Goal: Task Accomplishment & Management: Complete application form

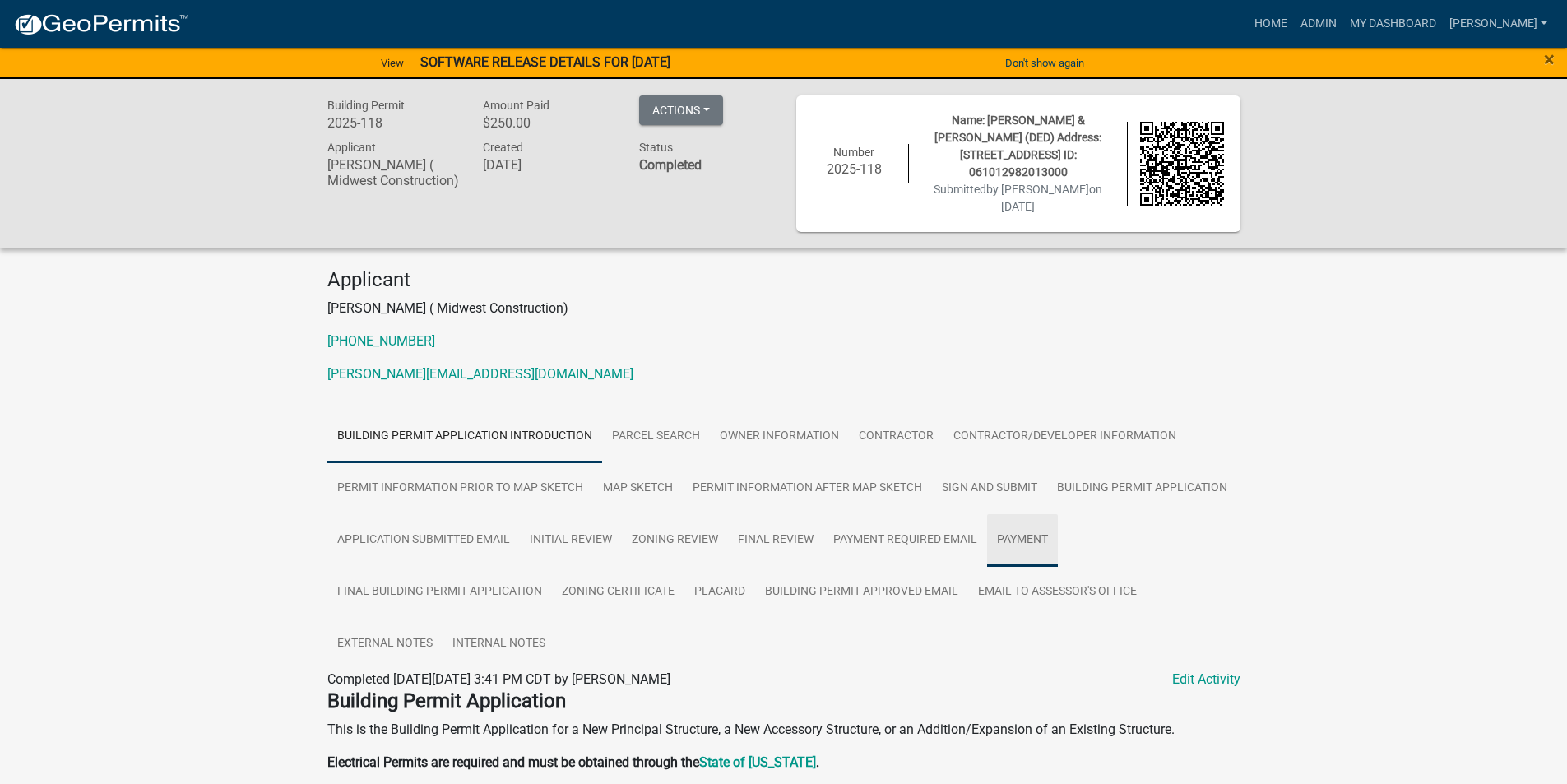
click at [1032, 516] on link "Payment" at bounding box center [1022, 540] width 70 height 53
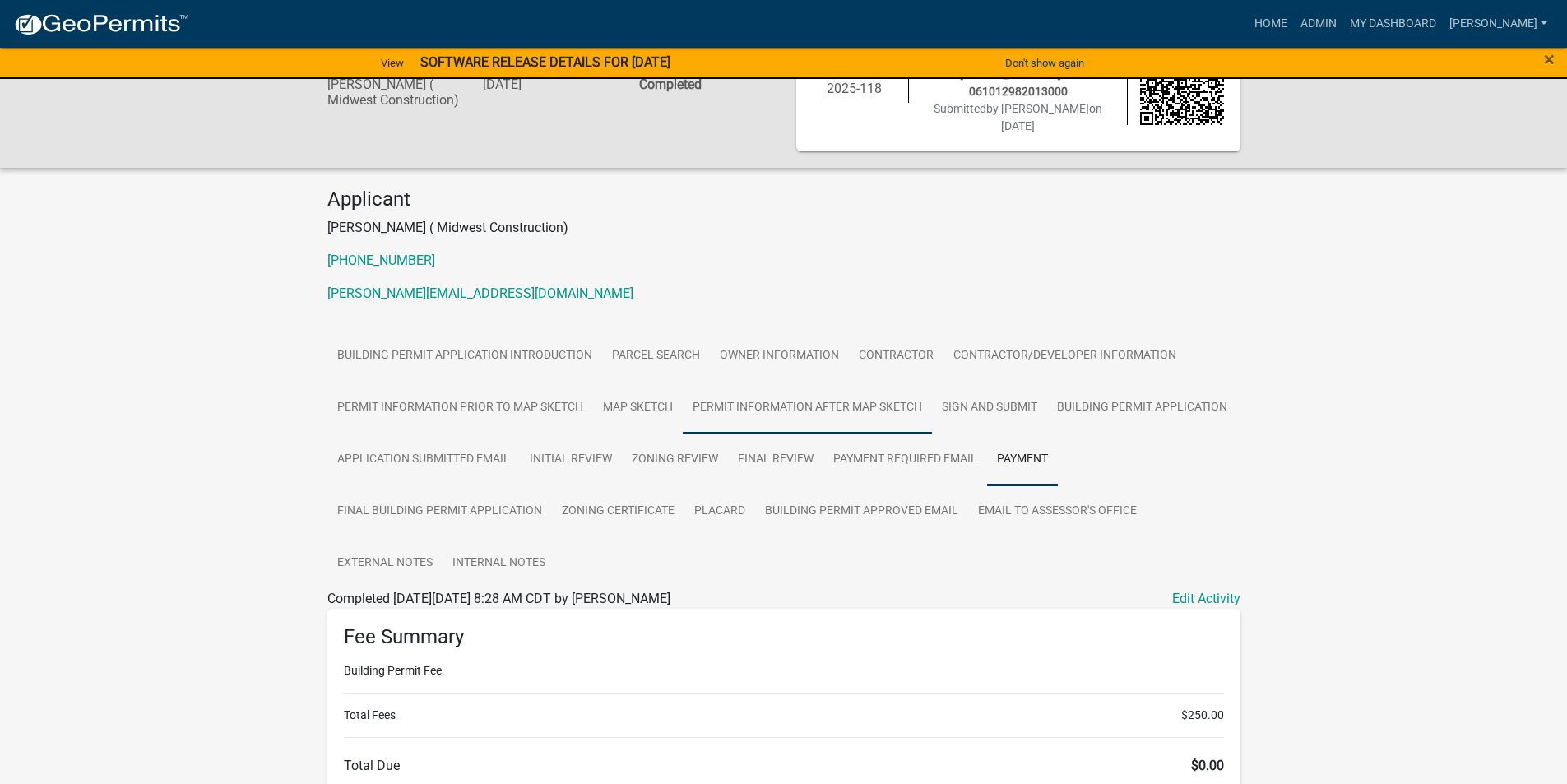
scroll to position [247, 0]
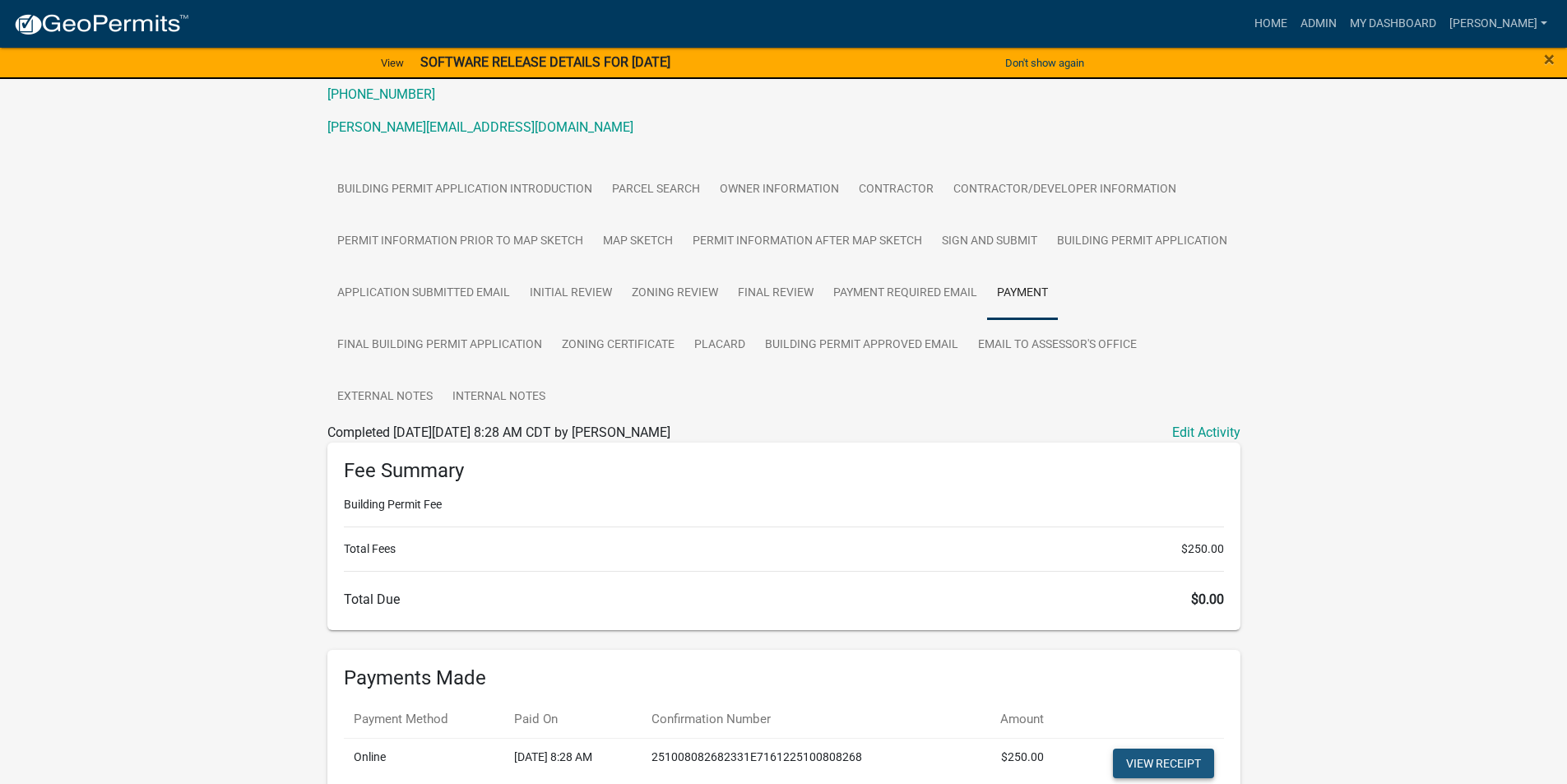
click at [1147, 748] on link "View receipt" at bounding box center [1163, 763] width 101 height 30
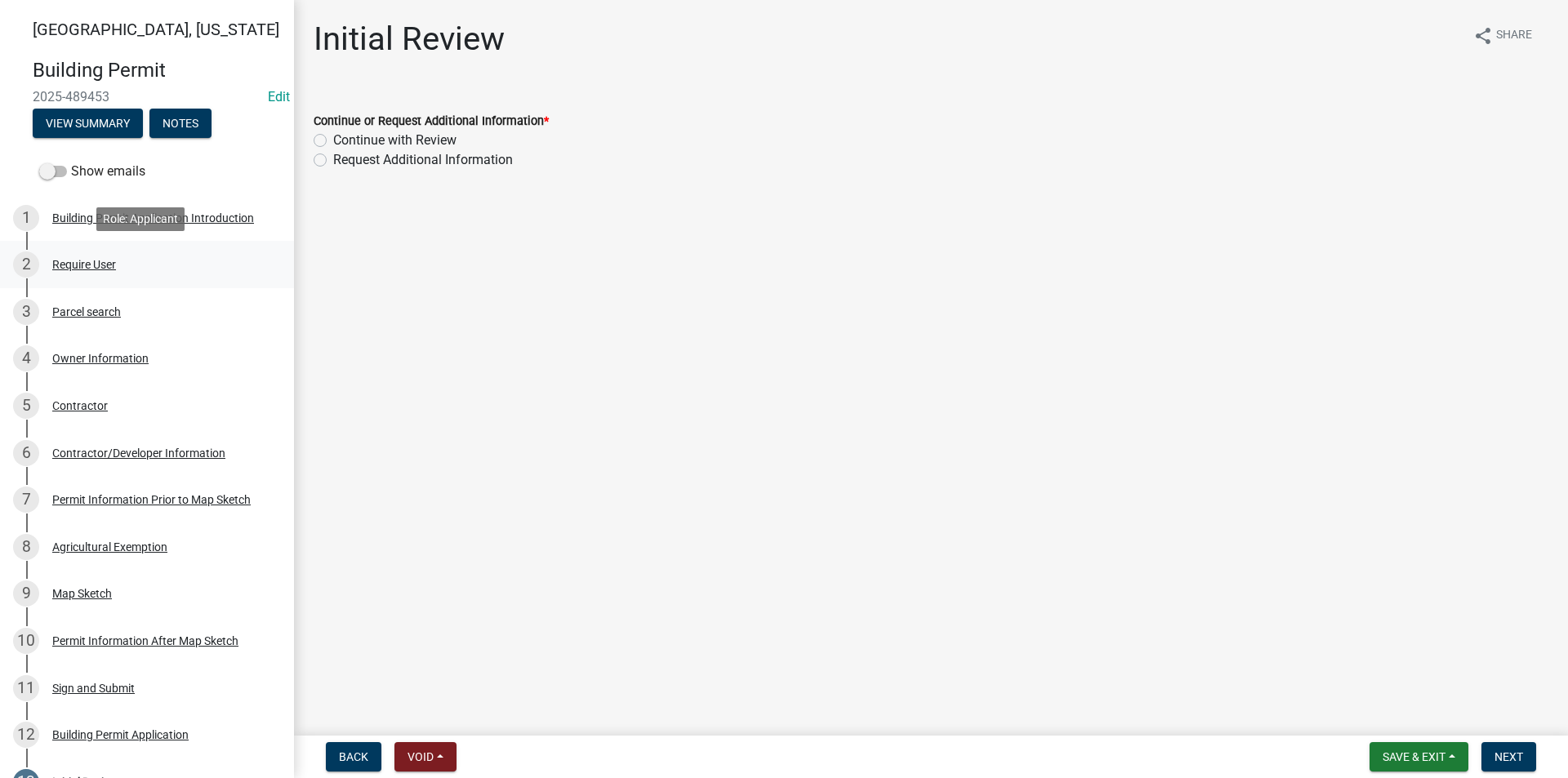
click at [119, 260] on div "2 Require User" at bounding box center [140, 265] width 255 height 26
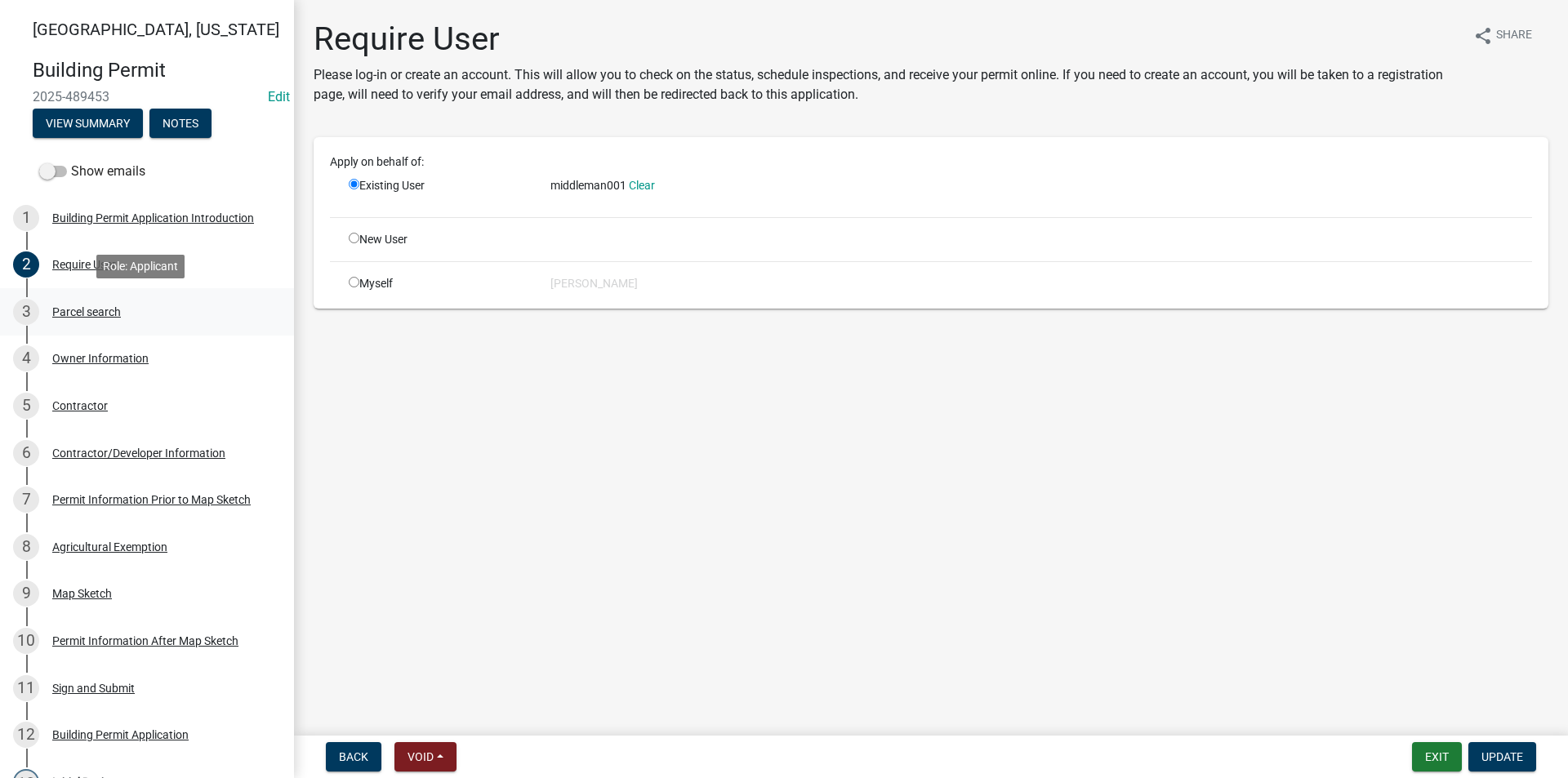
click at [120, 299] on div "3 Parcel search" at bounding box center [140, 311] width 255 height 26
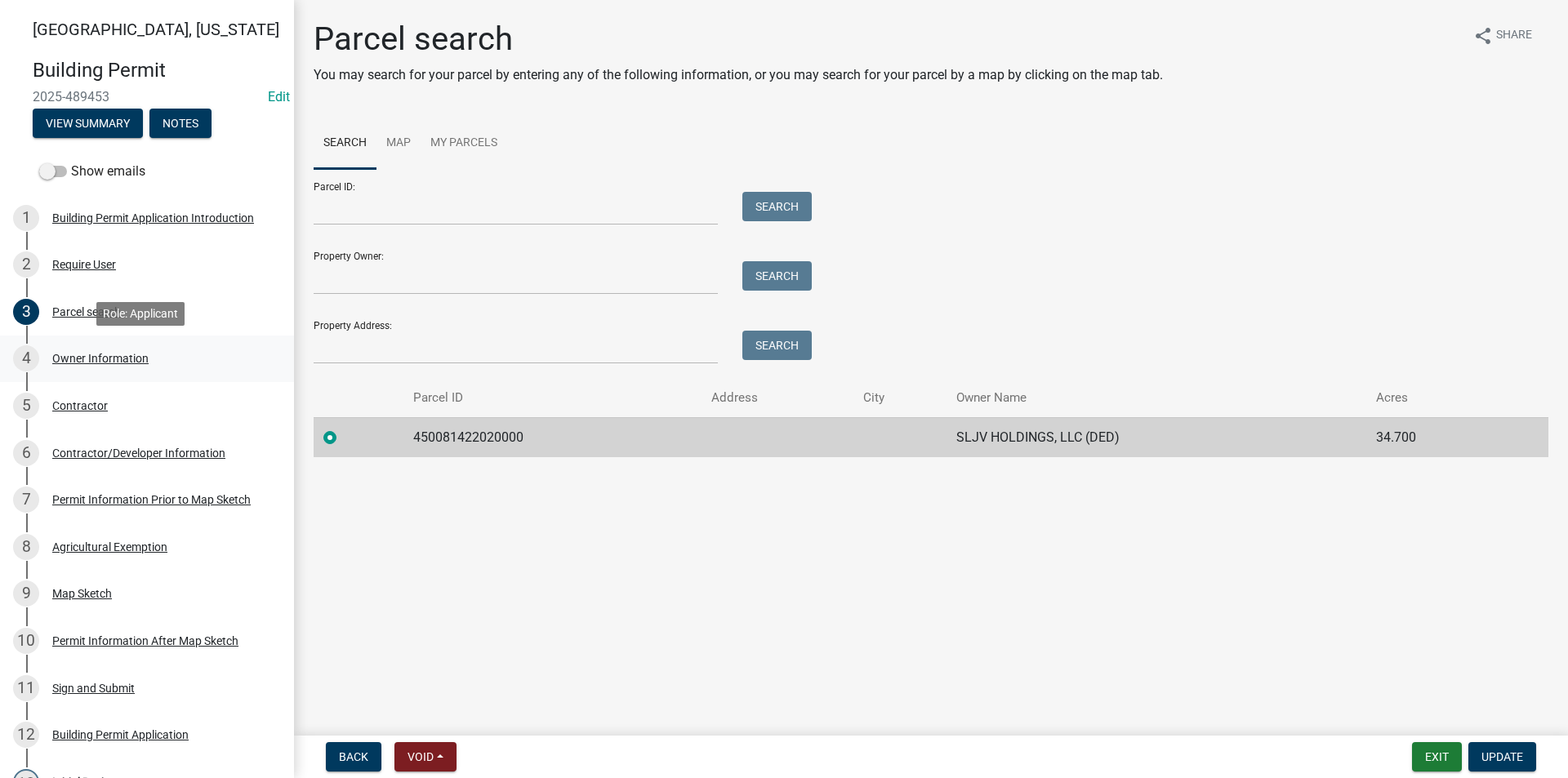
click at [118, 357] on div "Owner Information" at bounding box center [100, 358] width 97 height 11
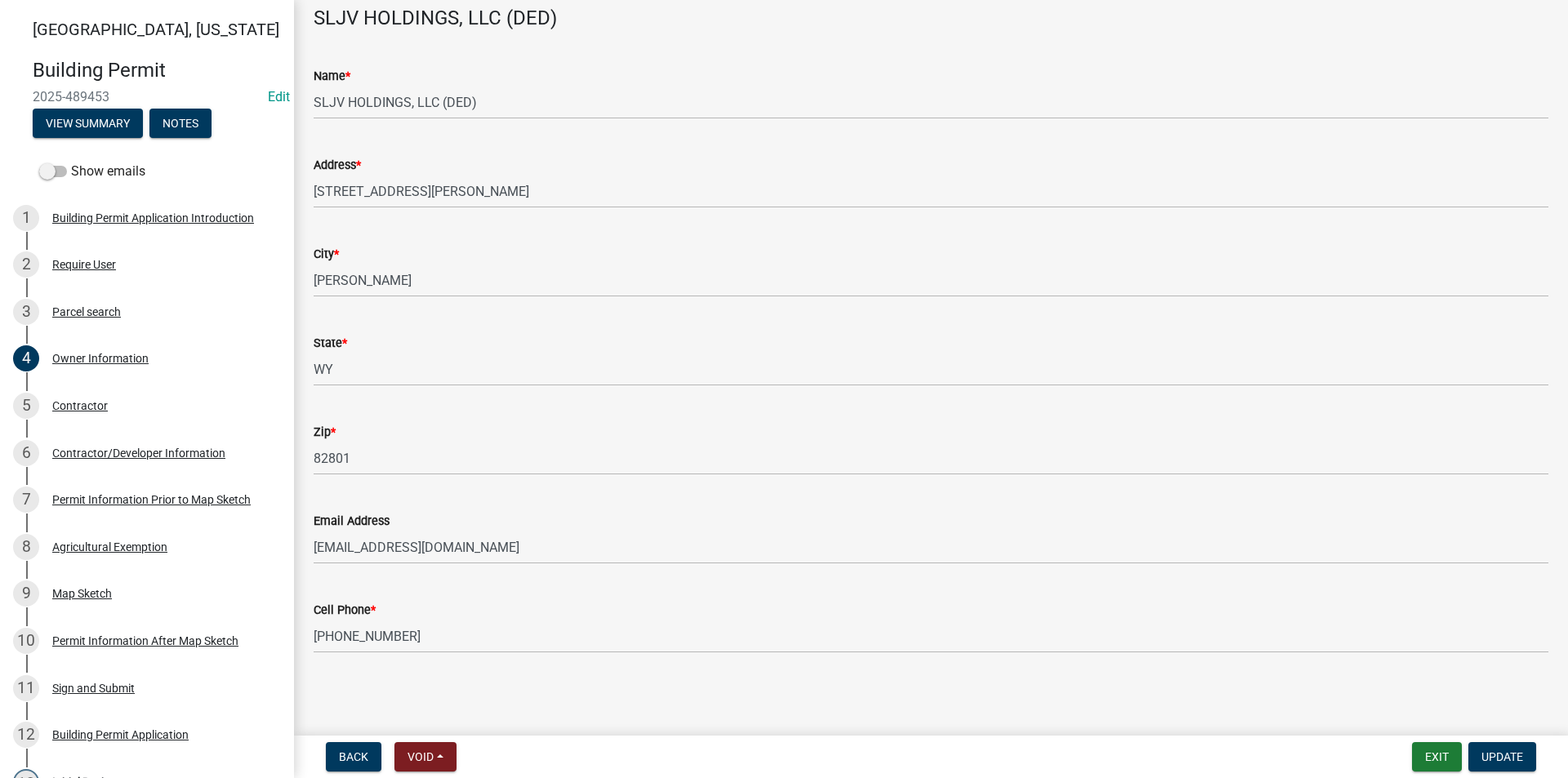
scroll to position [85, 0]
click at [142, 406] on div "5 Contractor" at bounding box center [140, 405] width 255 height 26
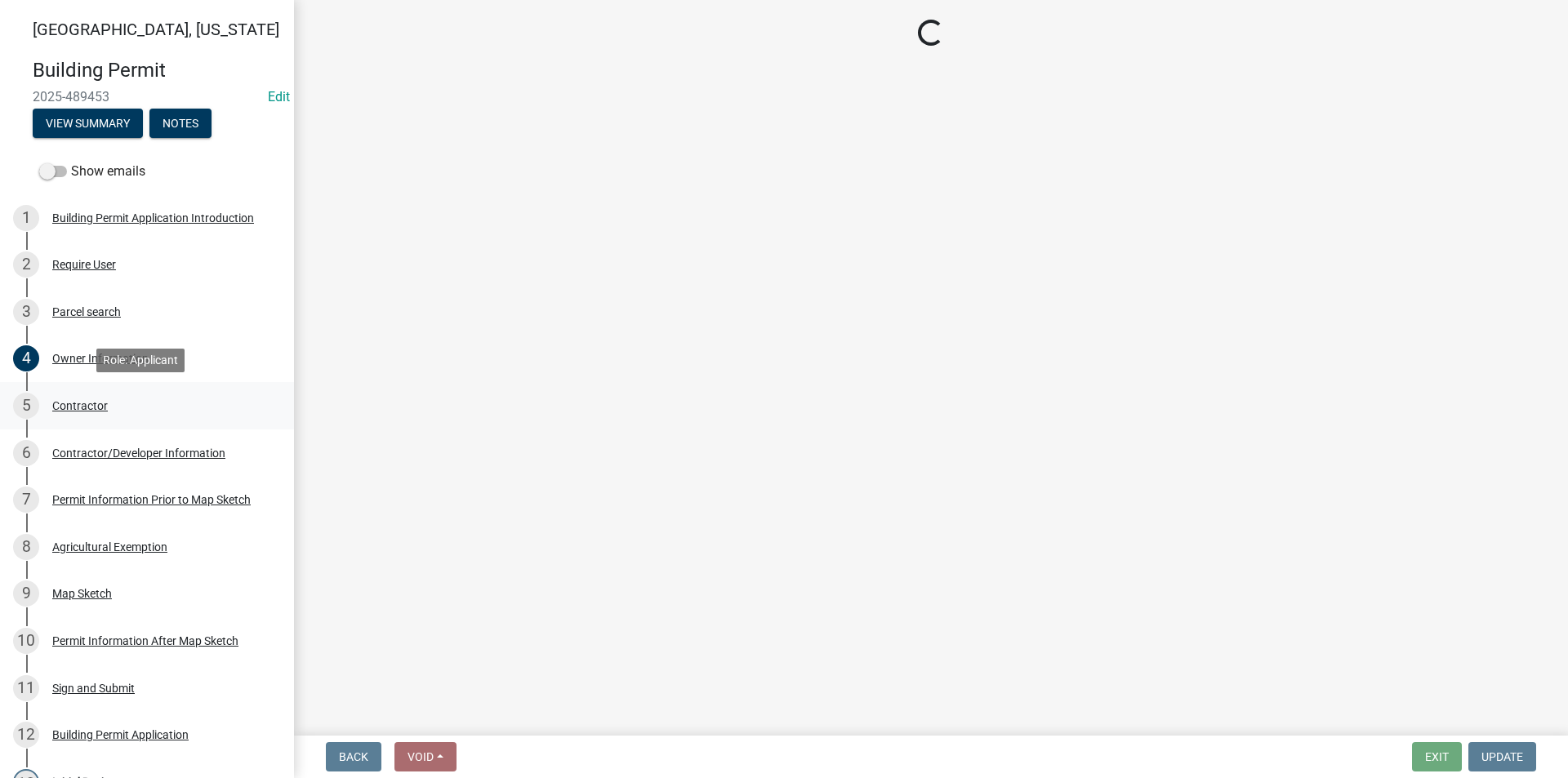
scroll to position [0, 0]
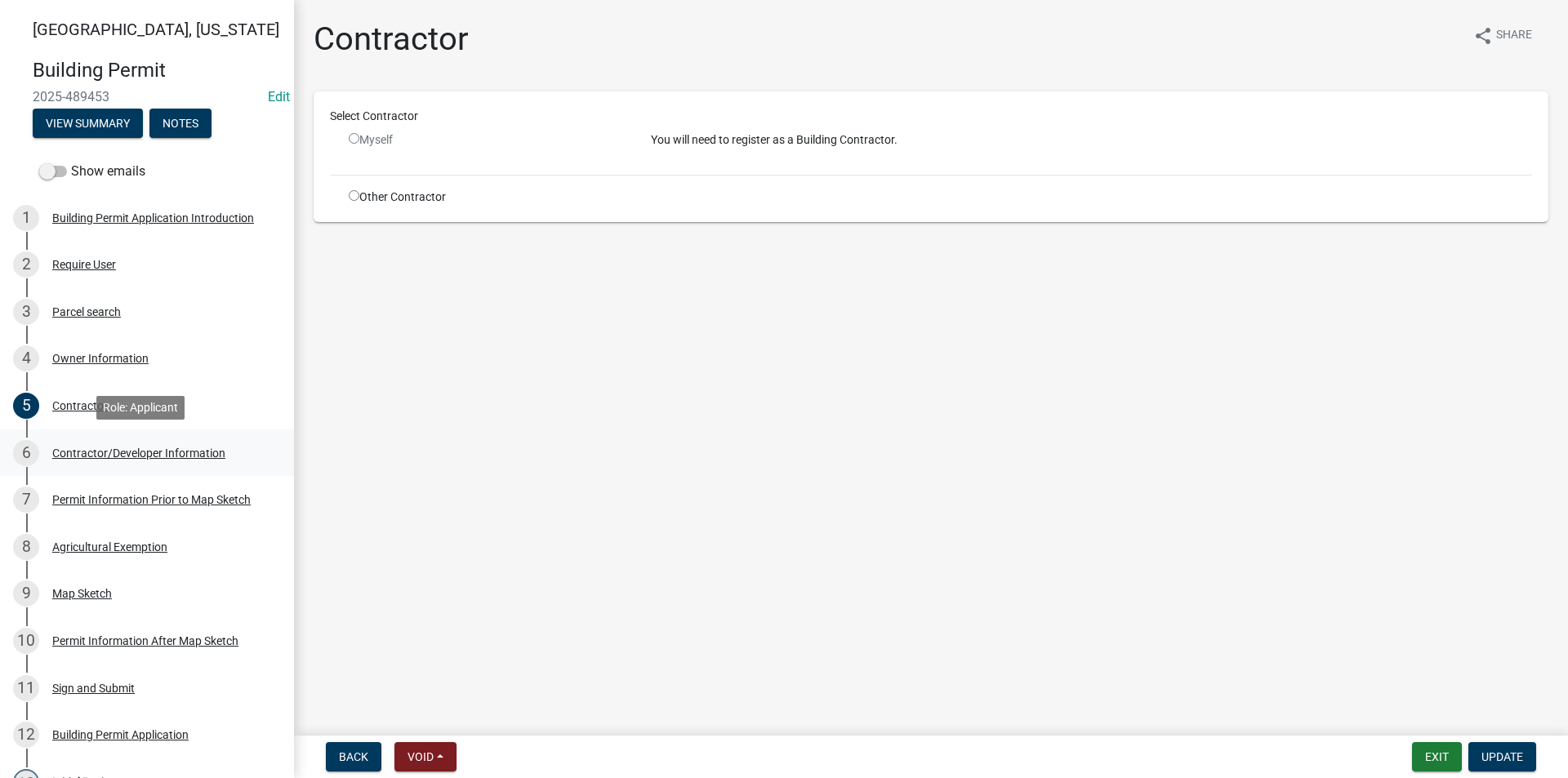
click at [136, 463] on div "6 Contractor/Developer Information" at bounding box center [140, 453] width 255 height 26
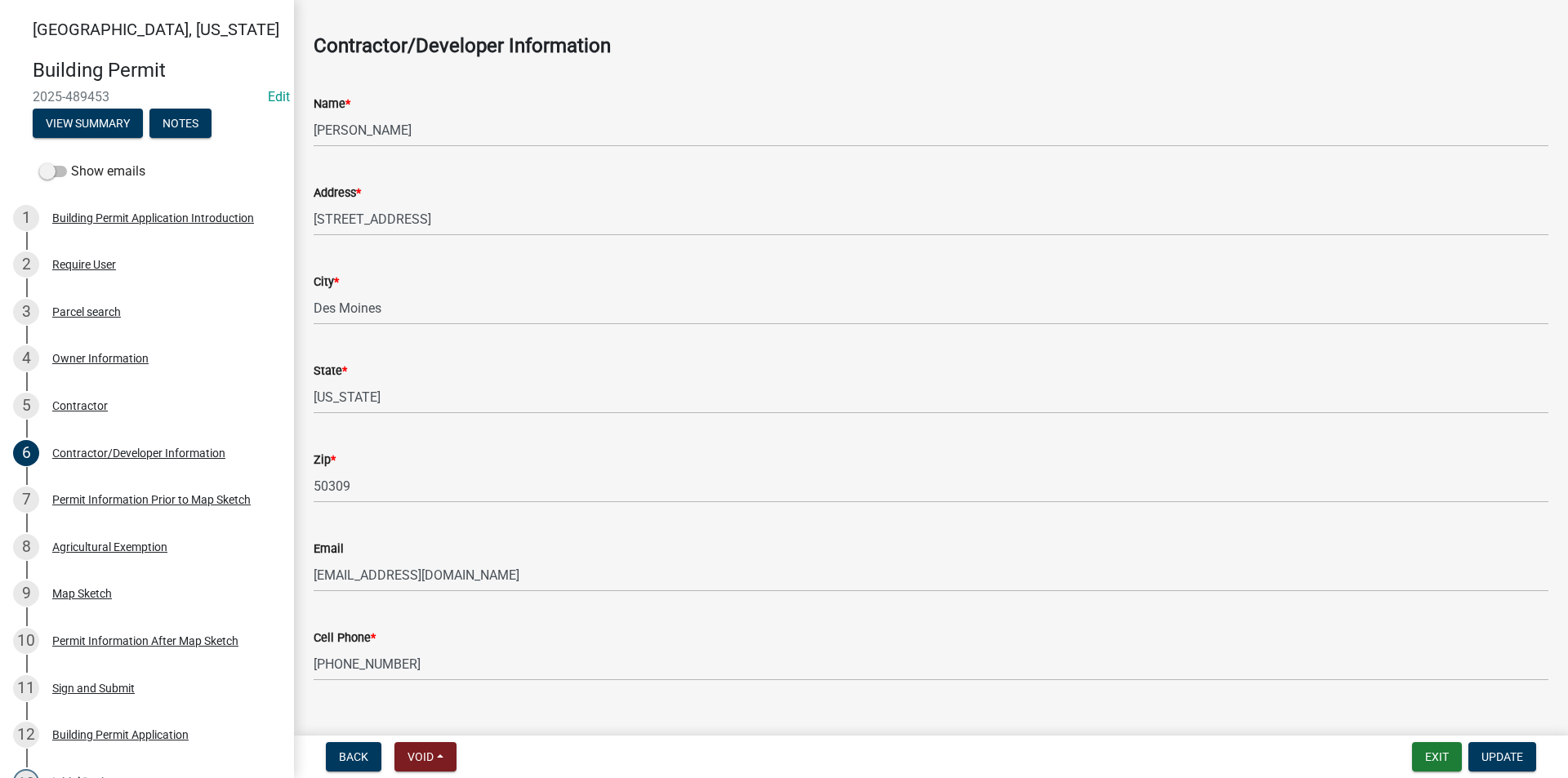
scroll to position [85, 0]
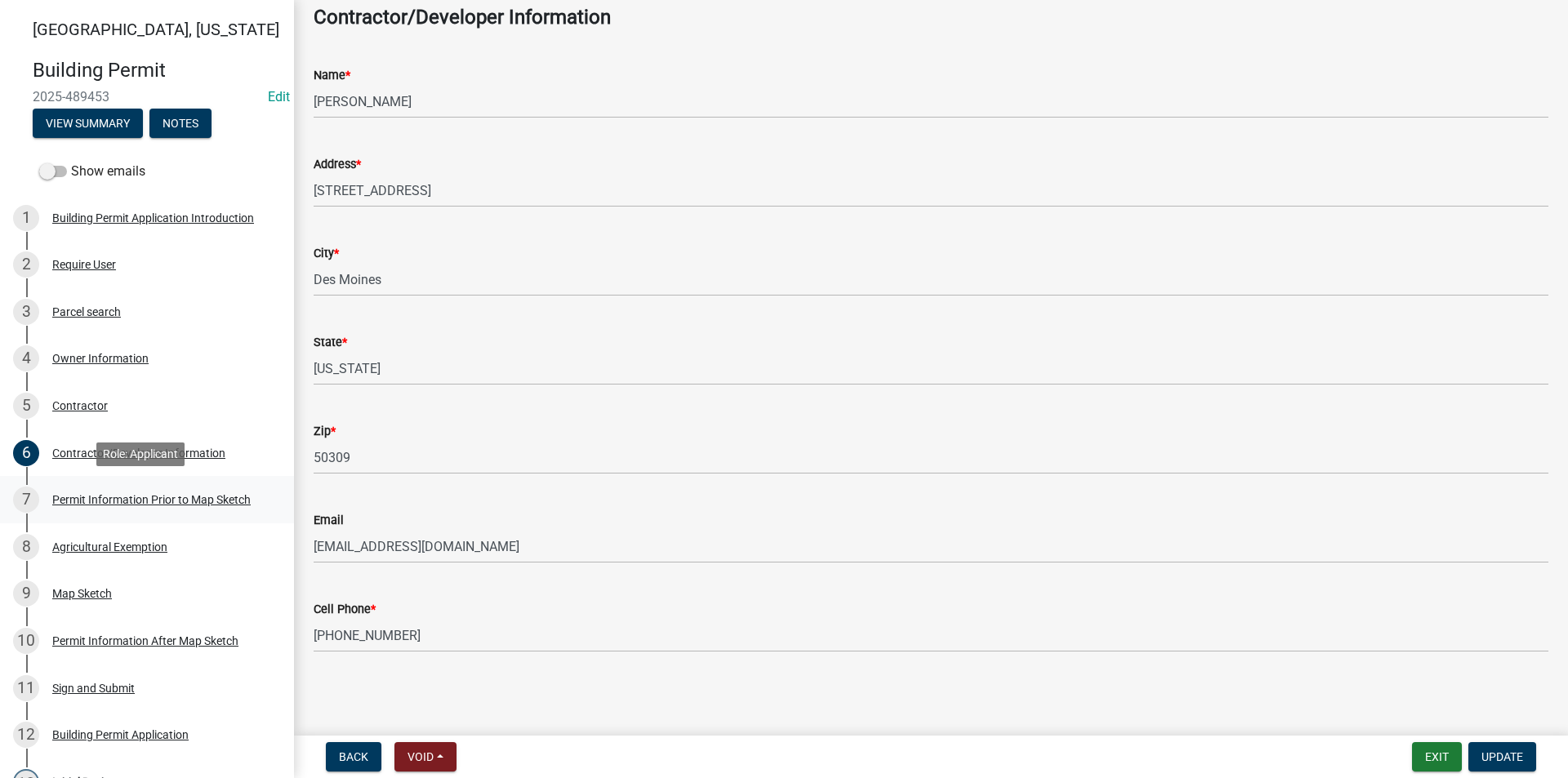
click at [172, 494] on div "Permit Information Prior to Map Sketch" at bounding box center [152, 499] width 199 height 11
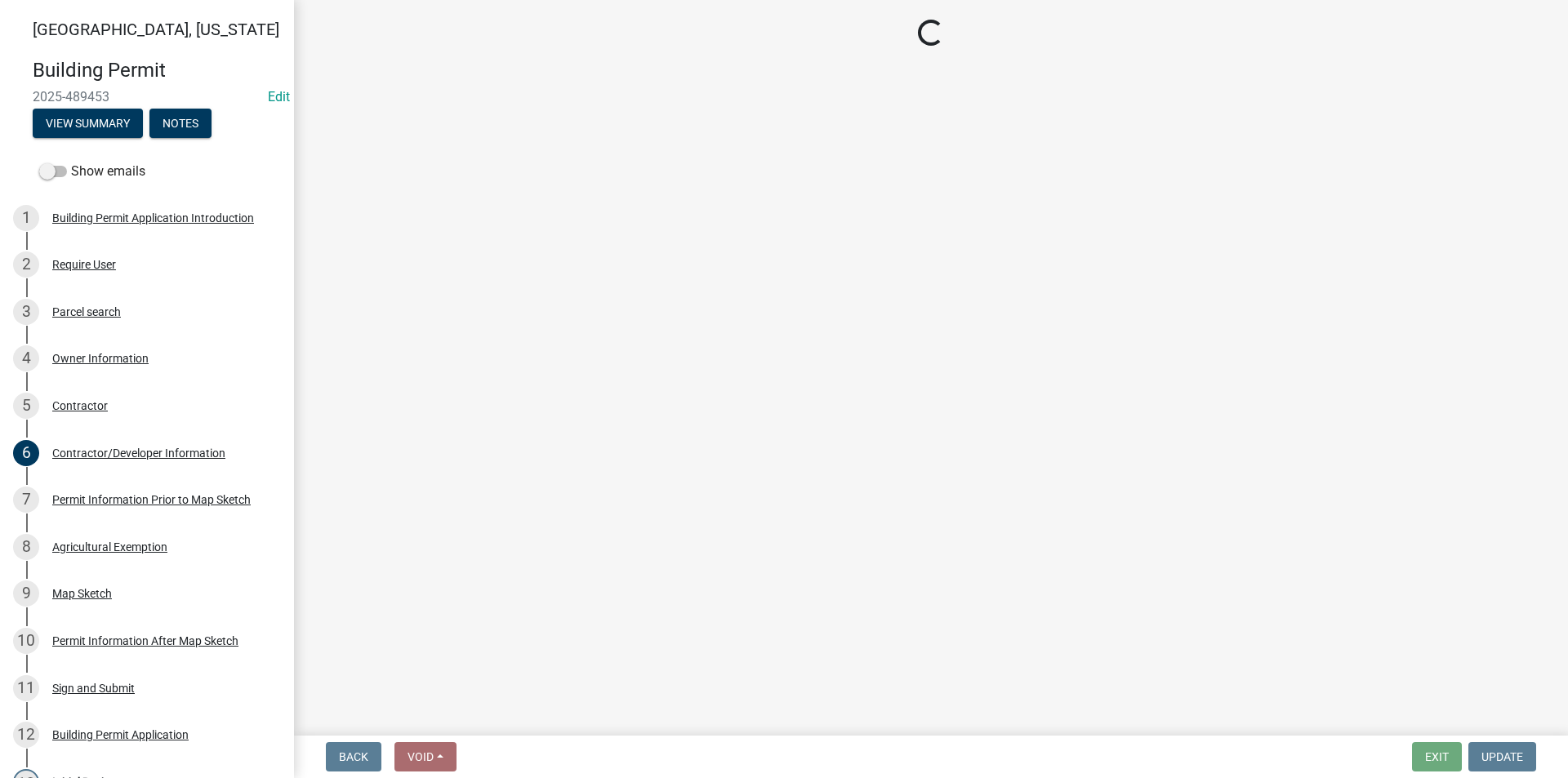
select select "8696842b-1f2d-45b9-8814-ba6b9543b151"
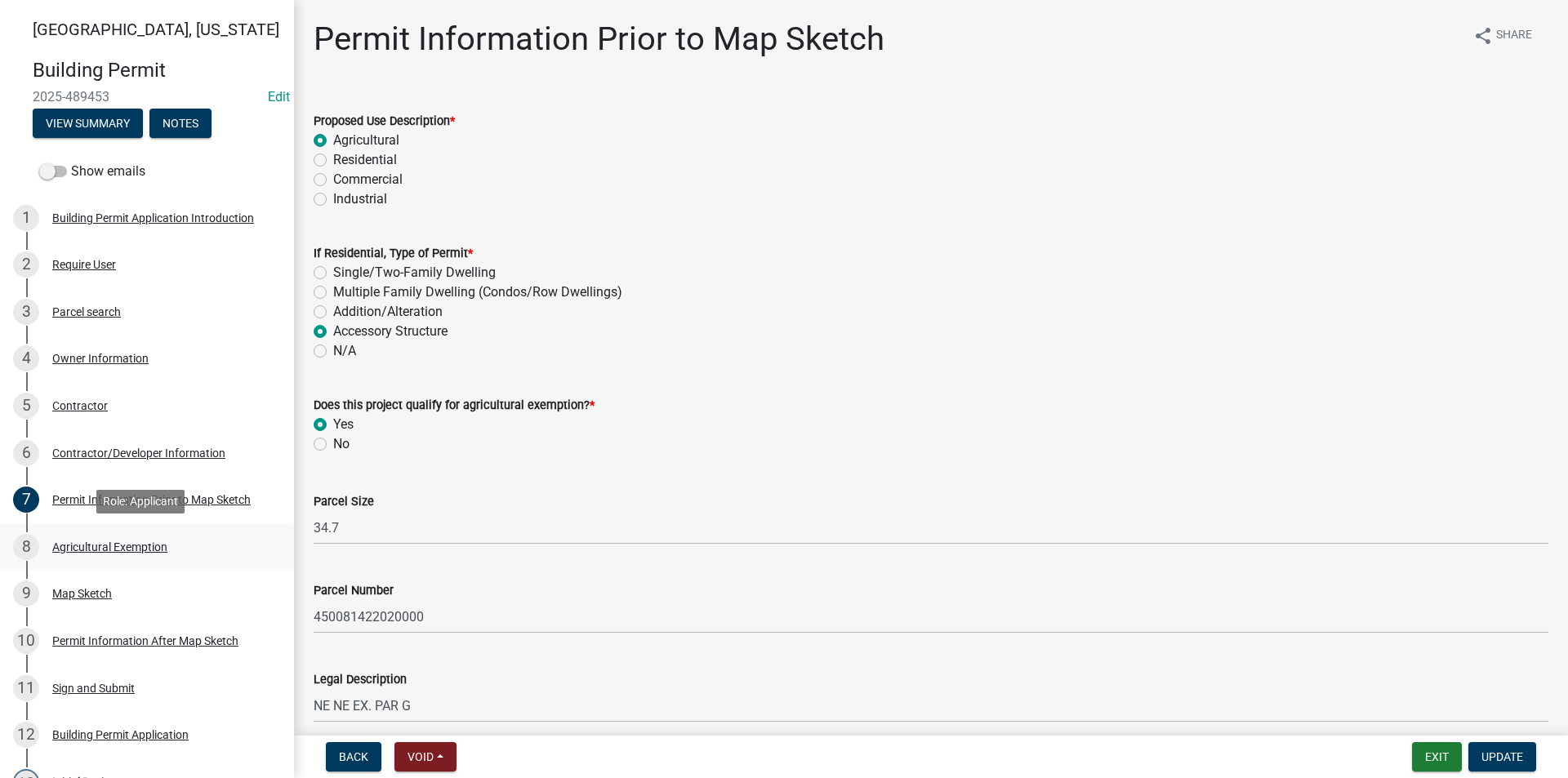
click at [176, 556] on div "8 Agricultural Exemption" at bounding box center [140, 547] width 255 height 26
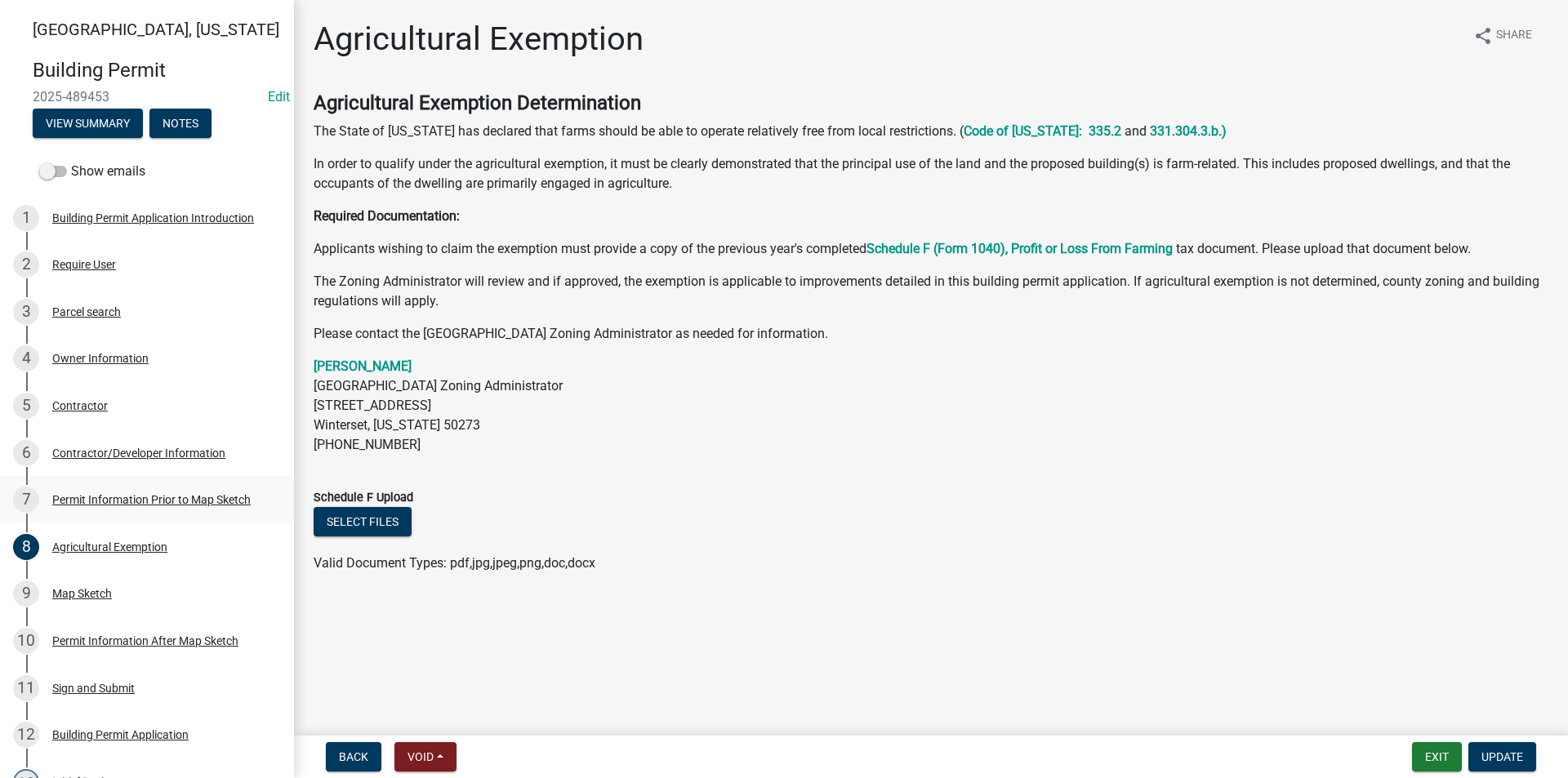
click at [112, 508] on div "7 Permit Information Prior to Map Sketch" at bounding box center [140, 499] width 255 height 26
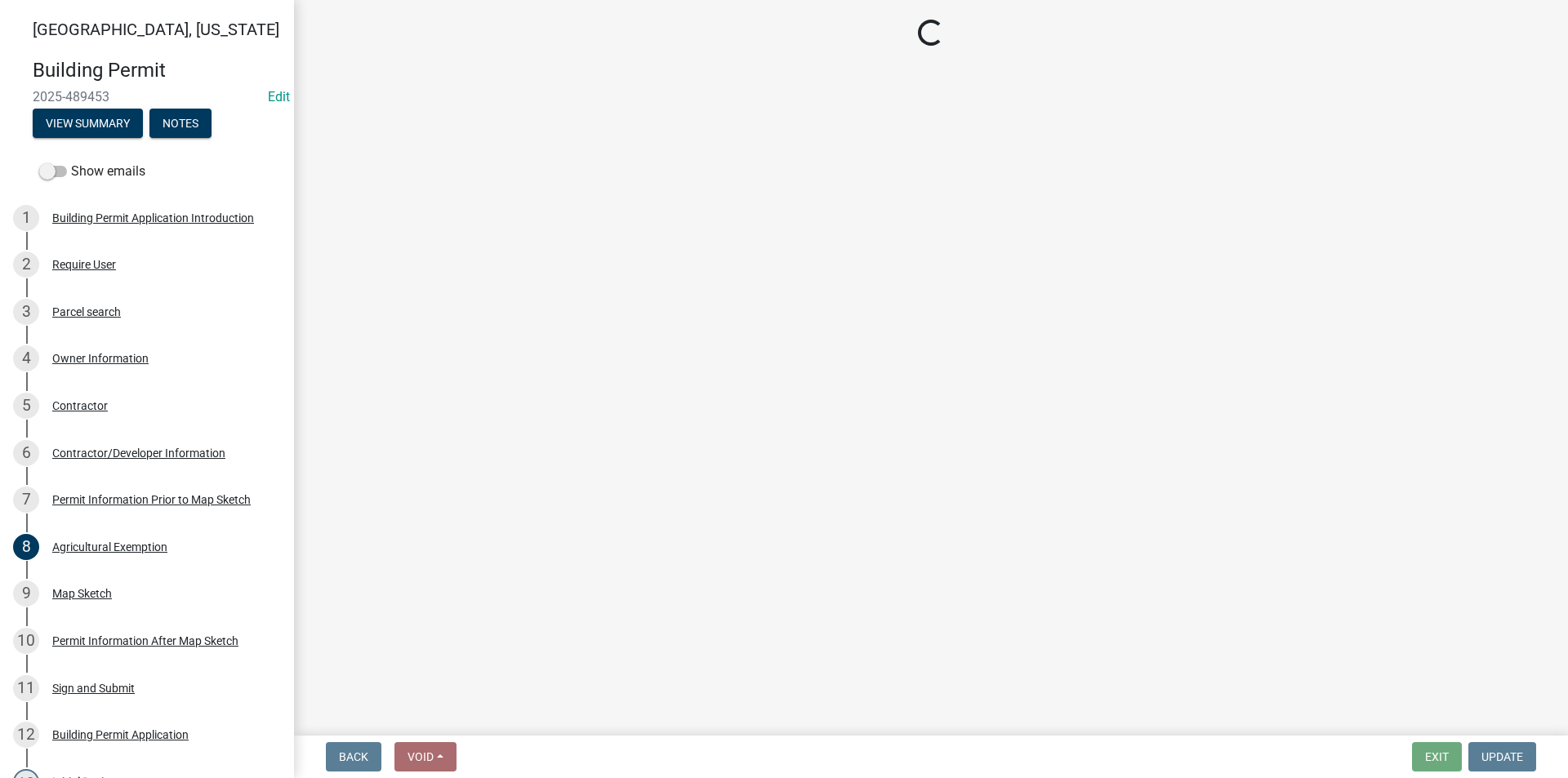
select select "8696842b-1f2d-45b9-8814-ba6b9543b151"
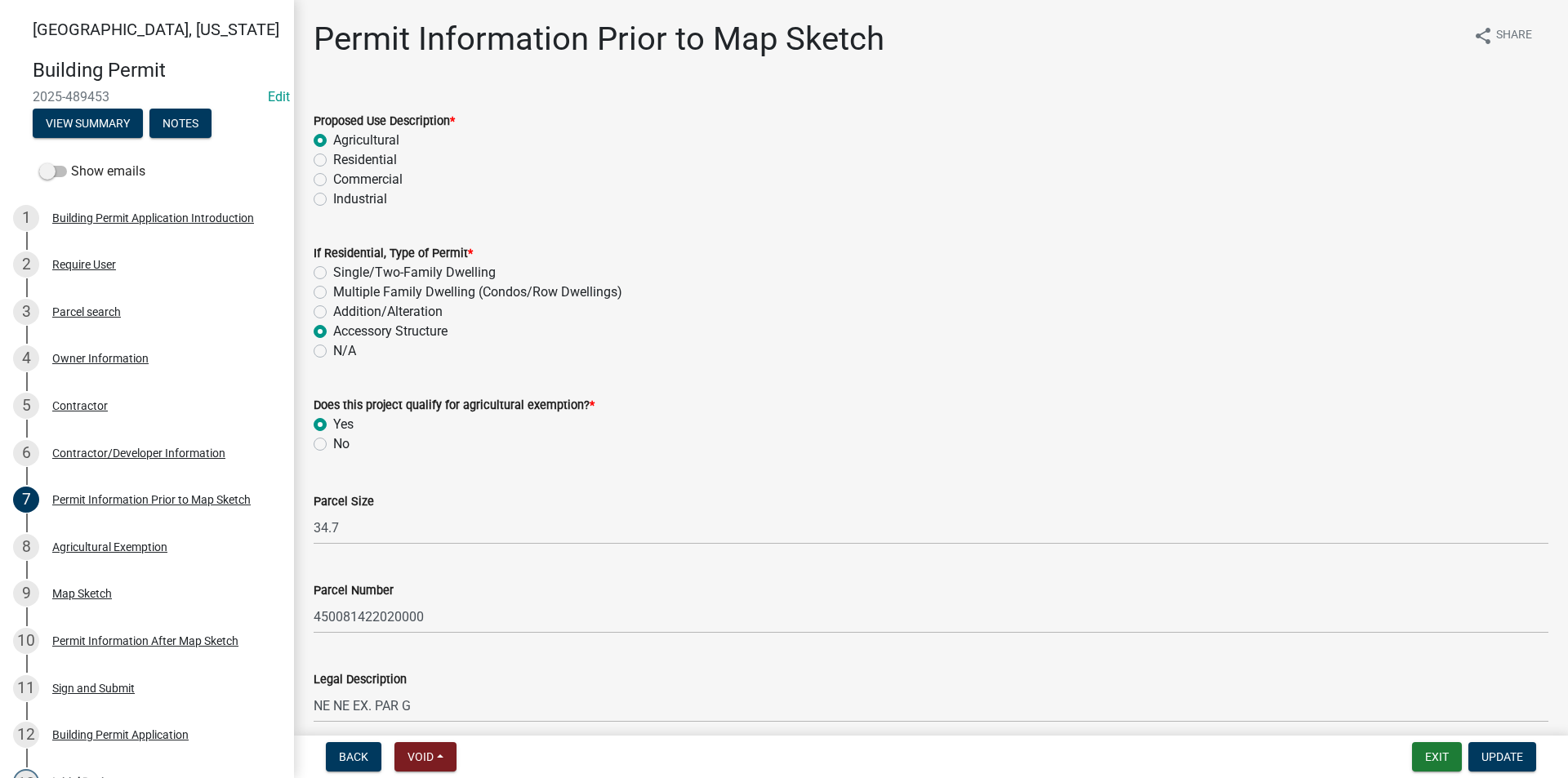
click at [333, 450] on label "No" at bounding box center [341, 444] width 17 height 19
click at [333, 445] on input "No" at bounding box center [338, 440] width 11 height 11
radio input "true"
click at [1503, 755] on span "Update" at bounding box center [1502, 756] width 41 height 13
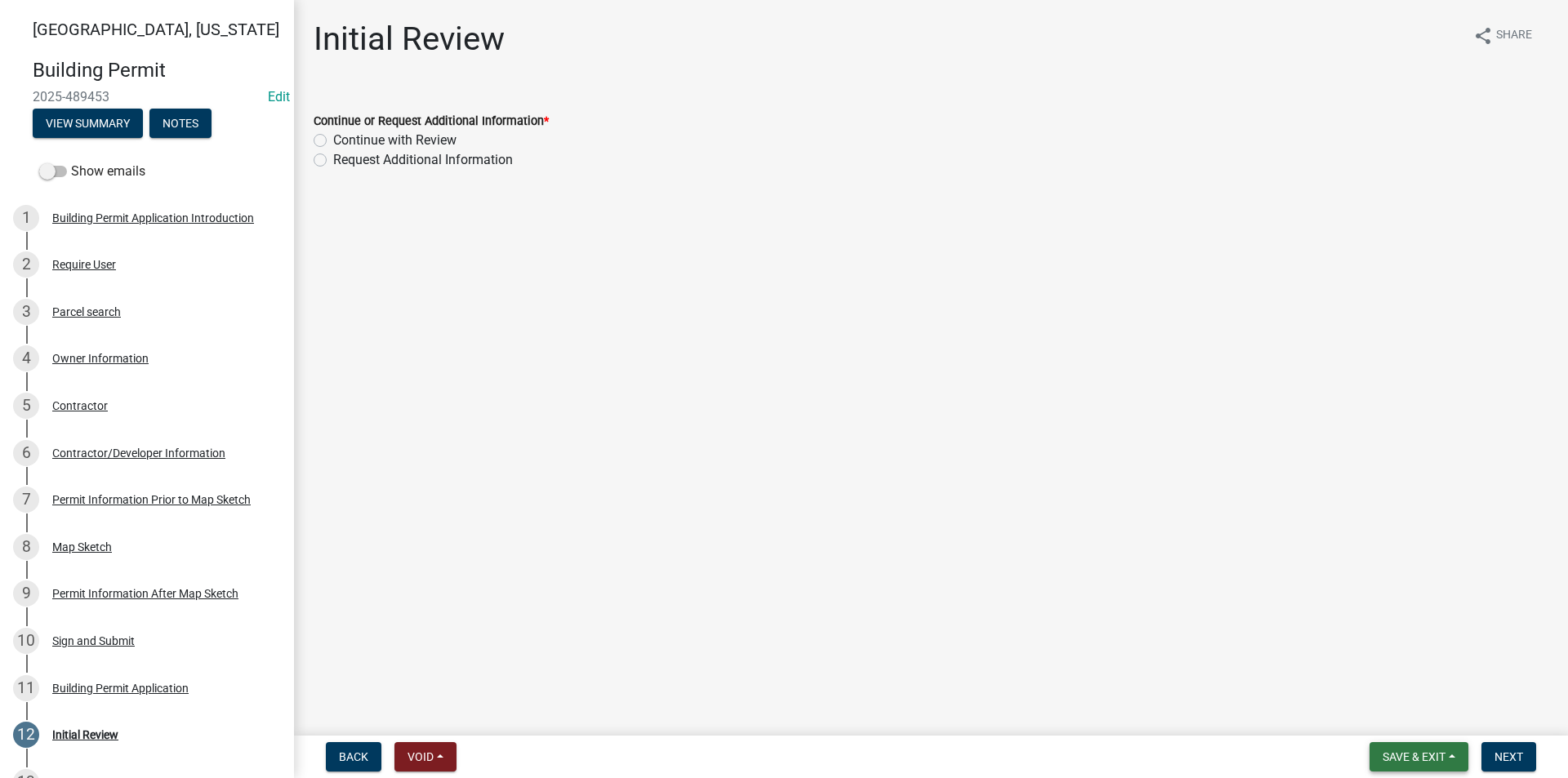
click at [1406, 761] on span "Save & Exit" at bounding box center [1414, 756] width 62 height 13
click at [1380, 684] on button "Save" at bounding box center [1403, 674] width 131 height 39
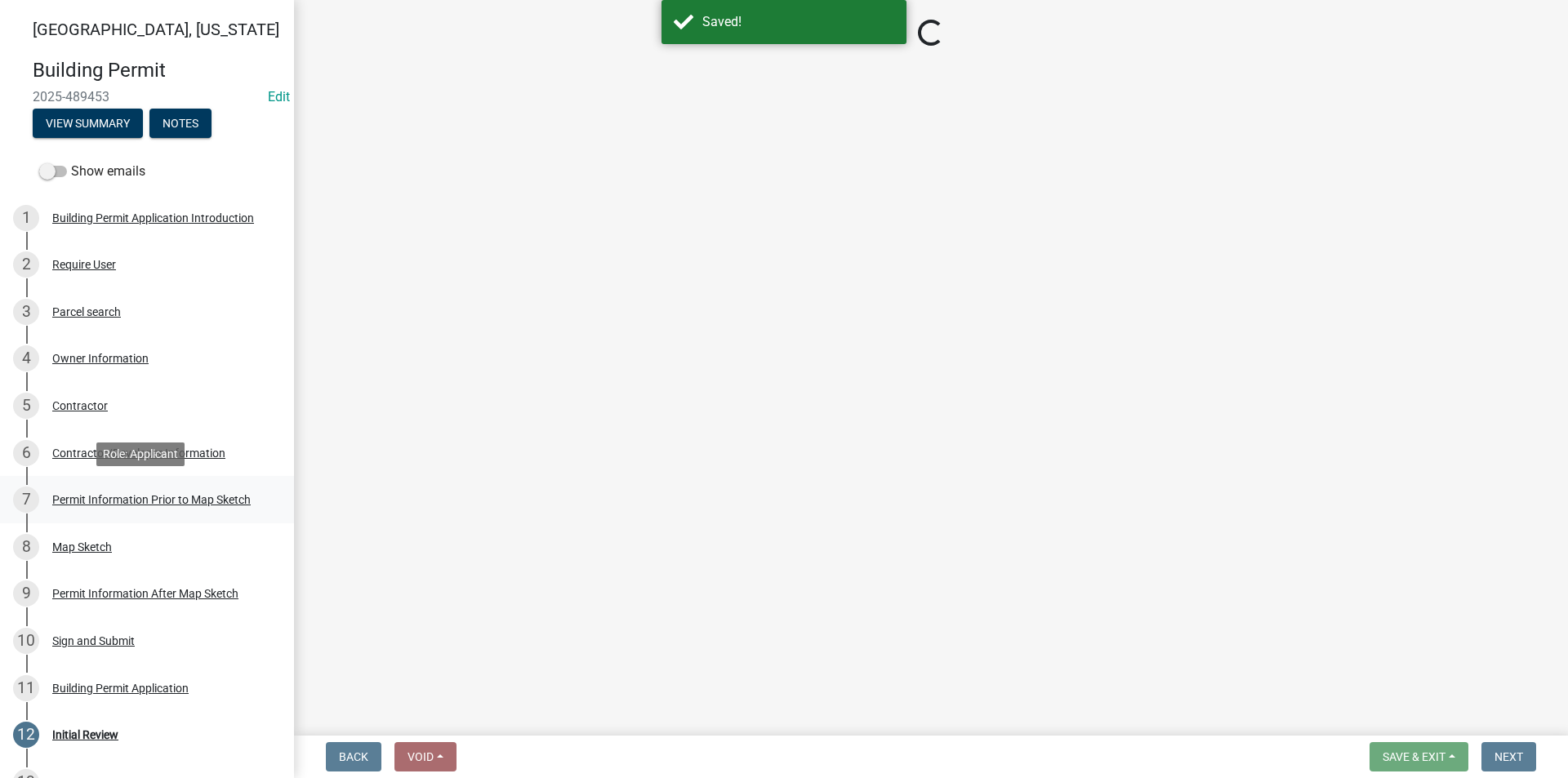
click at [91, 493] on div "Permit Information Prior to Map Sketch" at bounding box center [152, 499] width 199 height 11
select select "8696842b-1f2d-45b9-8814-ba6b9543b151"
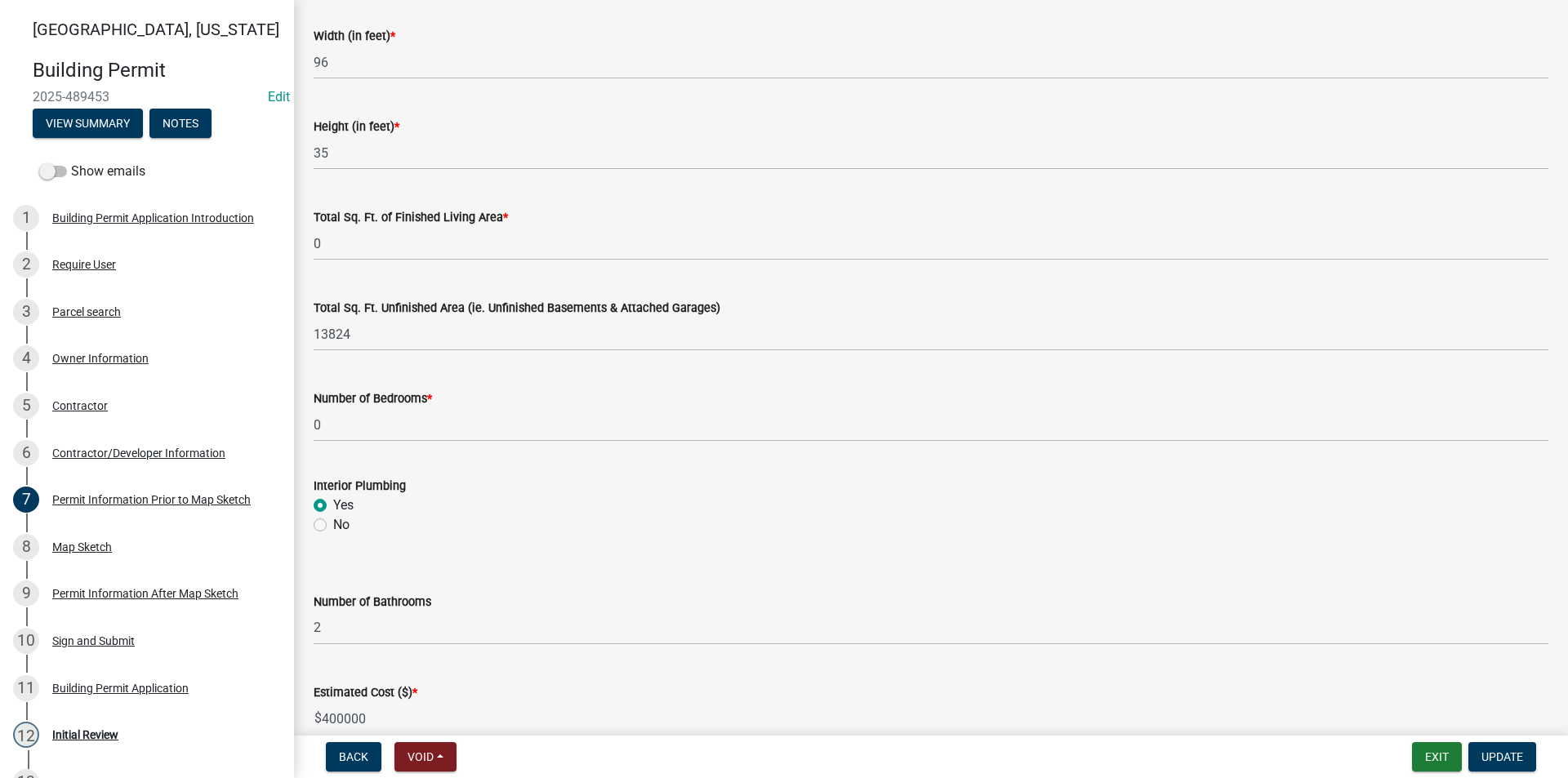
scroll to position [979, 0]
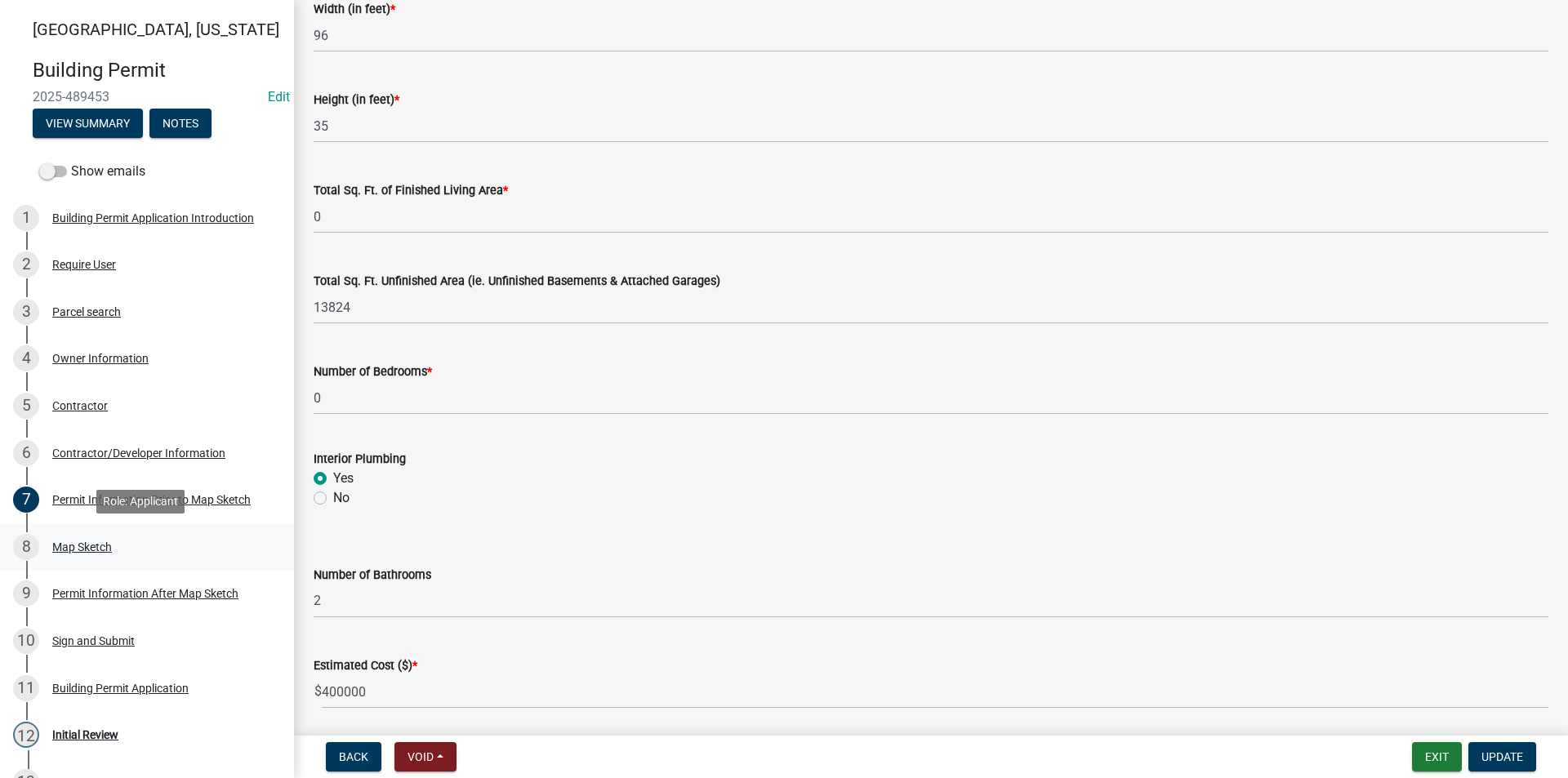
click at [97, 538] on div "8 Map Sketch" at bounding box center [140, 547] width 255 height 26
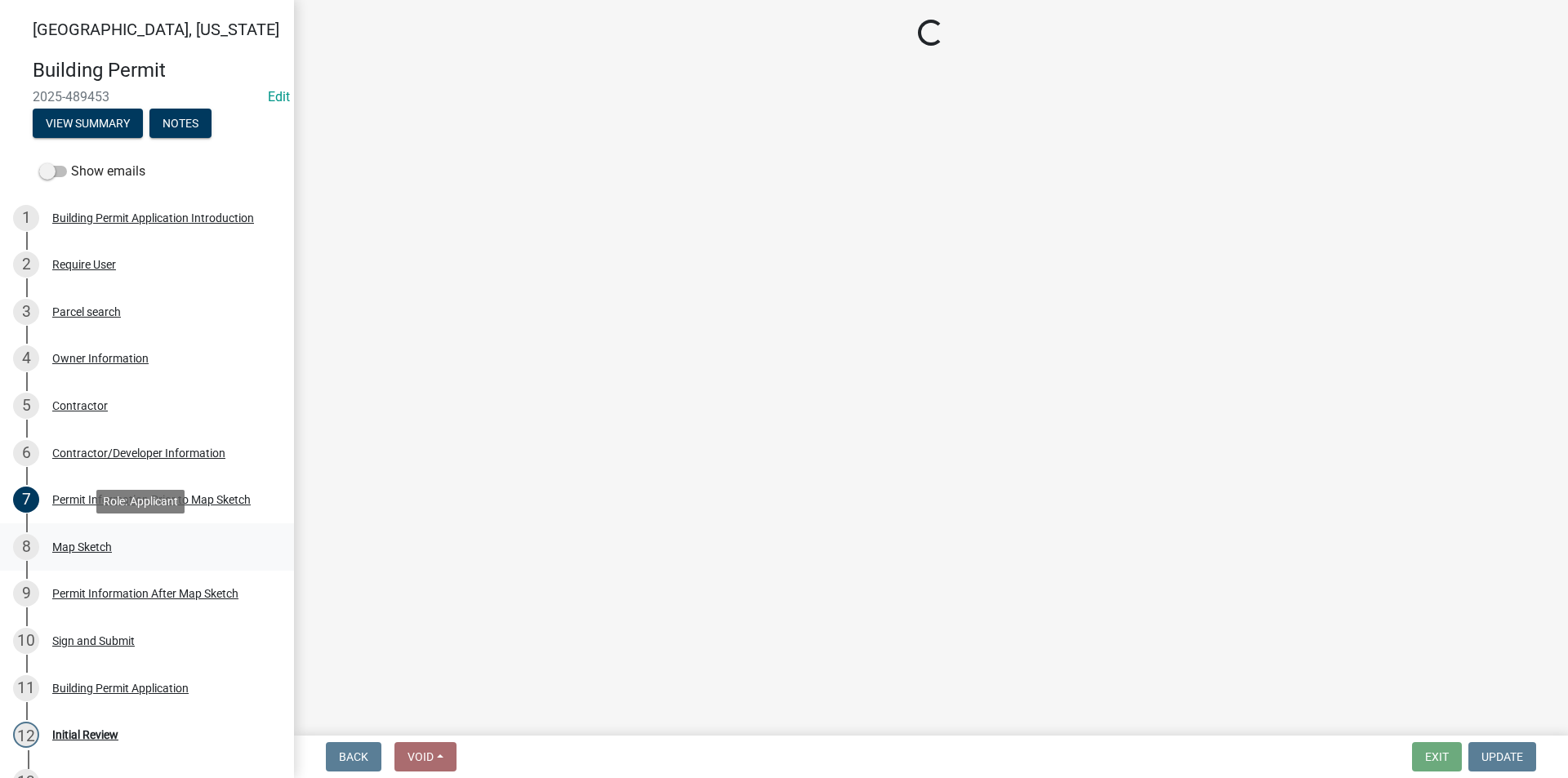
scroll to position [0, 0]
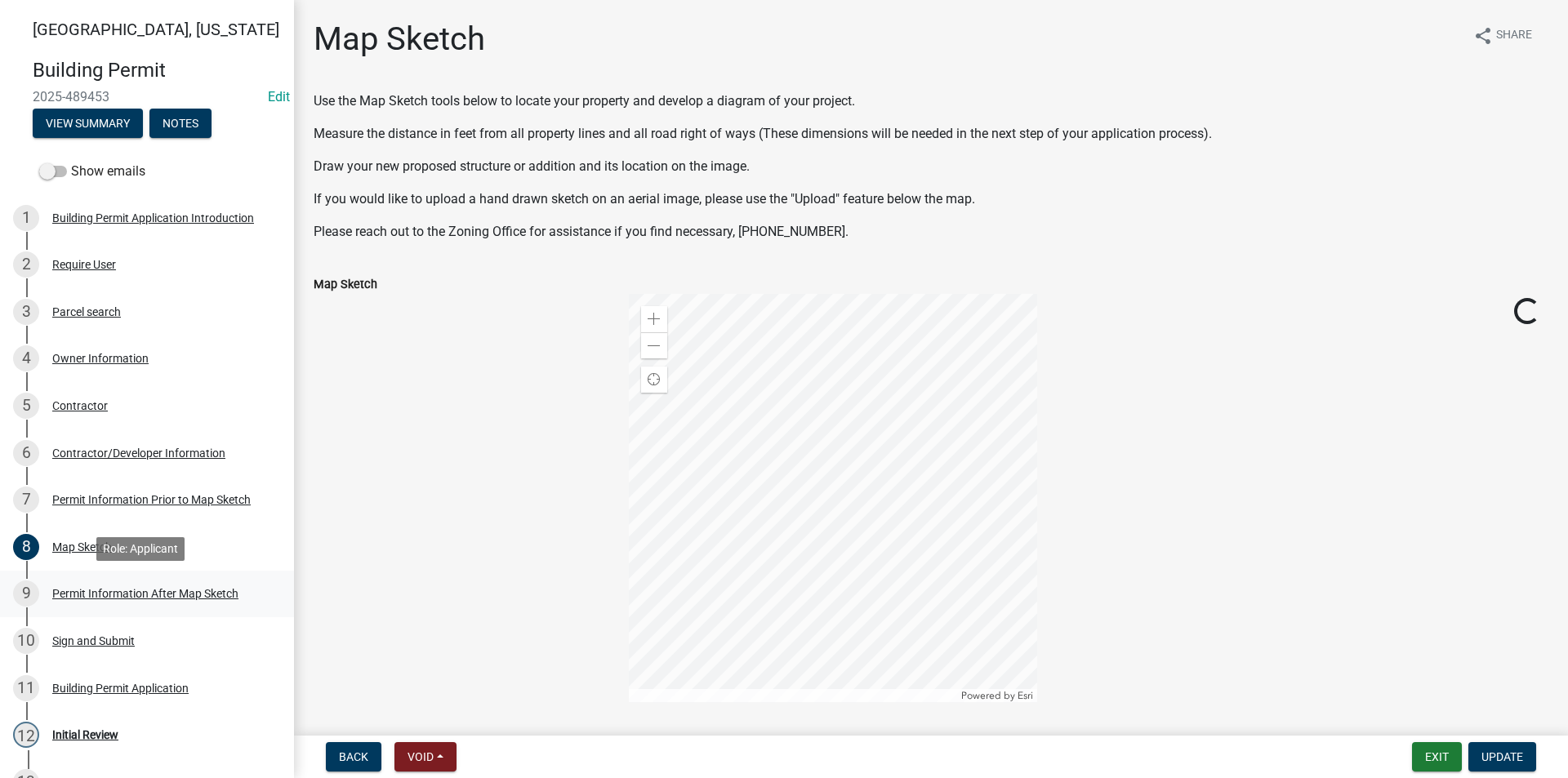
click at [153, 588] on div "Permit Information After Map Sketch" at bounding box center [145, 593] width 187 height 11
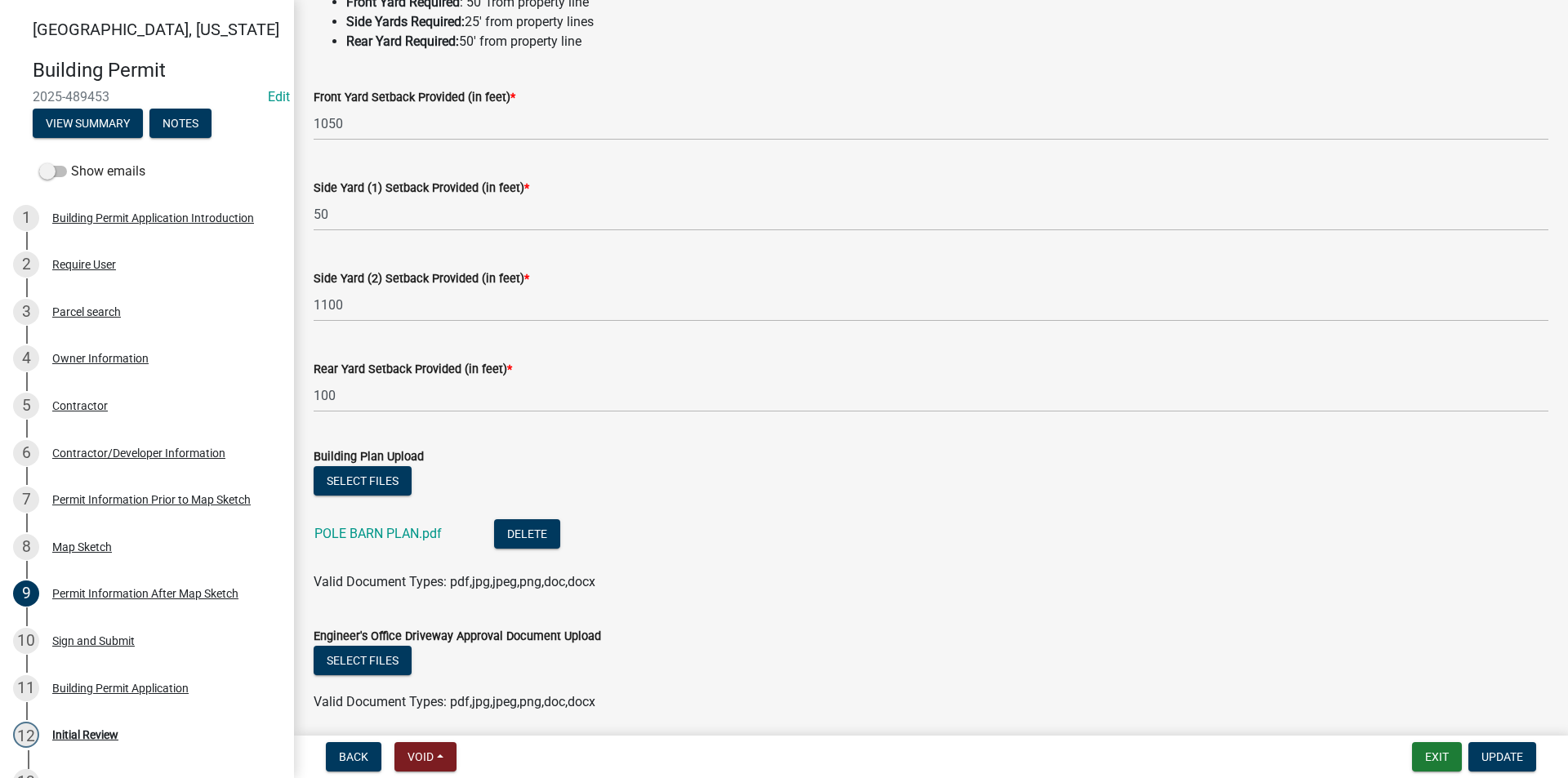
scroll to position [163, 0]
click at [417, 531] on link "POLE BARN PLAN.pdf" at bounding box center [378, 531] width 128 height 16
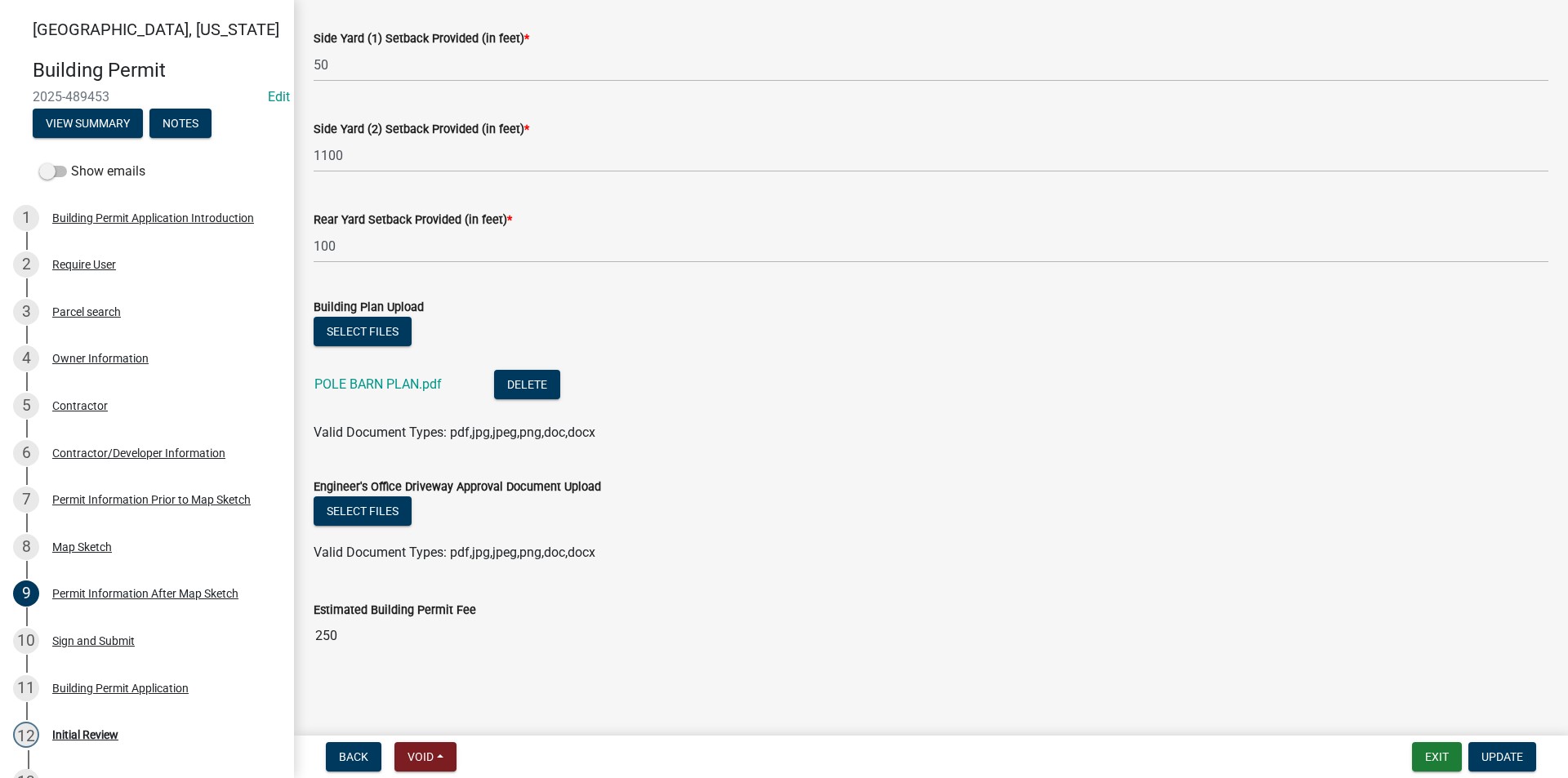
scroll to position [312, 0]
click at [97, 642] on div "Sign and Submit" at bounding box center [94, 640] width 83 height 11
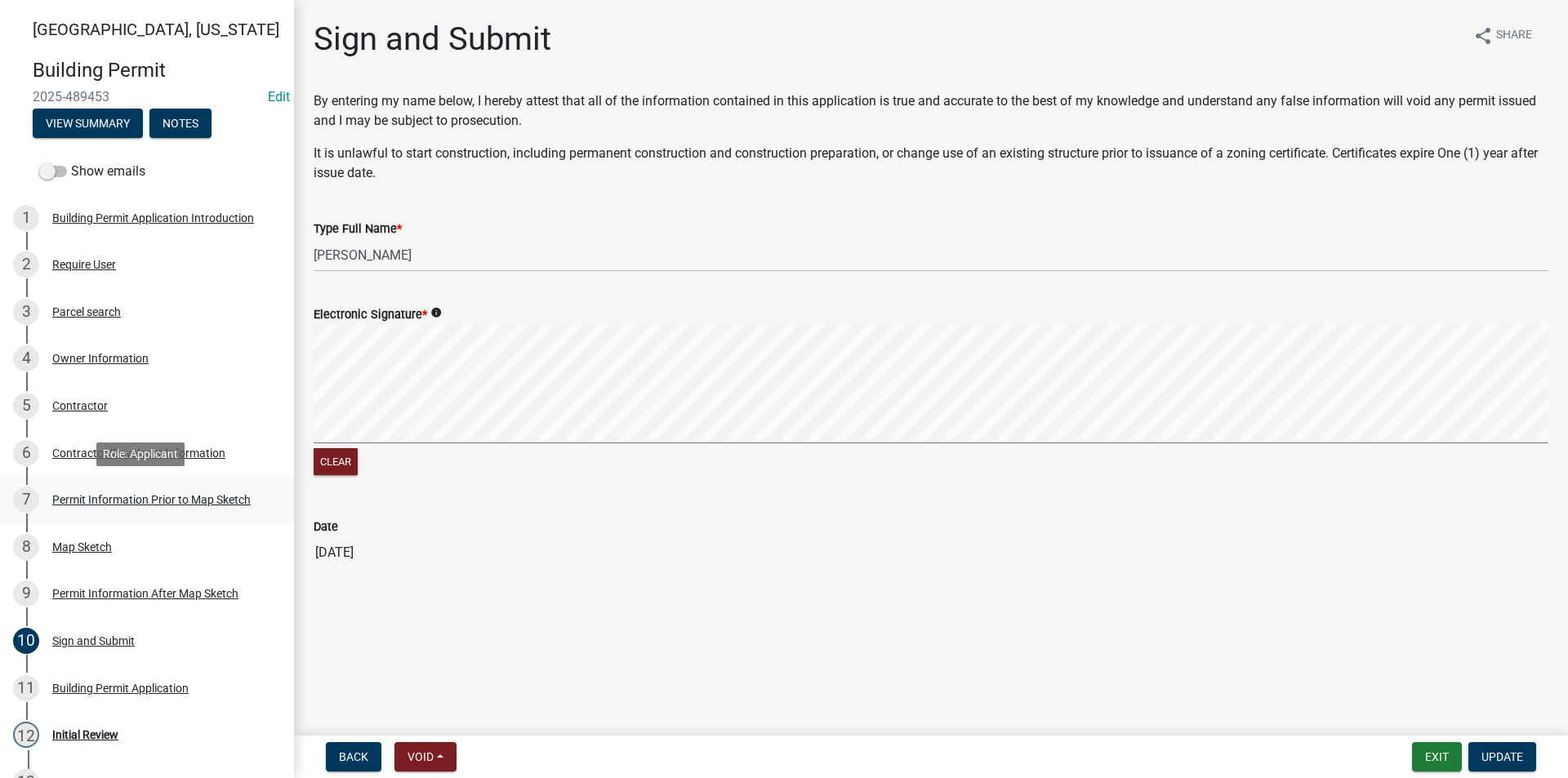
click at [92, 501] on div "Permit Information Prior to Map Sketch" at bounding box center [152, 499] width 199 height 11
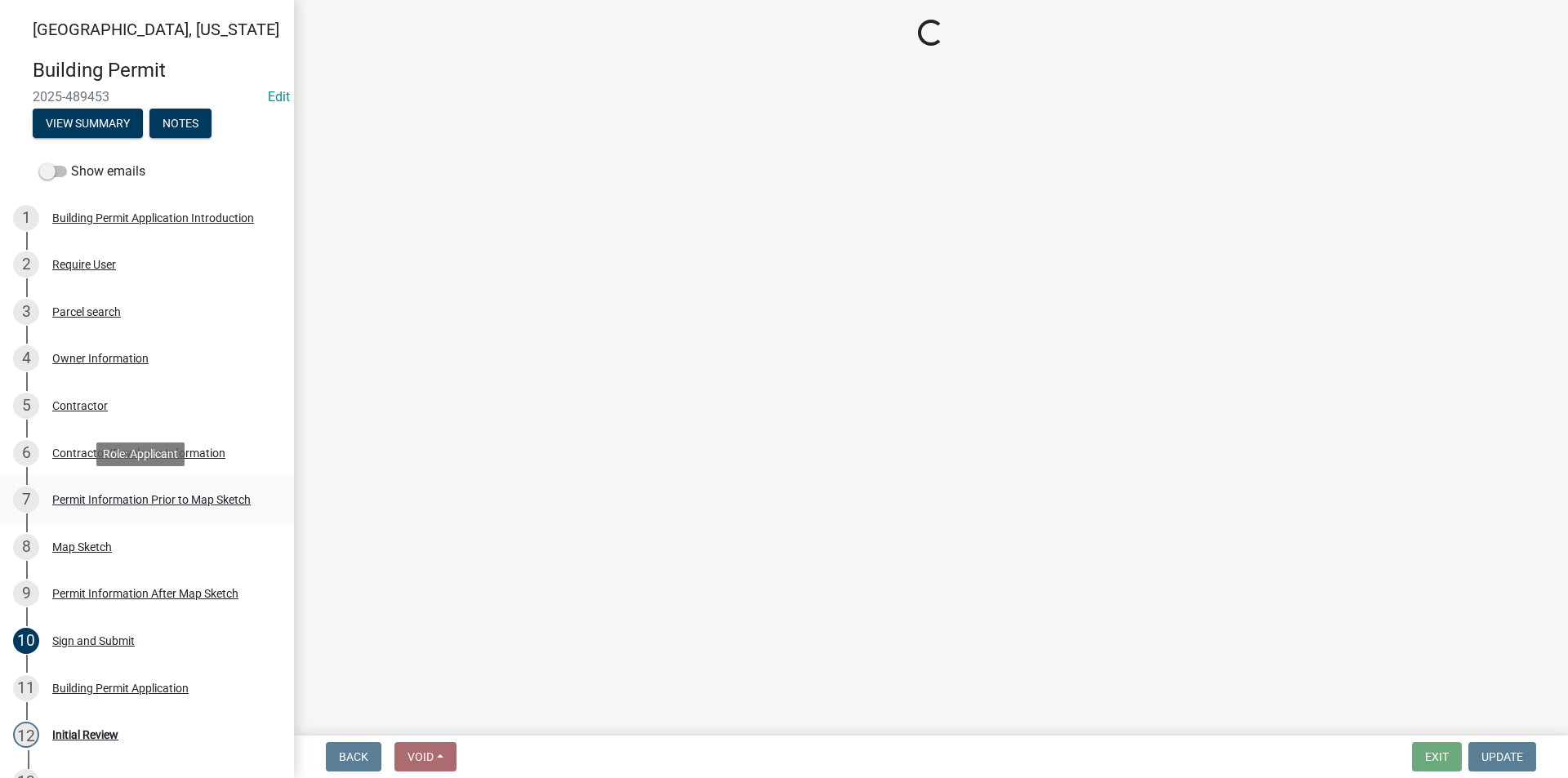
select select "8696842b-1f2d-45b9-8814-ba6b9543b151"
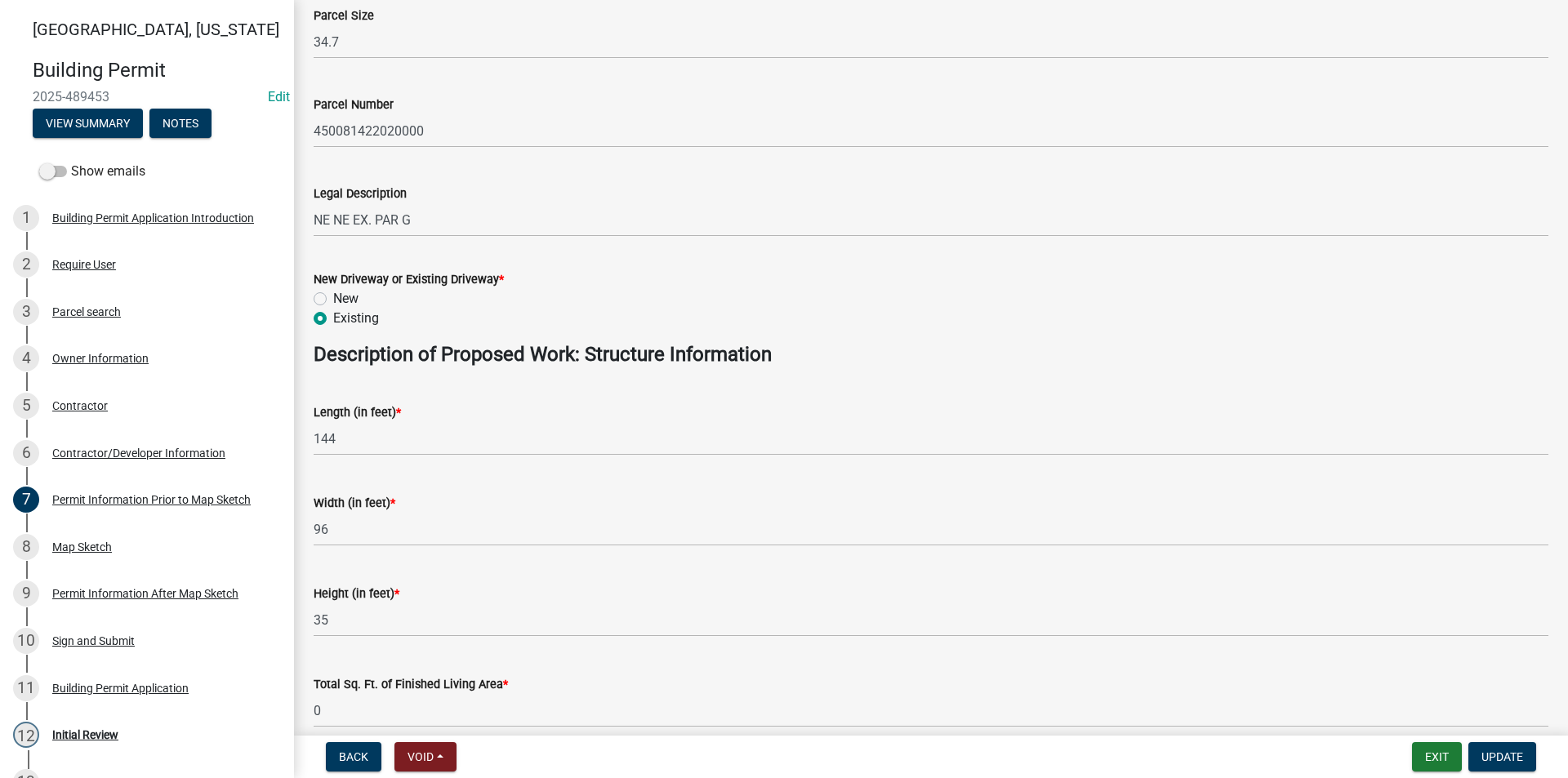
scroll to position [490, 0]
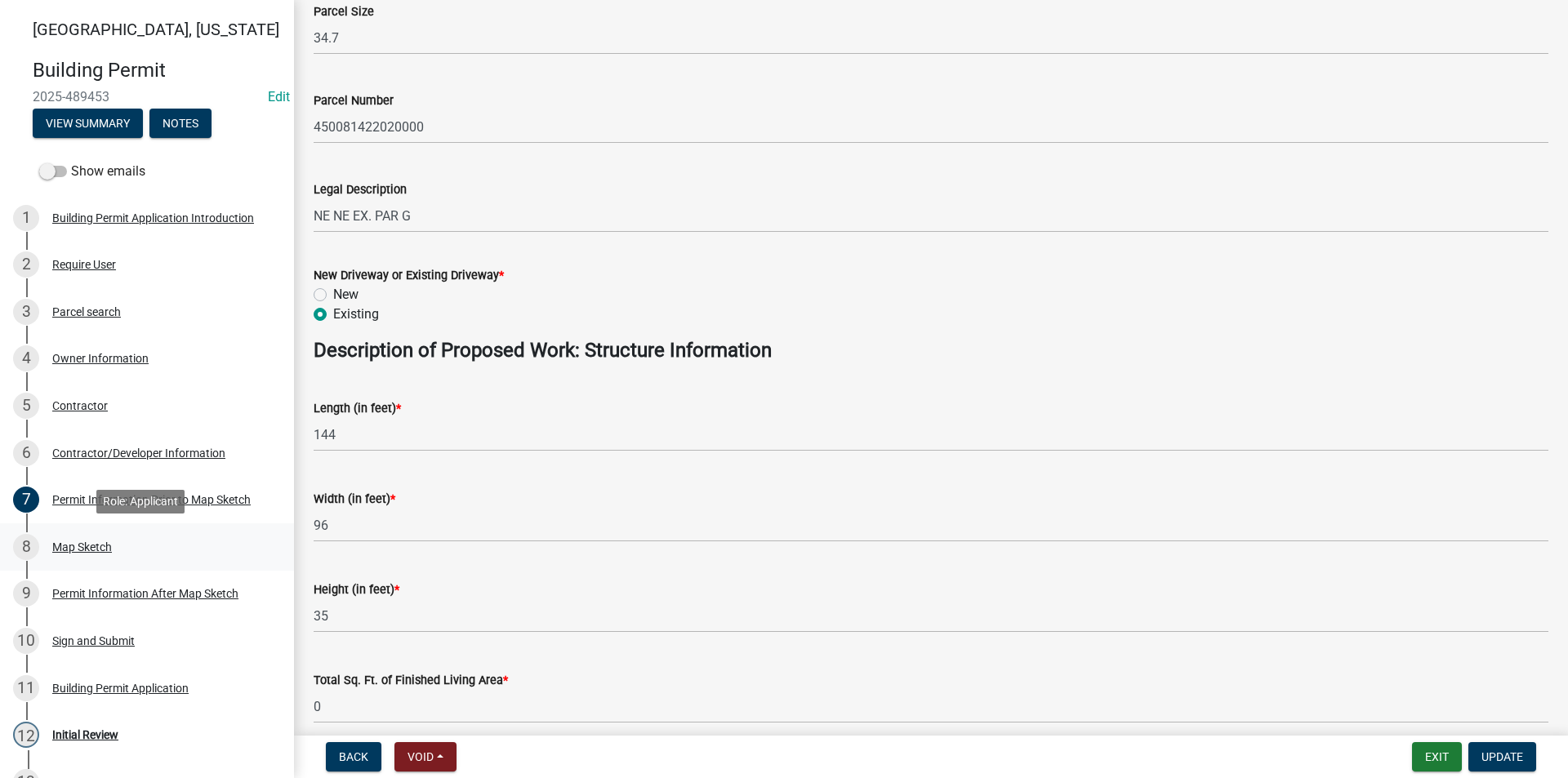
click at [97, 549] on div "Map Sketch" at bounding box center [82, 547] width 60 height 11
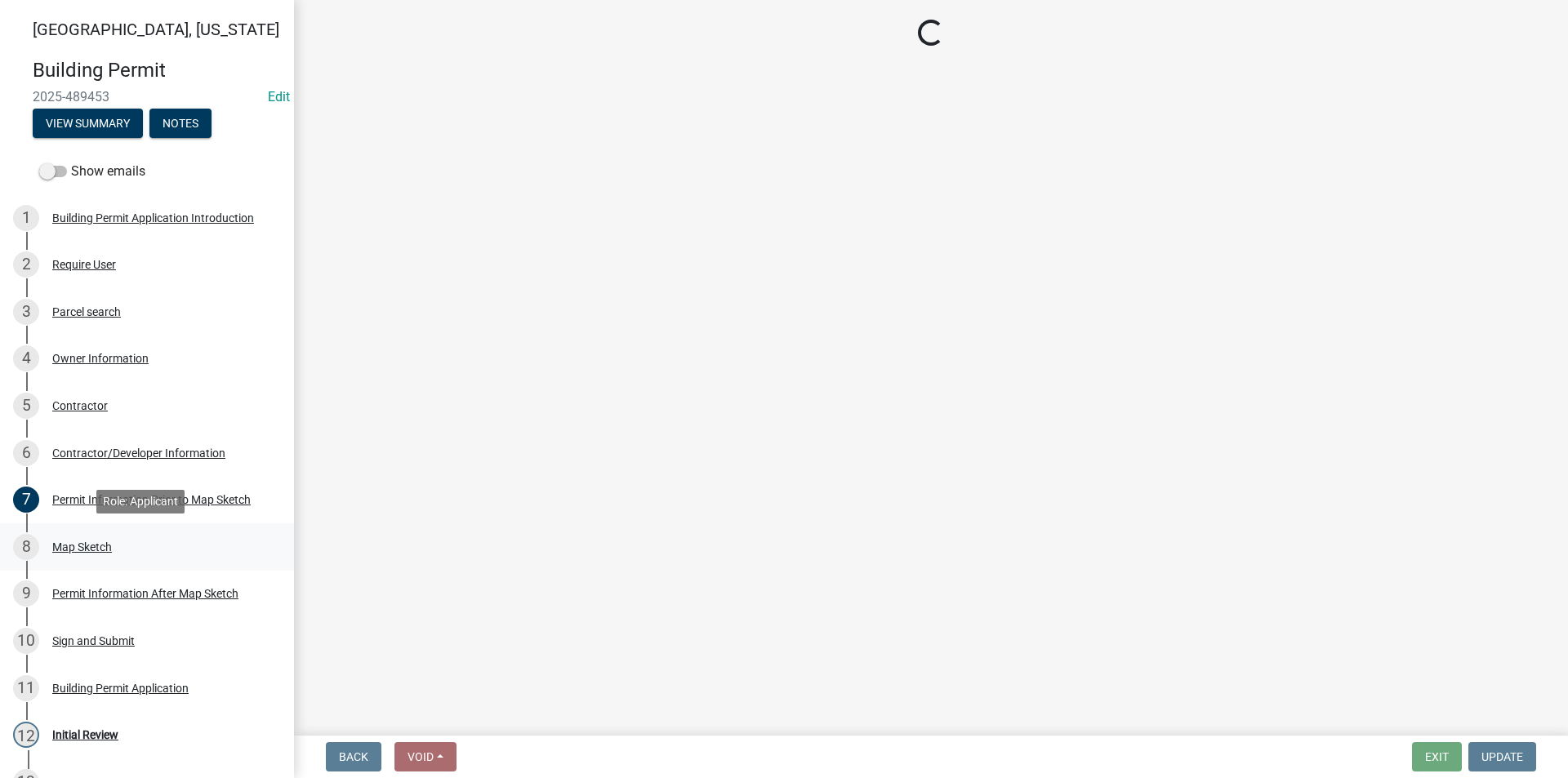
scroll to position [0, 0]
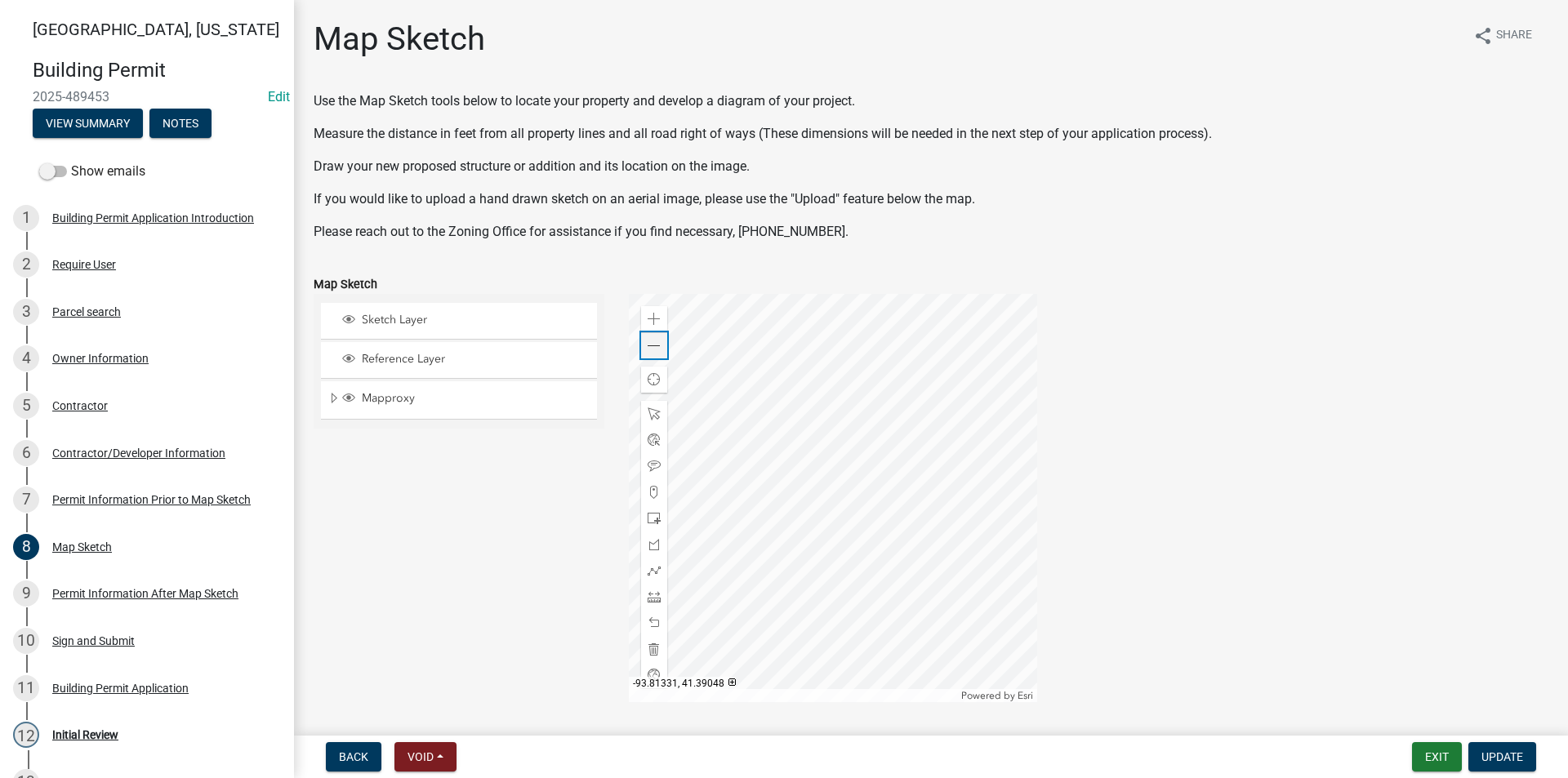
click at [648, 347] on span at bounding box center [654, 346] width 13 height 13
click at [658, 314] on div "Zoom in" at bounding box center [653, 319] width 26 height 26
click at [101, 502] on div "Permit Information Prior to Map Sketch" at bounding box center [152, 499] width 199 height 11
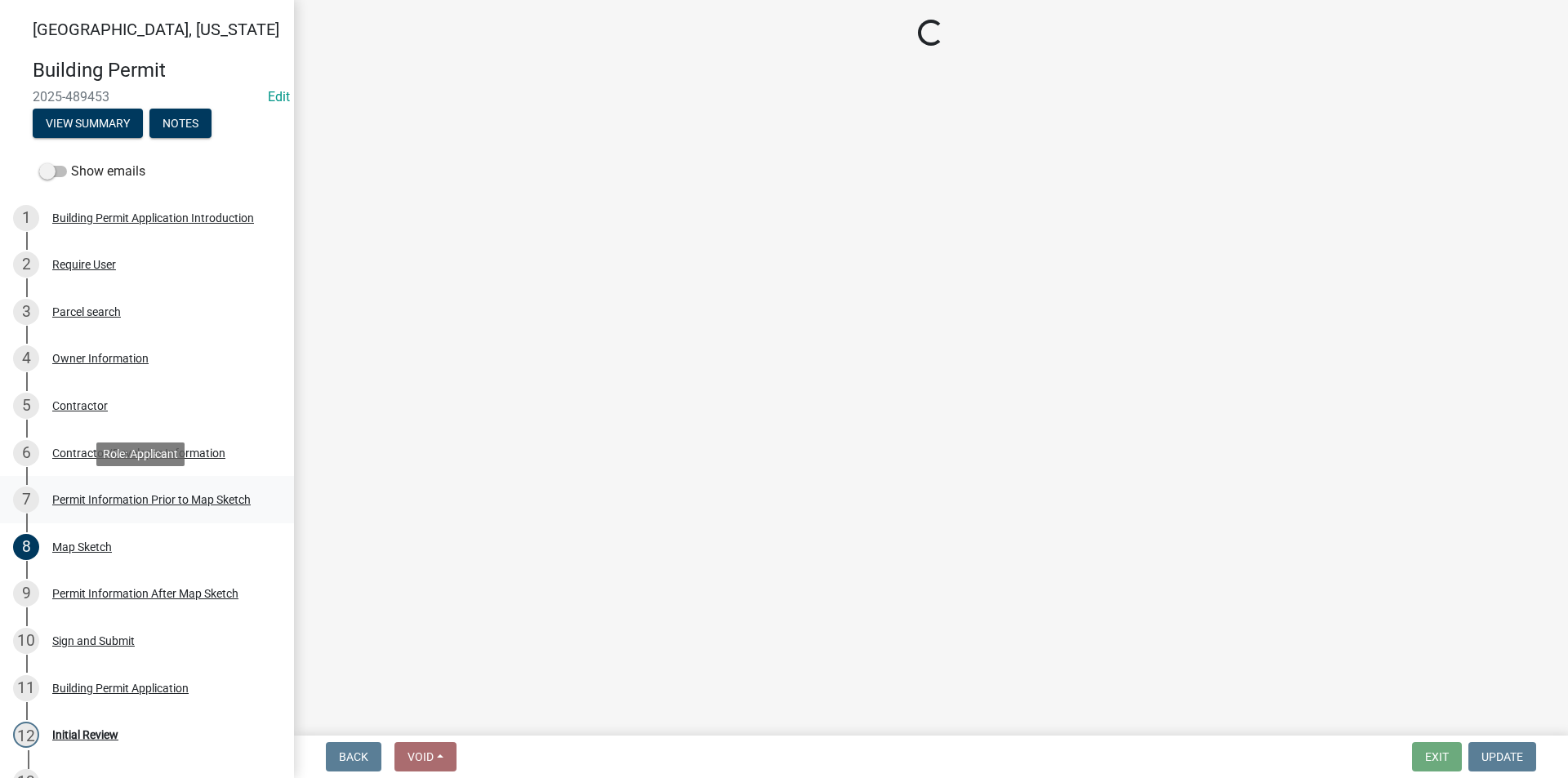
select select "8696842b-1f2d-45b9-8814-ba6b9543b151"
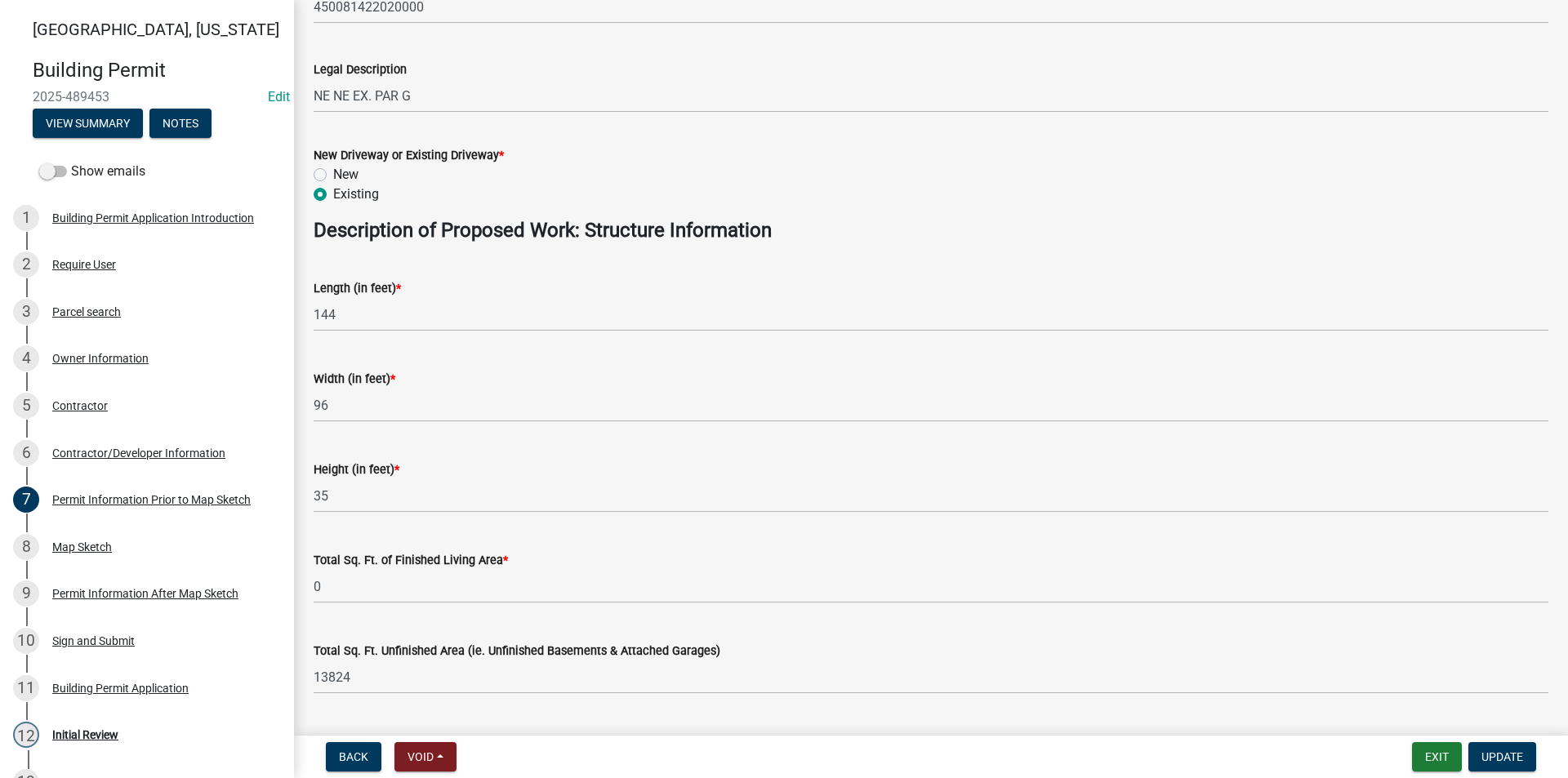
scroll to position [653, 0]
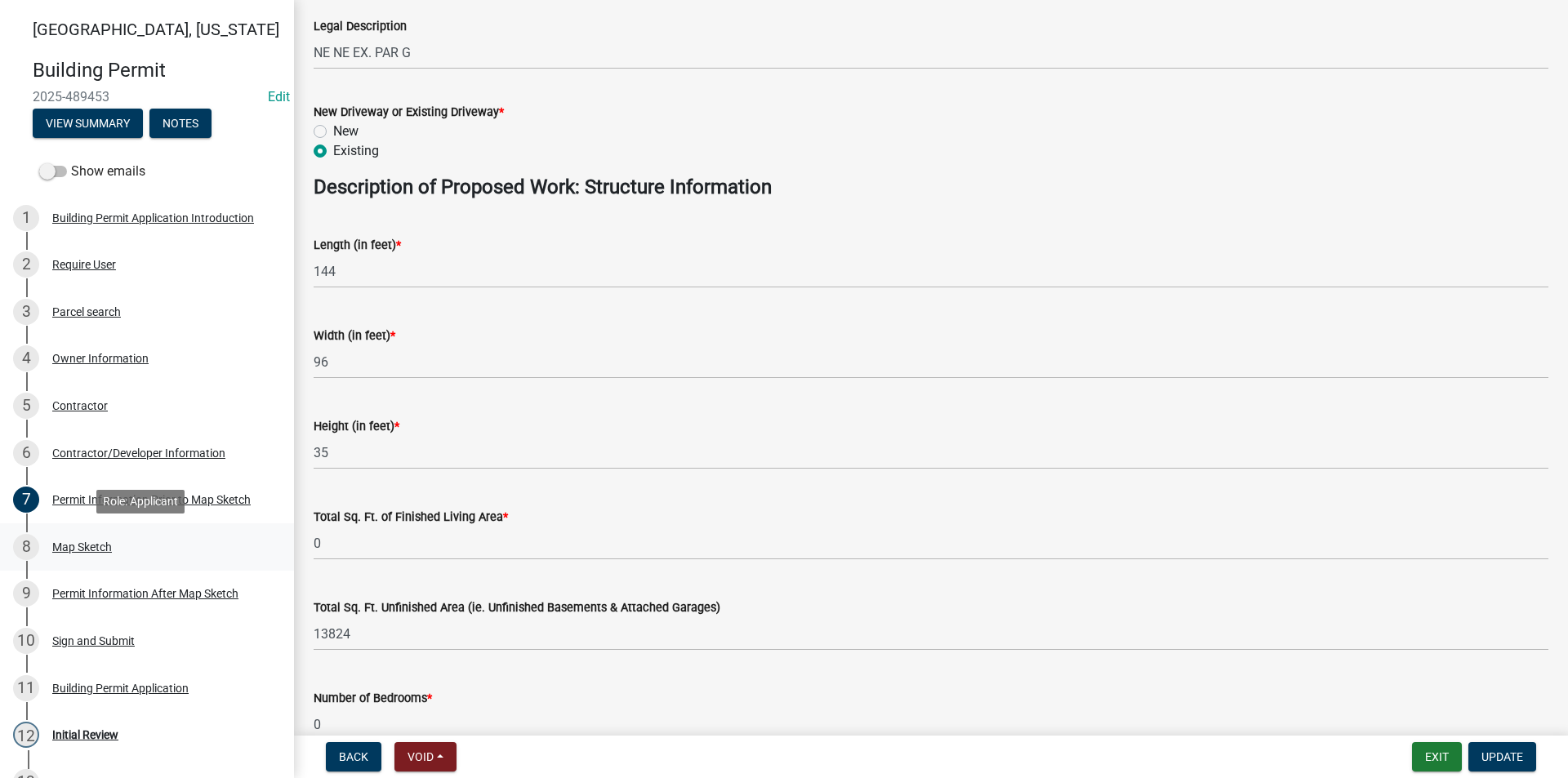
click at [64, 543] on div "Map Sketch" at bounding box center [82, 547] width 60 height 11
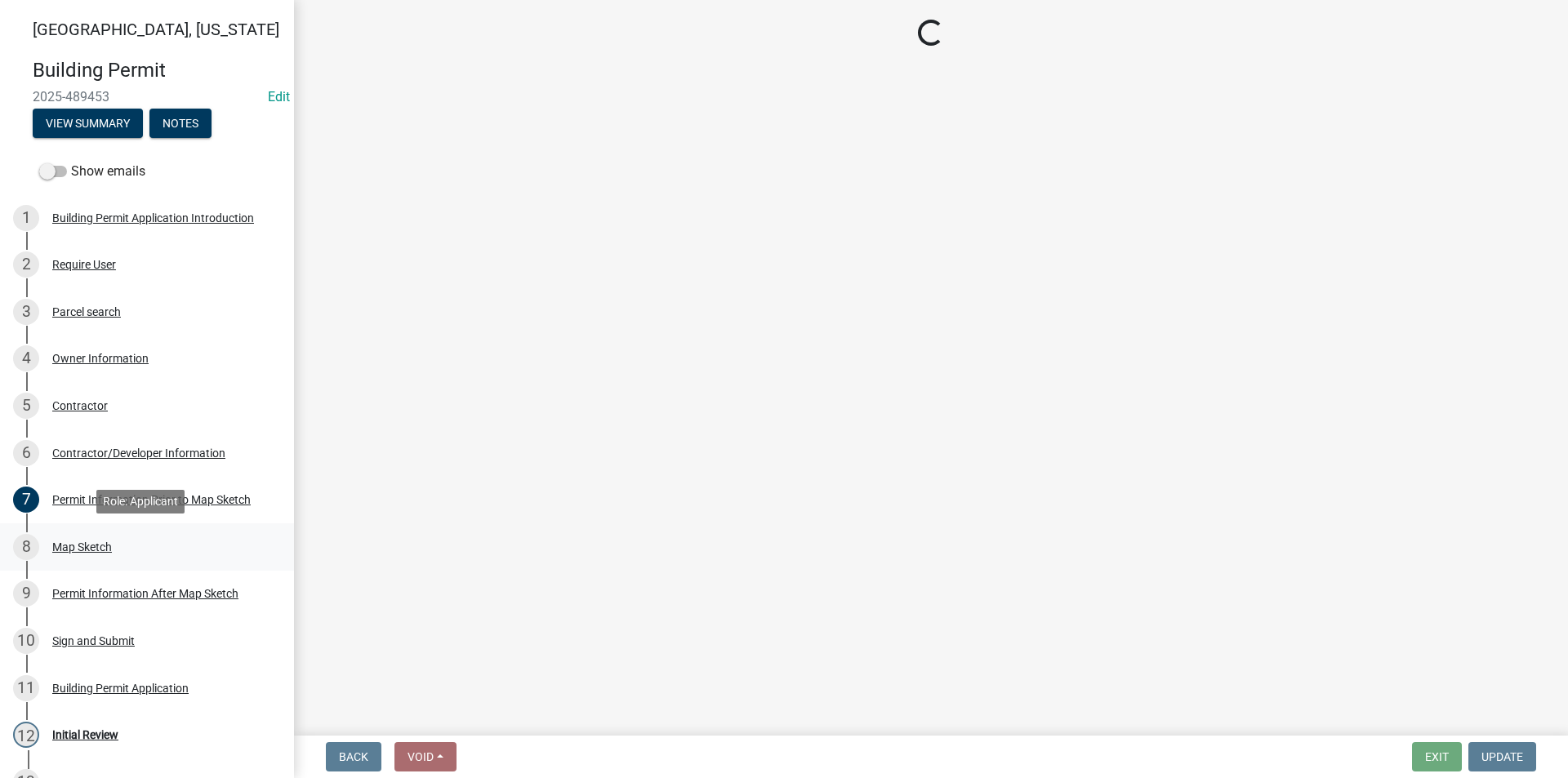
scroll to position [0, 0]
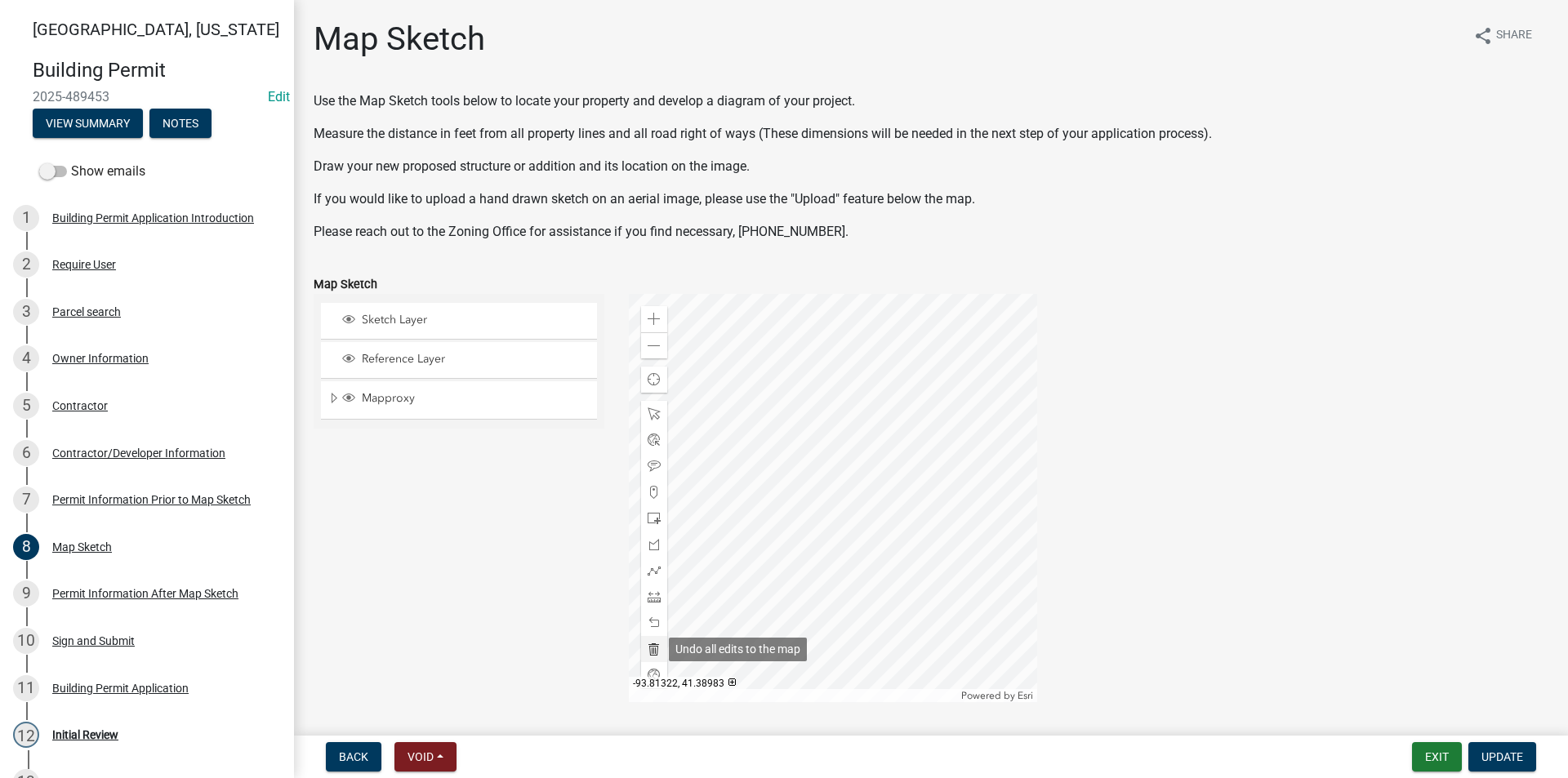
click at [653, 653] on span at bounding box center [654, 648] width 13 height 13
click at [652, 601] on span at bounding box center [654, 596] width 13 height 13
click at [729, 530] on div at bounding box center [833, 498] width 408 height 408
click at [899, 527] on div at bounding box center [833, 498] width 408 height 408
click at [894, 413] on div at bounding box center [833, 498] width 408 height 408
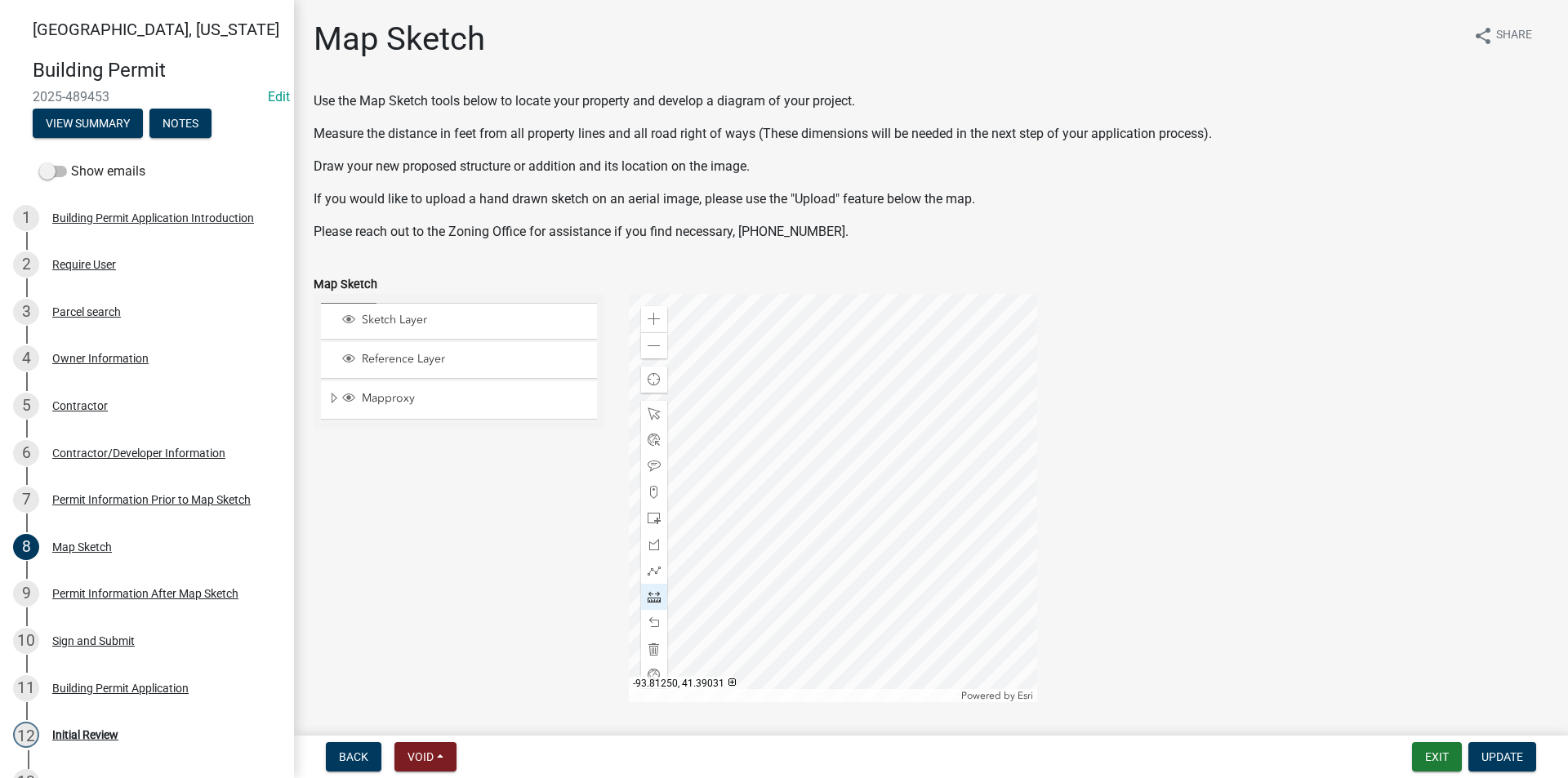
click at [894, 413] on div at bounding box center [833, 498] width 408 height 408
click at [653, 516] on span at bounding box center [654, 518] width 13 height 13
click at [723, 527] on div at bounding box center [833, 498] width 408 height 408
click at [648, 413] on span at bounding box center [654, 413] width 13 height 13
click at [897, 508] on div at bounding box center [833, 498] width 408 height 408
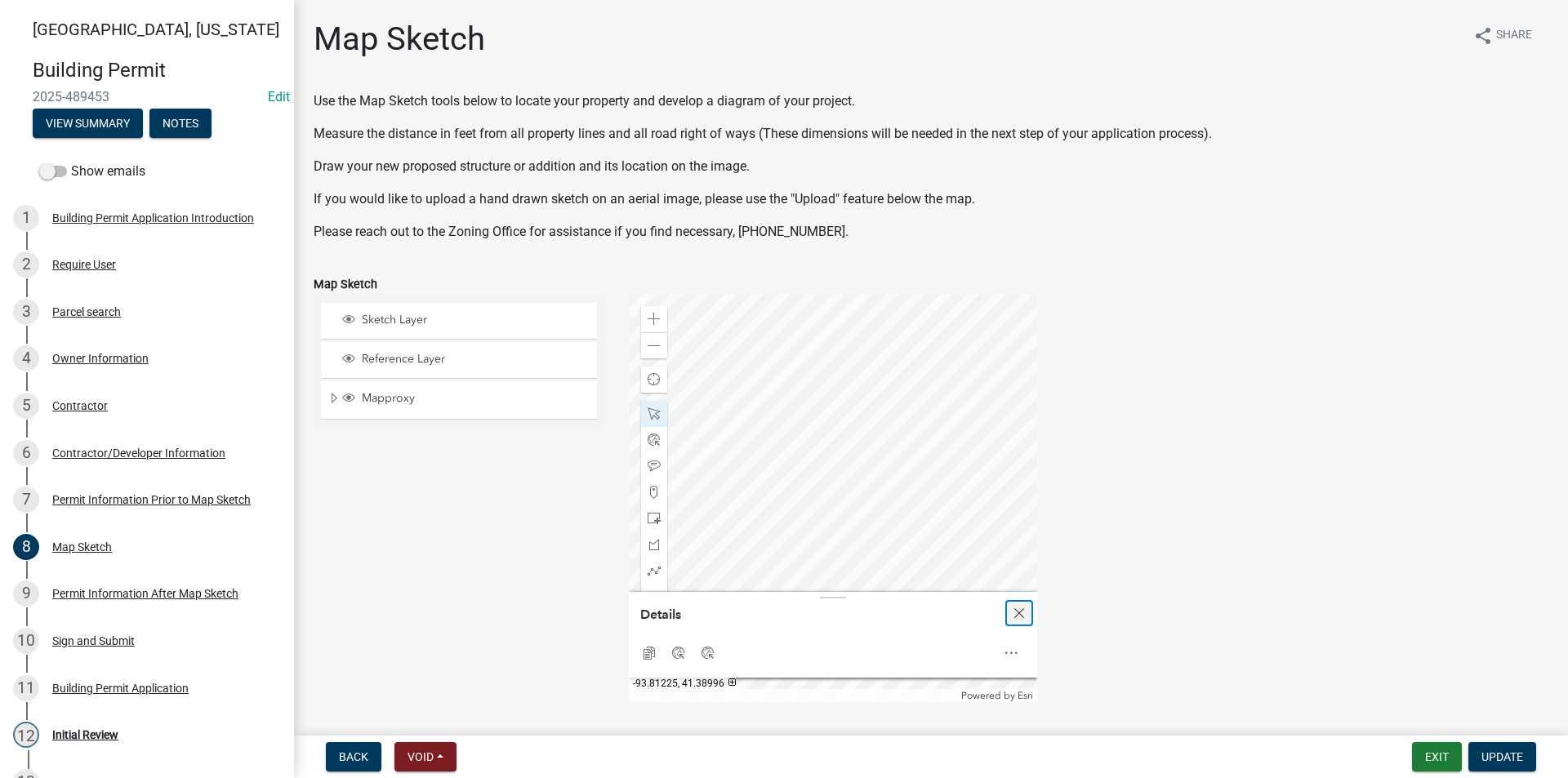
click at [1017, 614] on span "Close" at bounding box center [1019, 613] width 13 height 13
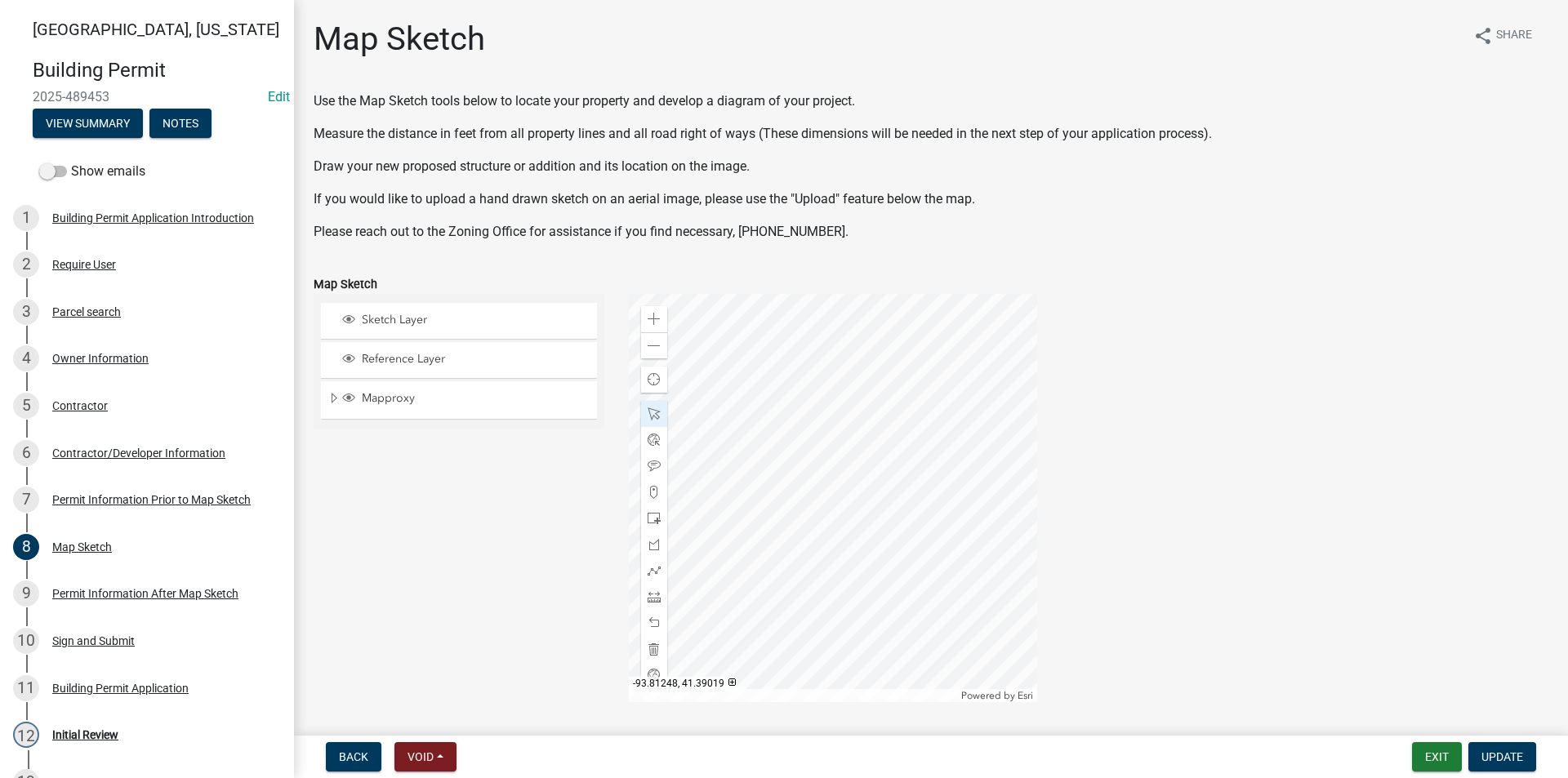
click at [917, 491] on div at bounding box center [833, 498] width 408 height 408
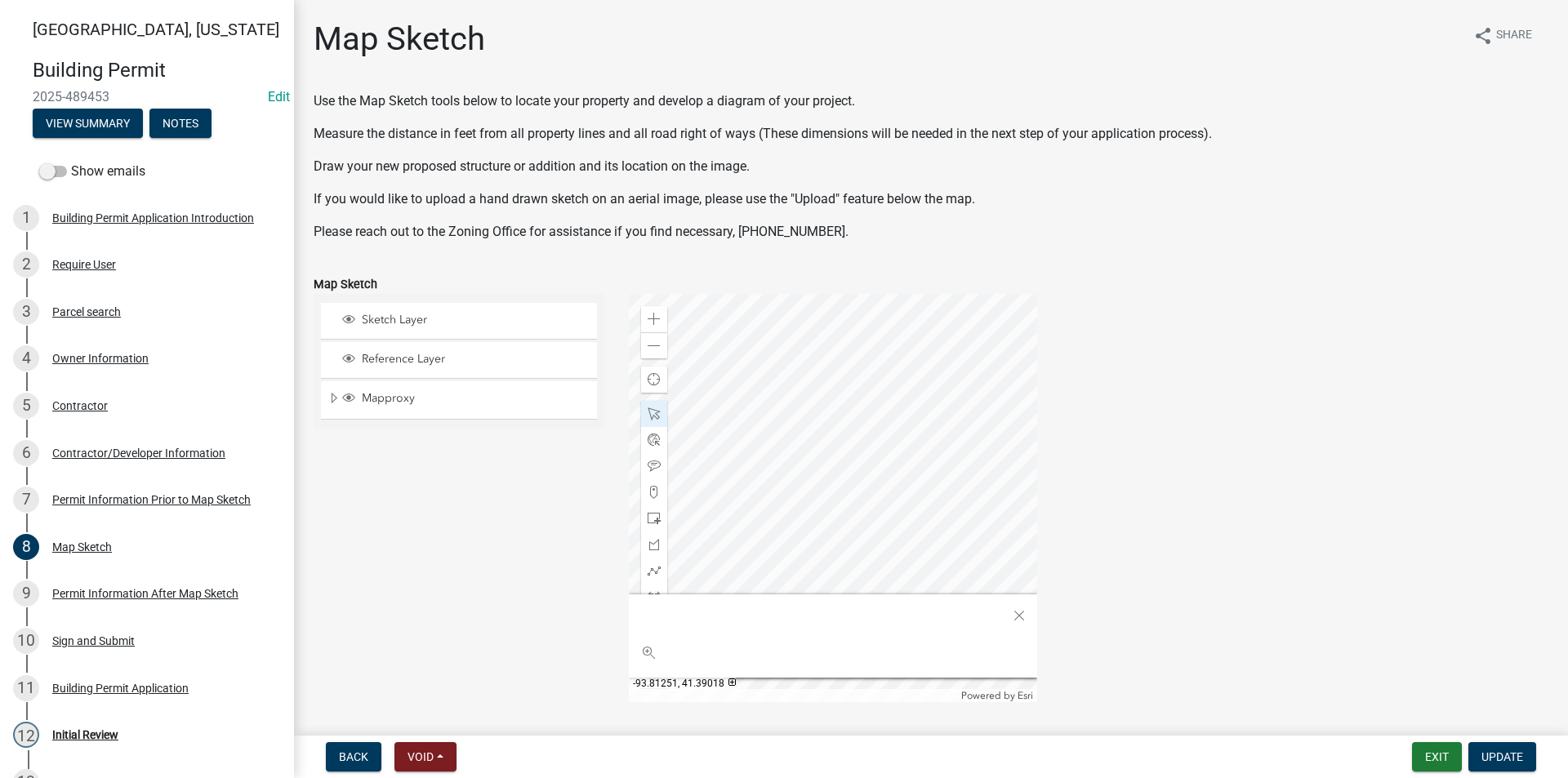
click at [908, 494] on div at bounding box center [833, 498] width 408 height 408
click at [821, 549] on div at bounding box center [833, 498] width 408 height 408
click at [829, 549] on div at bounding box center [833, 498] width 408 height 408
click at [1017, 611] on span "Close" at bounding box center [1019, 615] width 13 height 13
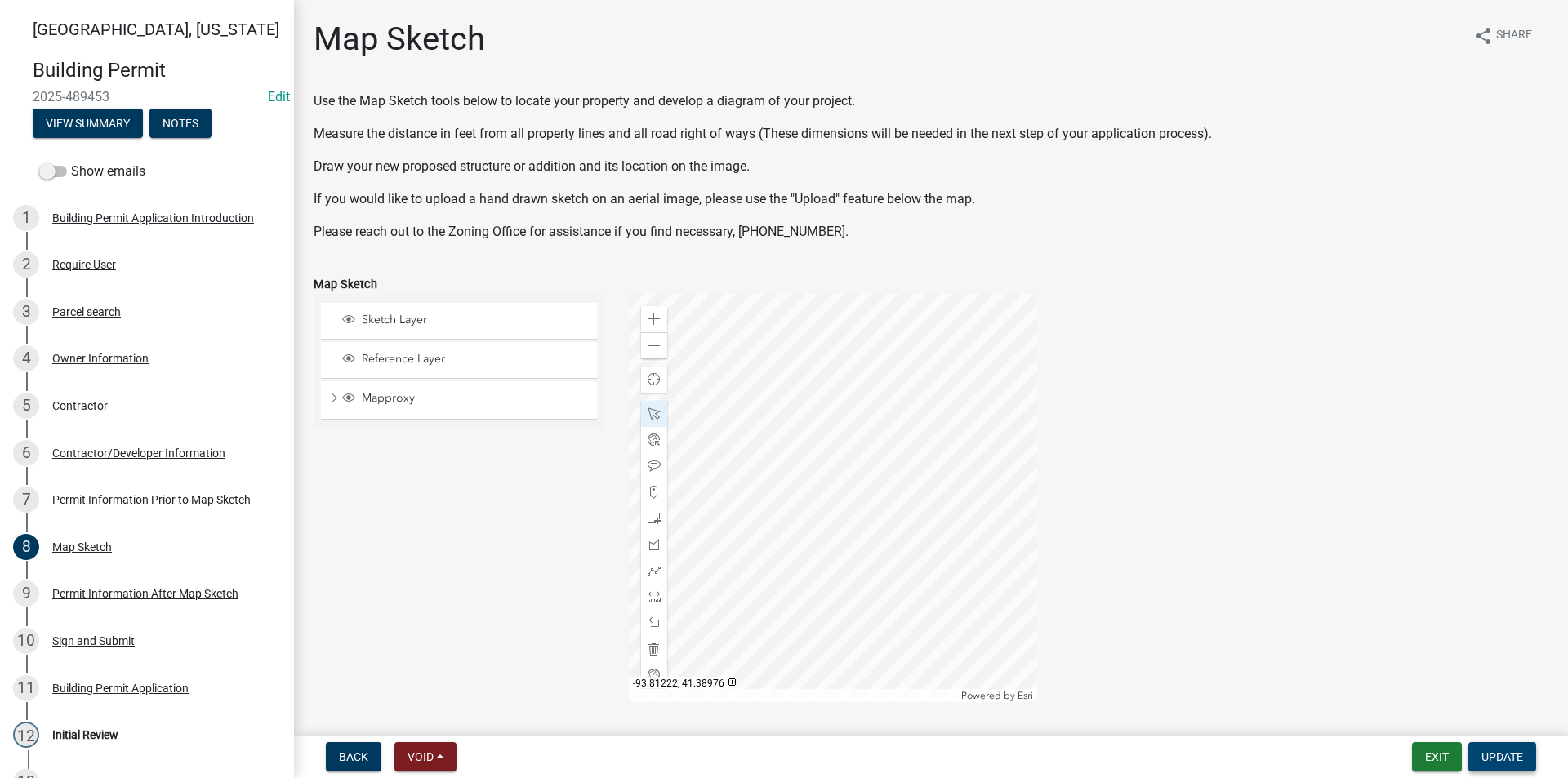
click at [1503, 753] on span "Update" at bounding box center [1502, 756] width 41 height 13
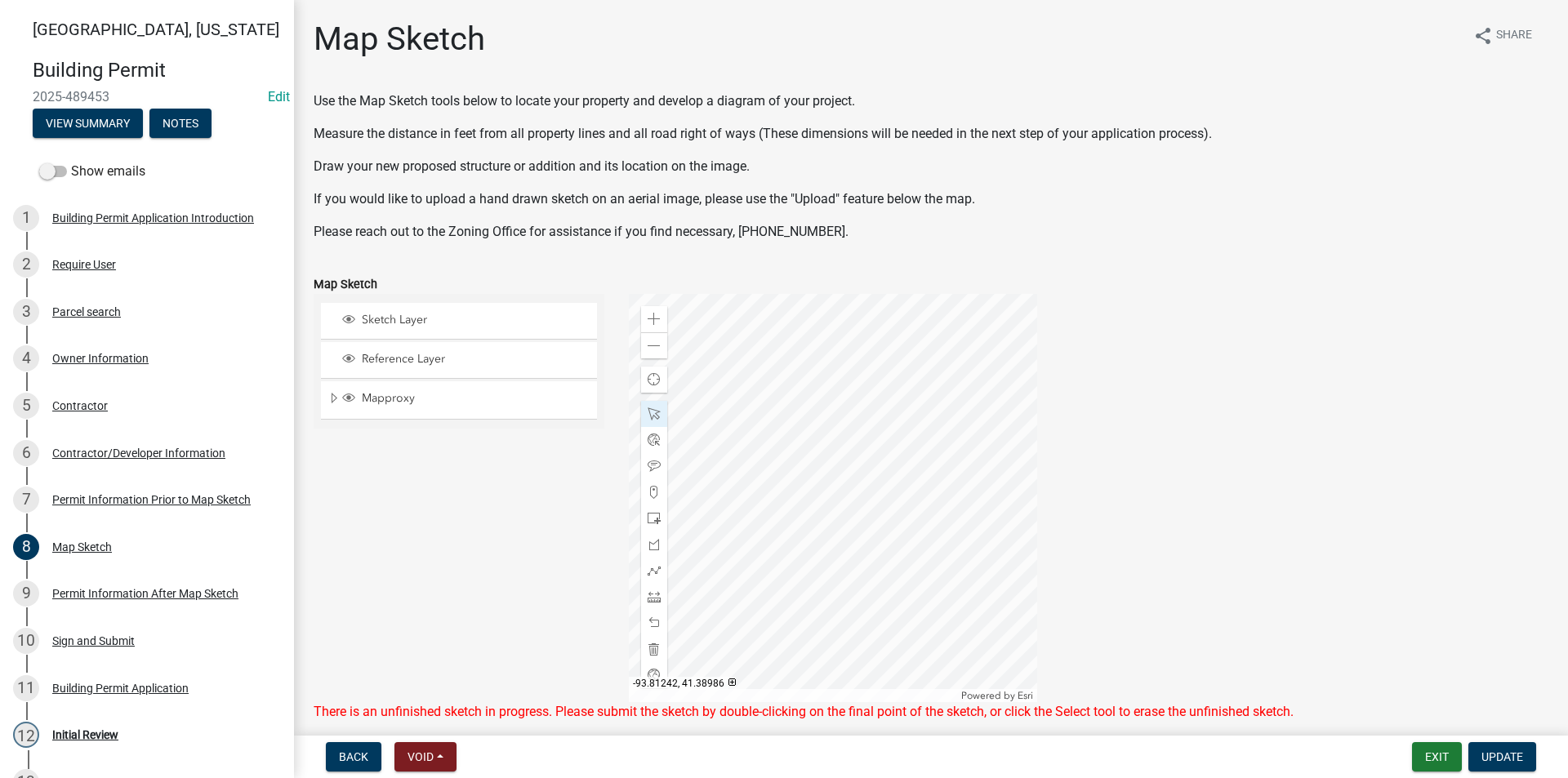
click at [897, 627] on div at bounding box center [833, 498] width 408 height 408
click at [1521, 756] on span "Update" at bounding box center [1502, 756] width 41 height 13
click at [729, 594] on div at bounding box center [833, 498] width 408 height 408
click at [657, 352] on div "Zoom out" at bounding box center [653, 345] width 26 height 26
click at [973, 586] on div at bounding box center [833, 498] width 408 height 408
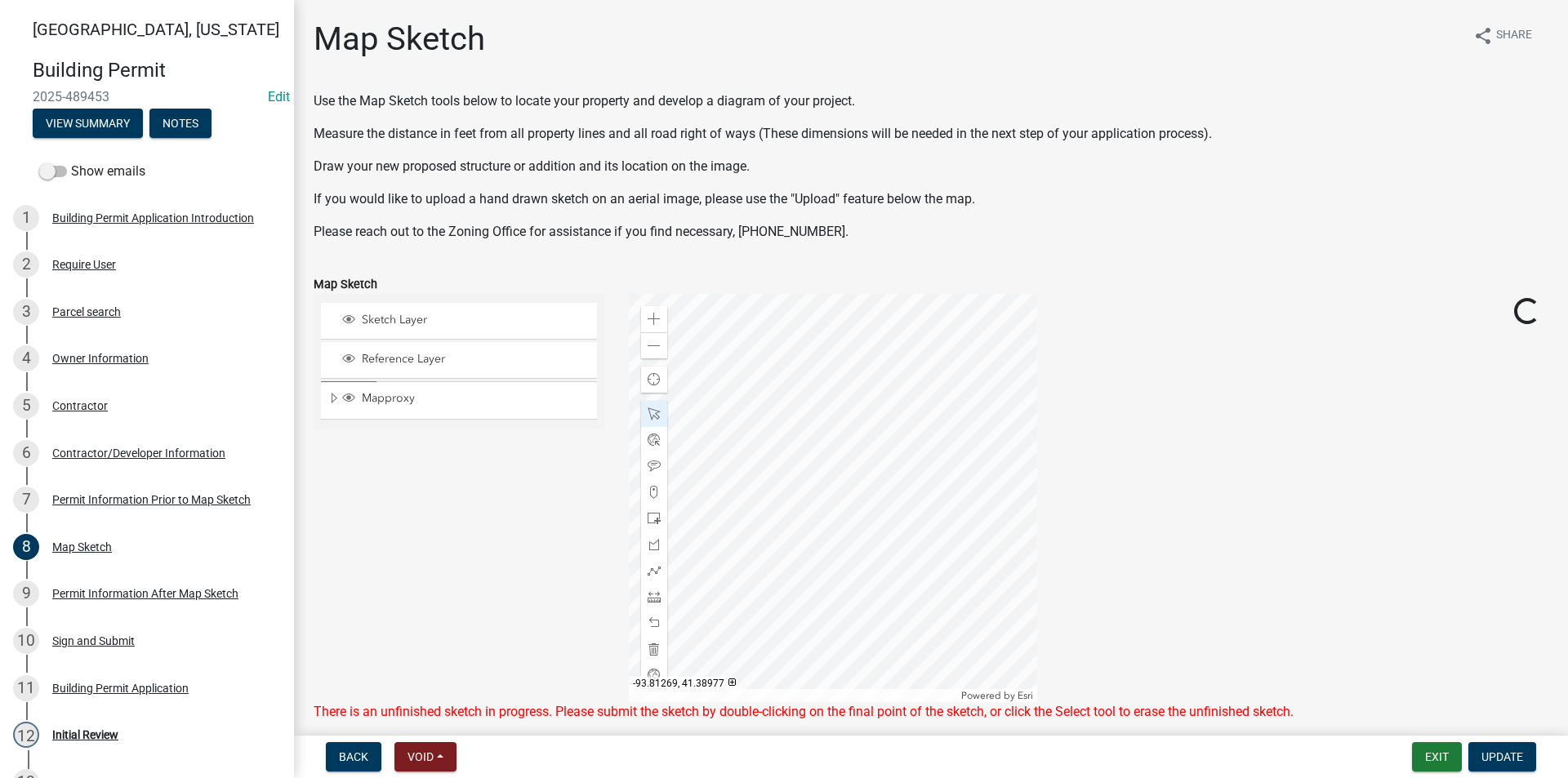
click at [800, 589] on div at bounding box center [833, 498] width 408 height 408
click at [856, 561] on div at bounding box center [833, 498] width 408 height 408
click at [104, 508] on div "7 Permit Information Prior to Map Sketch" at bounding box center [140, 499] width 255 height 26
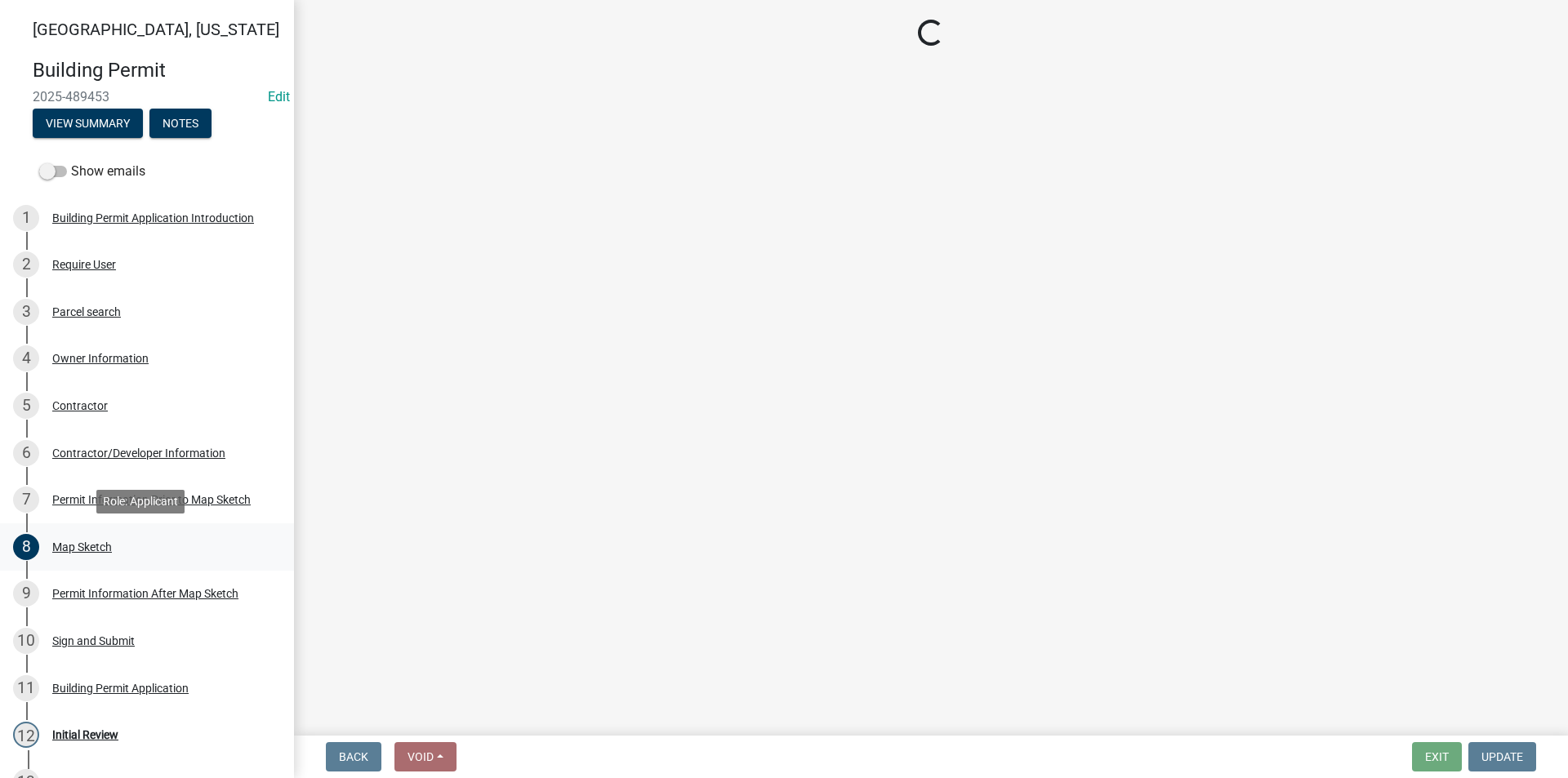
select select "8696842b-1f2d-45b9-8814-ba6b9543b151"
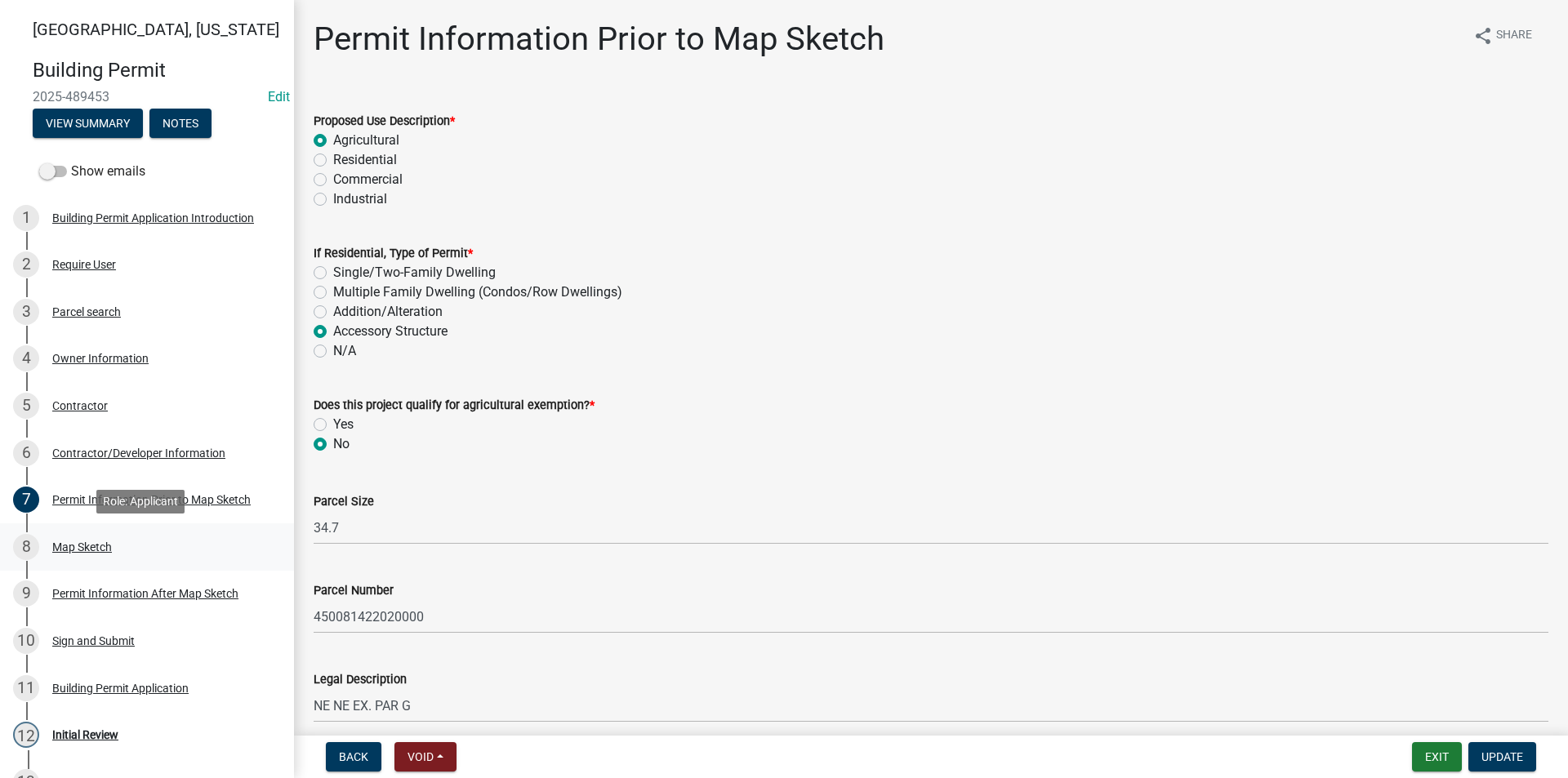
click at [108, 545] on div "Map Sketch" at bounding box center [82, 547] width 60 height 11
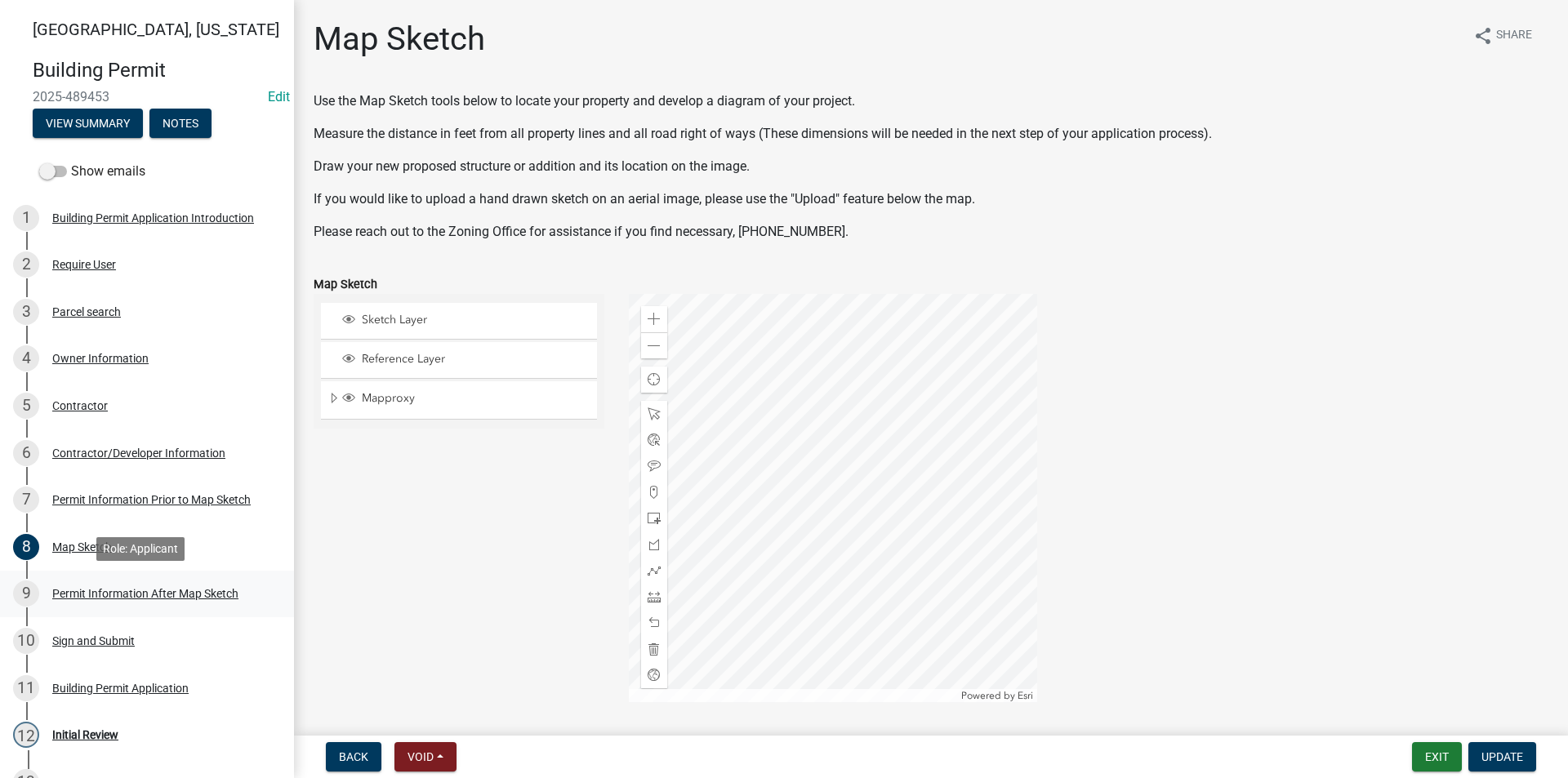
click at [128, 584] on div "9 Permit Information After Map Sketch" at bounding box center [140, 593] width 255 height 26
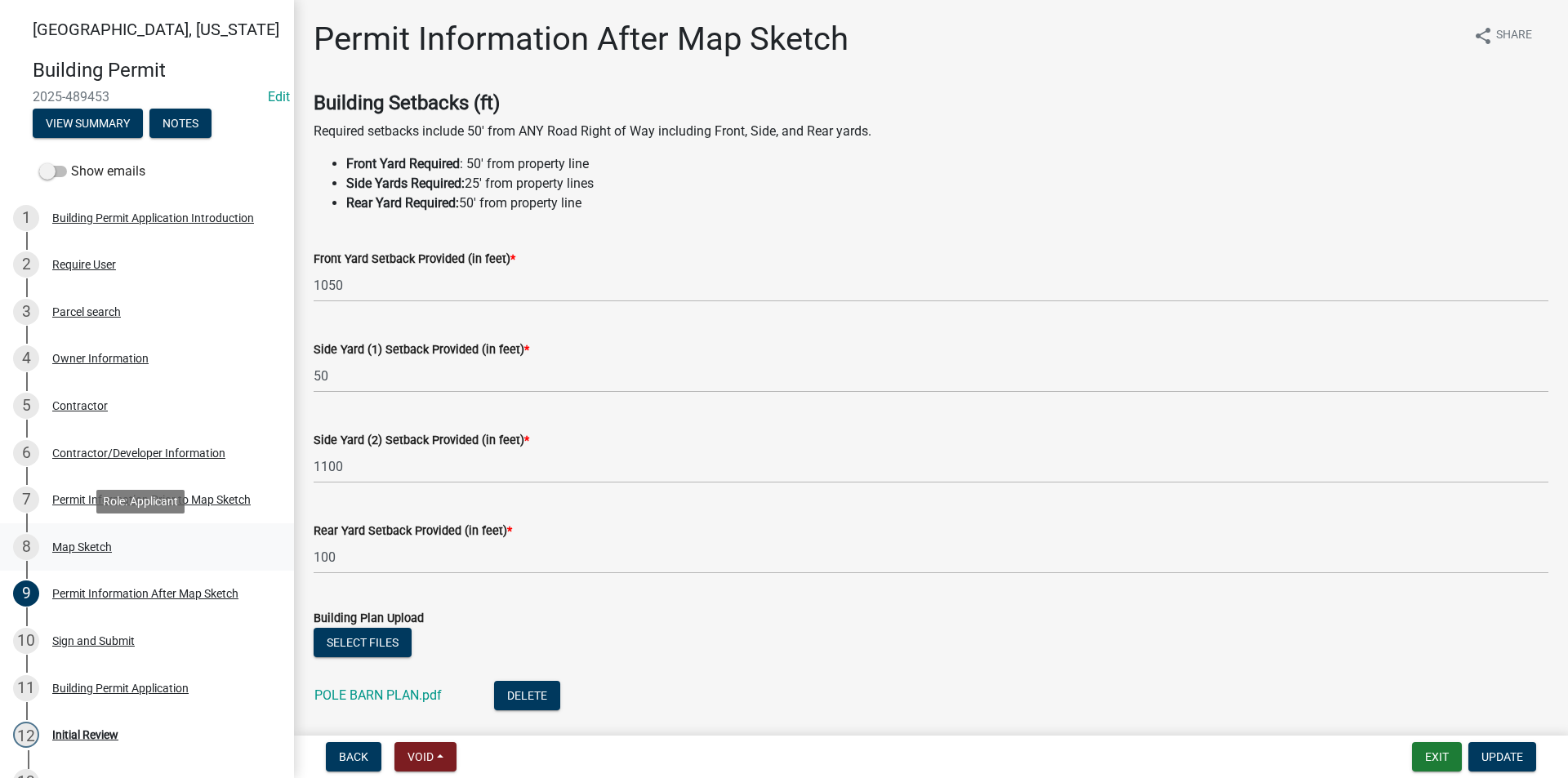
click at [119, 550] on div "8 Map Sketch" at bounding box center [140, 547] width 255 height 26
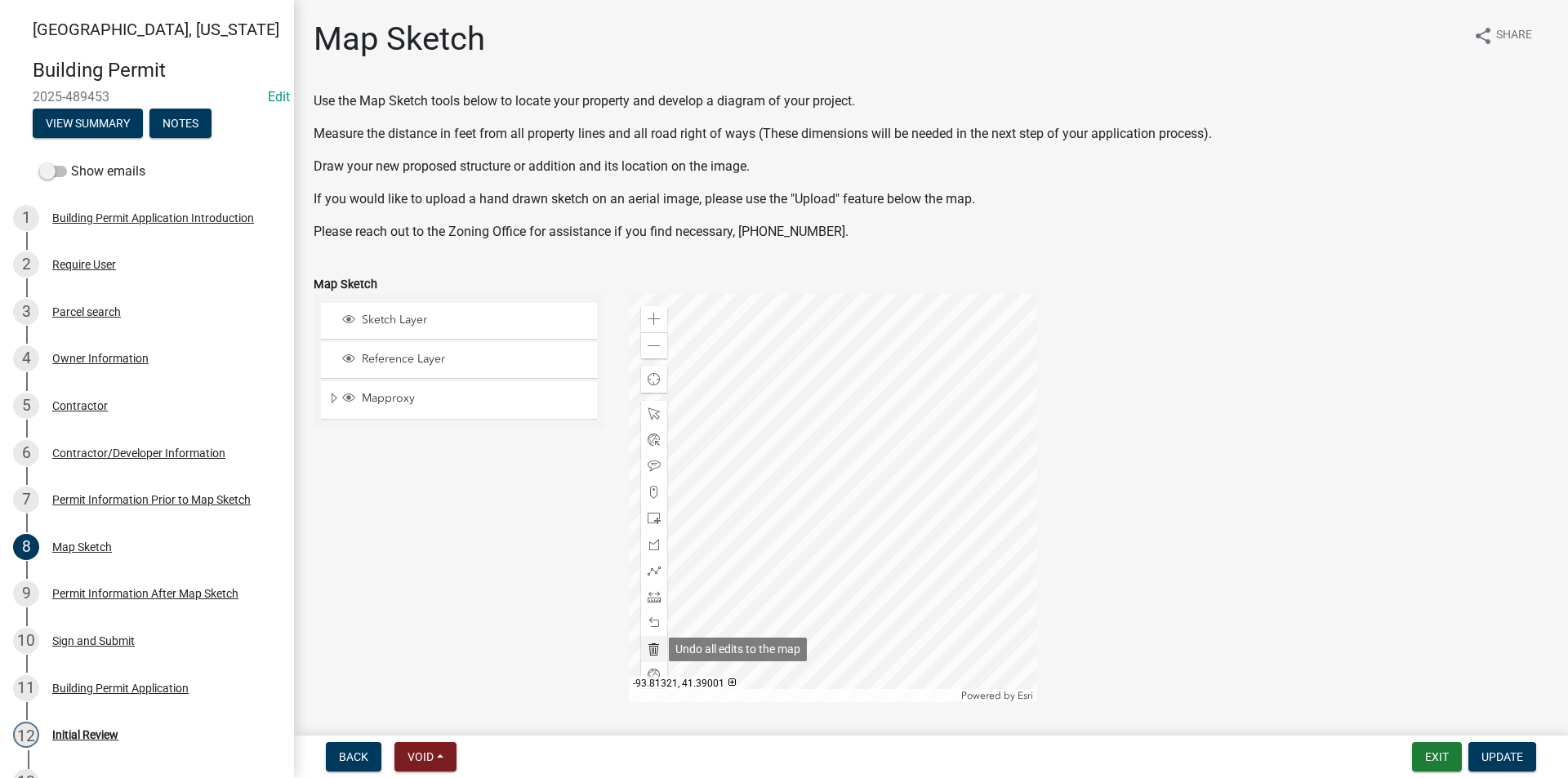
click at [655, 646] on span at bounding box center [654, 648] width 13 height 13
click at [655, 596] on span at bounding box center [654, 596] width 13 height 13
click at [733, 518] on div at bounding box center [833, 498] width 408 height 408
click at [903, 519] on div at bounding box center [833, 498] width 408 height 408
click at [901, 406] on div at bounding box center [833, 498] width 408 height 408
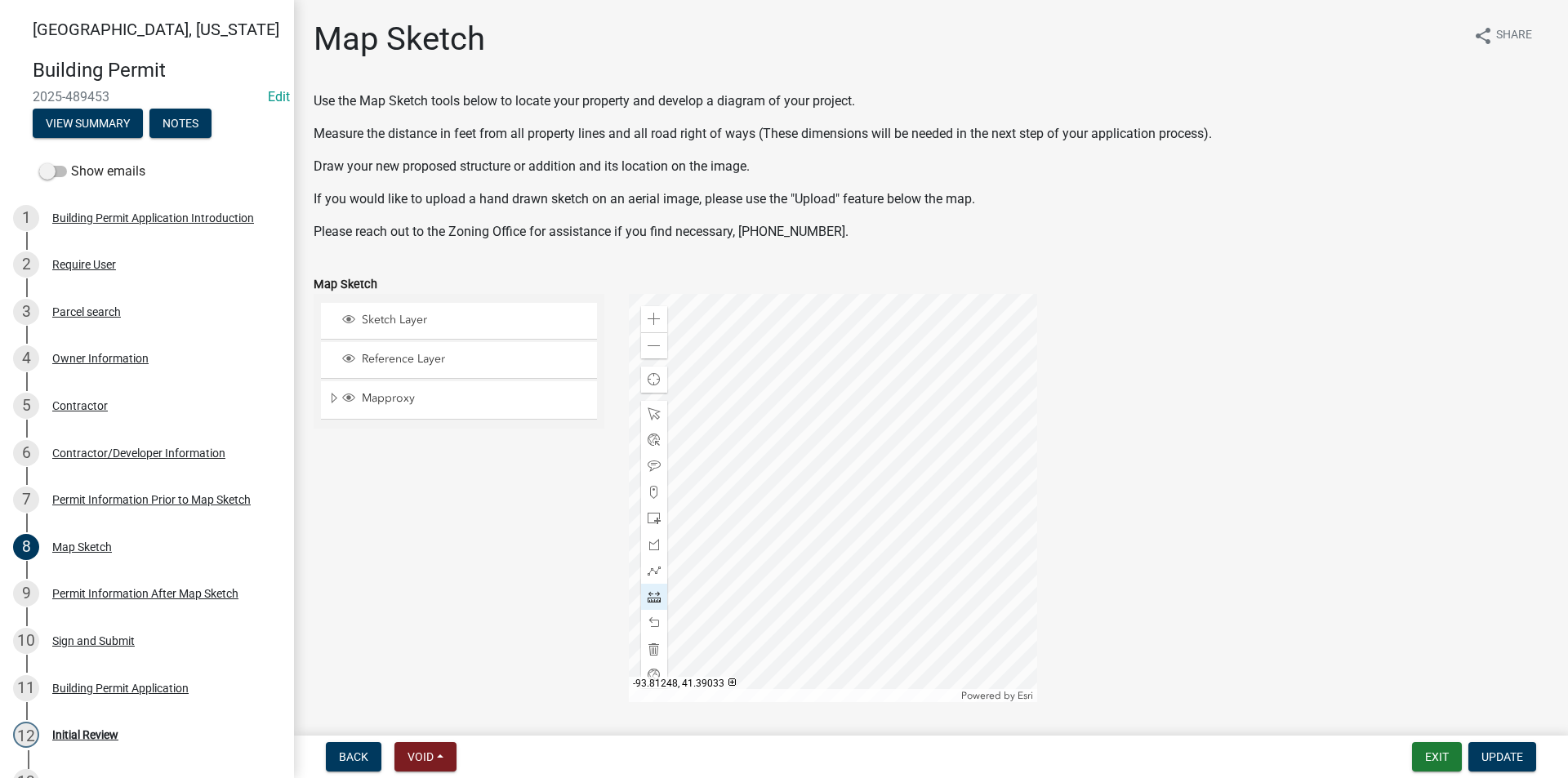
click at [901, 406] on div at bounding box center [833, 498] width 408 height 408
click at [648, 515] on span at bounding box center [654, 518] width 13 height 13
click at [731, 519] on div at bounding box center [833, 498] width 408 height 408
click at [659, 412] on div at bounding box center [653, 413] width 26 height 26
click at [903, 515] on div at bounding box center [833, 498] width 408 height 408
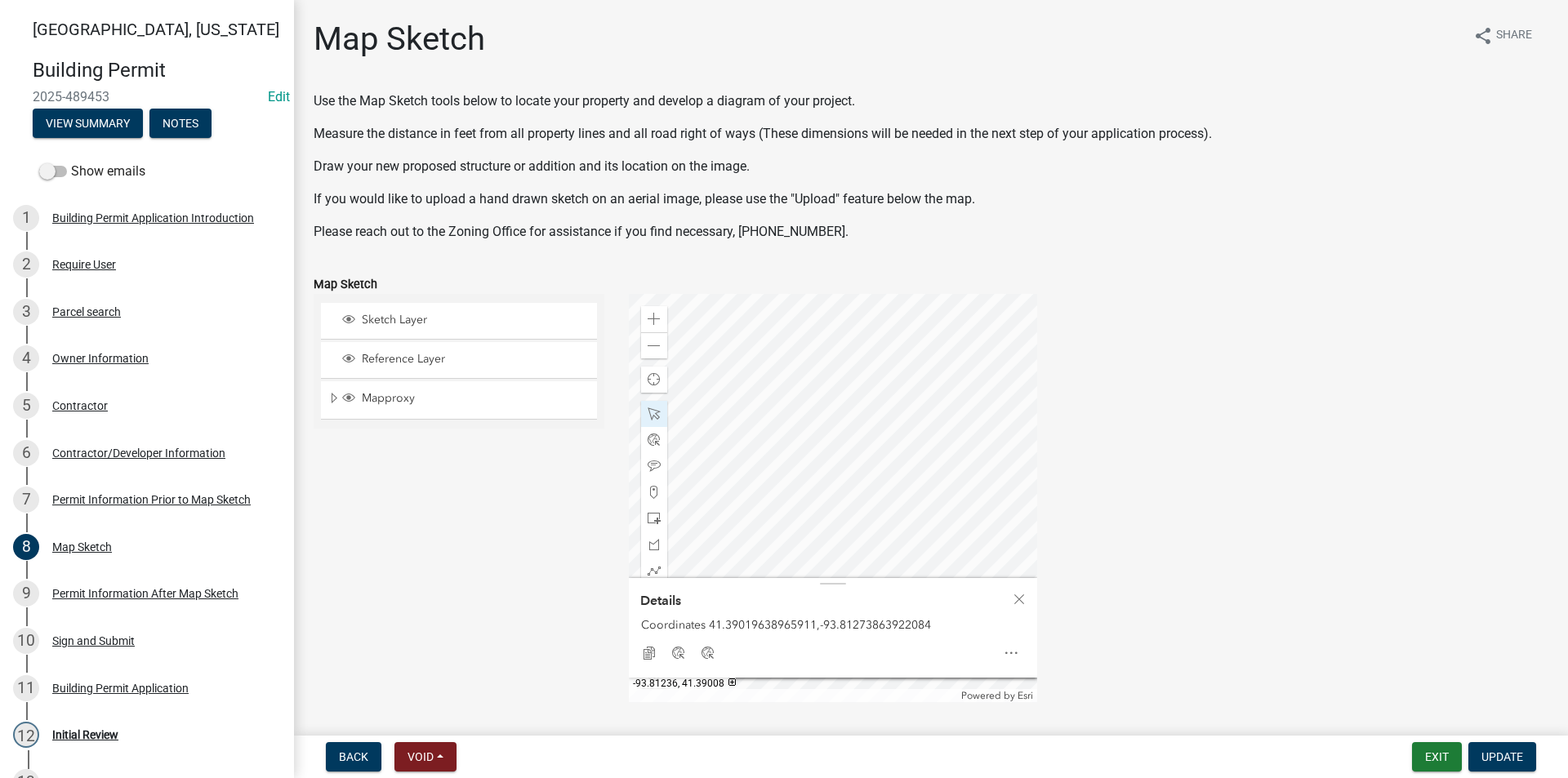
click at [960, 549] on div at bounding box center [833, 498] width 408 height 408
click at [1518, 752] on span "Update" at bounding box center [1502, 756] width 41 height 13
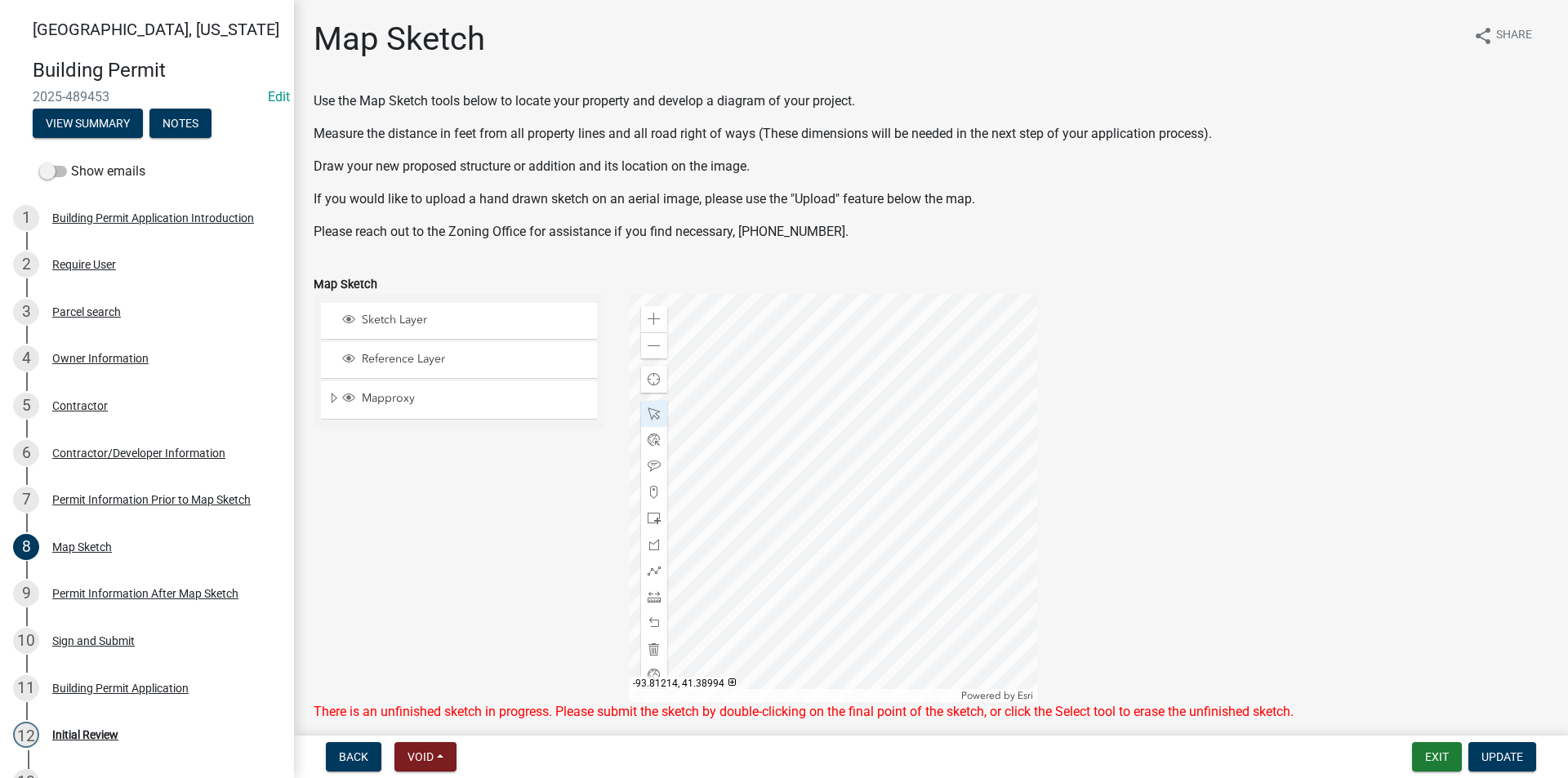
click at [1189, 570] on div "Zoom in Zoom out Find my location Powered by Esri -93.81214, 41.38994 Loading..." at bounding box center [1089, 498] width 945 height 408
click at [775, 586] on div at bounding box center [833, 498] width 408 height 408
click at [653, 594] on span at bounding box center [654, 596] width 13 height 13
click at [912, 554] on div at bounding box center [833, 498] width 408 height 408
click at [912, 621] on div at bounding box center [833, 498] width 408 height 408
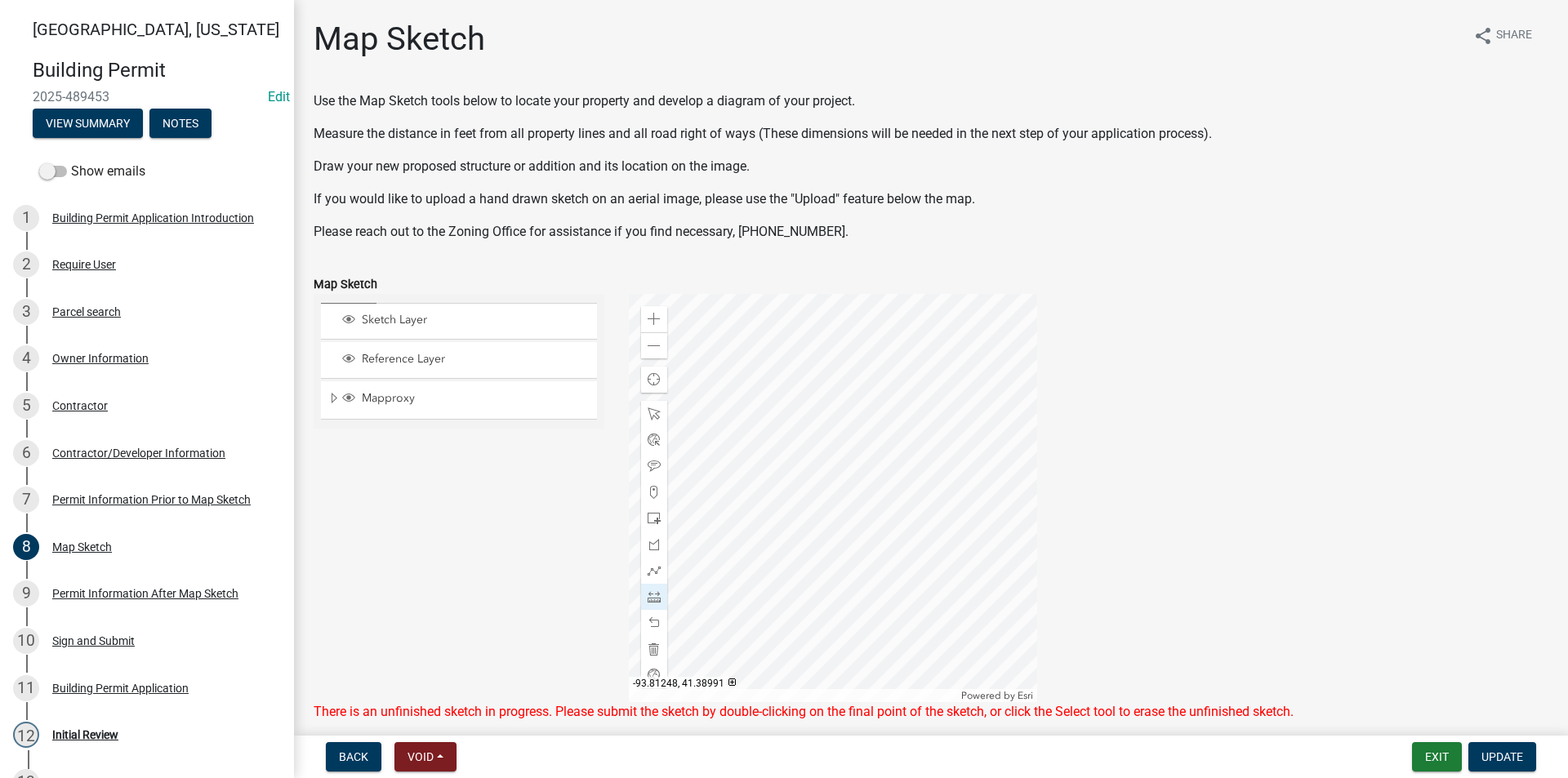
click at [912, 620] on div at bounding box center [833, 498] width 408 height 408
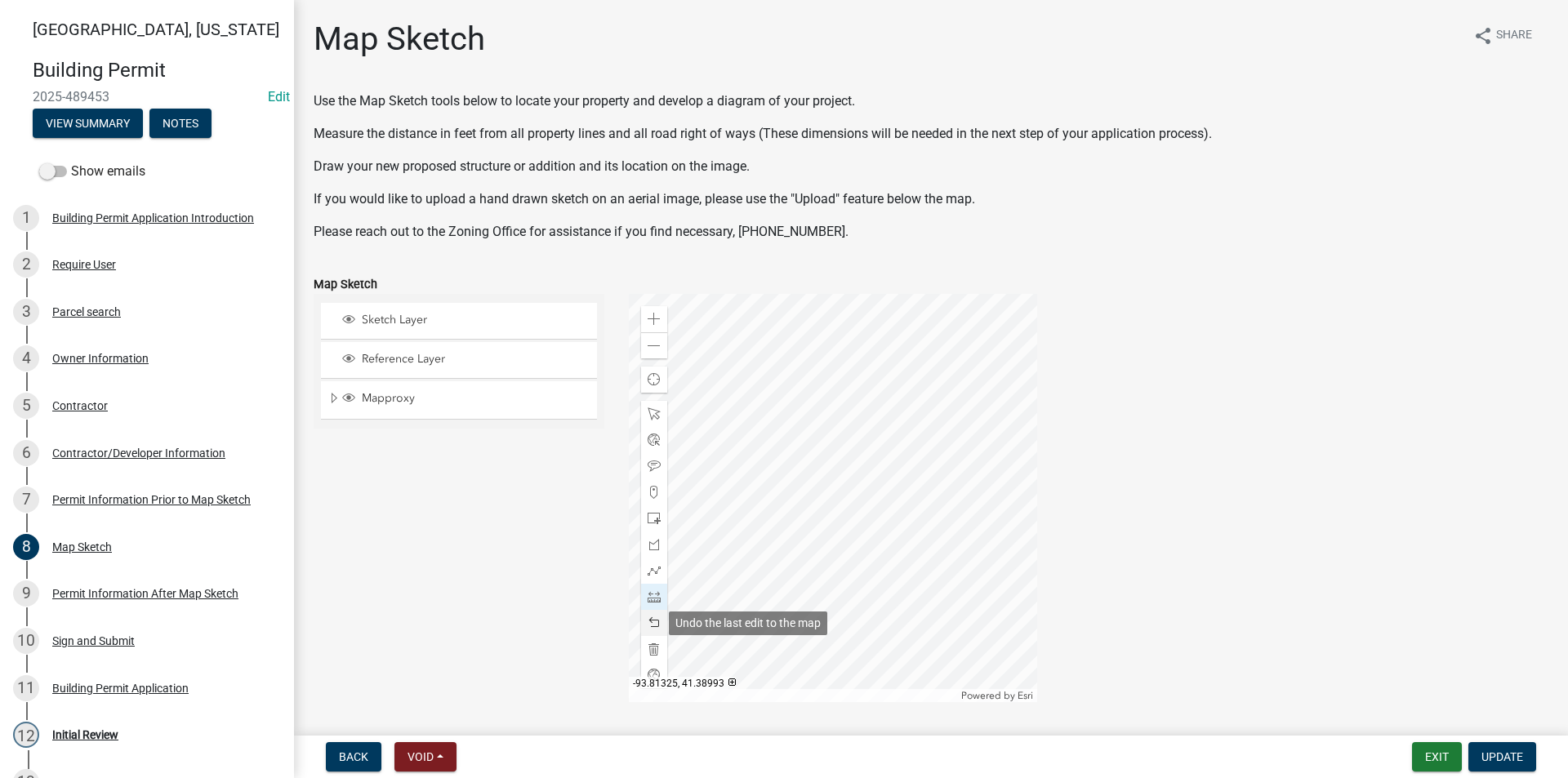
click at [652, 626] on span at bounding box center [654, 623] width 13 height 13
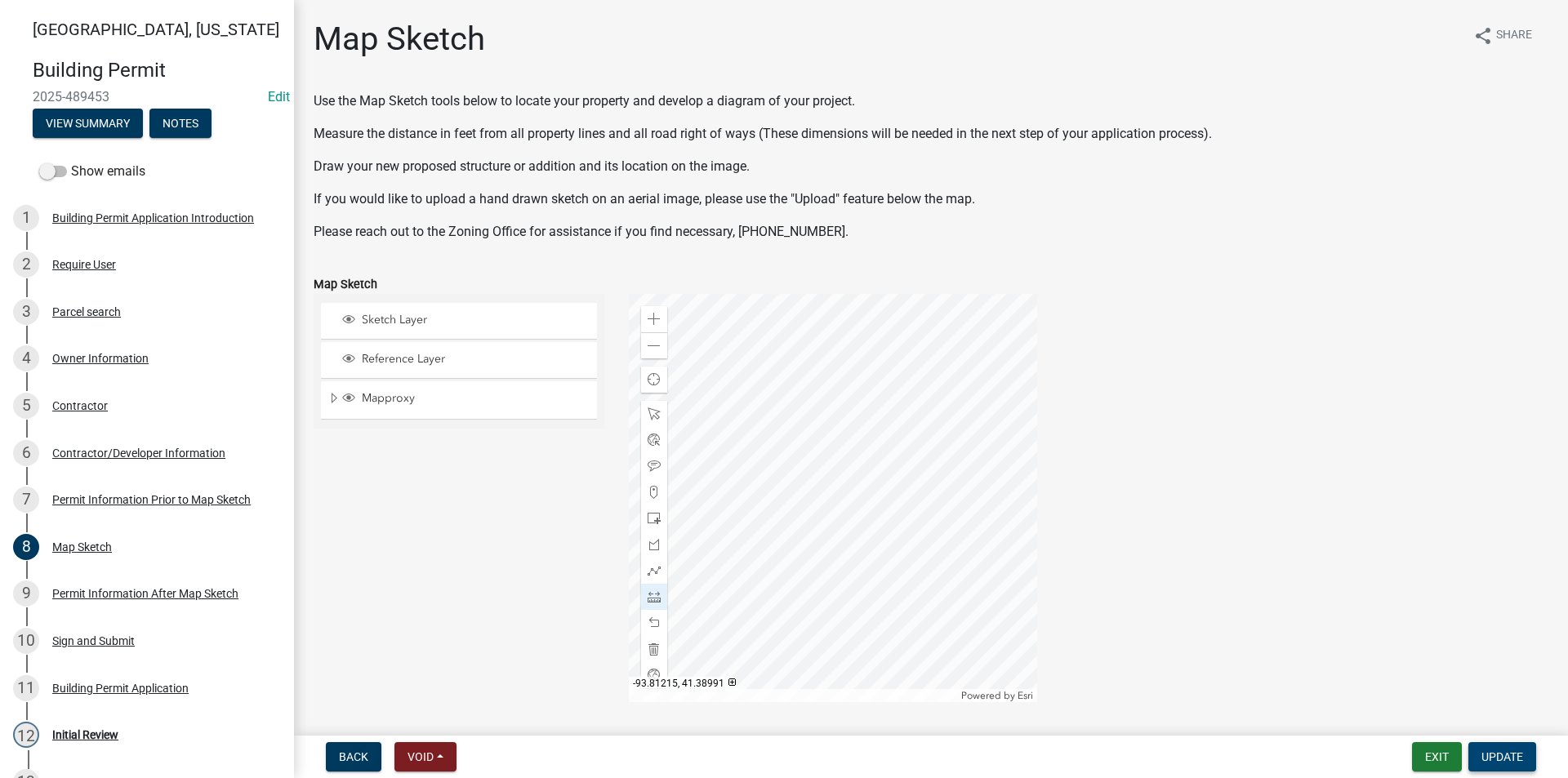
click at [1493, 748] on button "Update" at bounding box center [1502, 757] width 68 height 29
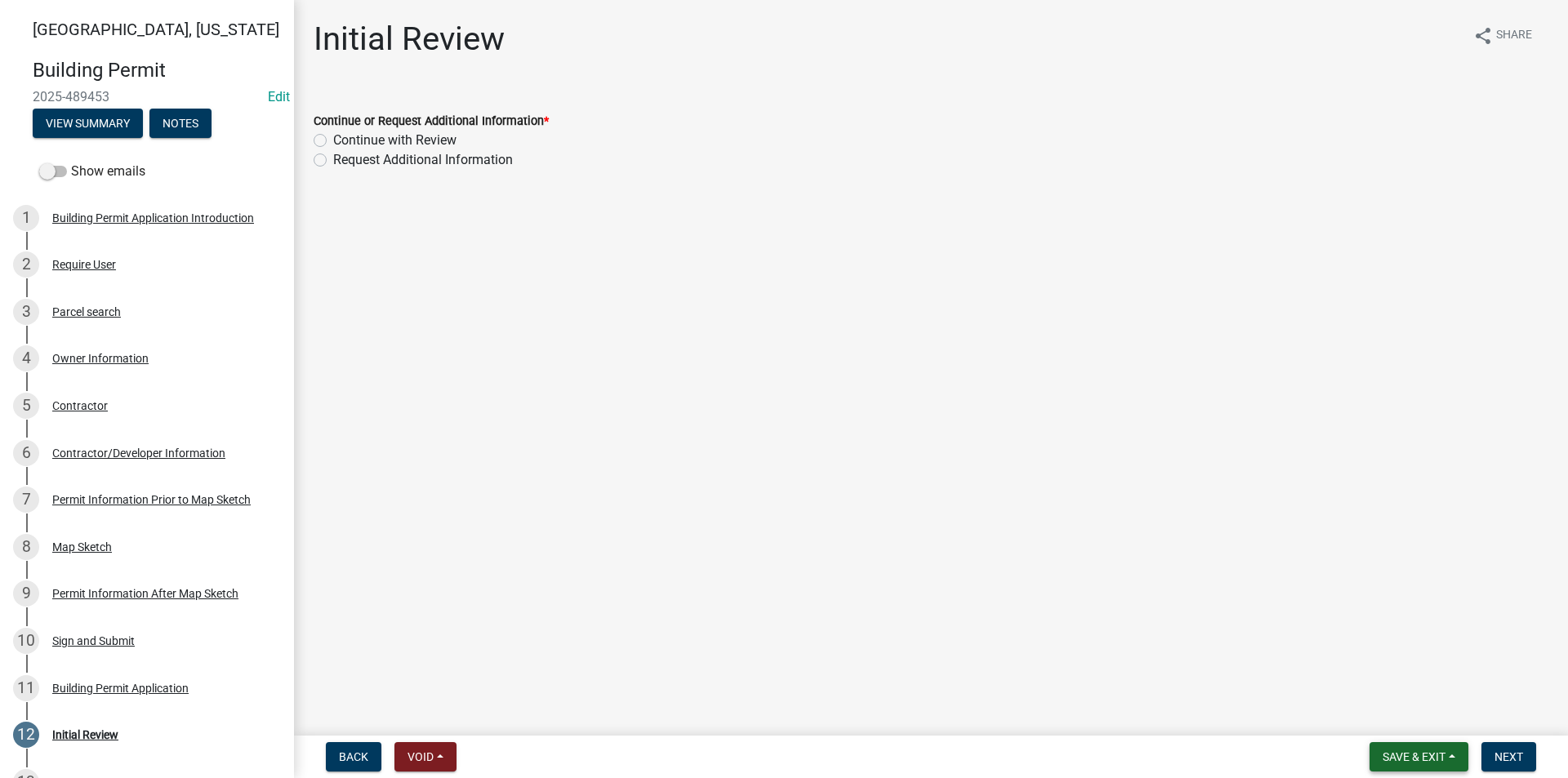
click at [1391, 757] on span "Save & Exit" at bounding box center [1414, 756] width 62 height 13
click at [1374, 685] on button "Save" at bounding box center [1403, 674] width 131 height 39
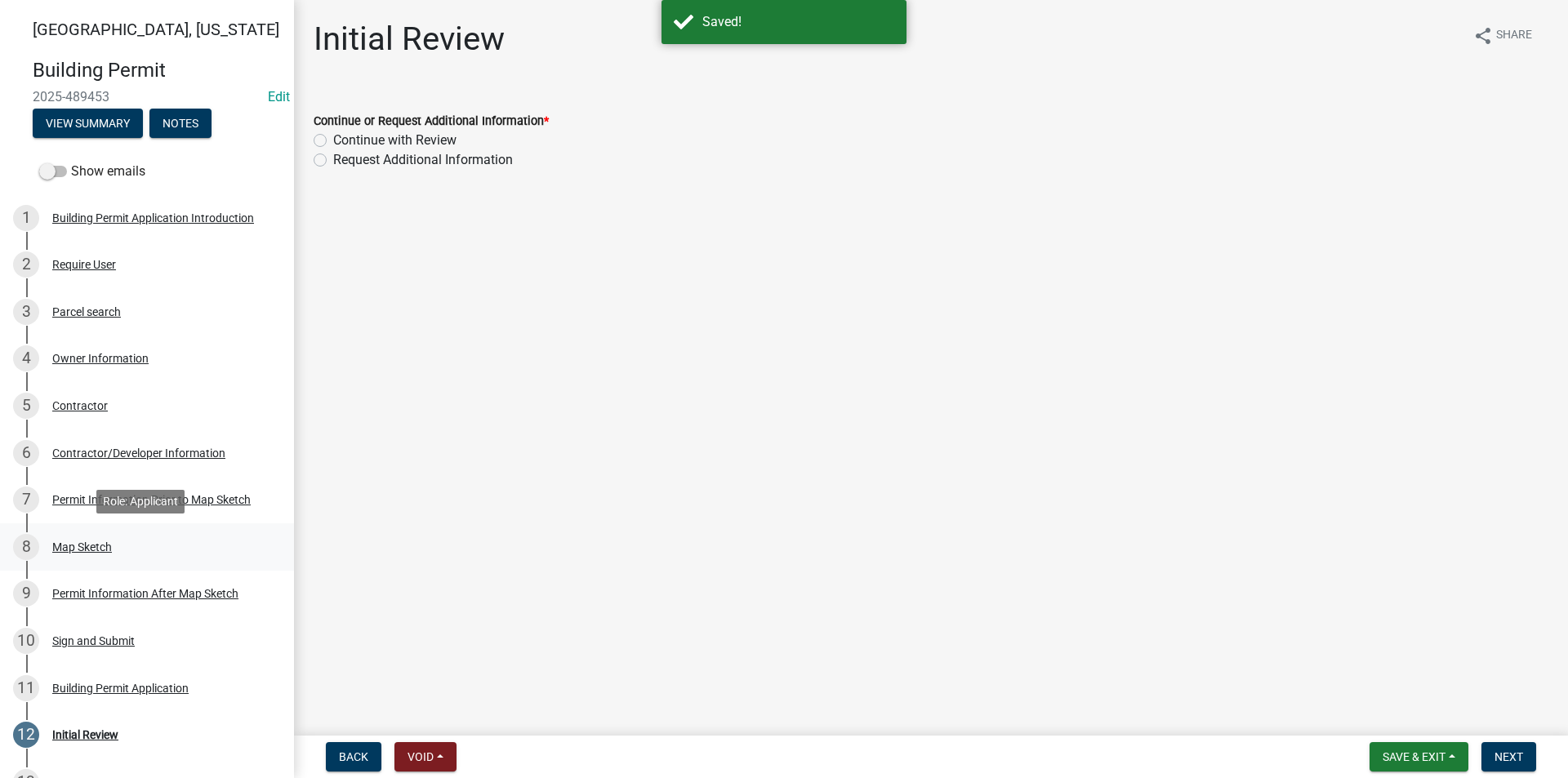
click at [91, 558] on div "8 Map Sketch" at bounding box center [140, 547] width 255 height 26
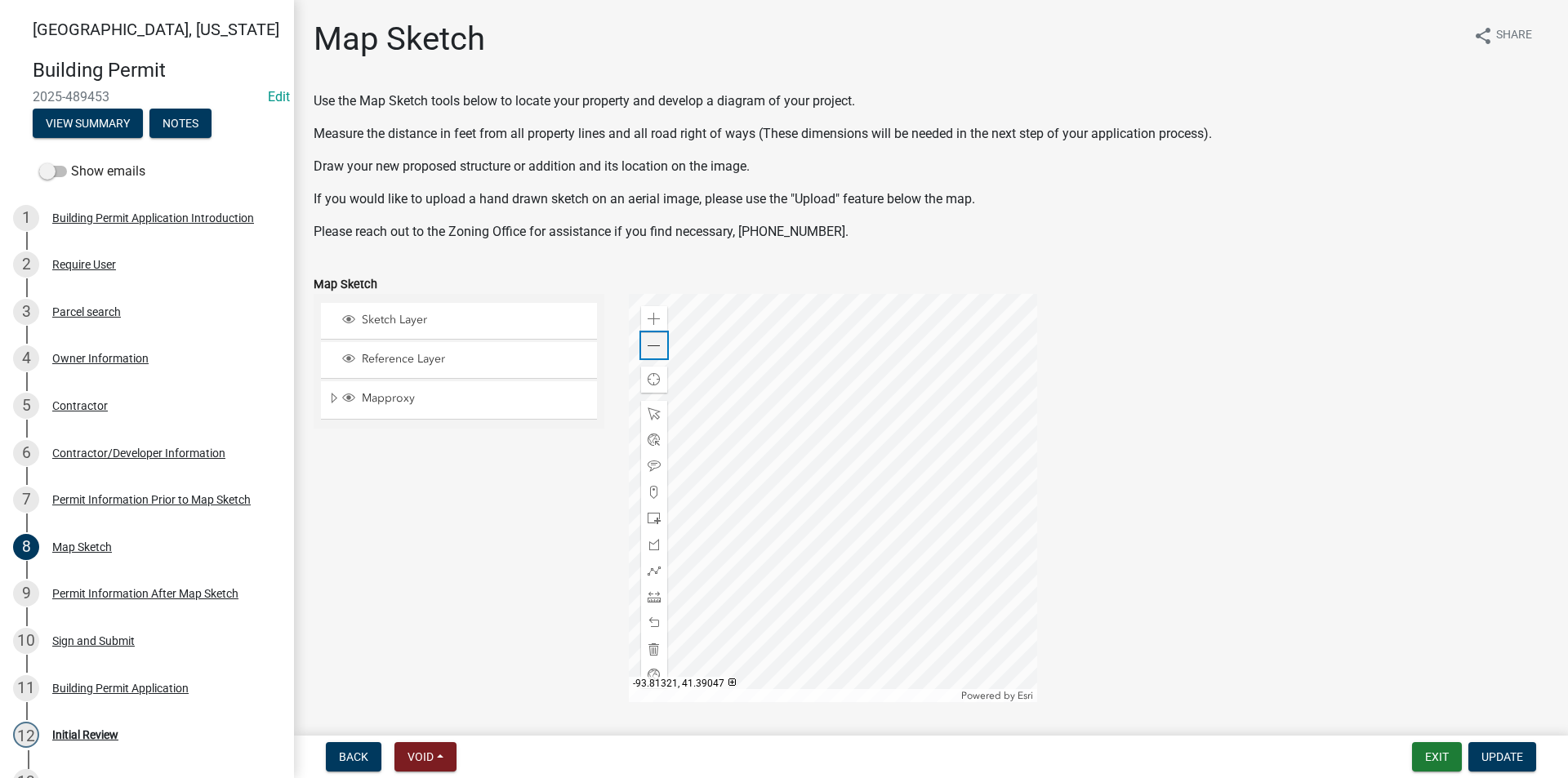
click at [651, 352] on span at bounding box center [654, 346] width 13 height 13
click at [833, 562] on div at bounding box center [833, 498] width 408 height 408
click at [655, 344] on span at bounding box center [654, 346] width 13 height 13
click at [657, 321] on div "Zoom in" at bounding box center [653, 319] width 26 height 26
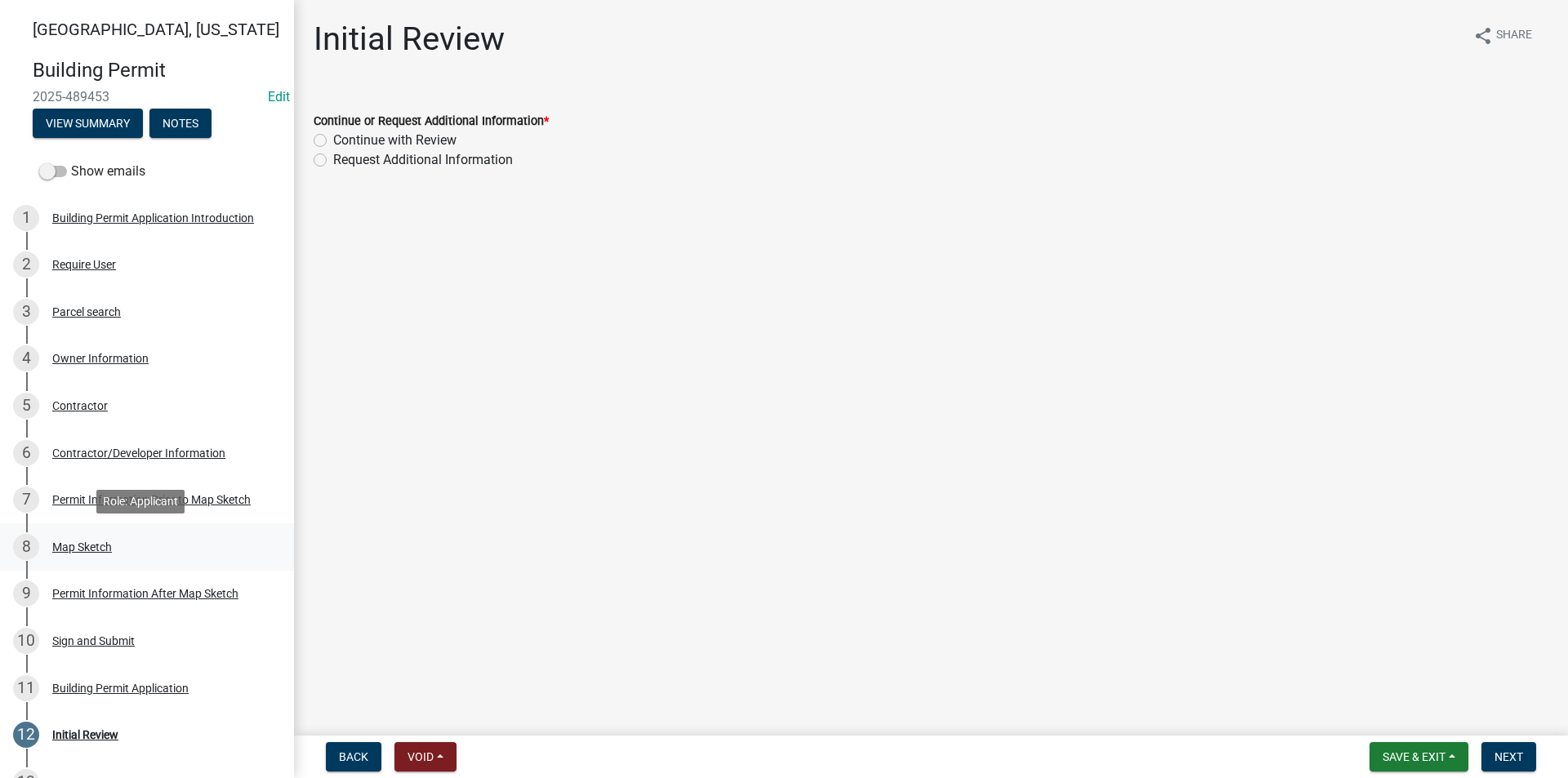
click at [82, 537] on div "8 Map Sketch" at bounding box center [140, 547] width 255 height 26
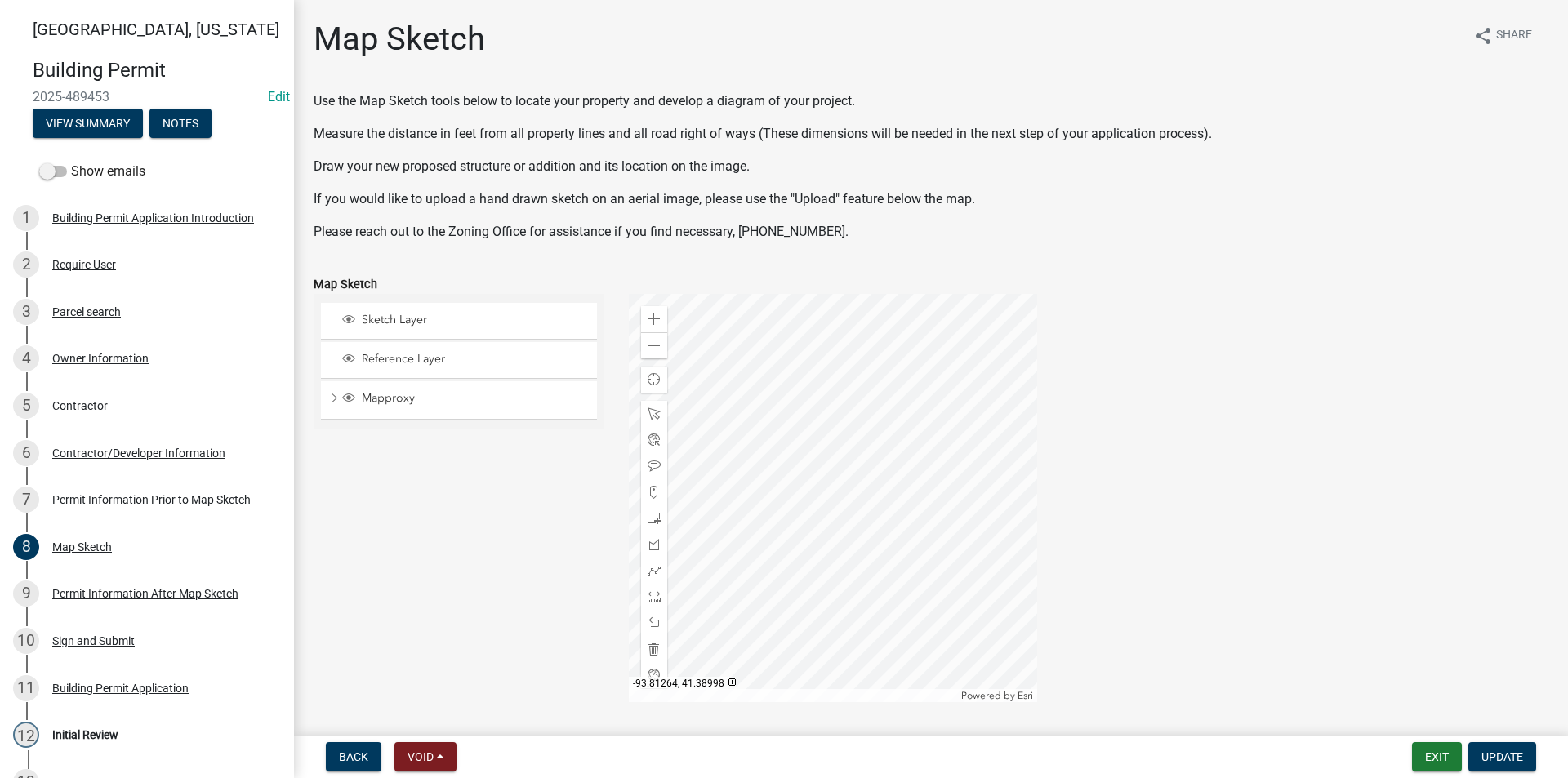
click at [915, 563] on div at bounding box center [833, 498] width 408 height 408
click at [878, 462] on div at bounding box center [833, 498] width 408 height 408
click at [1019, 598] on span "Close" at bounding box center [1019, 599] width 13 height 13
click at [907, 581] on div at bounding box center [833, 498] width 408 height 408
click at [843, 493] on div at bounding box center [833, 498] width 408 height 408
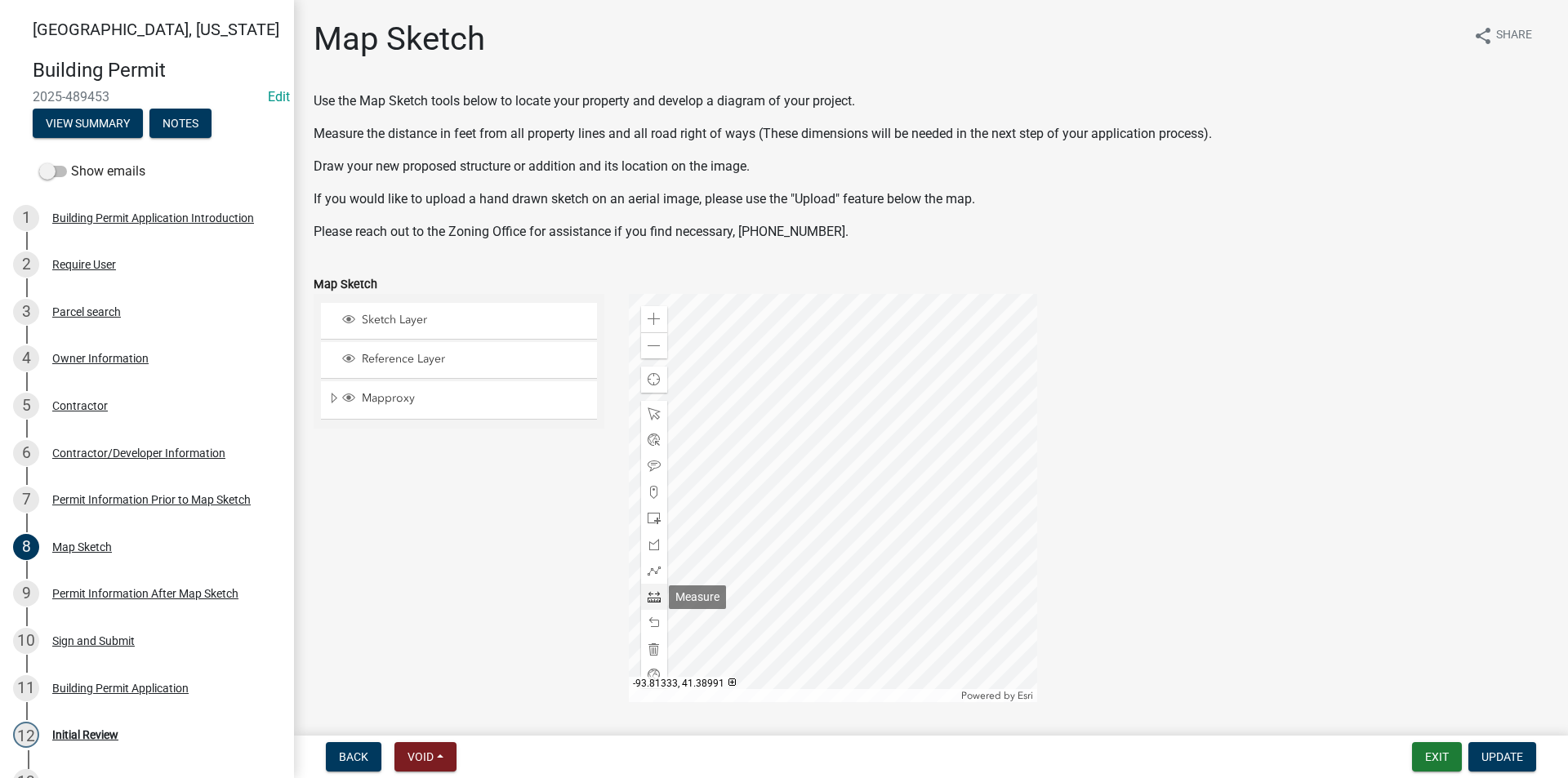
click at [655, 603] on span at bounding box center [654, 596] width 13 height 13
click at [929, 569] on div at bounding box center [833, 498] width 408 height 408
click at [932, 639] on div at bounding box center [833, 498] width 408 height 408
click at [652, 414] on span at bounding box center [654, 413] width 13 height 13
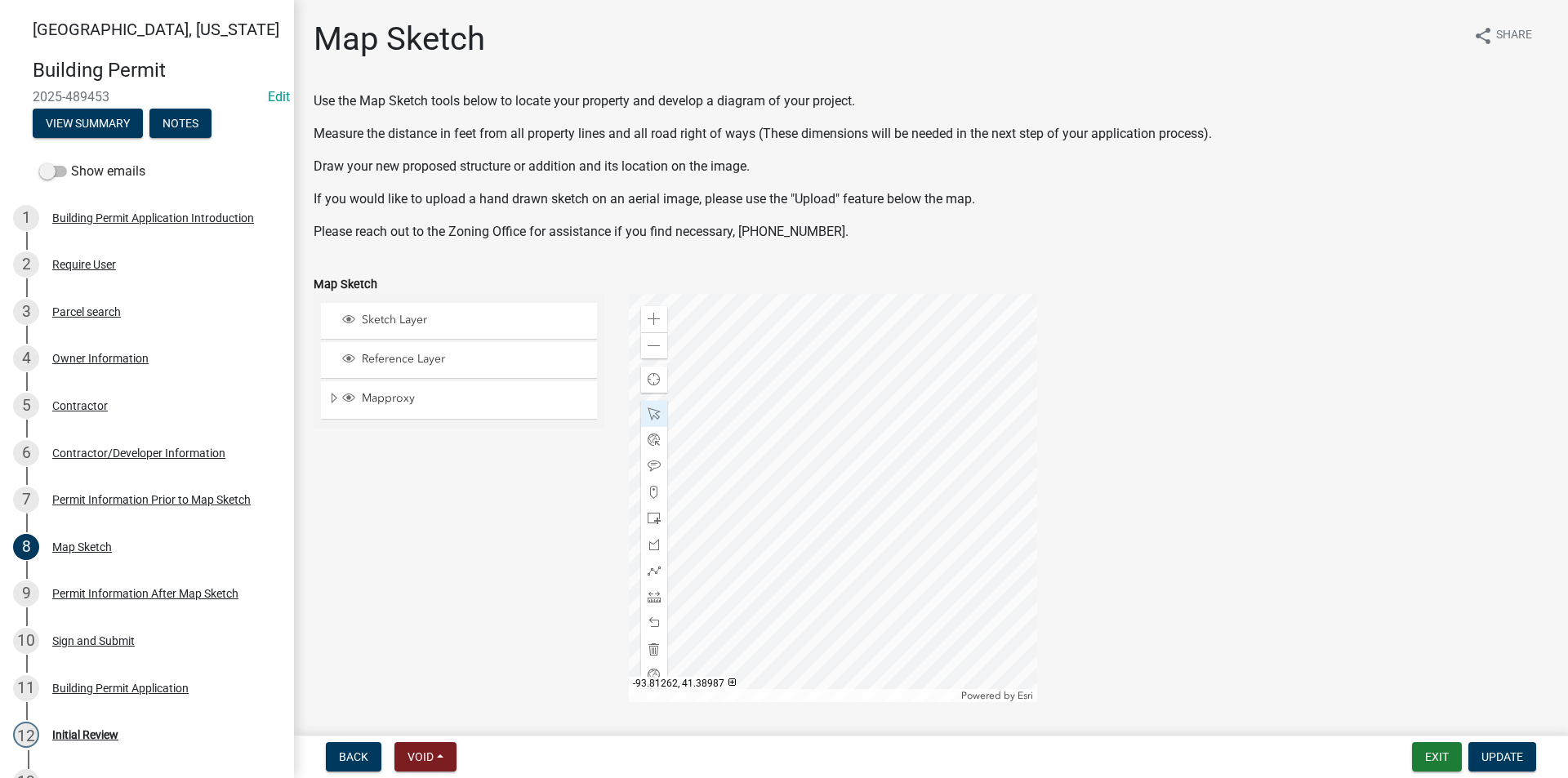
click at [933, 620] on div at bounding box center [833, 498] width 408 height 408
click at [829, 523] on div at bounding box center [833, 498] width 408 height 408
click at [789, 451] on div at bounding box center [833, 498] width 408 height 408
click at [966, 472] on div at bounding box center [833, 498] width 408 height 408
click at [955, 475] on div at bounding box center [833, 498] width 408 height 408
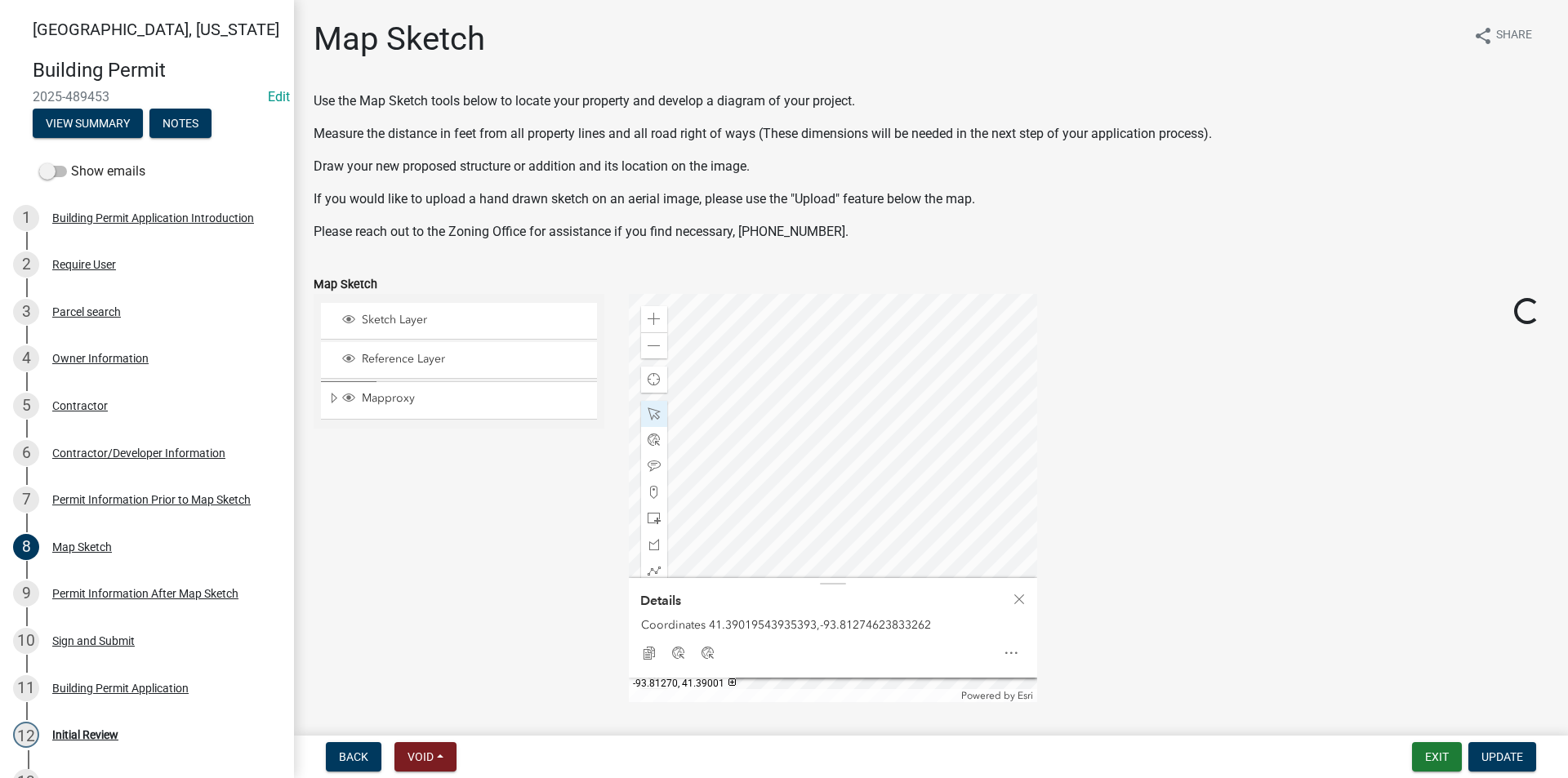
click at [885, 468] on div at bounding box center [833, 498] width 408 height 408
click at [864, 470] on div at bounding box center [833, 498] width 408 height 408
click at [861, 475] on div at bounding box center [833, 498] width 408 height 408
click at [862, 436] on div at bounding box center [833, 498] width 408 height 408
click at [868, 436] on div at bounding box center [833, 498] width 408 height 408
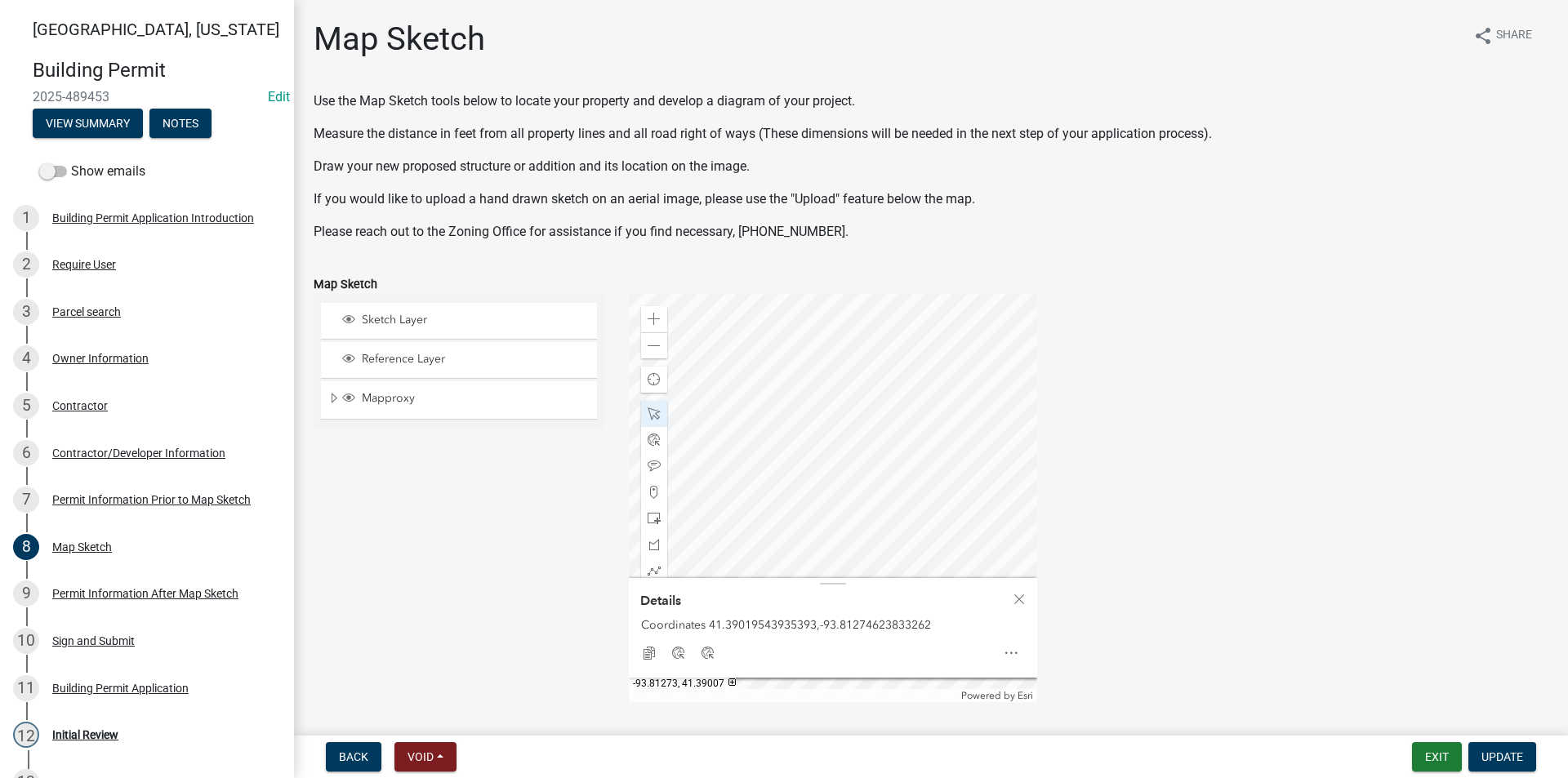
click at [872, 435] on div at bounding box center [833, 498] width 408 height 408
click at [967, 444] on div at bounding box center [833, 498] width 408 height 408
click at [871, 435] on div at bounding box center [833, 498] width 408 height 408
click at [816, 365] on div at bounding box center [833, 498] width 408 height 408
click at [969, 369] on div at bounding box center [833, 498] width 408 height 408
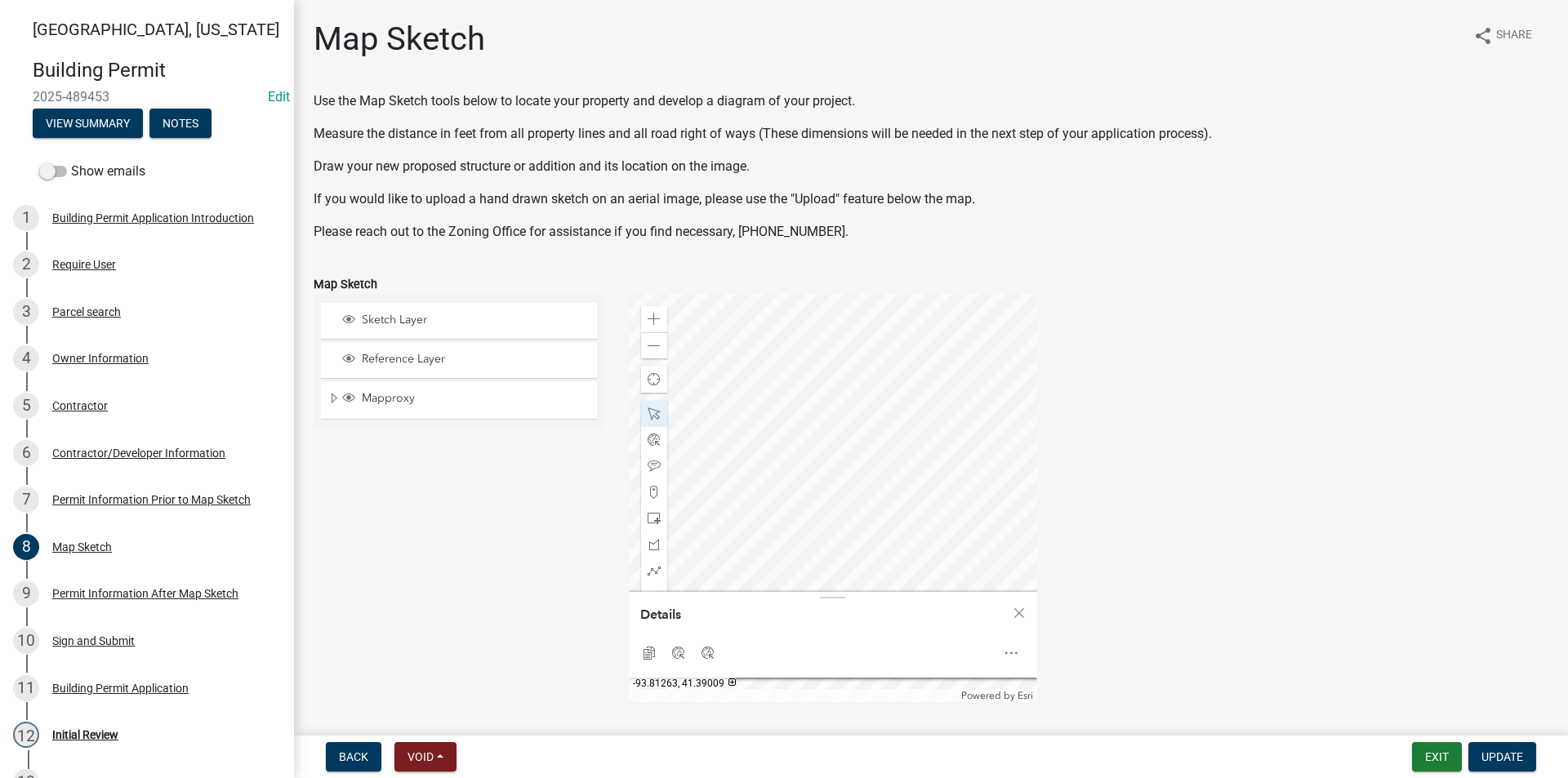
click at [911, 425] on div at bounding box center [833, 498] width 408 height 408
click at [955, 457] on div at bounding box center [833, 498] width 408 height 408
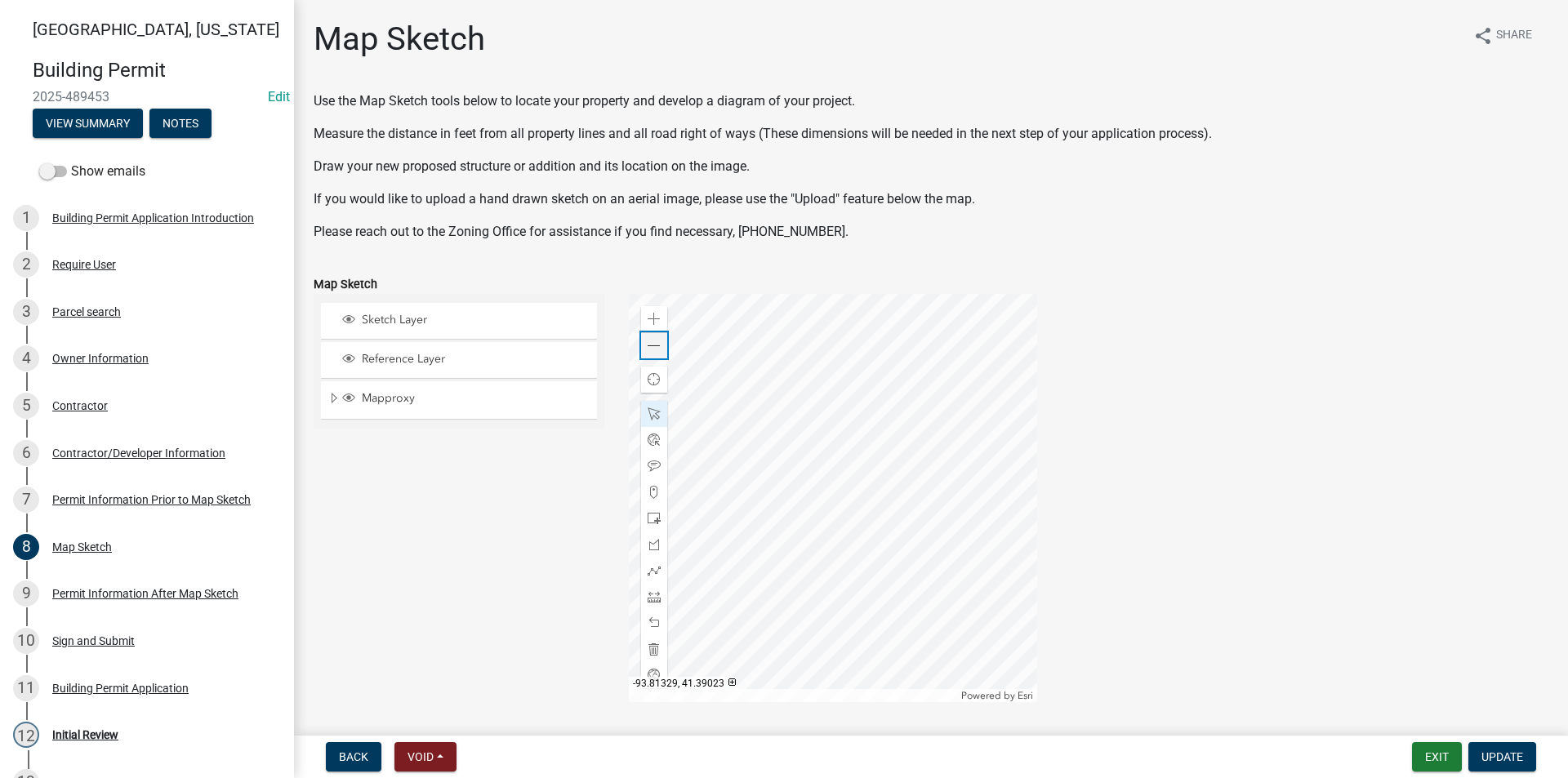
click at [655, 347] on span at bounding box center [654, 346] width 13 height 13
click at [653, 599] on span at bounding box center [654, 596] width 13 height 13
click at [797, 505] on div at bounding box center [833, 498] width 408 height 408
click at [654, 319] on span at bounding box center [654, 319] width 13 height 13
click at [809, 490] on div at bounding box center [833, 498] width 408 height 408
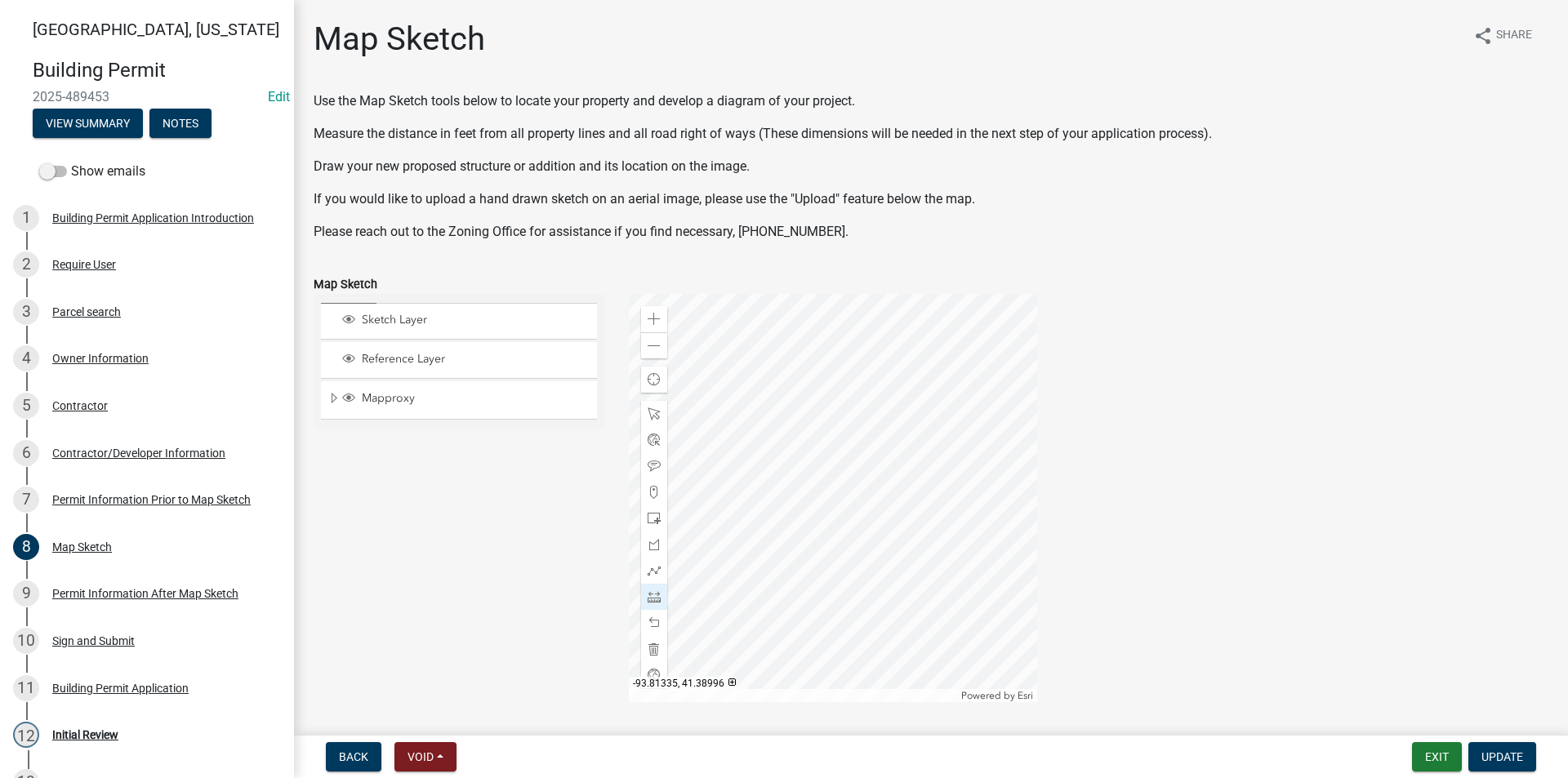
click at [832, 486] on div at bounding box center [833, 498] width 408 height 408
click at [772, 484] on div at bounding box center [833, 498] width 408 height 408
click at [687, 487] on div at bounding box center [833, 498] width 408 height 408
click at [764, 595] on div at bounding box center [833, 498] width 408 height 408
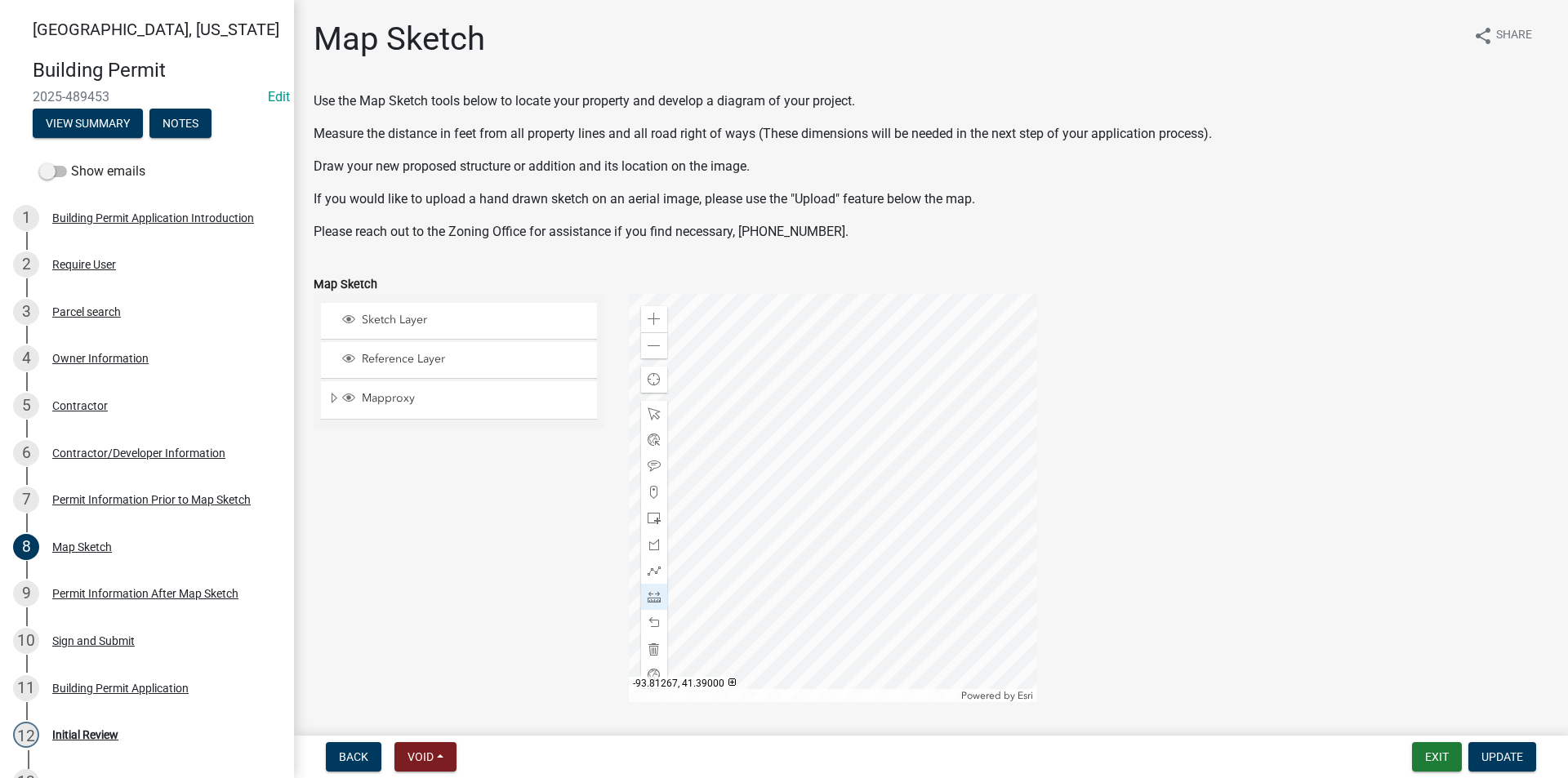
click at [743, 567] on div at bounding box center [833, 498] width 408 height 408
click at [757, 458] on div at bounding box center [833, 498] width 408 height 408
click at [772, 454] on div at bounding box center [833, 498] width 408 height 408
click at [756, 454] on div at bounding box center [833, 498] width 408 height 408
click at [655, 345] on span at bounding box center [654, 346] width 13 height 13
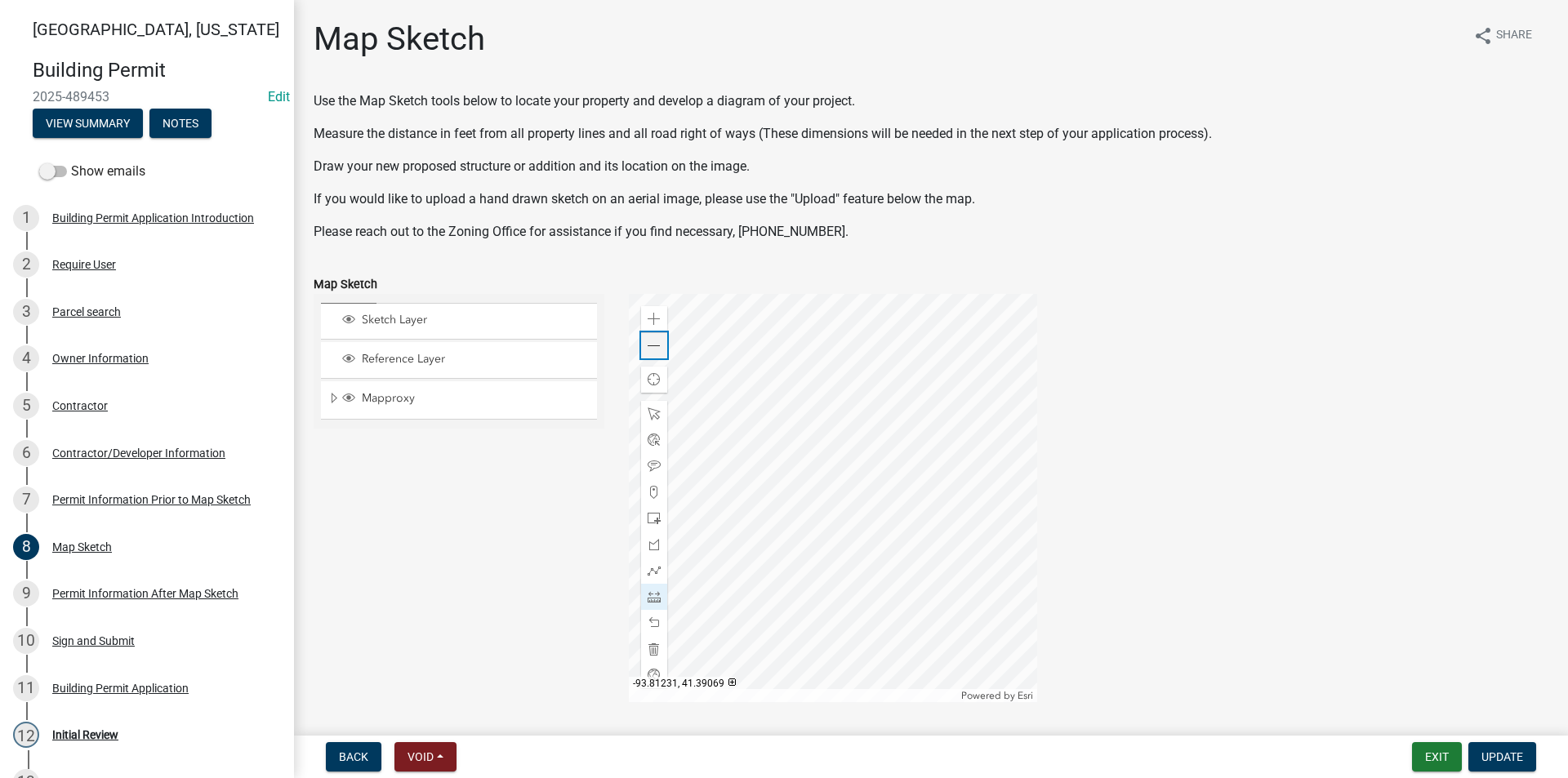
click at [655, 353] on div "Zoom out" at bounding box center [653, 345] width 26 height 26
click at [896, 487] on div at bounding box center [833, 498] width 408 height 408
click at [873, 499] on div at bounding box center [833, 498] width 408 height 408
click at [659, 323] on div "Zoom in" at bounding box center [653, 319] width 26 height 26
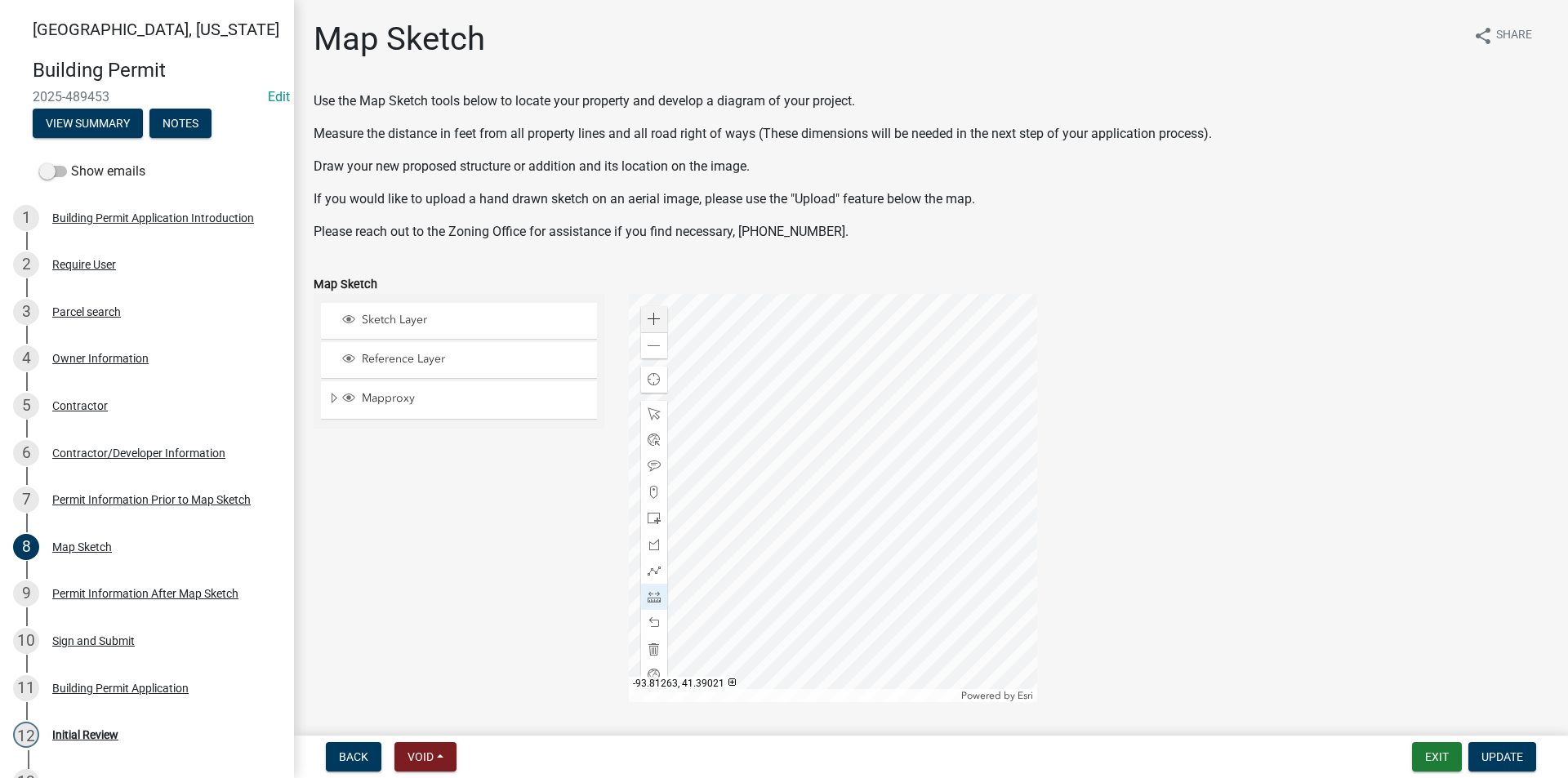
click at [795, 471] on div at bounding box center [833, 498] width 408 height 408
click at [660, 355] on div "Zoom out" at bounding box center [653, 345] width 26 height 26
click at [824, 365] on div at bounding box center [833, 498] width 408 height 408
click at [824, 327] on div at bounding box center [833, 498] width 408 height 408
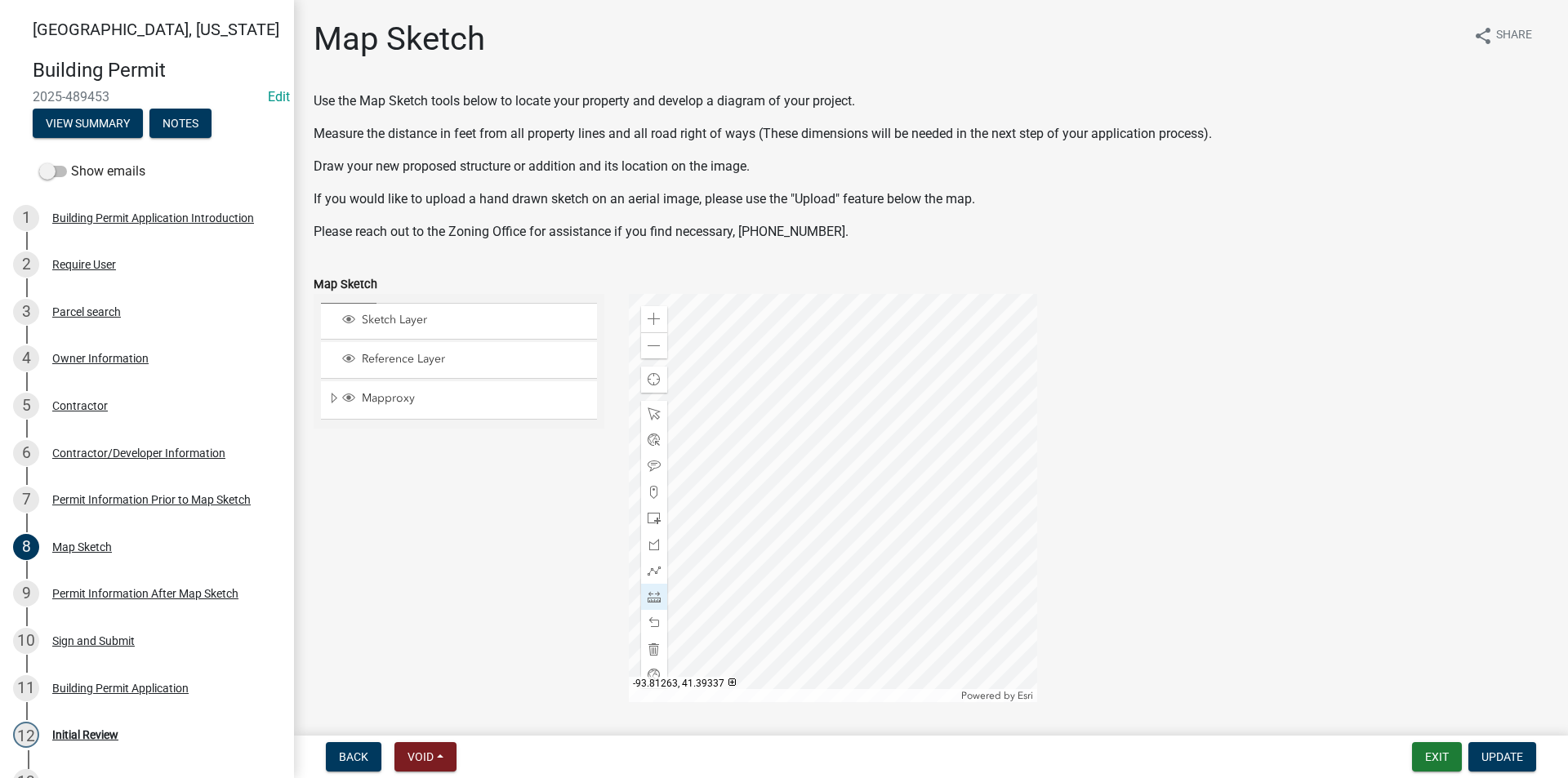
click at [824, 327] on div at bounding box center [833, 498] width 408 height 408
click at [1506, 755] on span "Update" at bounding box center [1502, 756] width 41 height 13
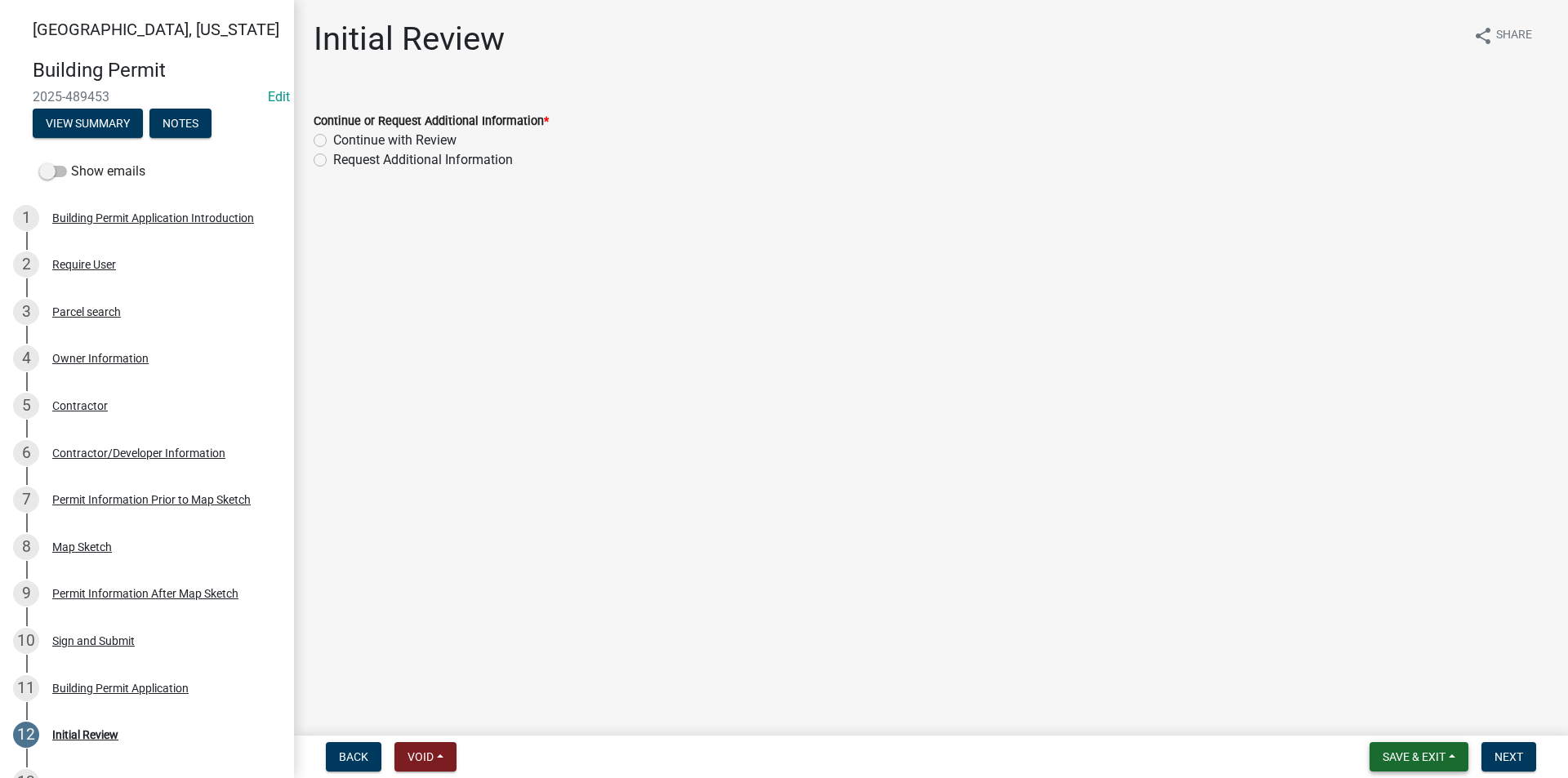
click at [1396, 755] on span "Save & Exit" at bounding box center [1414, 756] width 62 height 13
click at [1379, 682] on button "Save" at bounding box center [1403, 674] width 131 height 39
click at [87, 358] on div "Owner Information" at bounding box center [100, 358] width 97 height 11
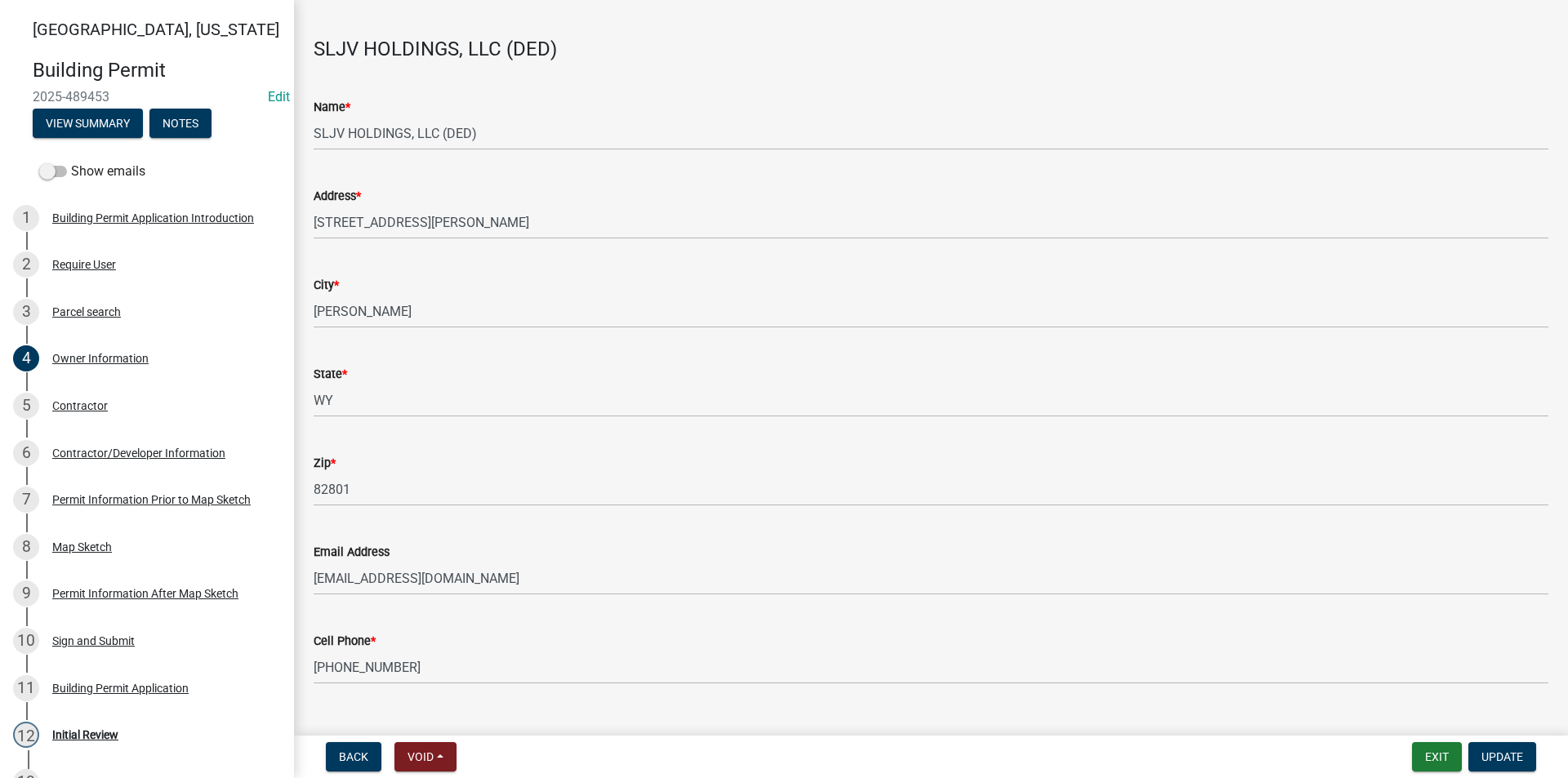
scroll to position [85, 0]
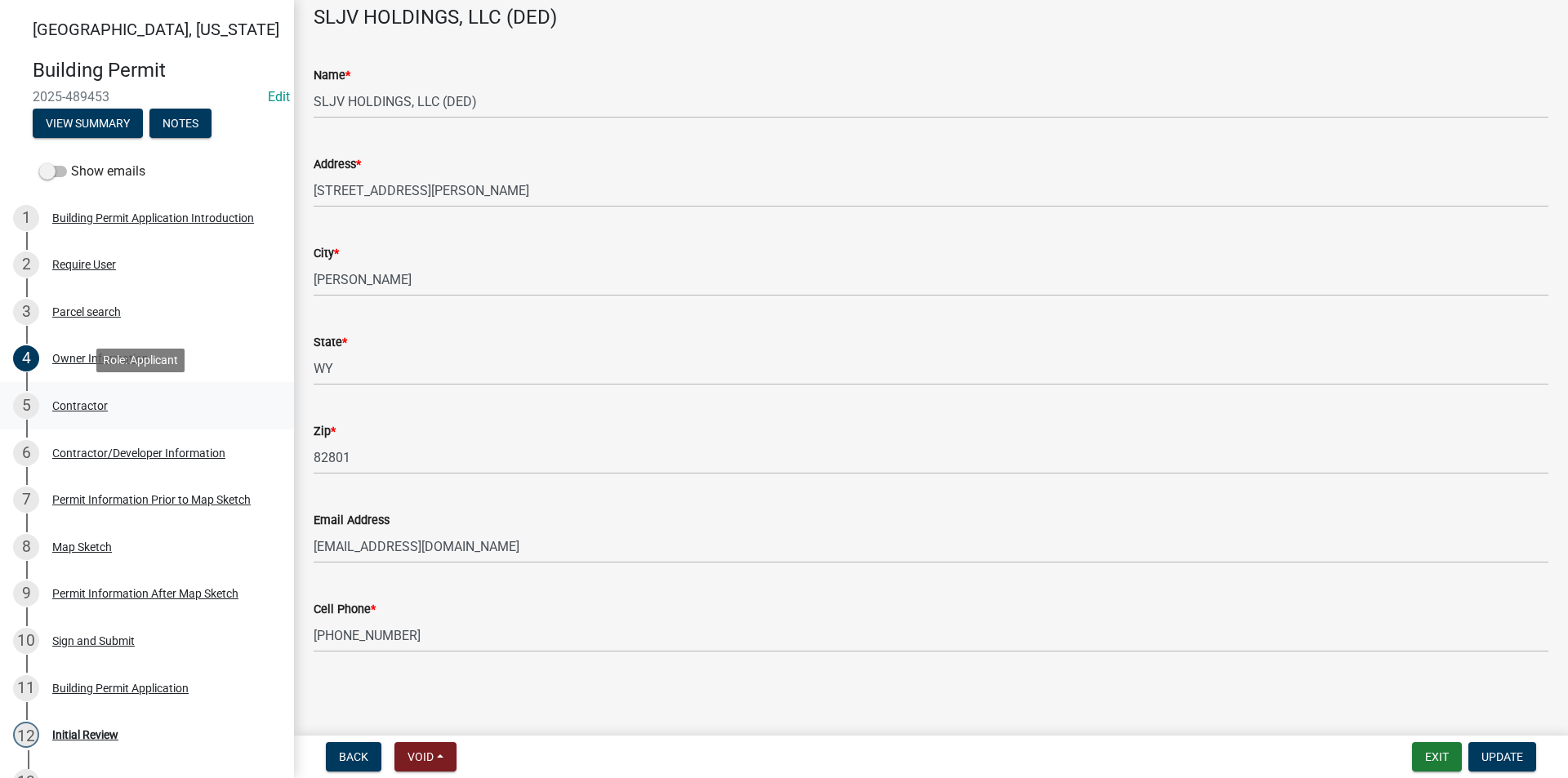
click at [112, 403] on div "5 Contractor" at bounding box center [140, 405] width 255 height 26
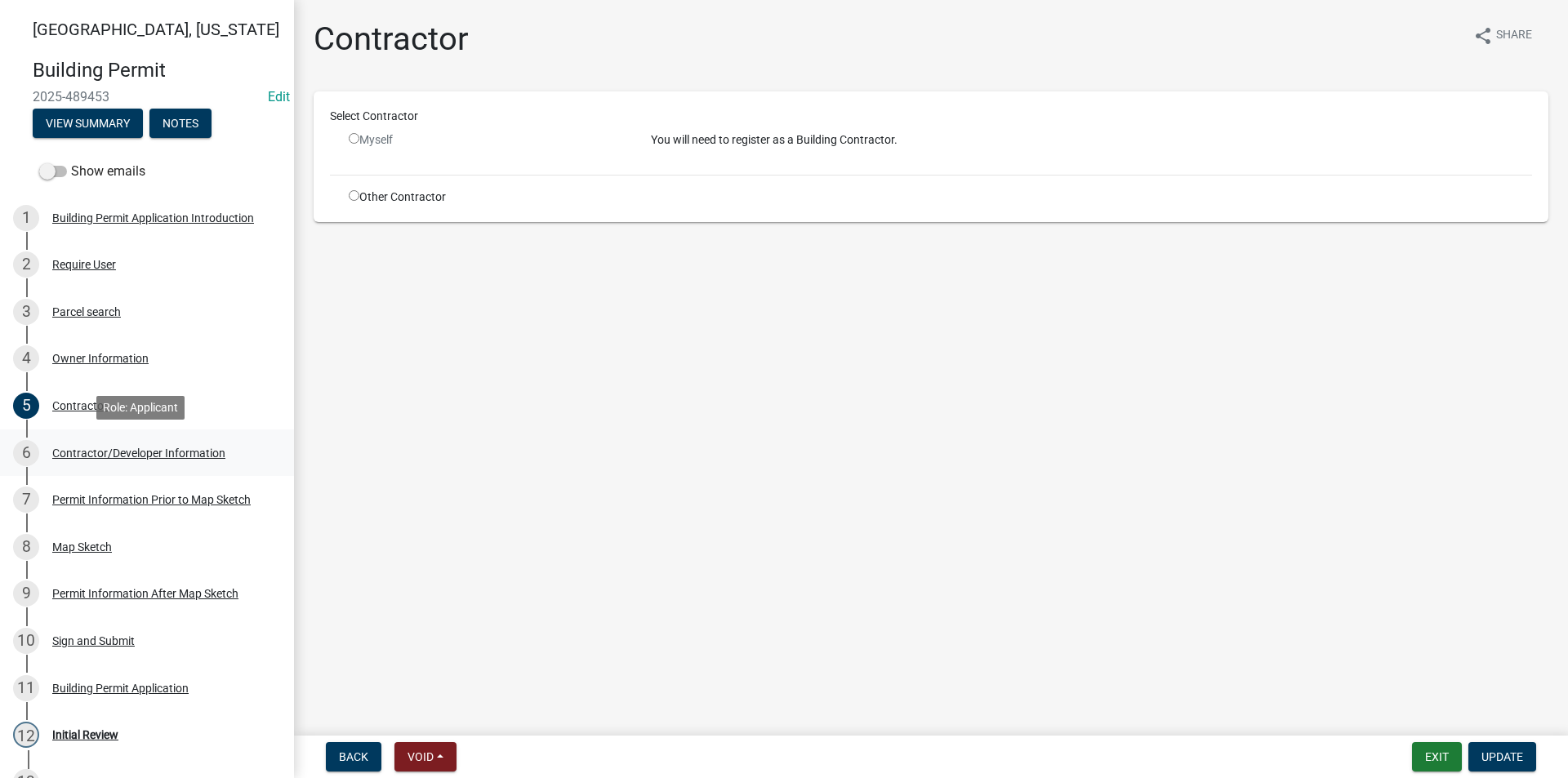
click at [154, 447] on div "Contractor/Developer Information" at bounding box center [139, 453] width 173 height 11
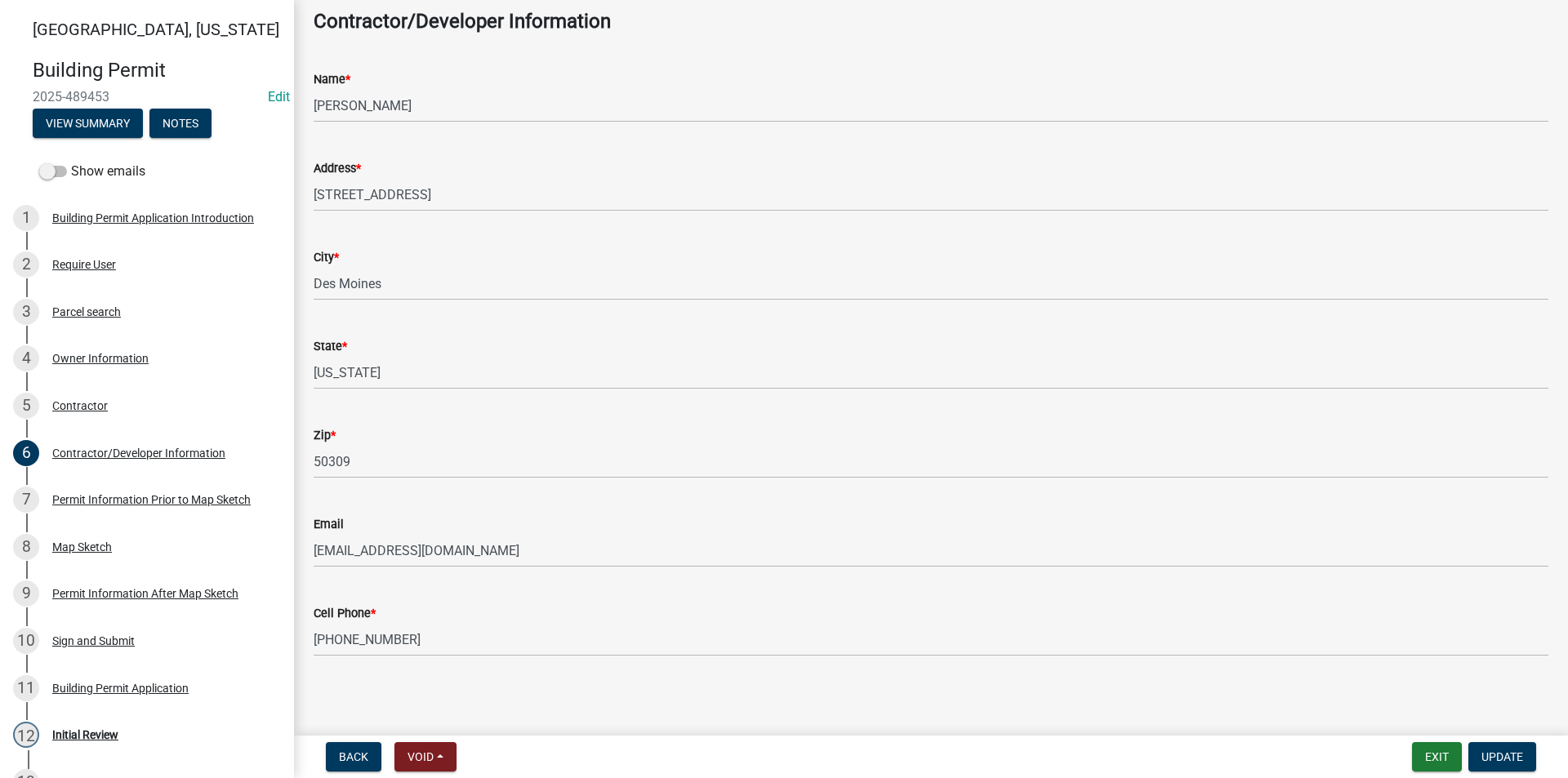
scroll to position [85, 0]
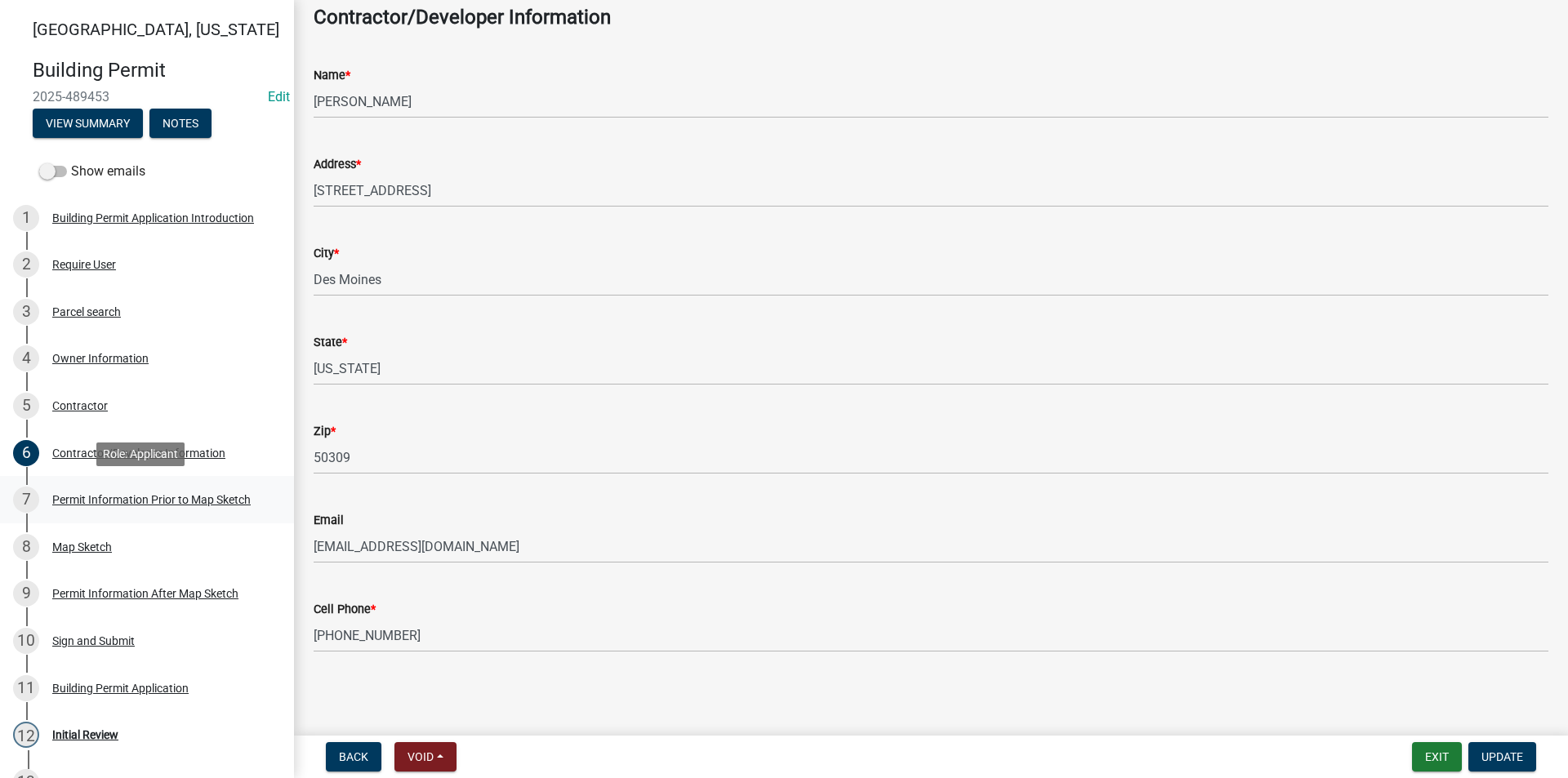
click at [187, 495] on div "Permit Information Prior to Map Sketch" at bounding box center [152, 499] width 199 height 11
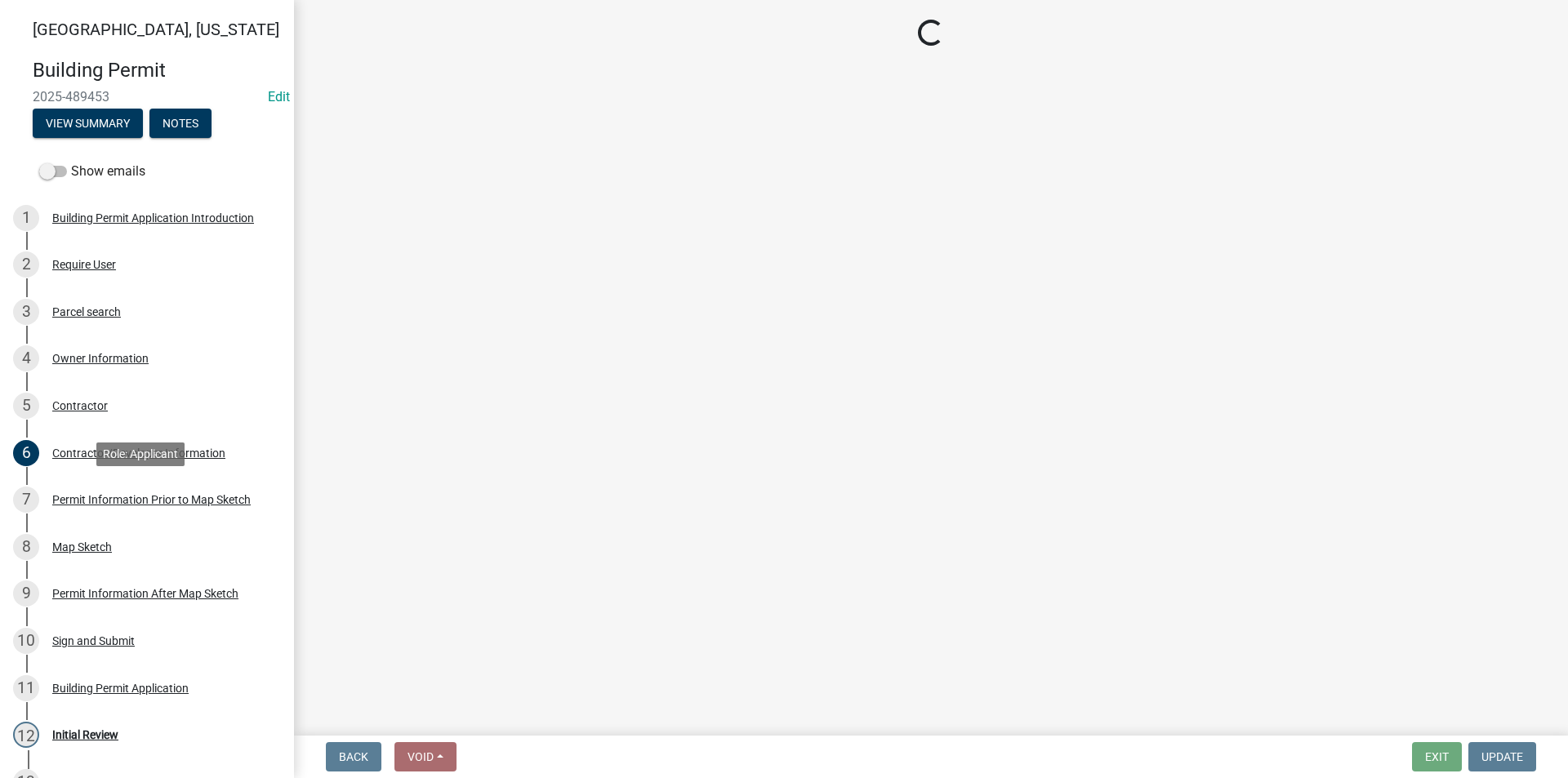
select select "8696842b-1f2d-45b9-8814-ba6b9543b151"
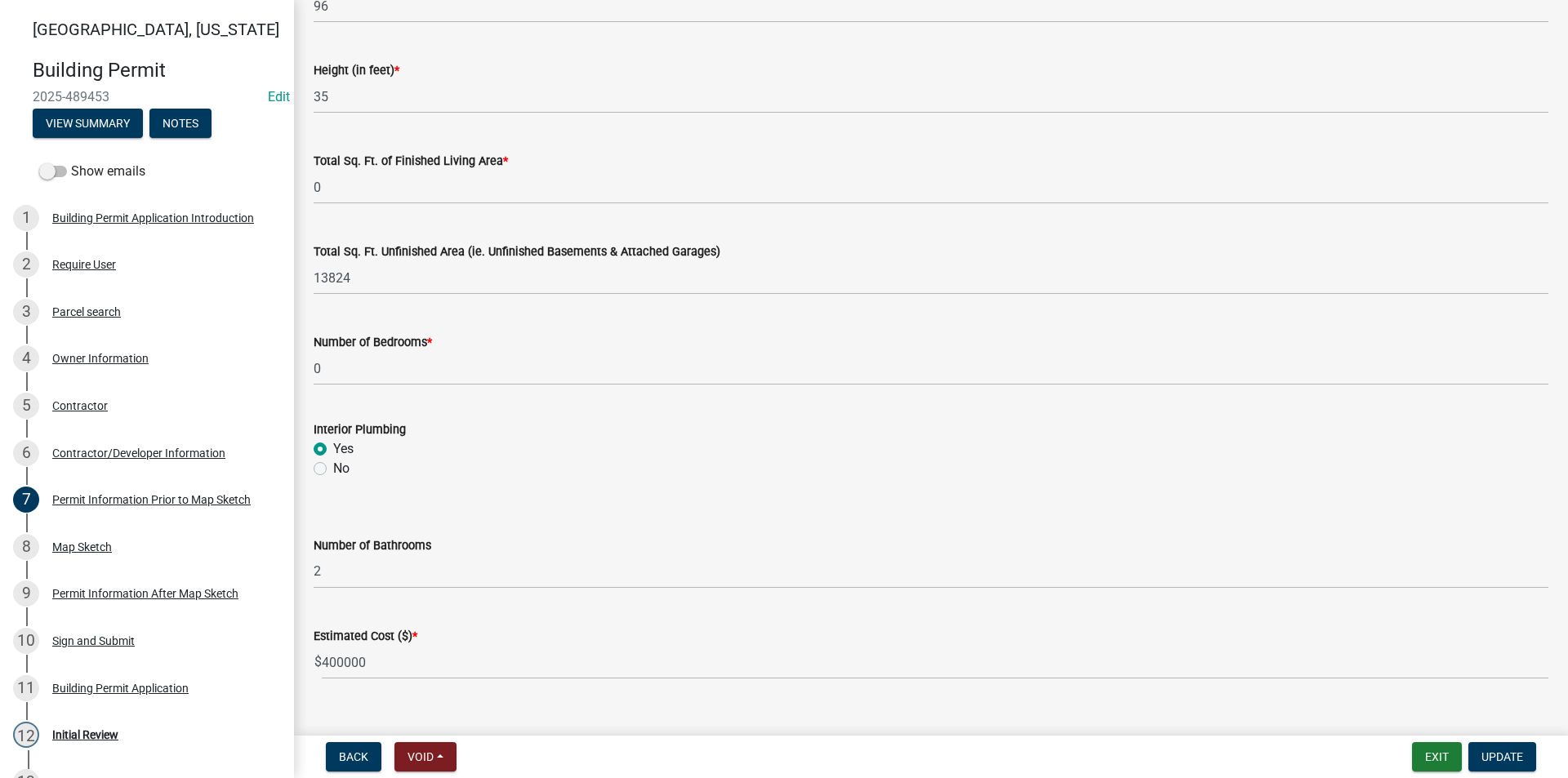
scroll to position [1037, 0]
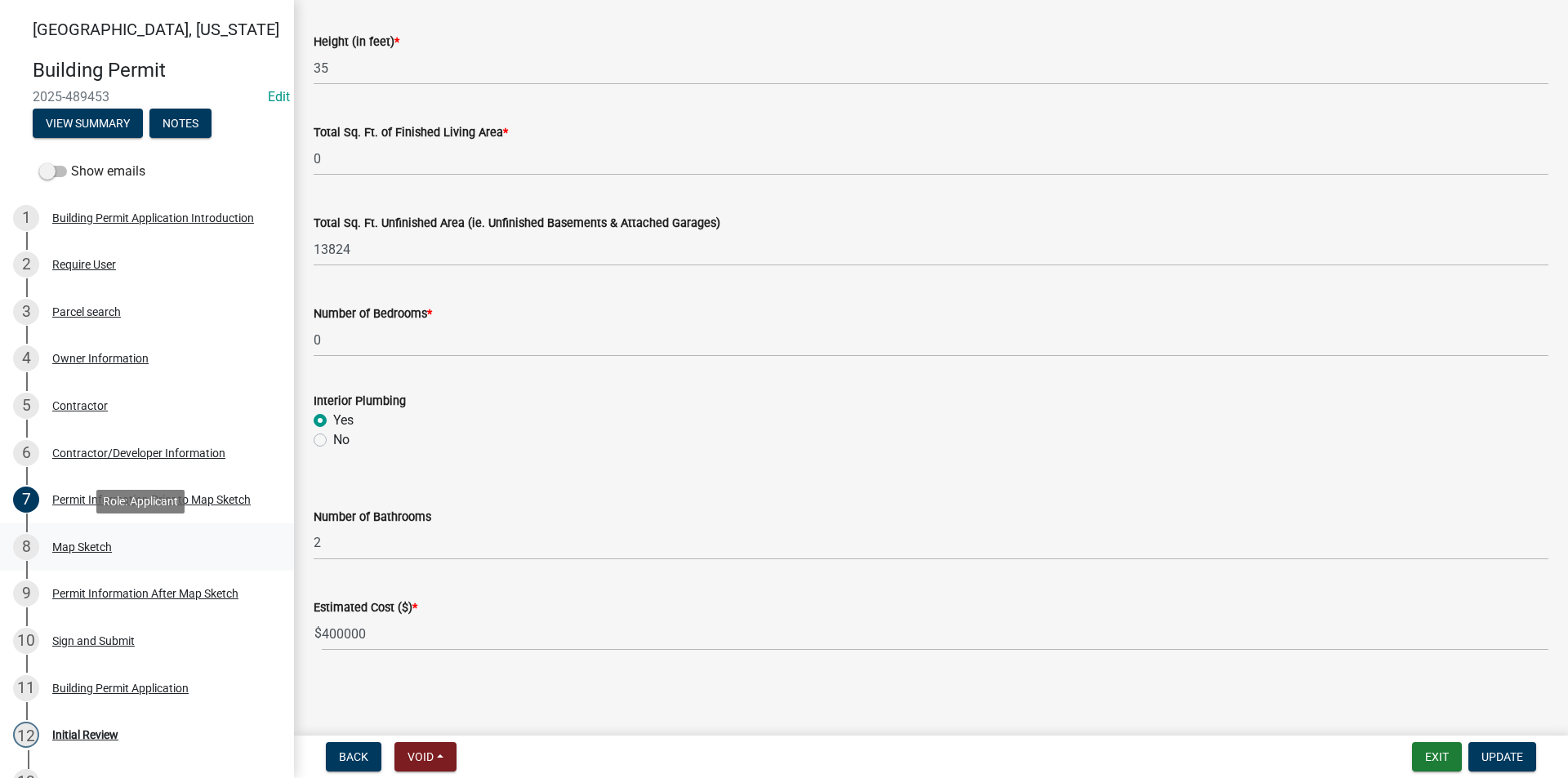
click at [75, 545] on div "Map Sketch" at bounding box center [82, 547] width 60 height 11
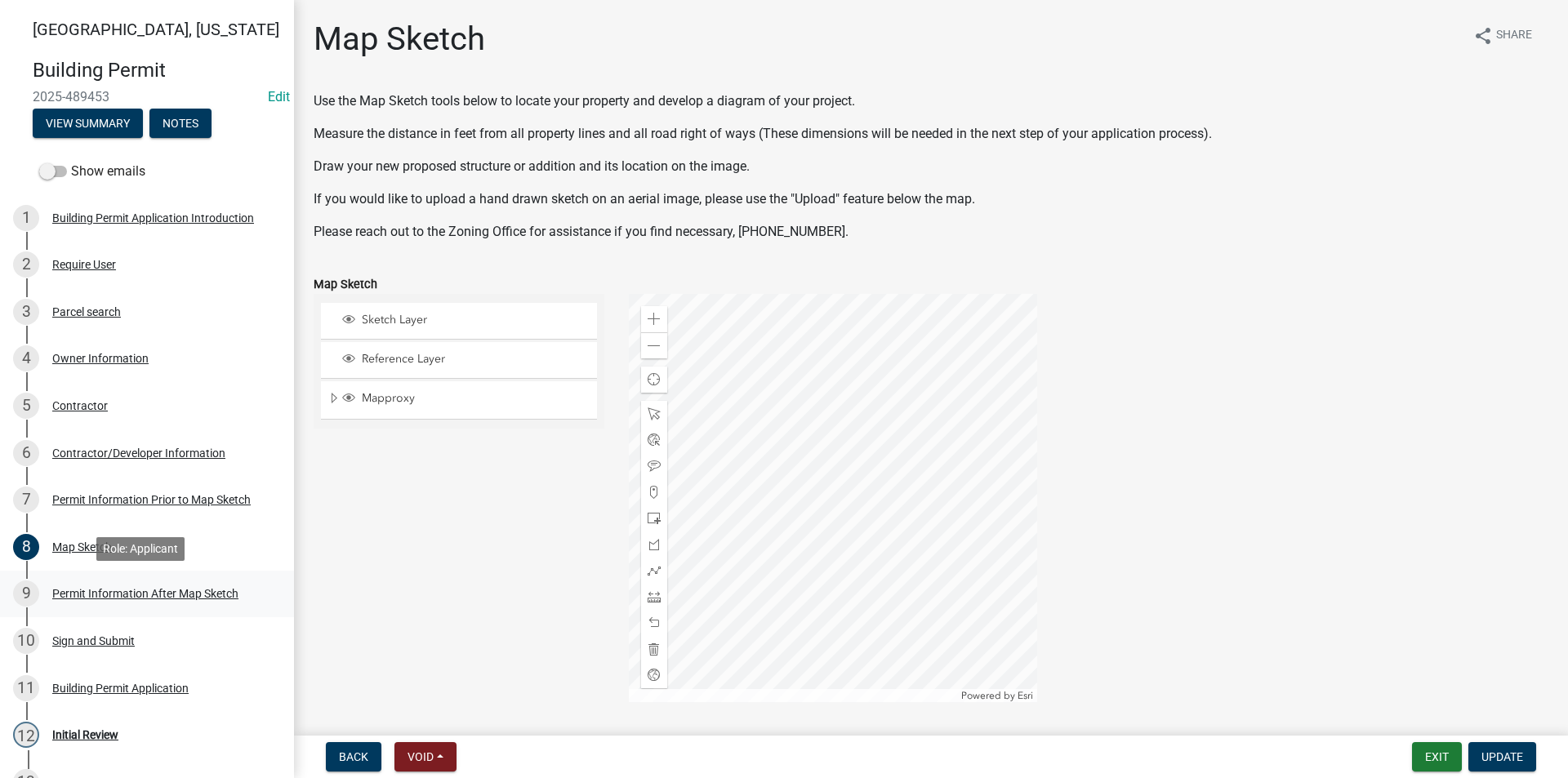
click at [123, 581] on div "9 Permit Information After Map Sketch" at bounding box center [140, 593] width 255 height 26
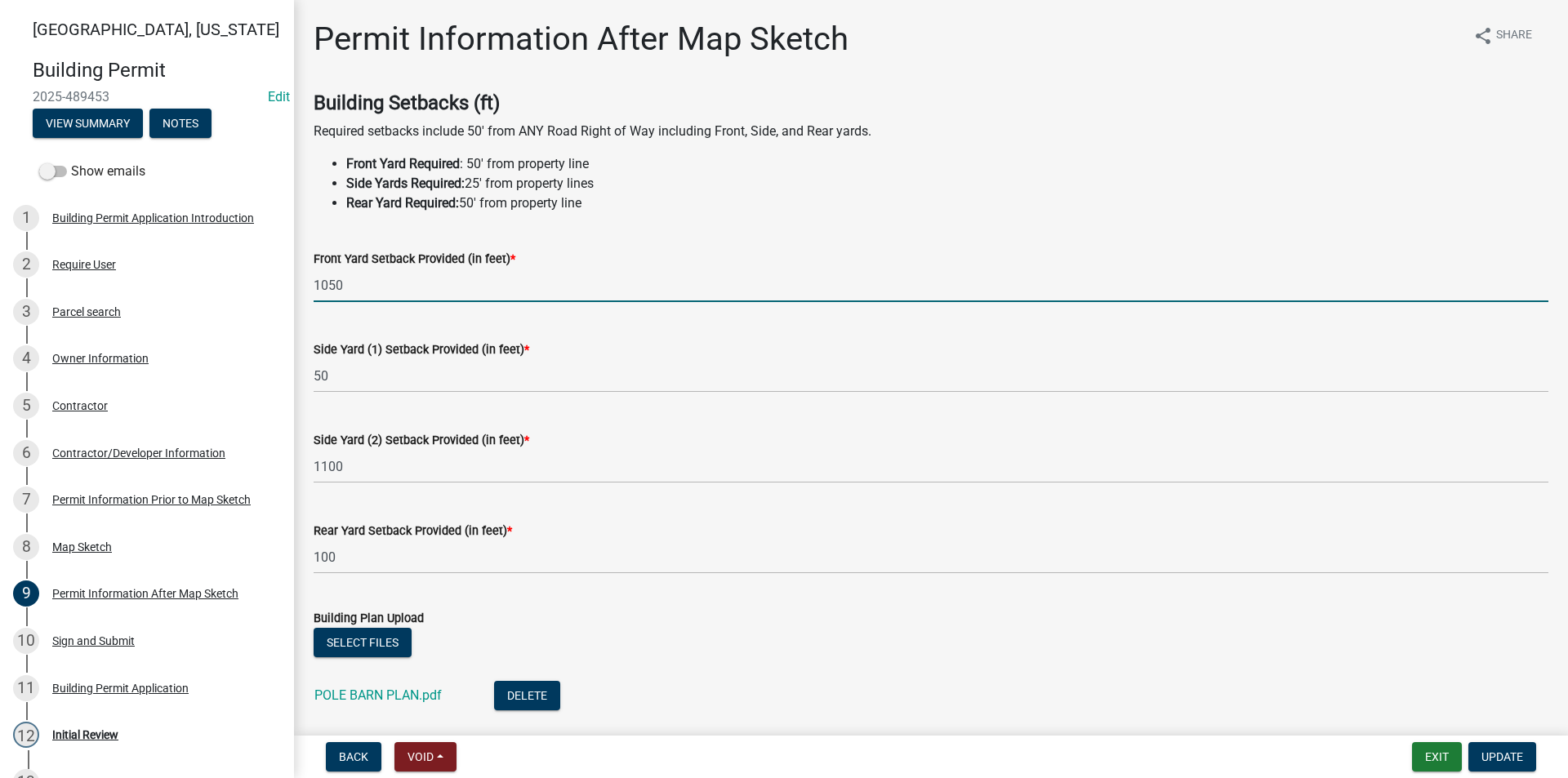
drag, startPoint x: 378, startPoint y: 296, endPoint x: 306, endPoint y: 289, distance: 72.3
click at [306, 289] on div "Front Yard Setback Provided (in feet) * 1050" at bounding box center [931, 264] width 1259 height 76
type input "2"
type input "529"
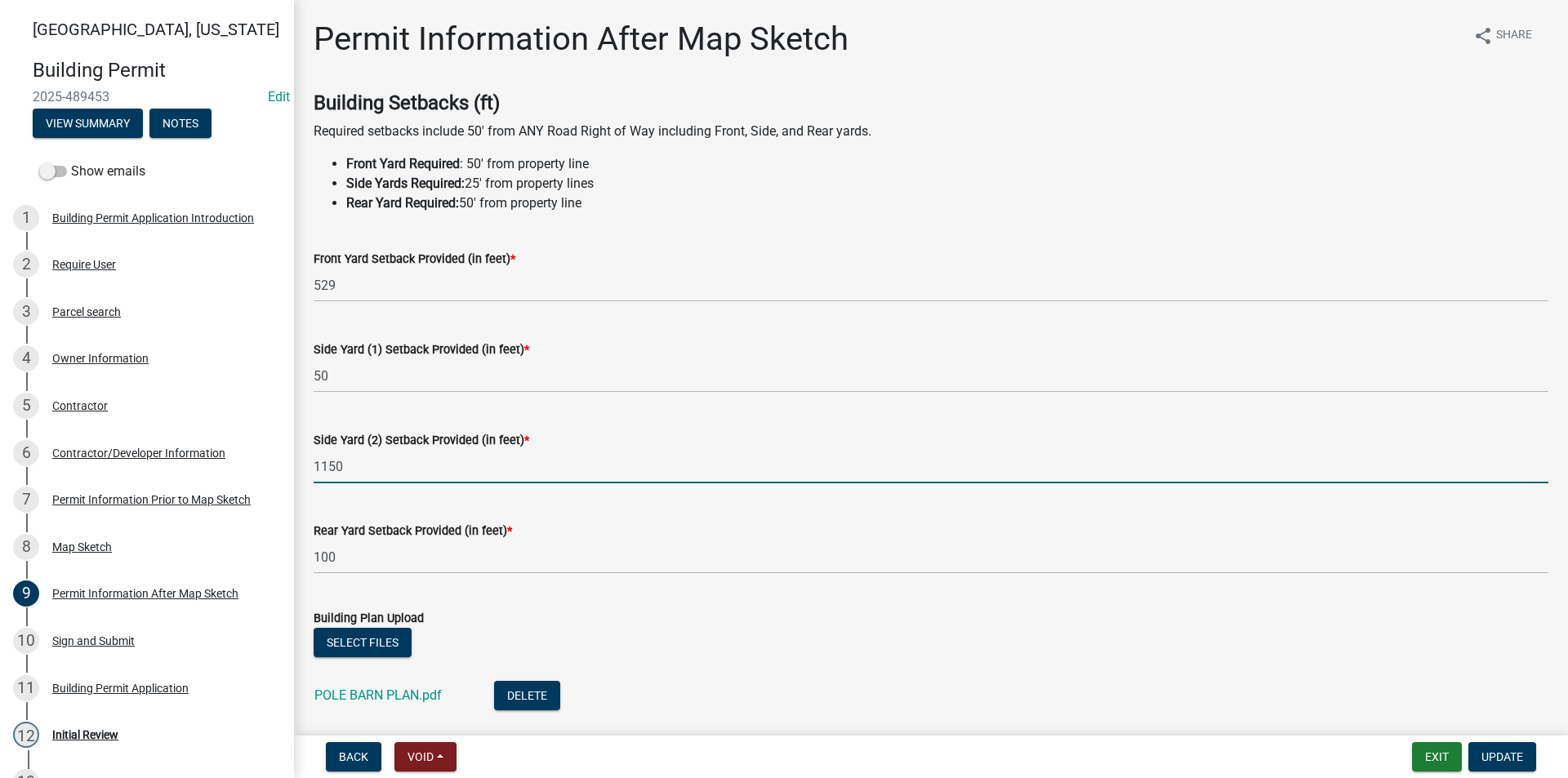
type input "1150"
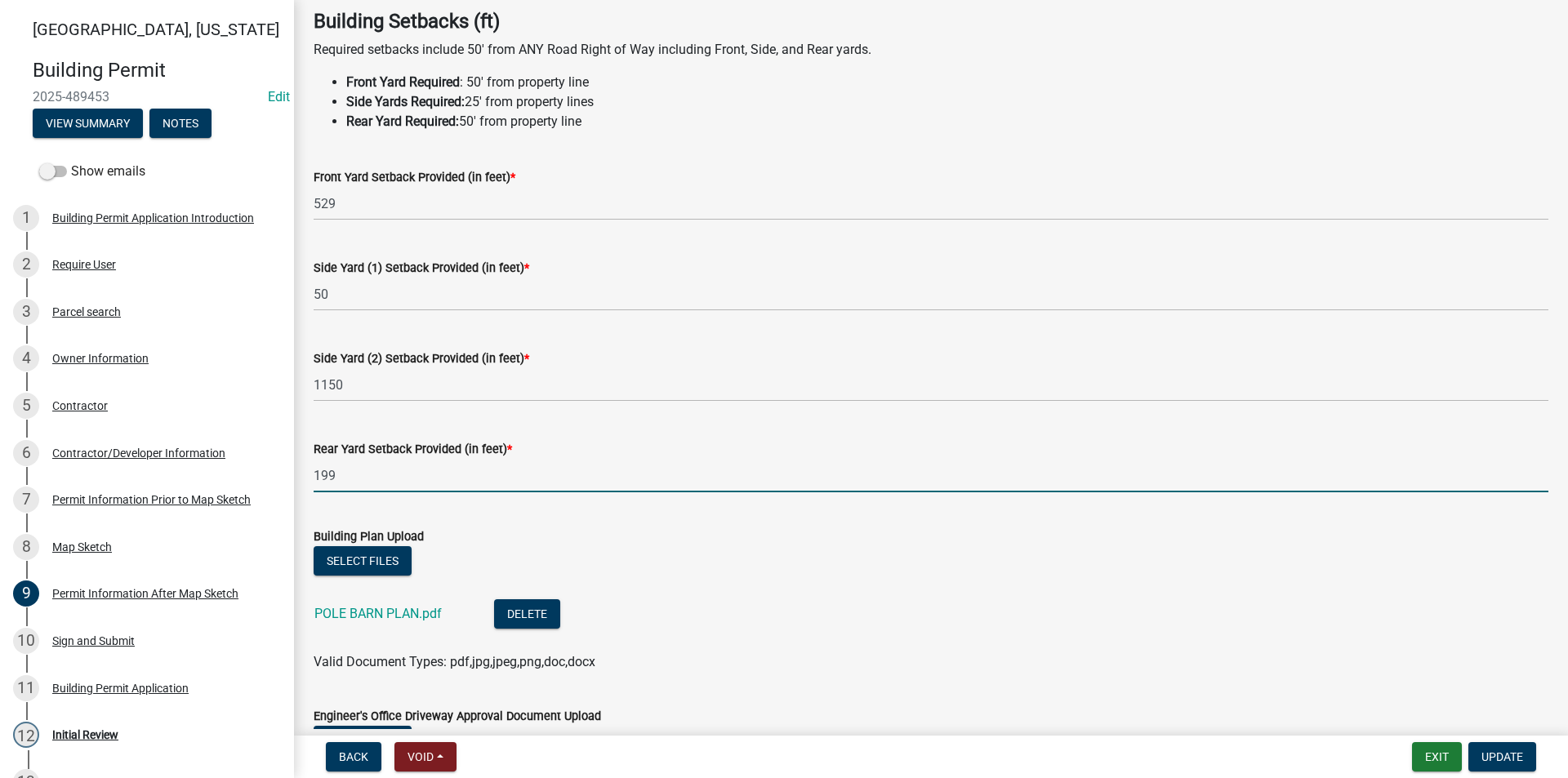
scroll to position [163, 0]
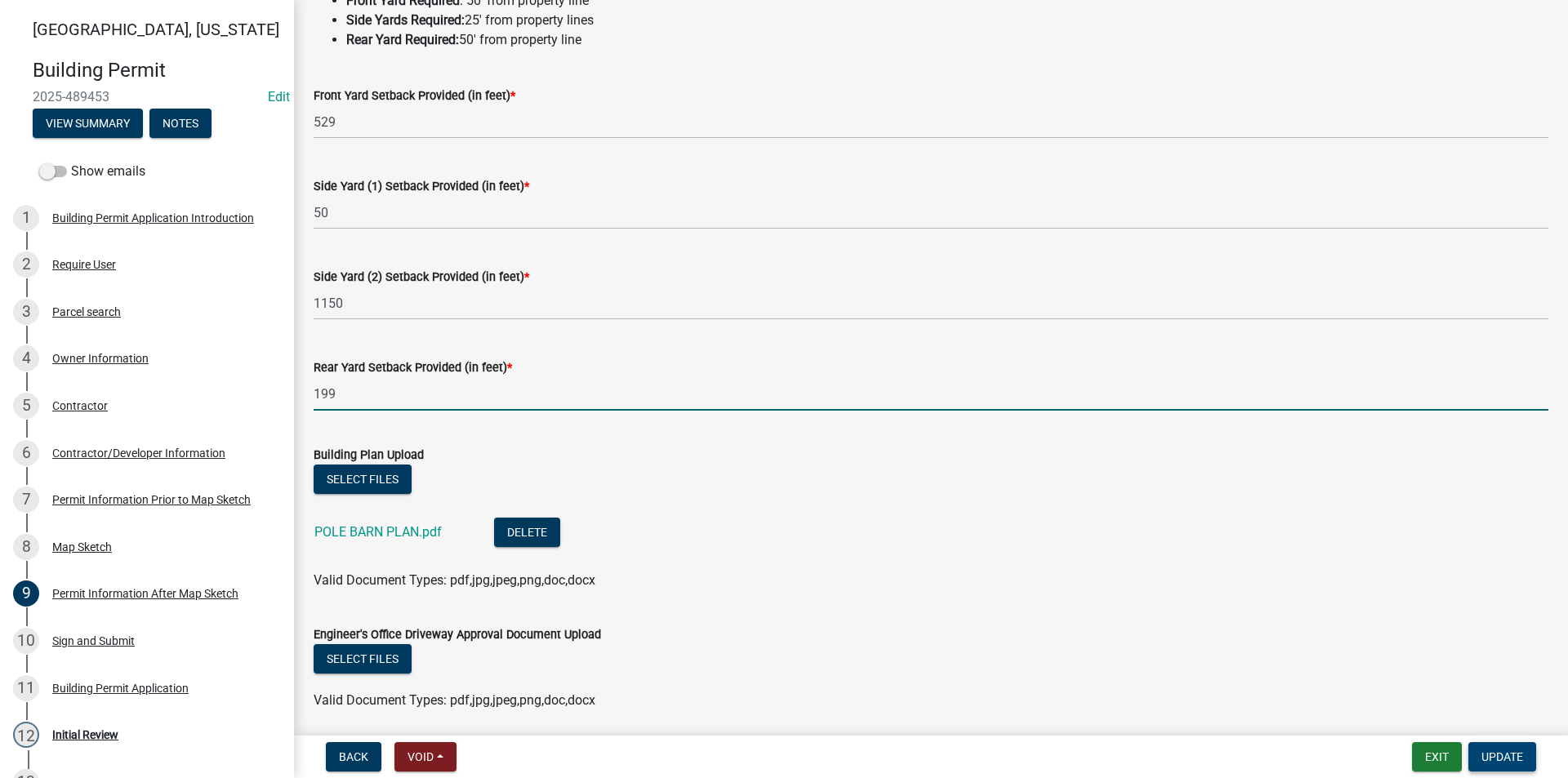
type input "199"
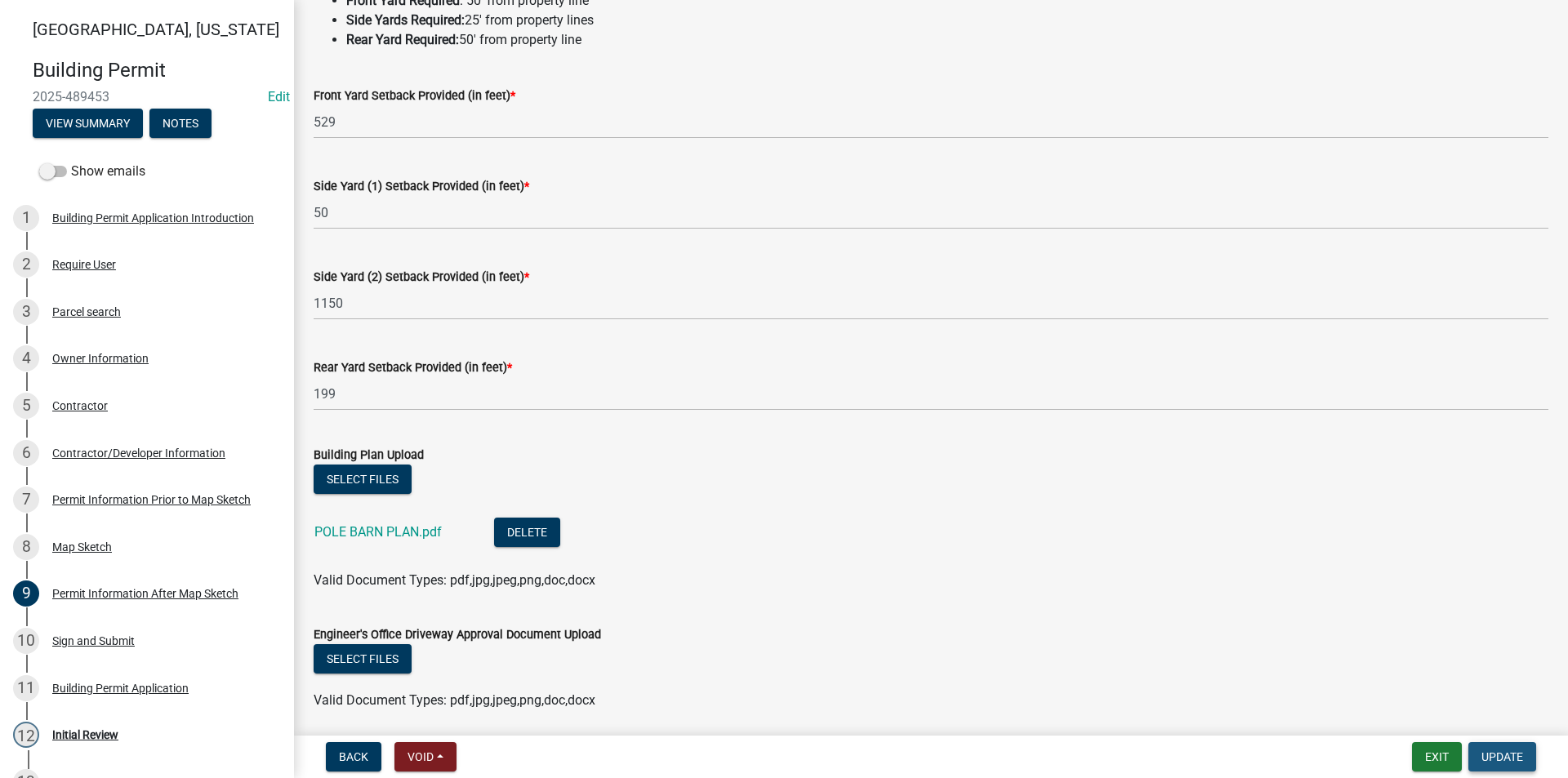
click at [1496, 759] on span "Update" at bounding box center [1502, 756] width 41 height 13
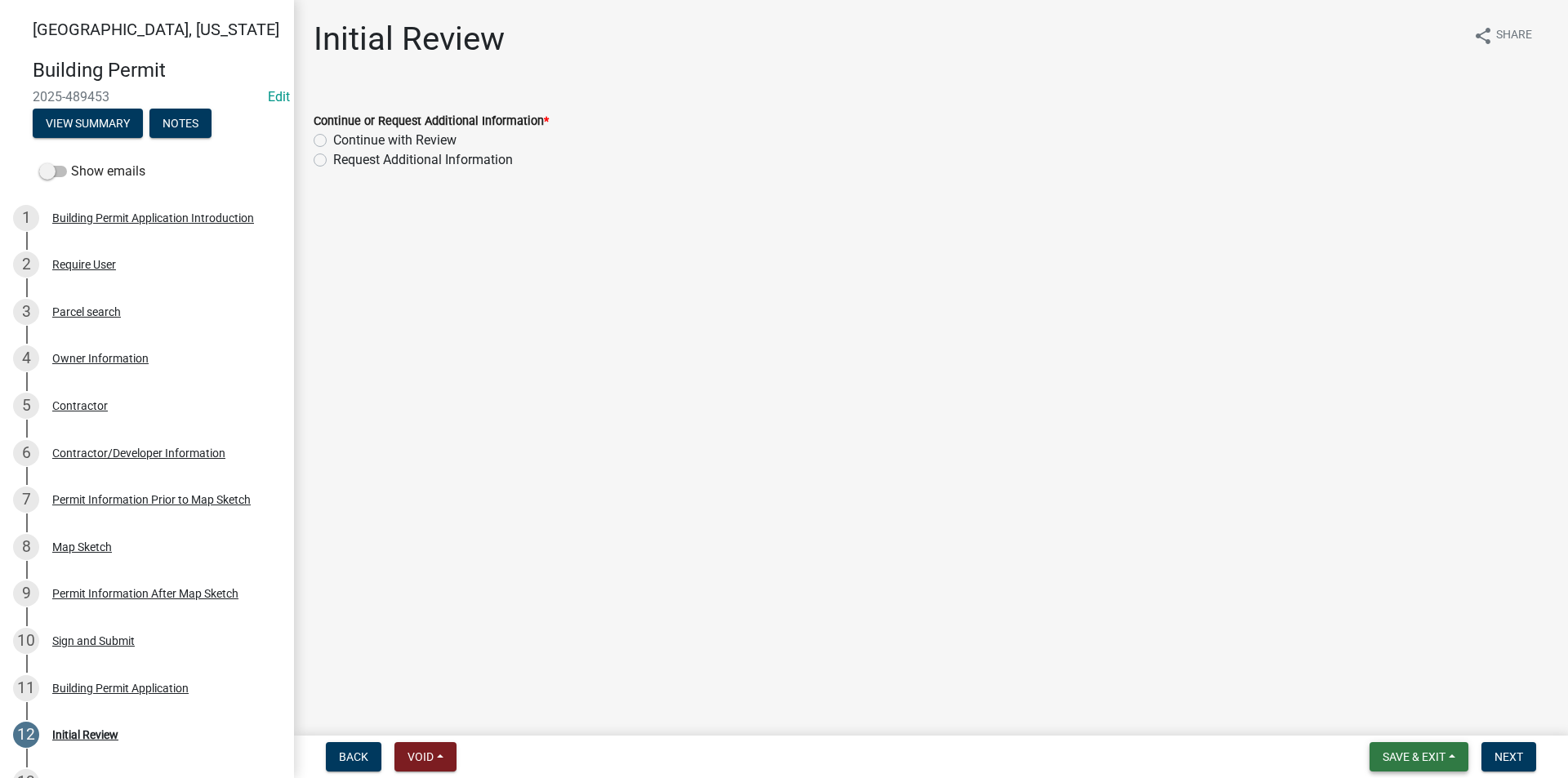
click at [1406, 754] on span "Save & Exit" at bounding box center [1414, 756] width 62 height 13
click at [1377, 680] on button "Save" at bounding box center [1403, 674] width 131 height 39
click at [89, 546] on div "Map Sketch" at bounding box center [82, 547] width 60 height 11
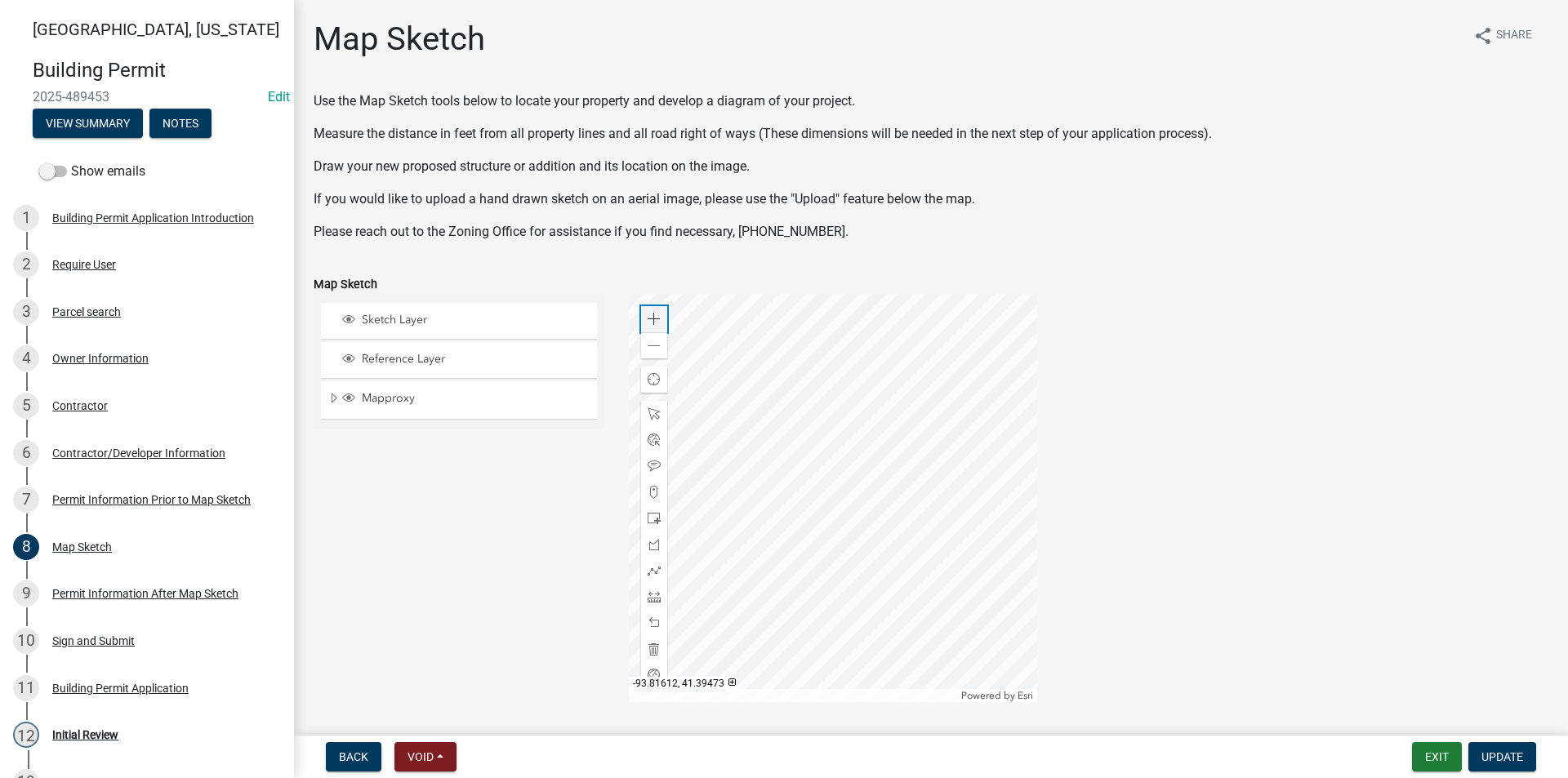
click at [658, 318] on div "Zoom in" at bounding box center [653, 319] width 26 height 26
click at [848, 334] on div at bounding box center [833, 498] width 408 height 408
click at [948, 491] on div at bounding box center [833, 498] width 408 height 408
click at [72, 588] on div "Permit Information After Map Sketch" at bounding box center [145, 593] width 187 height 11
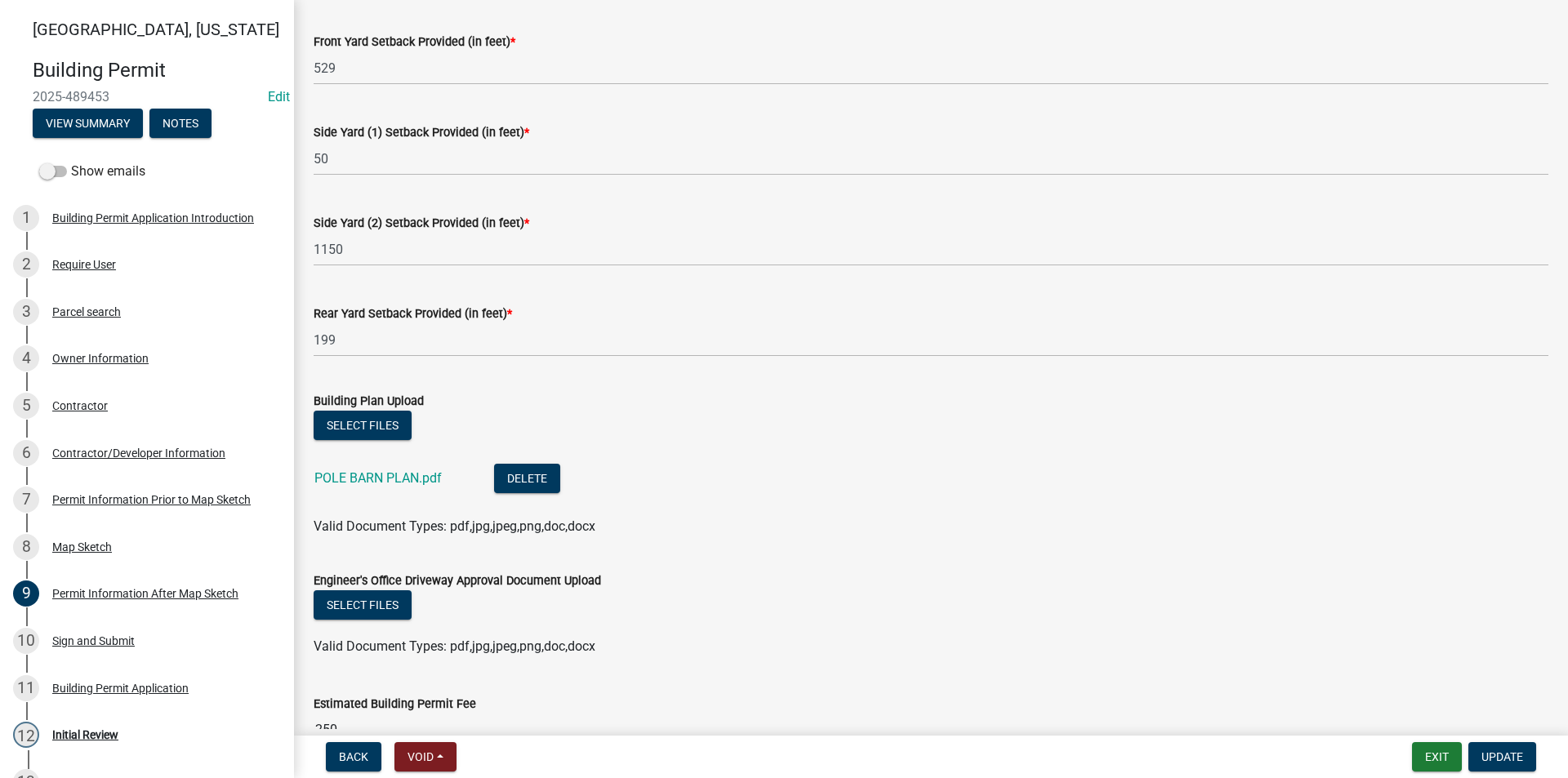
scroll to position [245, 0]
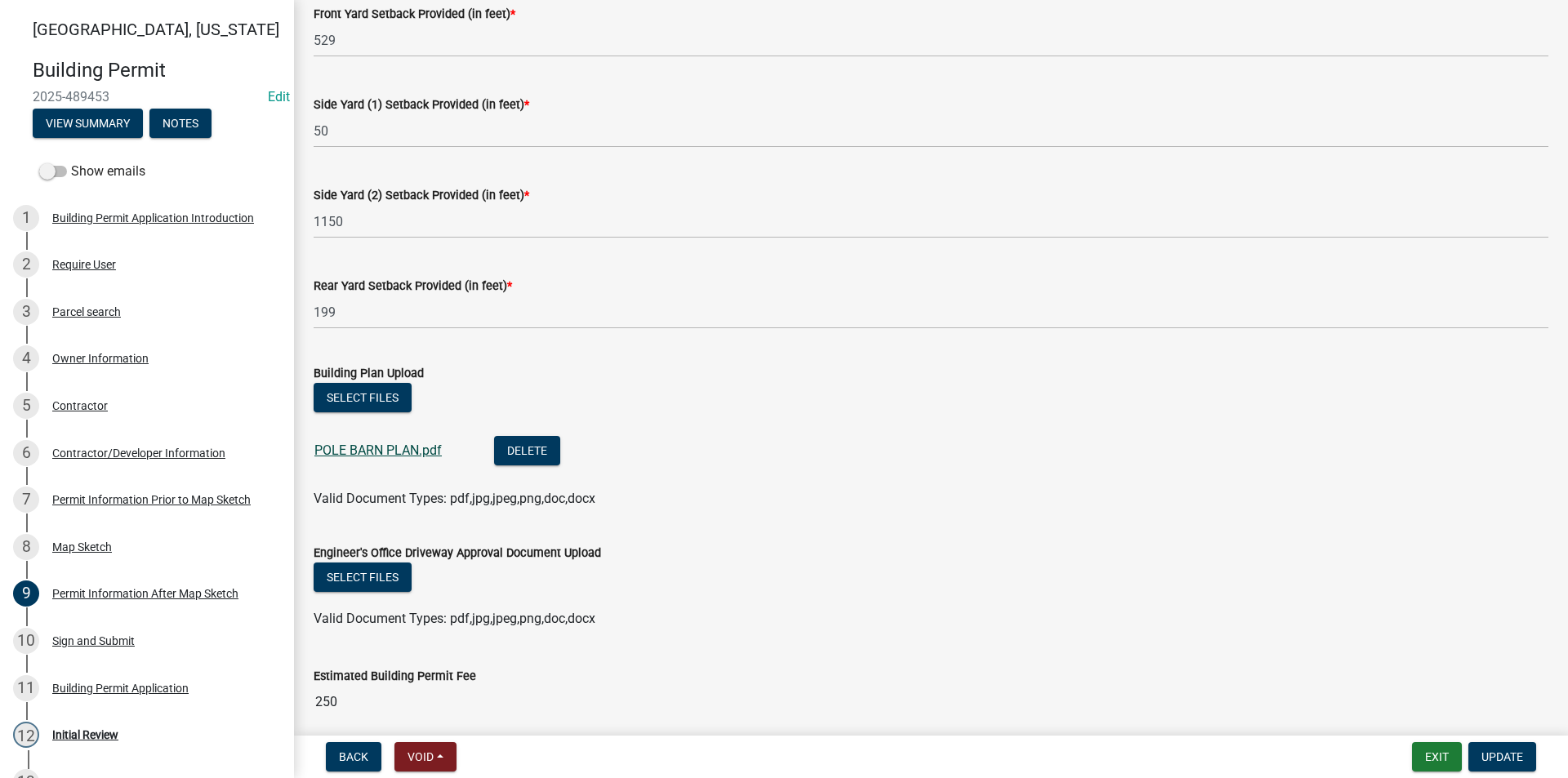
click at [406, 452] on link "POLE BARN PLAN.pdf" at bounding box center [378, 450] width 128 height 16
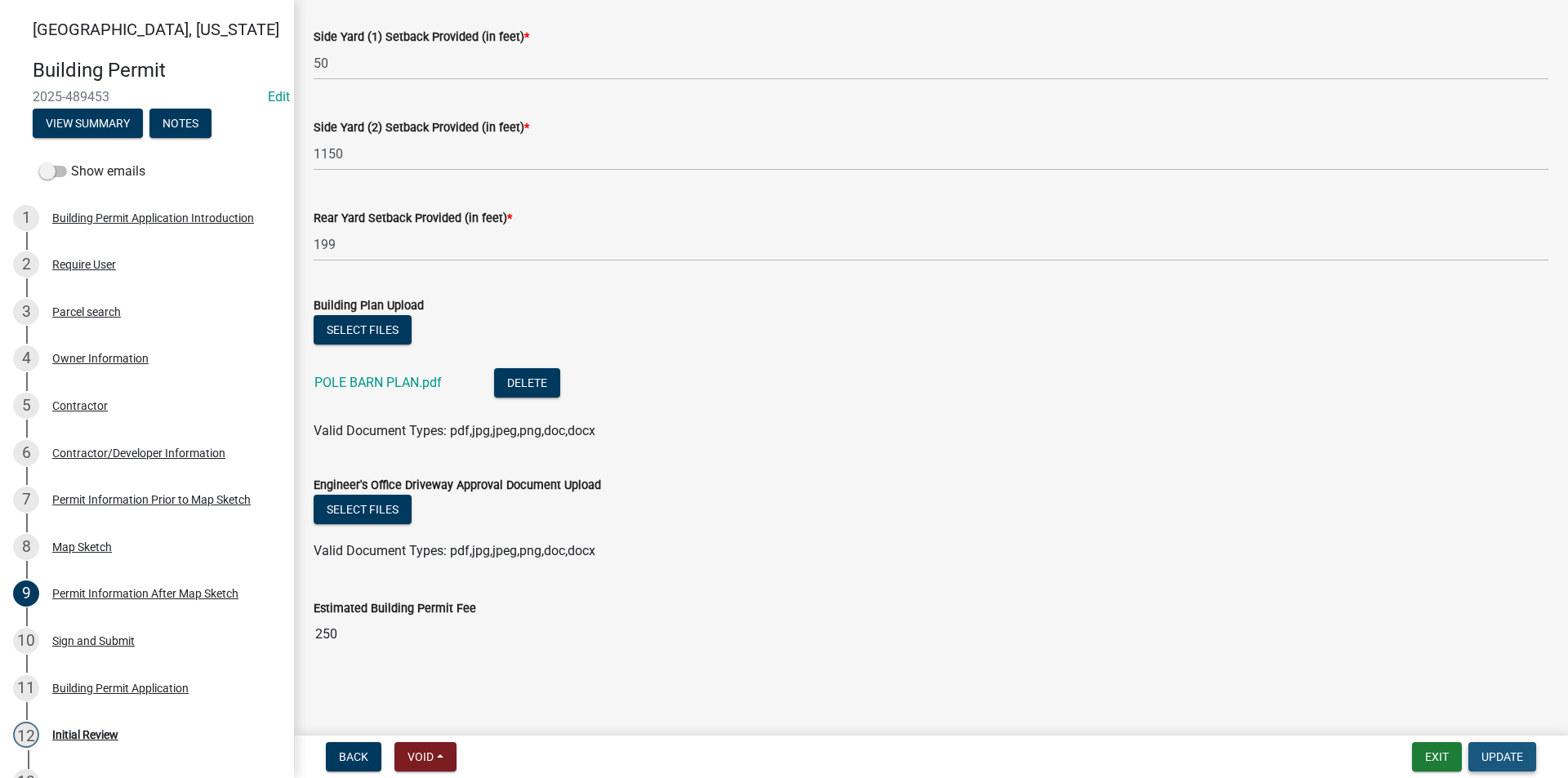
click at [1518, 759] on span "Update" at bounding box center [1502, 756] width 41 height 13
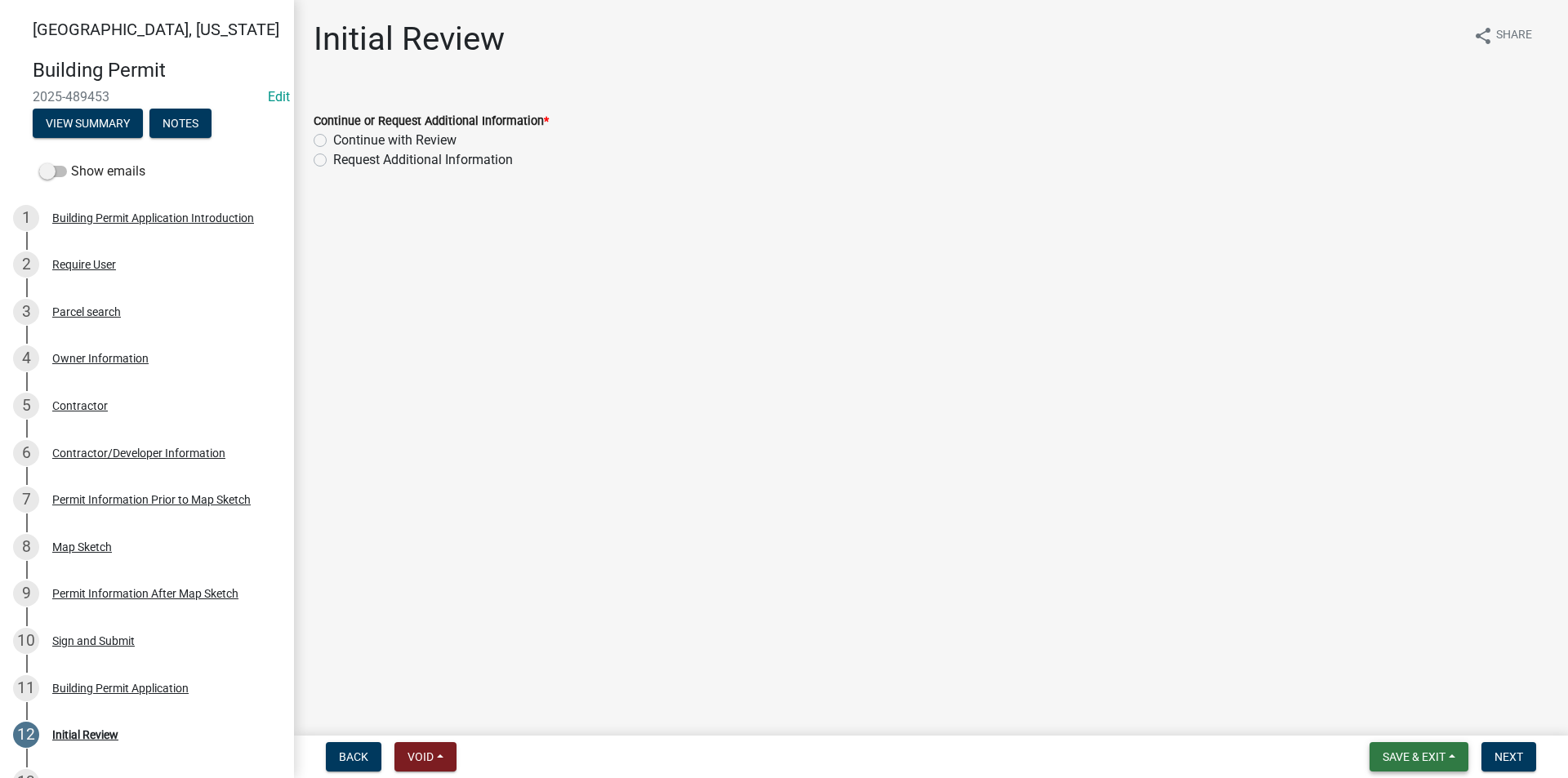
click at [1397, 758] on span "Save & Exit" at bounding box center [1414, 756] width 62 height 13
click at [1379, 681] on button "Save" at bounding box center [1403, 674] width 131 height 39
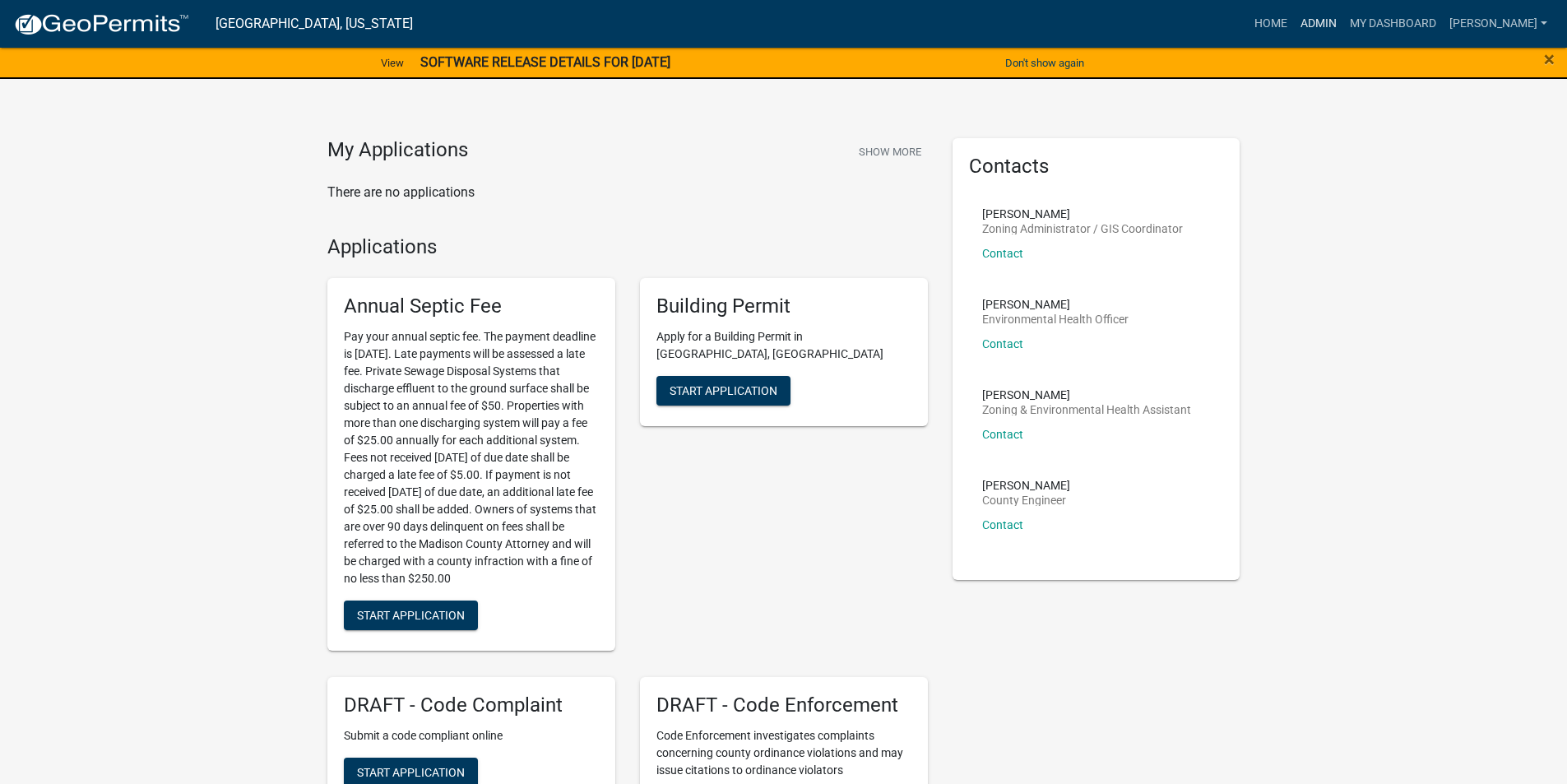
click at [1331, 26] on link "Admin" at bounding box center [1318, 24] width 49 height 31
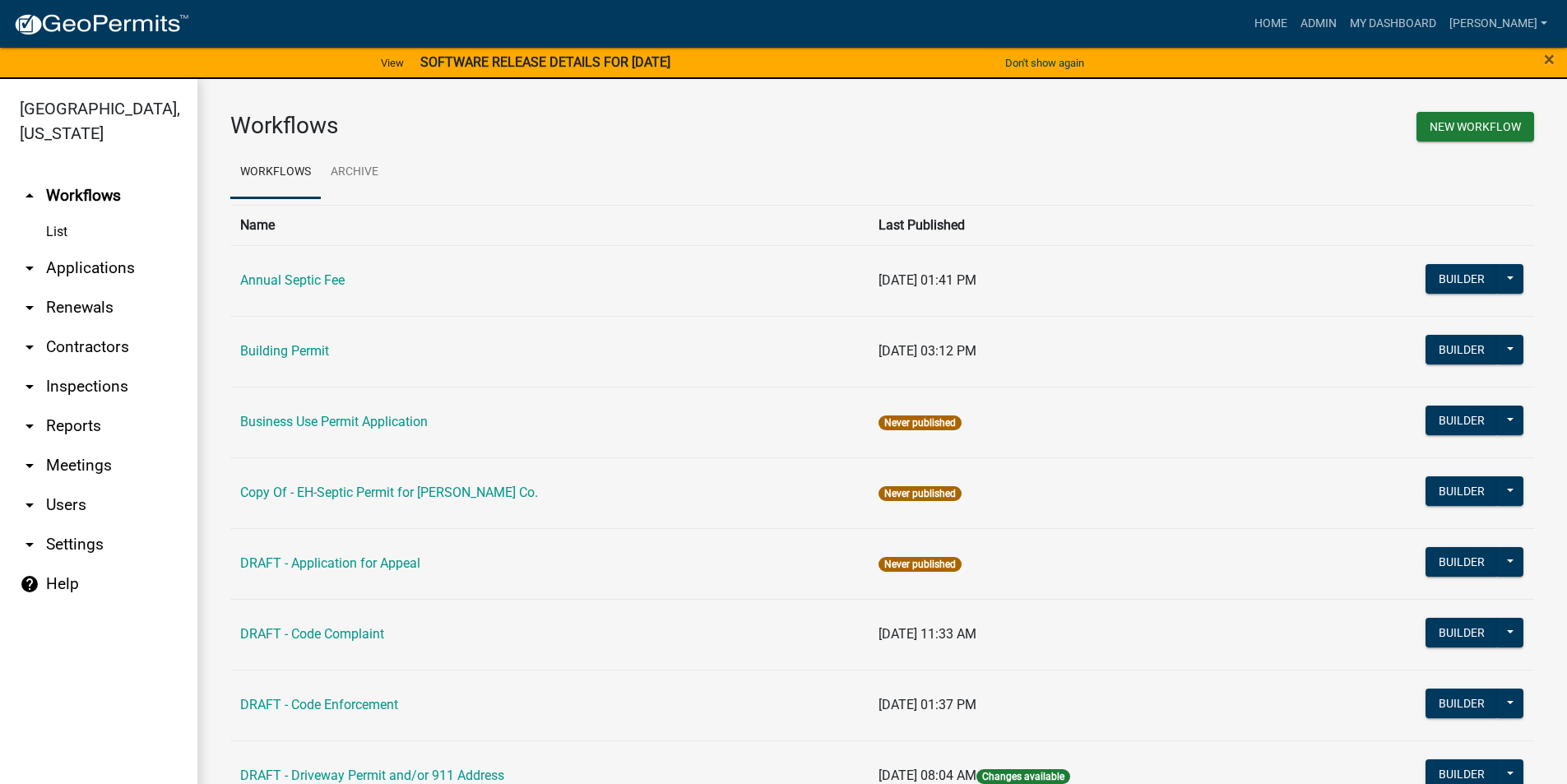
click at [91, 249] on link "arrow_drop_down Applications" at bounding box center [98, 268] width 197 height 40
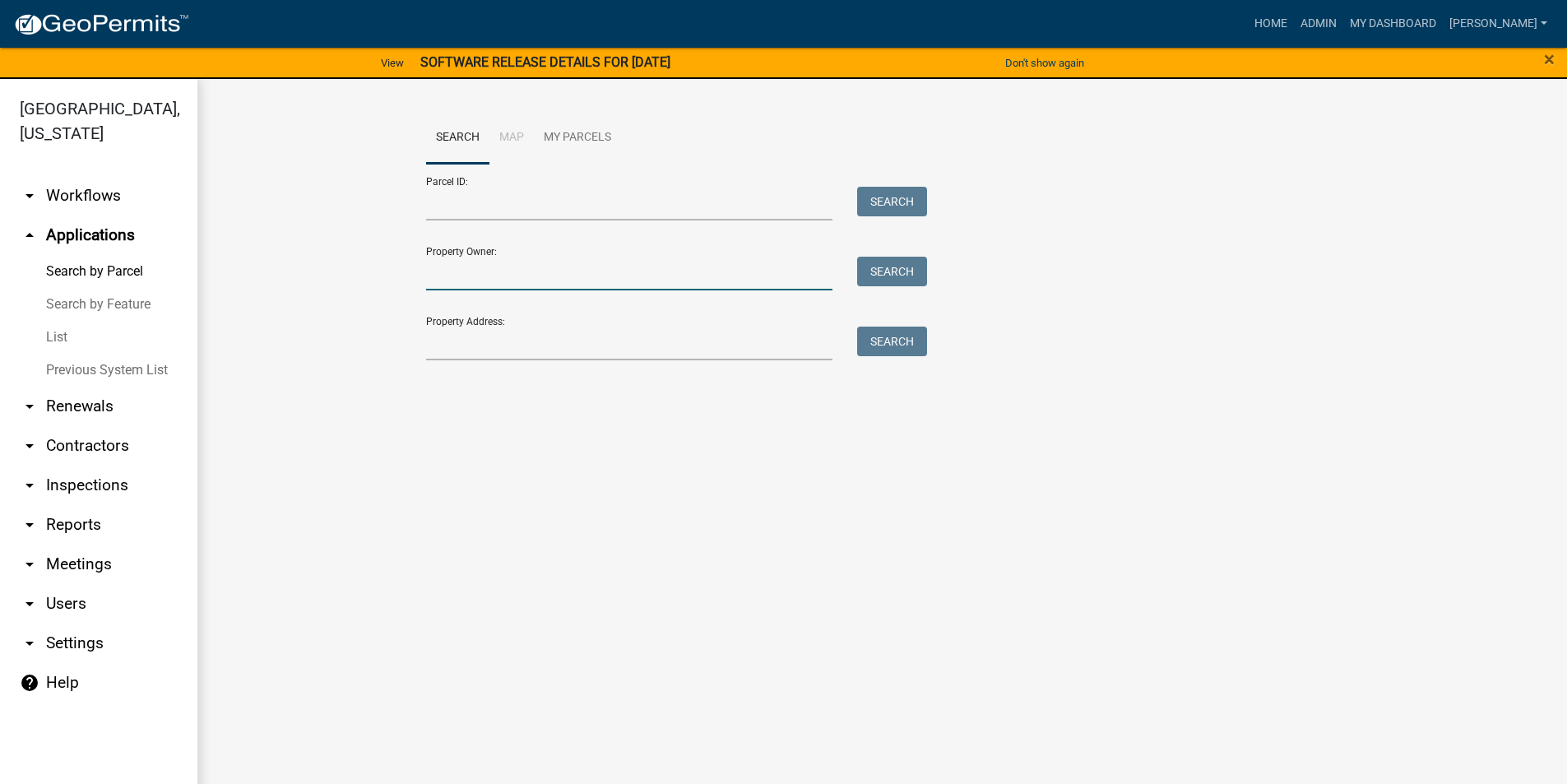
click at [457, 285] on input "Property Owner:" at bounding box center [630, 273] width 407 height 33
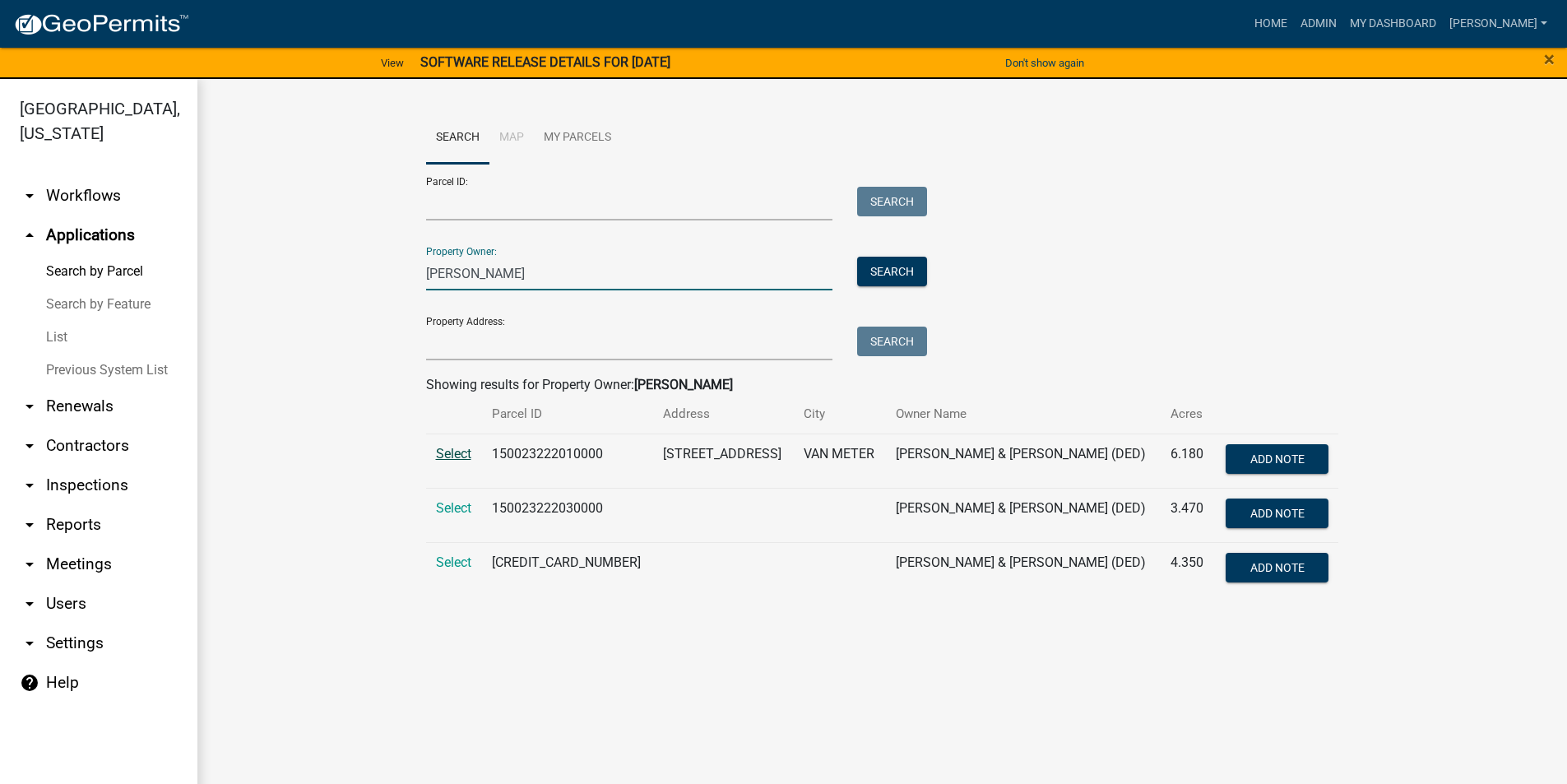
type input "corkrean, paul"
click at [459, 454] on span "Select" at bounding box center [454, 454] width 35 height 16
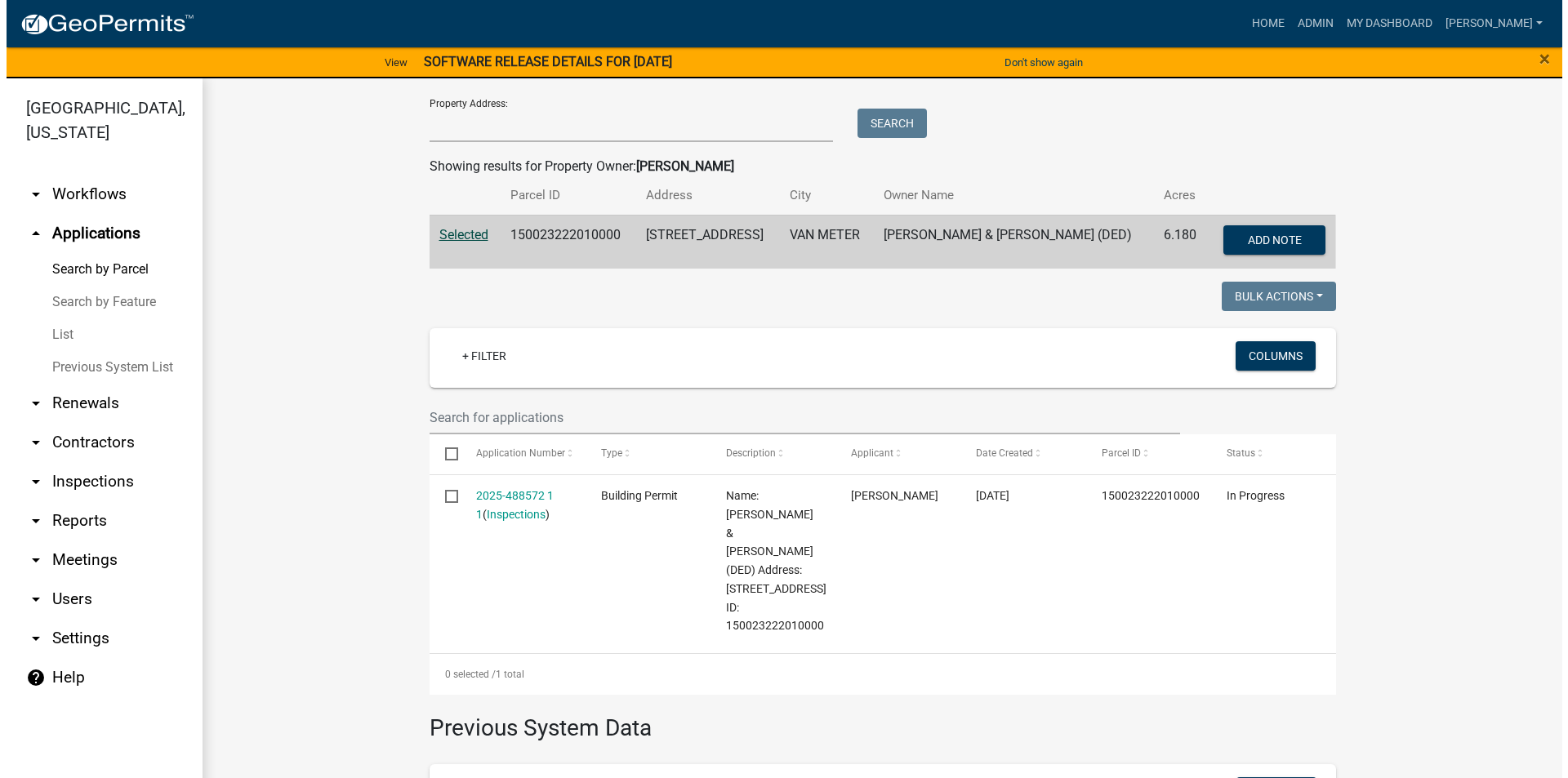
scroll to position [245, 0]
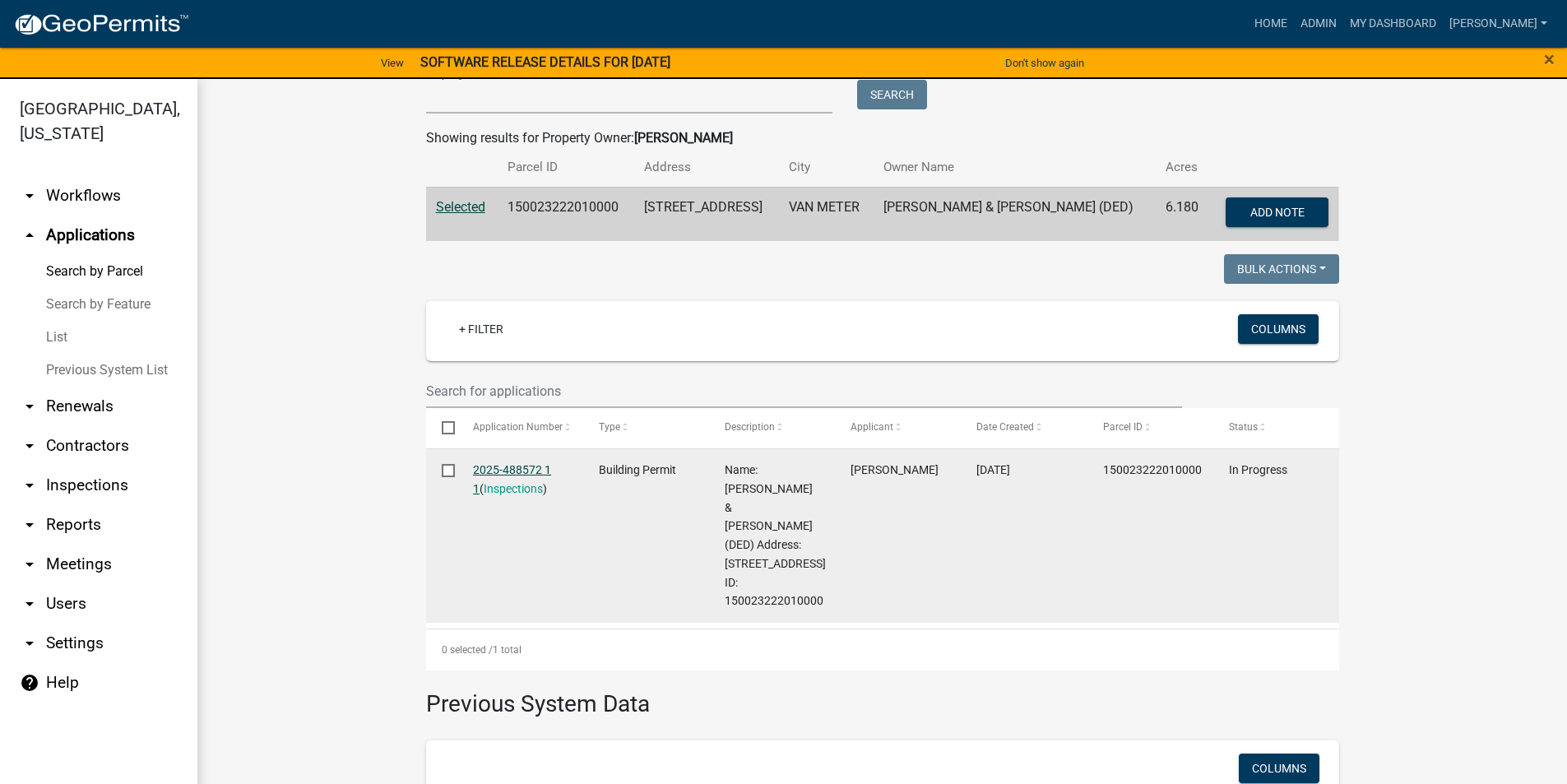
click at [523, 472] on link "2025-488572 1 1" at bounding box center [512, 479] width 78 height 32
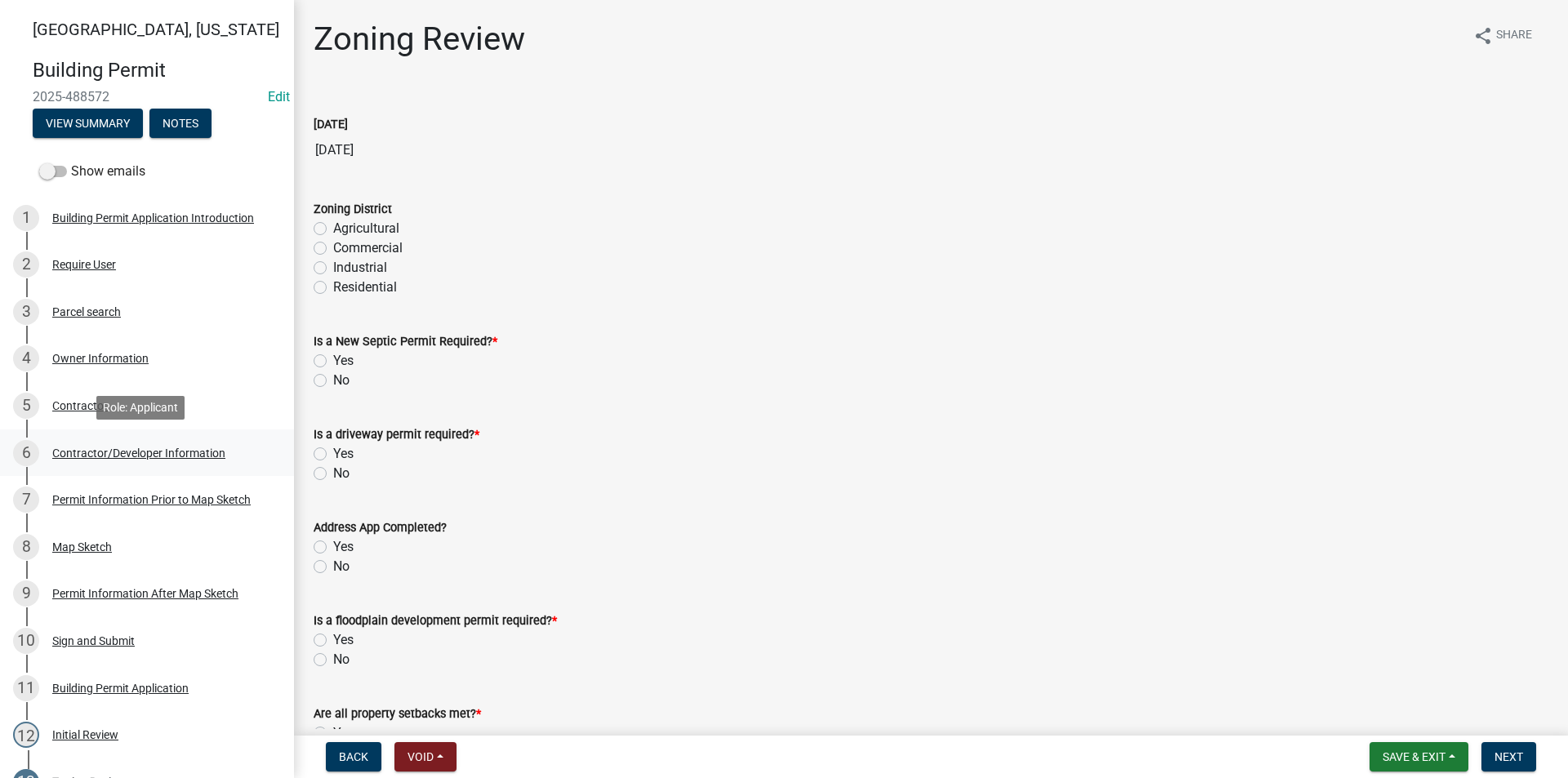
click at [90, 455] on div "Contractor/Developer Information" at bounding box center [139, 453] width 173 height 11
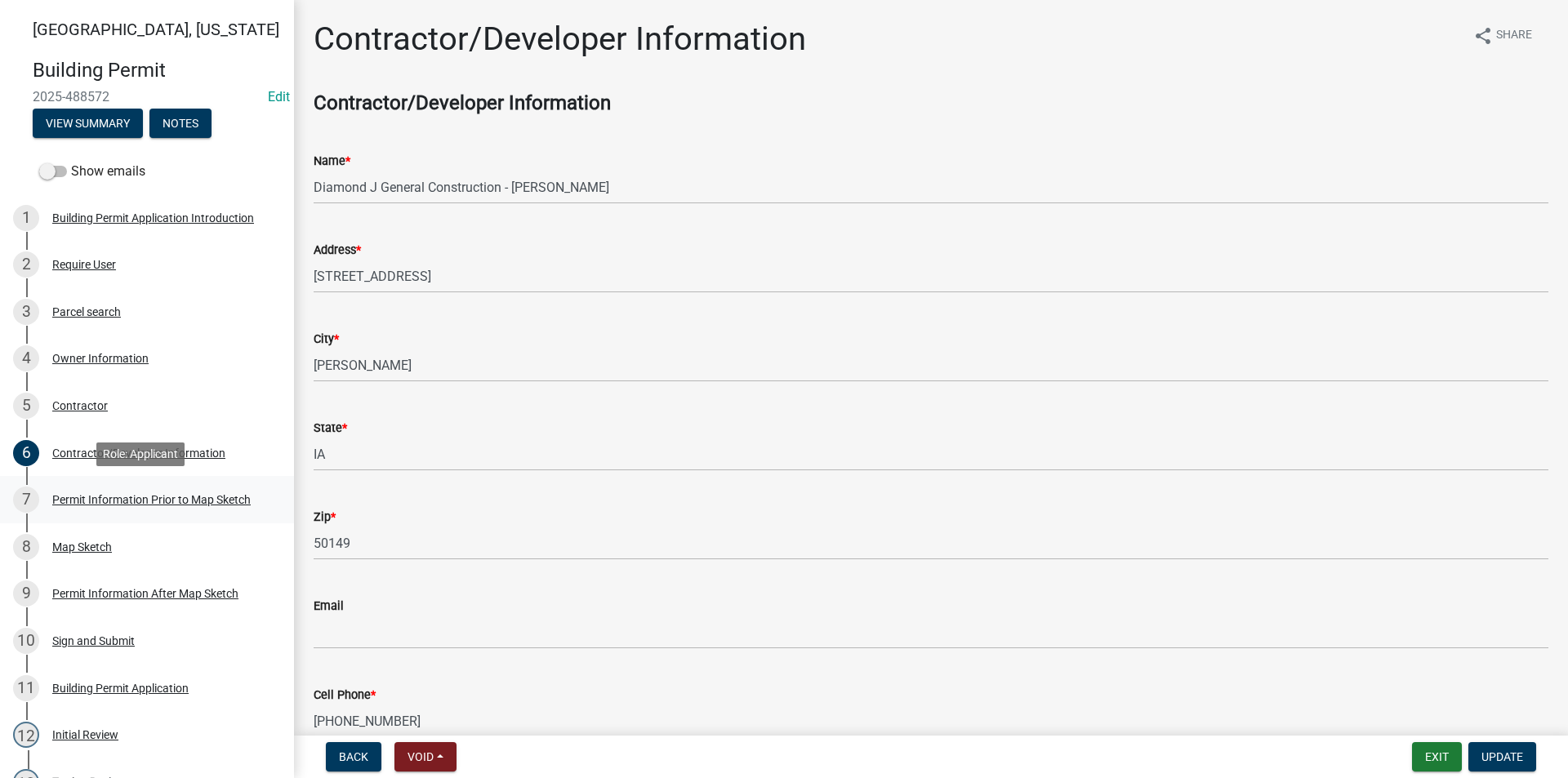
click at [110, 495] on div "Permit Information Prior to Map Sketch" at bounding box center [152, 499] width 199 height 11
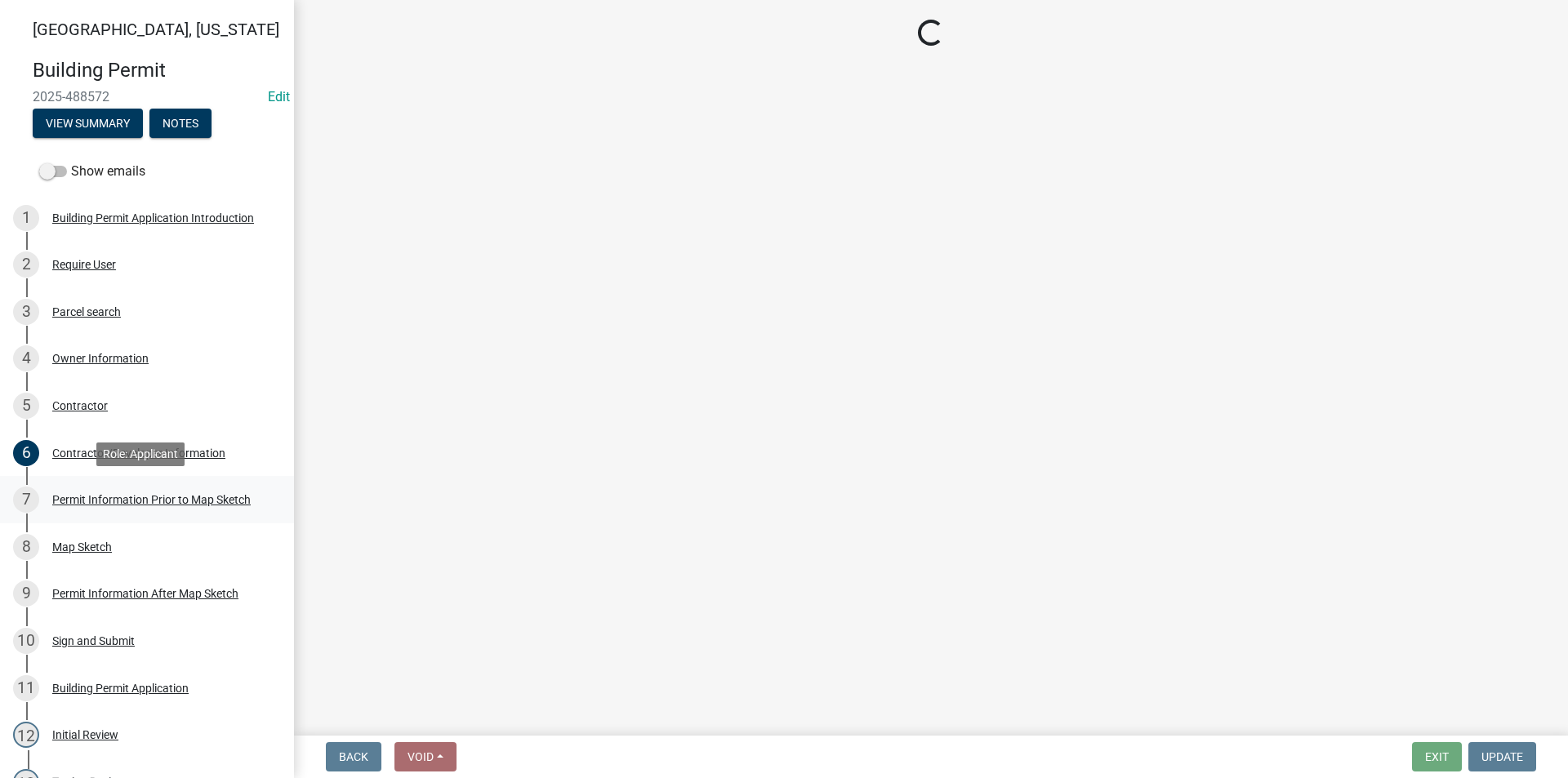
select select "6b2626da-78ea-4ec6-8513-ccc18f4ad425"
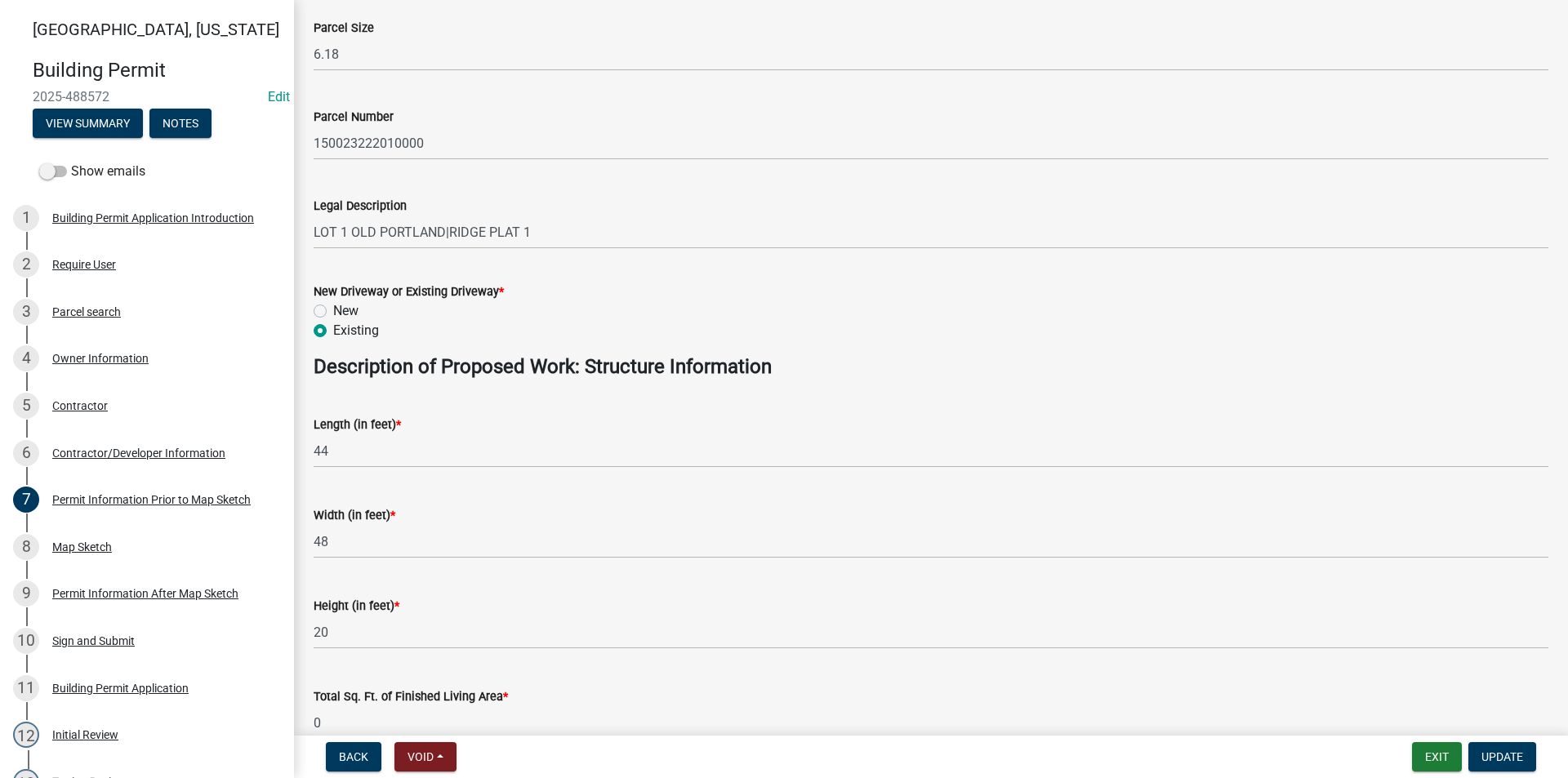
scroll to position [490, 0]
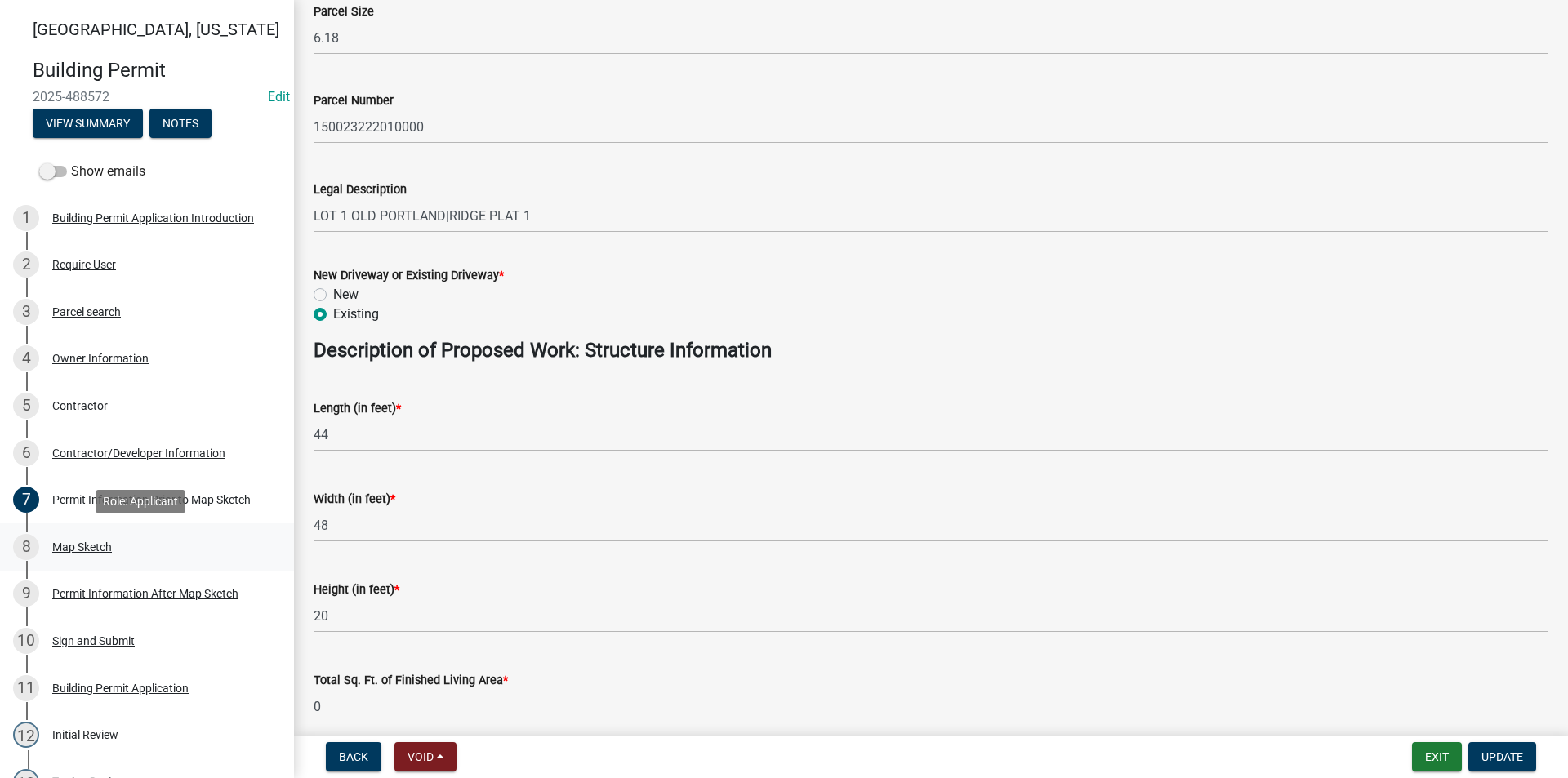
click at [115, 543] on div "8 Map Sketch" at bounding box center [140, 547] width 255 height 26
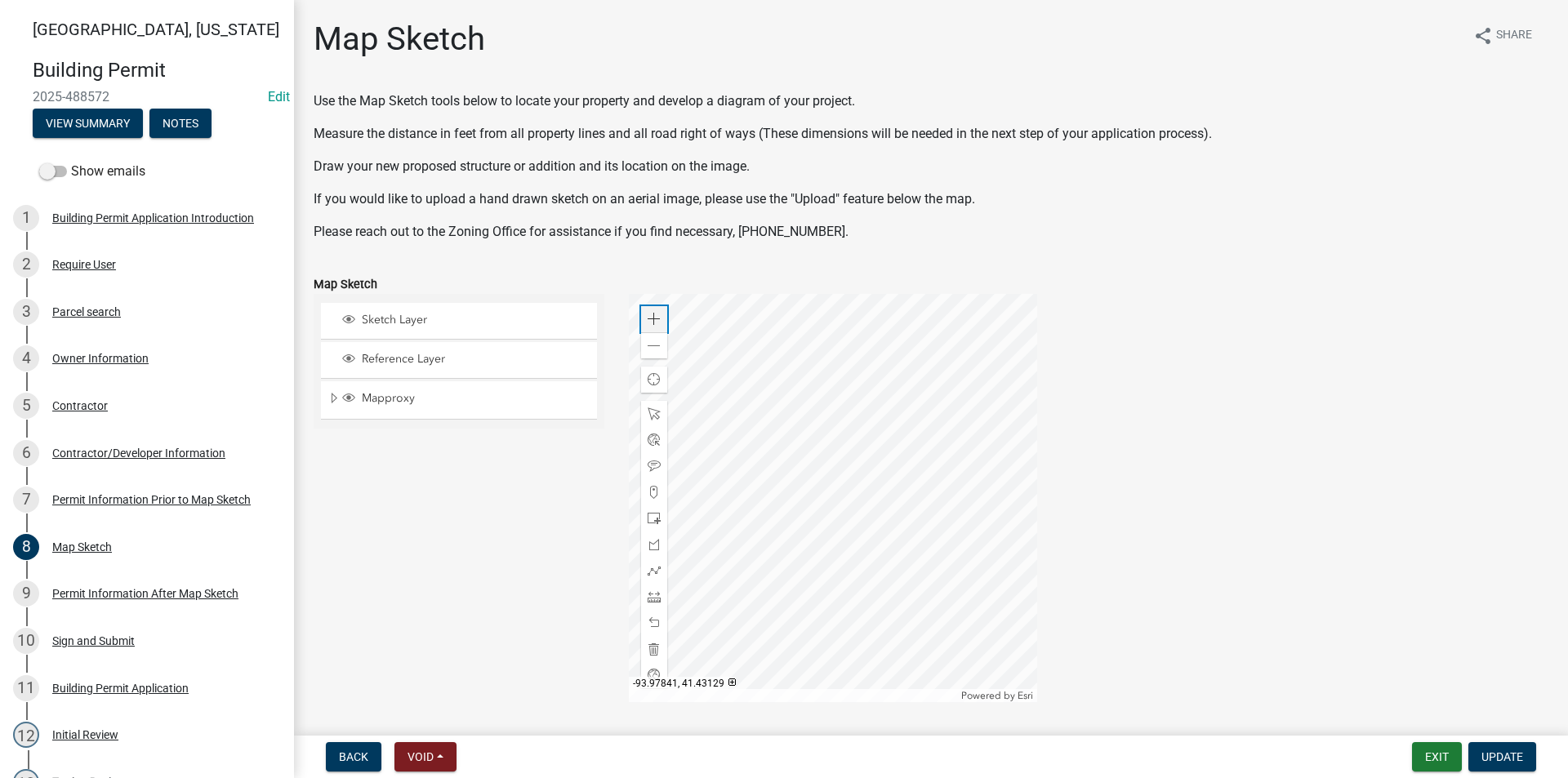
click at [656, 323] on span at bounding box center [654, 319] width 13 height 13
click at [907, 448] on div at bounding box center [833, 498] width 408 height 408
click at [841, 541] on div at bounding box center [833, 498] width 408 height 408
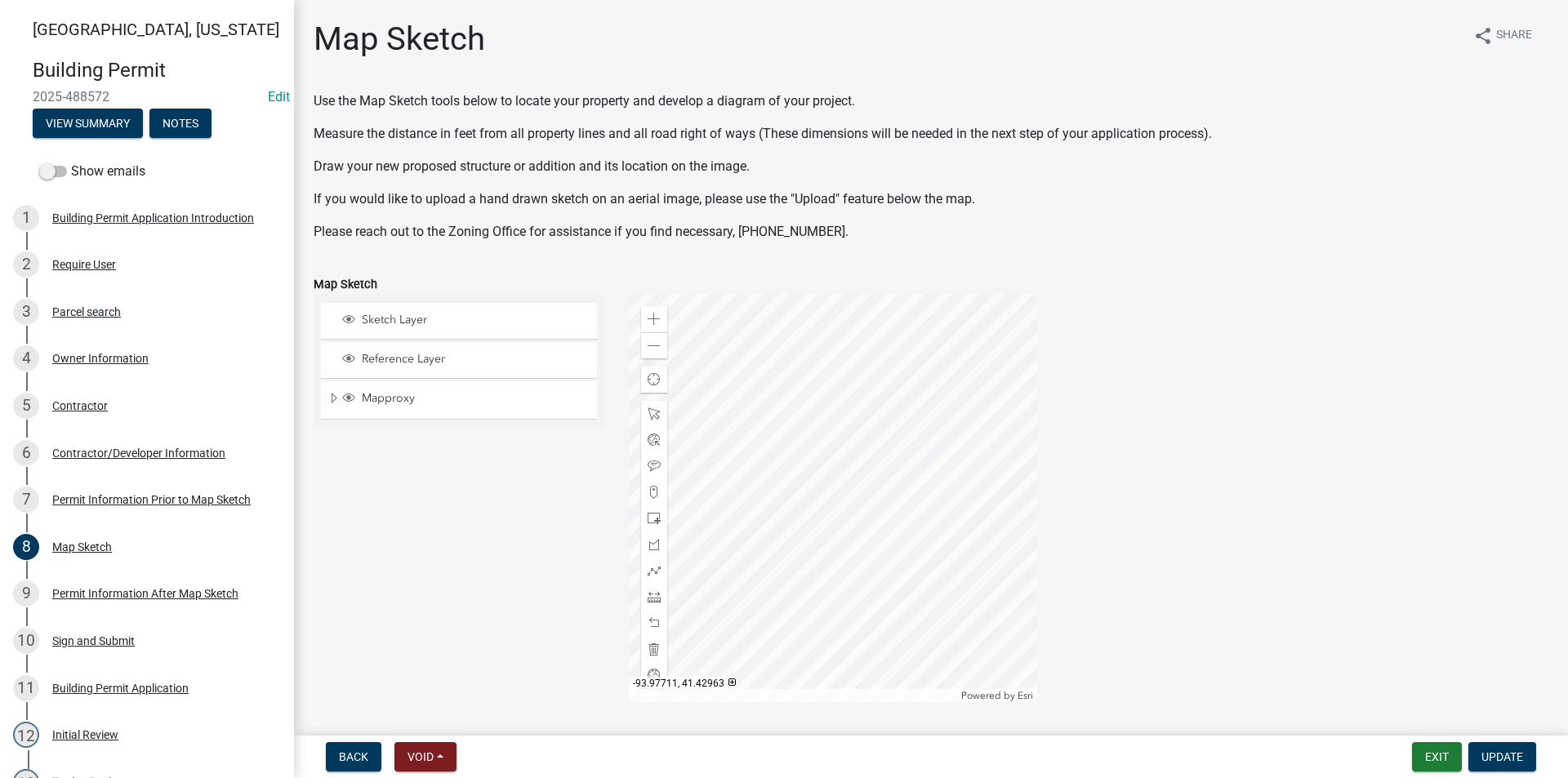
click at [876, 626] on div at bounding box center [833, 498] width 408 height 408
click at [964, 605] on div at bounding box center [833, 498] width 408 height 408
click at [845, 538] on div at bounding box center [833, 498] width 408 height 408
click at [831, 402] on div at bounding box center [833, 498] width 408 height 408
click at [102, 504] on div "Permit Information Prior to Map Sketch" at bounding box center [152, 499] width 199 height 11
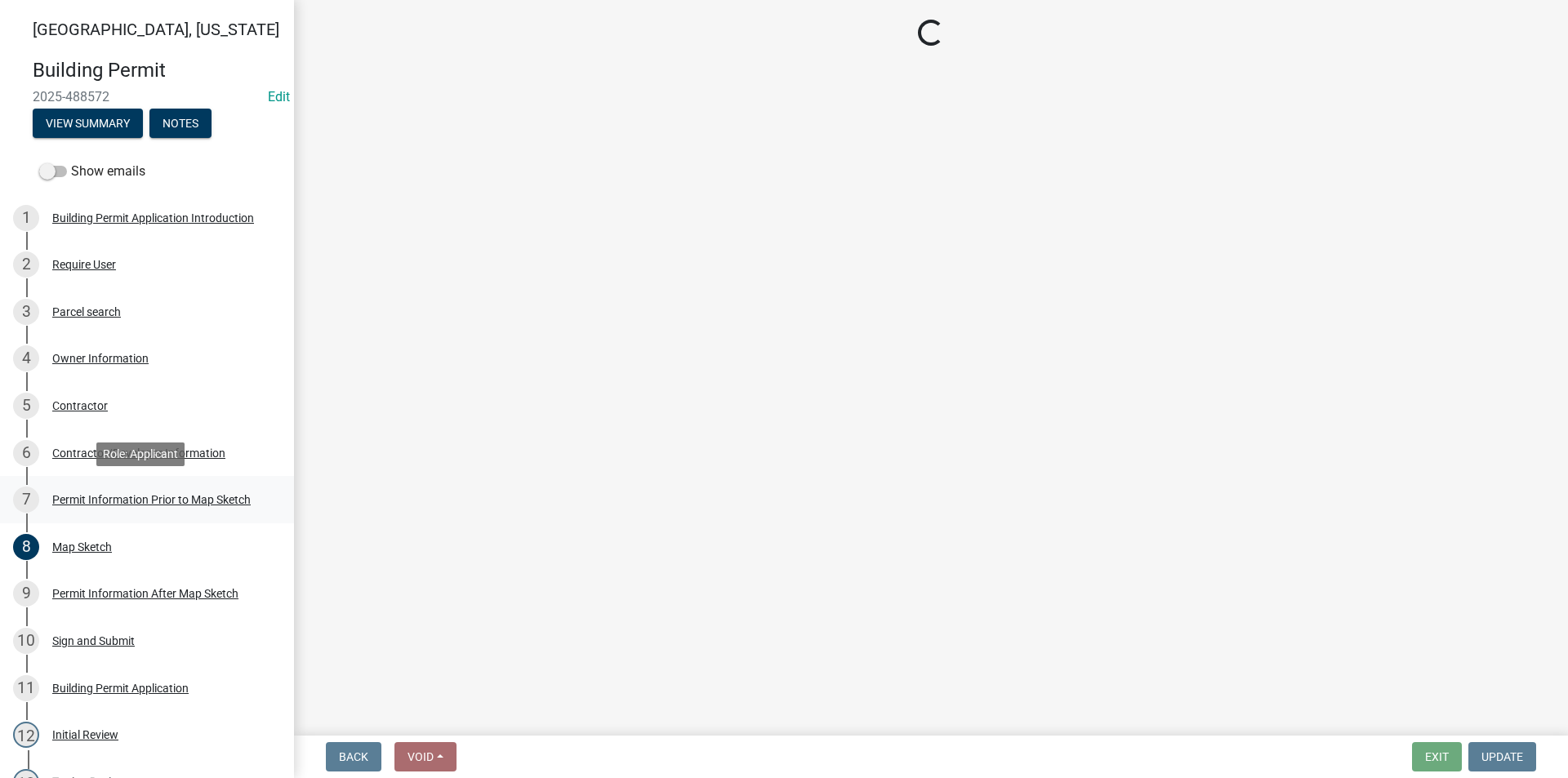
select select "6b2626da-78ea-4ec6-8513-ccc18f4ad425"
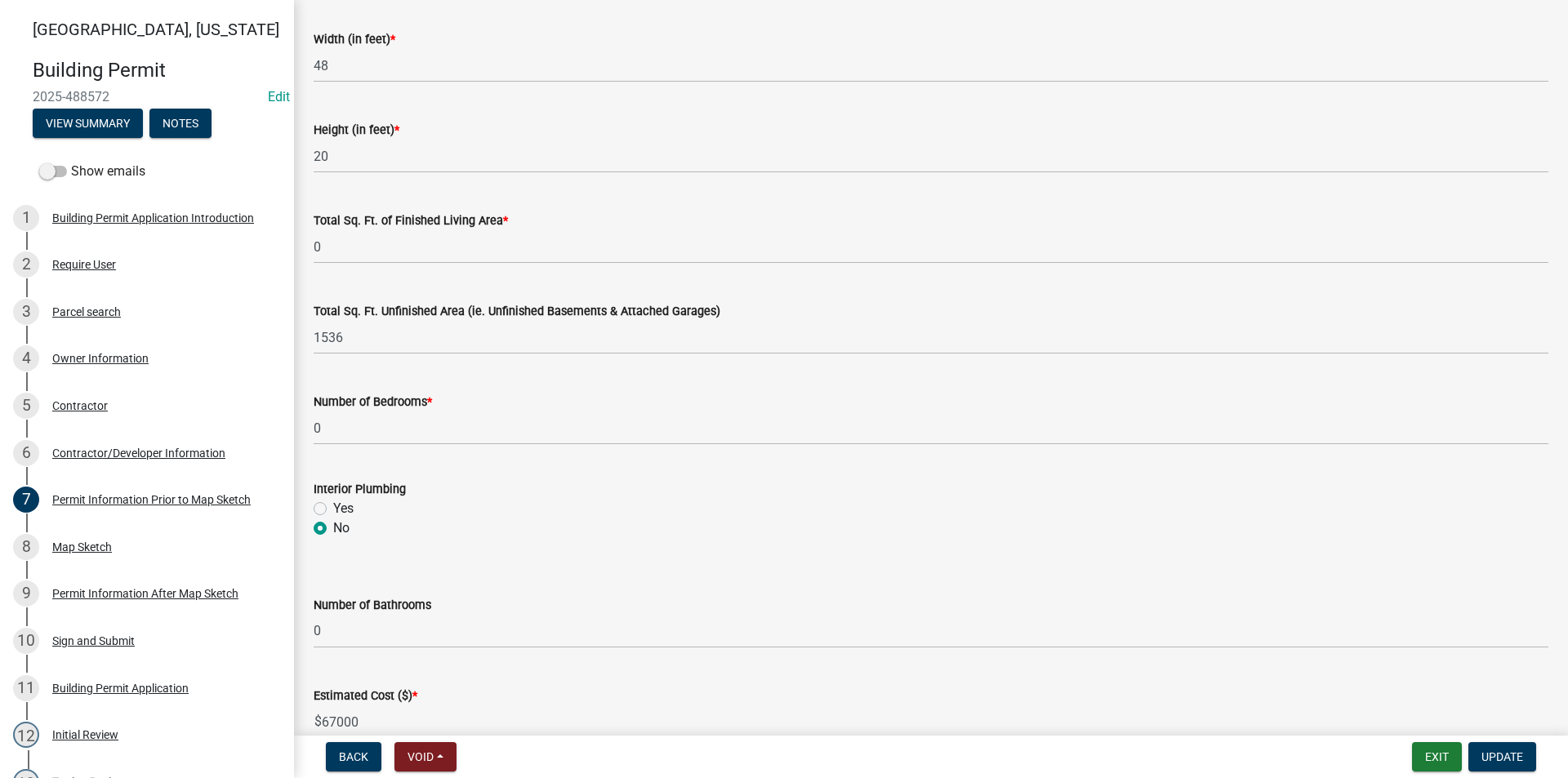
scroll to position [1037, 0]
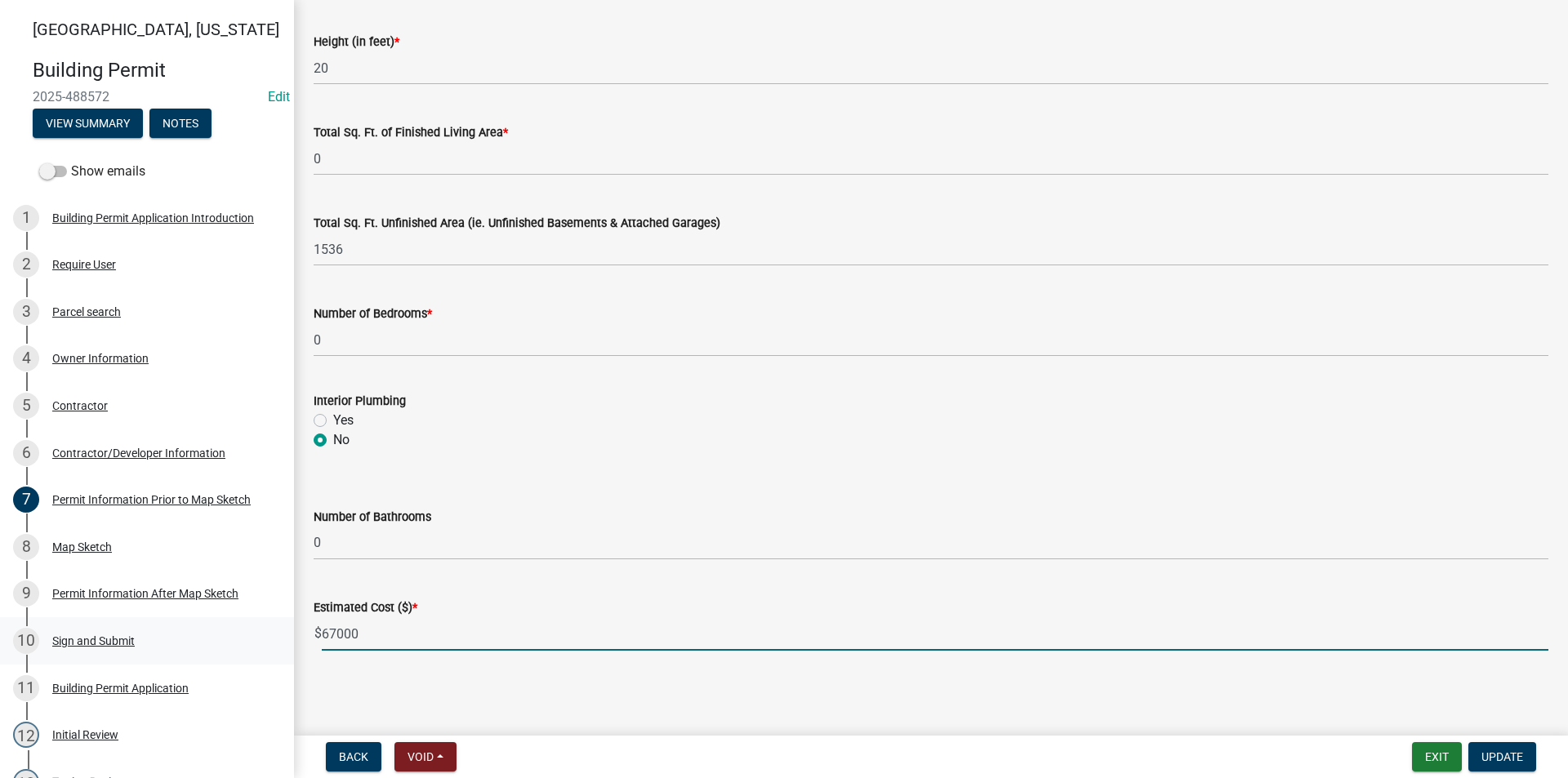
drag, startPoint x: 377, startPoint y: 639, endPoint x: 231, endPoint y: 632, distance: 146.2
click at [231, 632] on div "Madison County, Iowa Building Permit 2025-488572 Edit View Summary Notes Show e…" at bounding box center [784, 389] width 1568 height 778
type input "75000"
click at [1506, 763] on span "Update" at bounding box center [1502, 756] width 41 height 13
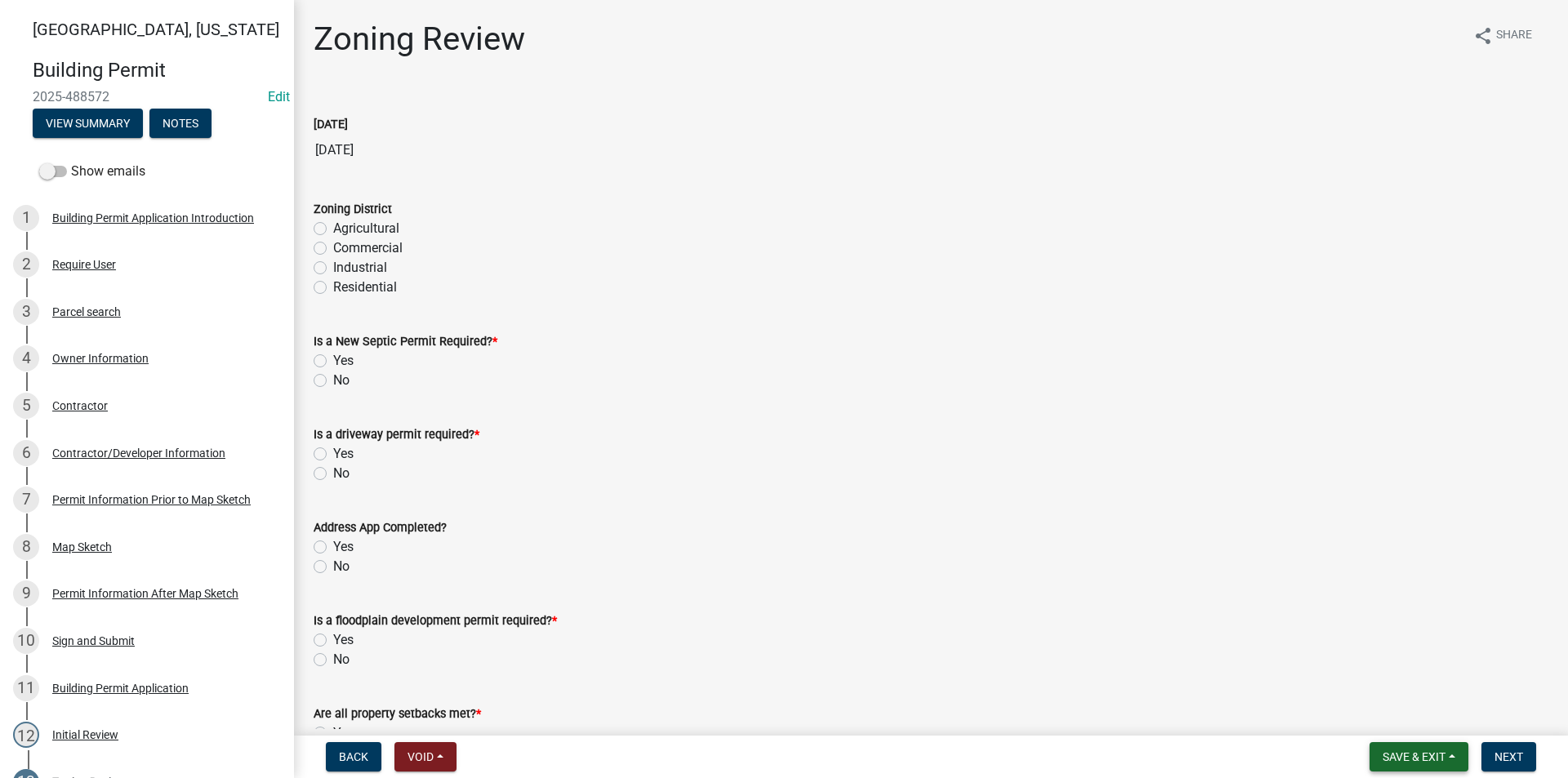
click at [1413, 750] on span "Save & Exit" at bounding box center [1414, 756] width 62 height 13
click at [1394, 676] on button "Save" at bounding box center [1403, 674] width 131 height 39
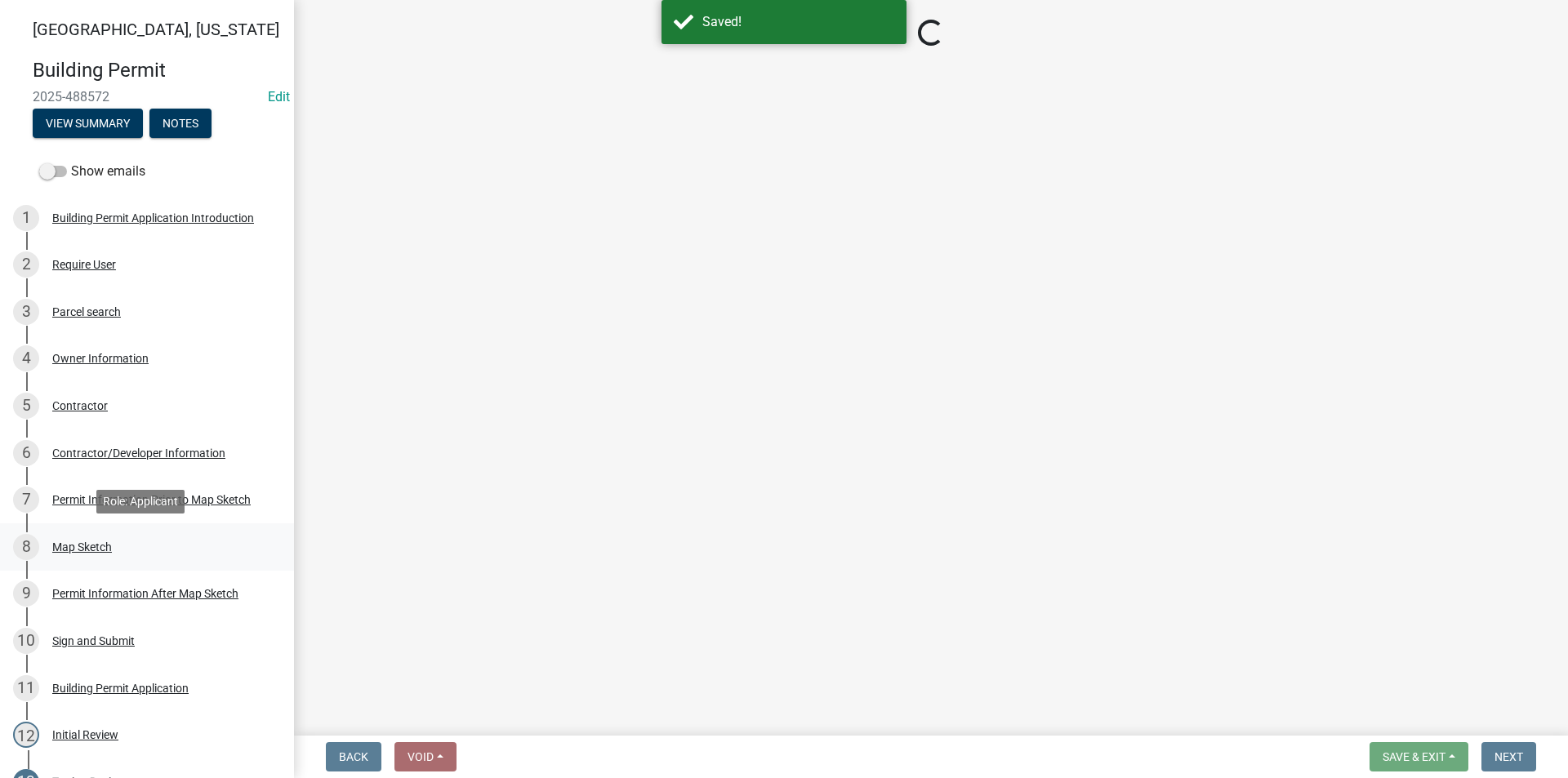
click at [80, 546] on div "Map Sketch" at bounding box center [82, 547] width 60 height 11
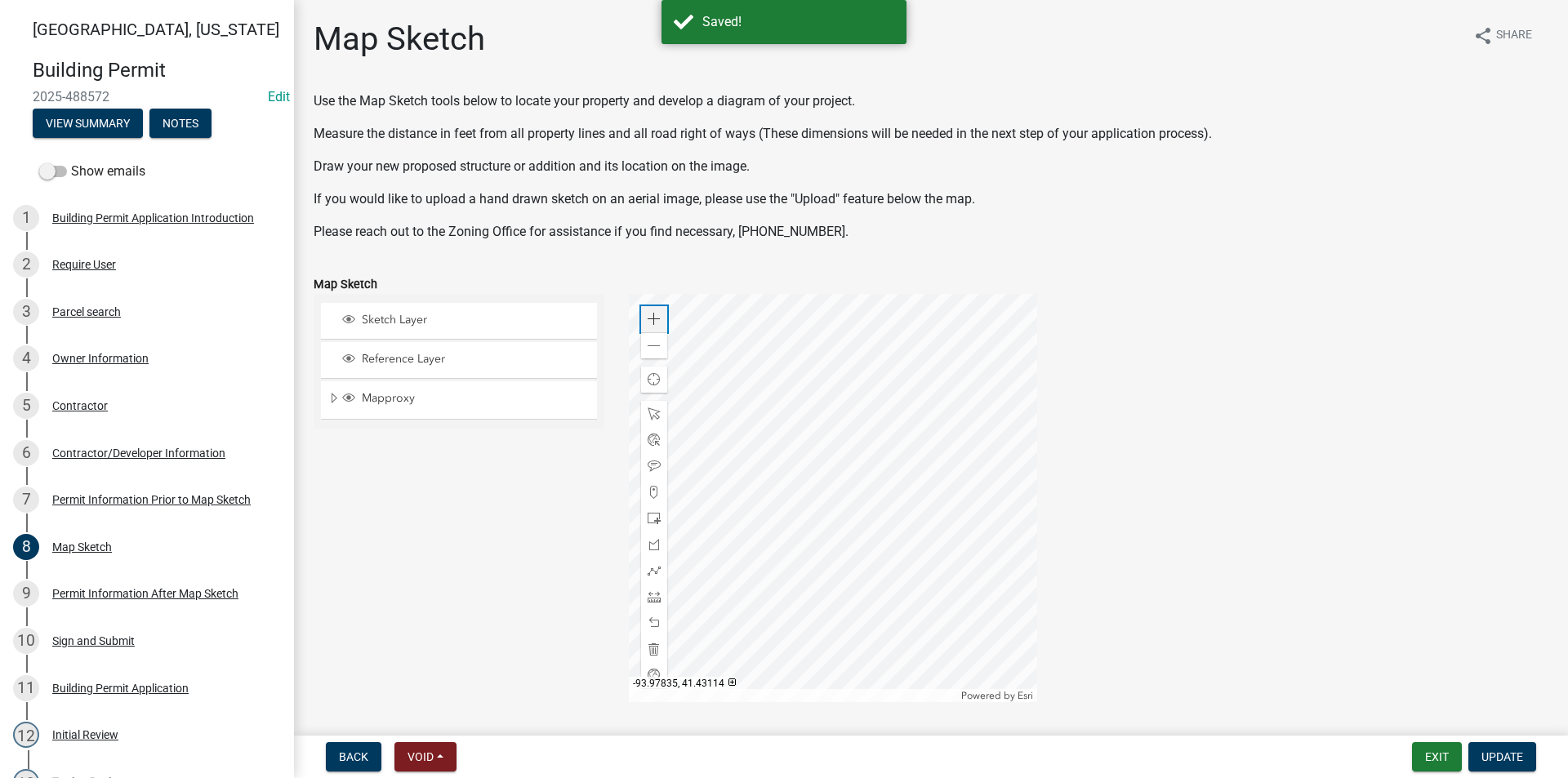
click at [651, 321] on span at bounding box center [654, 319] width 13 height 13
click at [886, 383] on div at bounding box center [833, 498] width 408 height 408
click at [860, 417] on div at bounding box center [833, 498] width 408 height 408
click at [771, 483] on div at bounding box center [833, 498] width 408 height 408
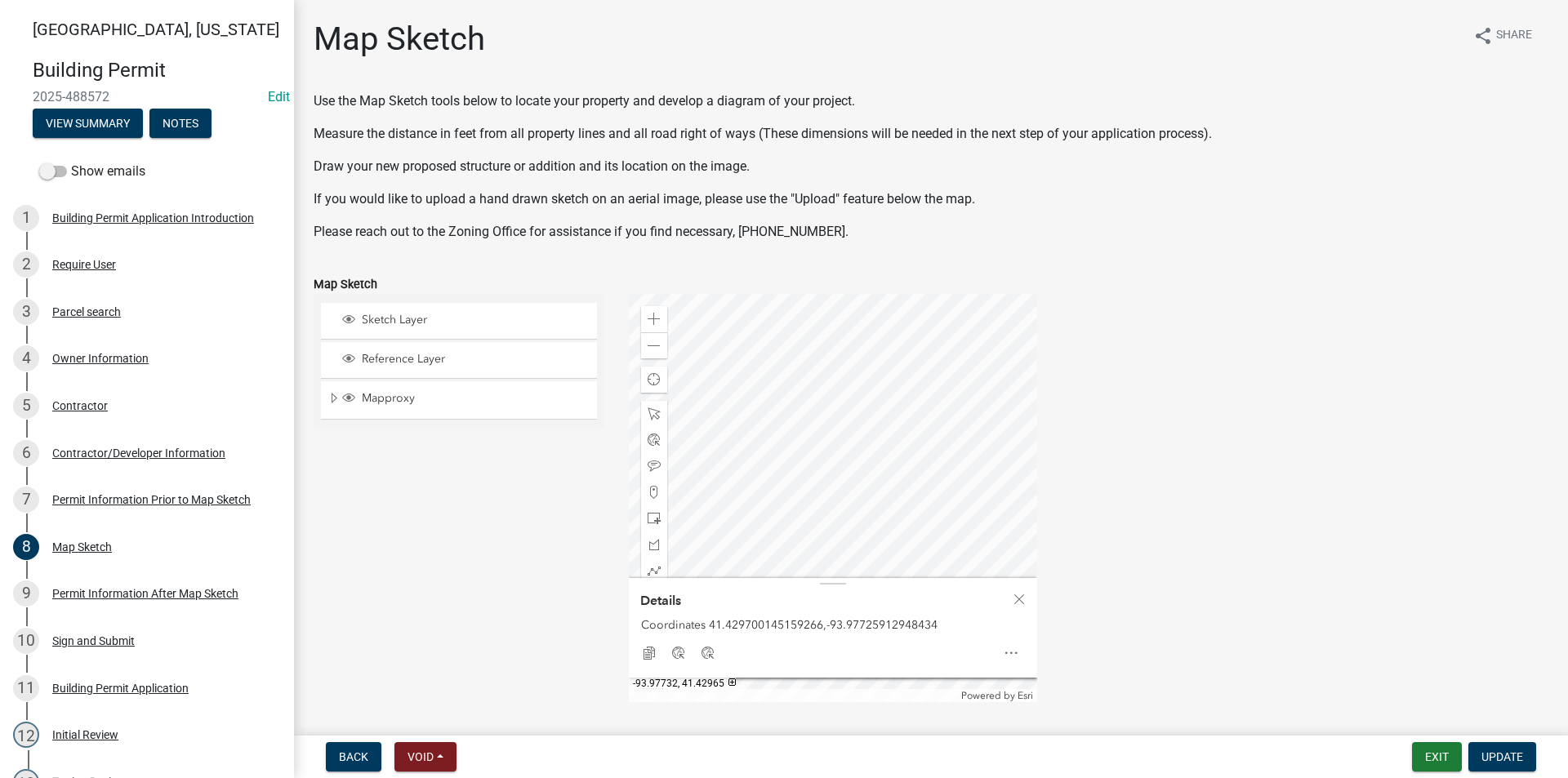
click at [802, 523] on div at bounding box center [833, 498] width 408 height 408
click at [811, 477] on div at bounding box center [833, 498] width 408 height 408
click at [829, 482] on div at bounding box center [833, 498] width 408 height 408
click at [829, 494] on div at bounding box center [833, 498] width 408 height 408
click at [860, 513] on div at bounding box center [833, 498] width 408 height 408
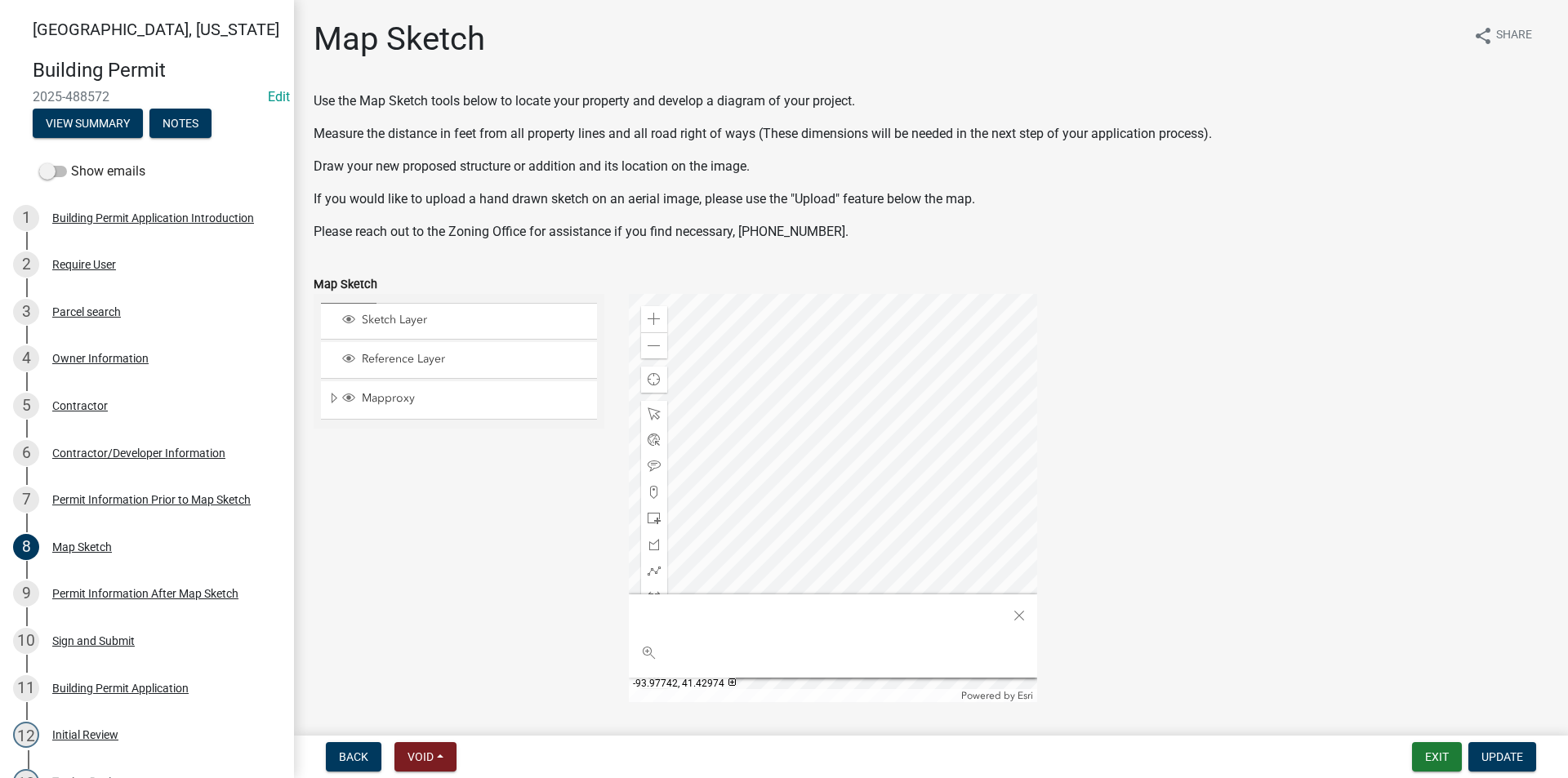
click at [833, 490] on div at bounding box center [833, 498] width 408 height 408
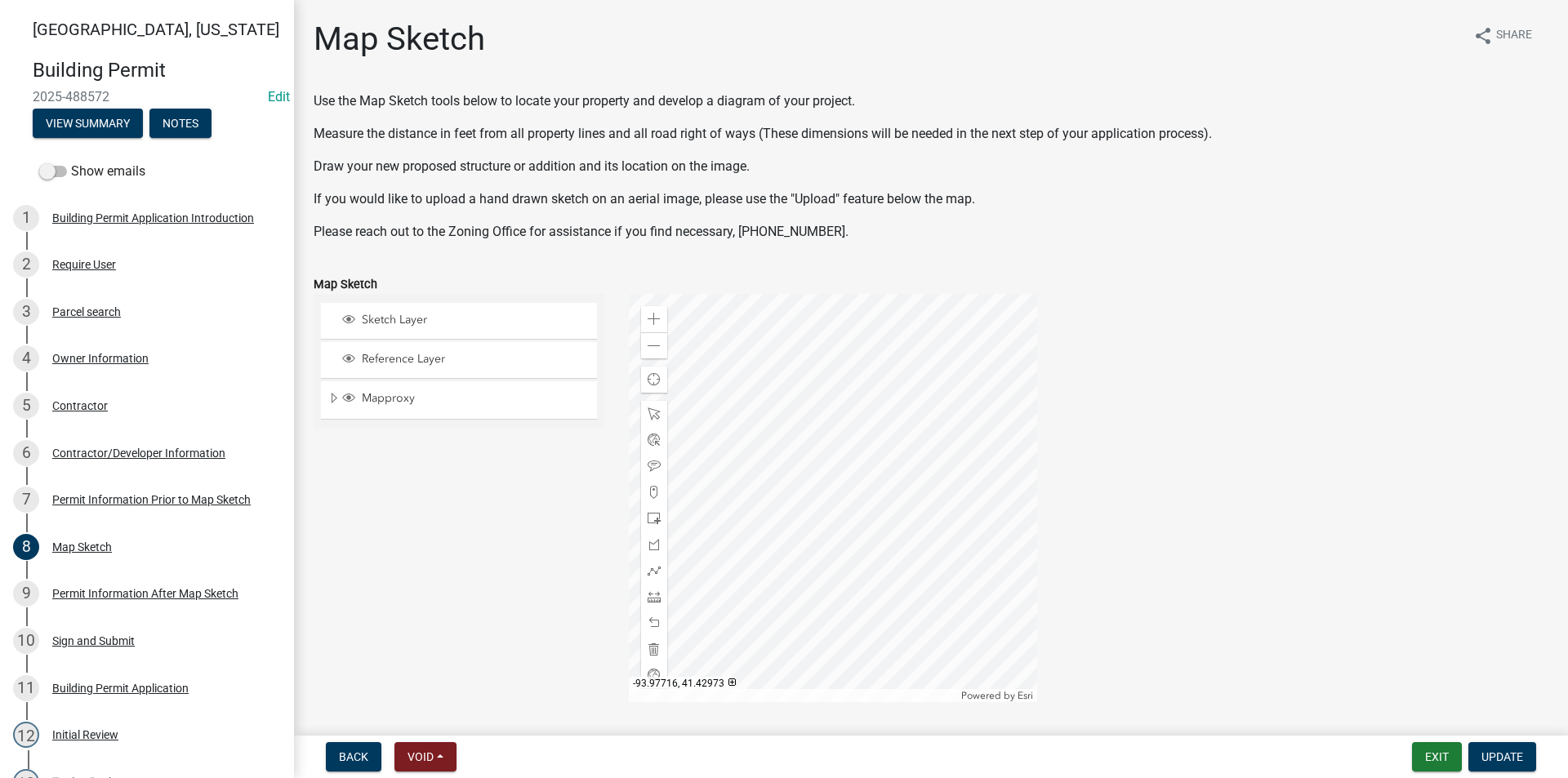
click at [938, 495] on div at bounding box center [833, 498] width 408 height 408
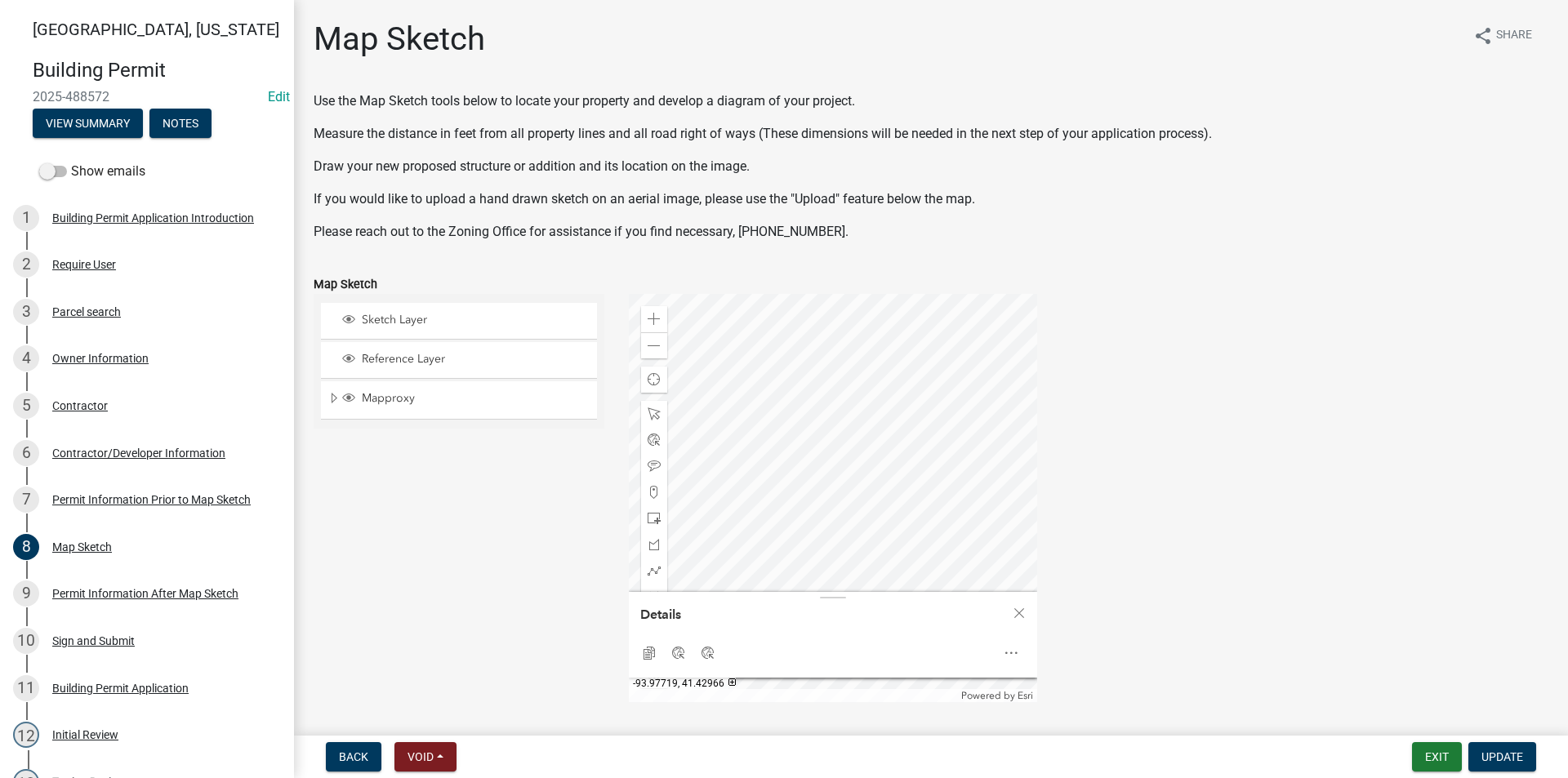
click at [926, 535] on div at bounding box center [833, 498] width 408 height 408
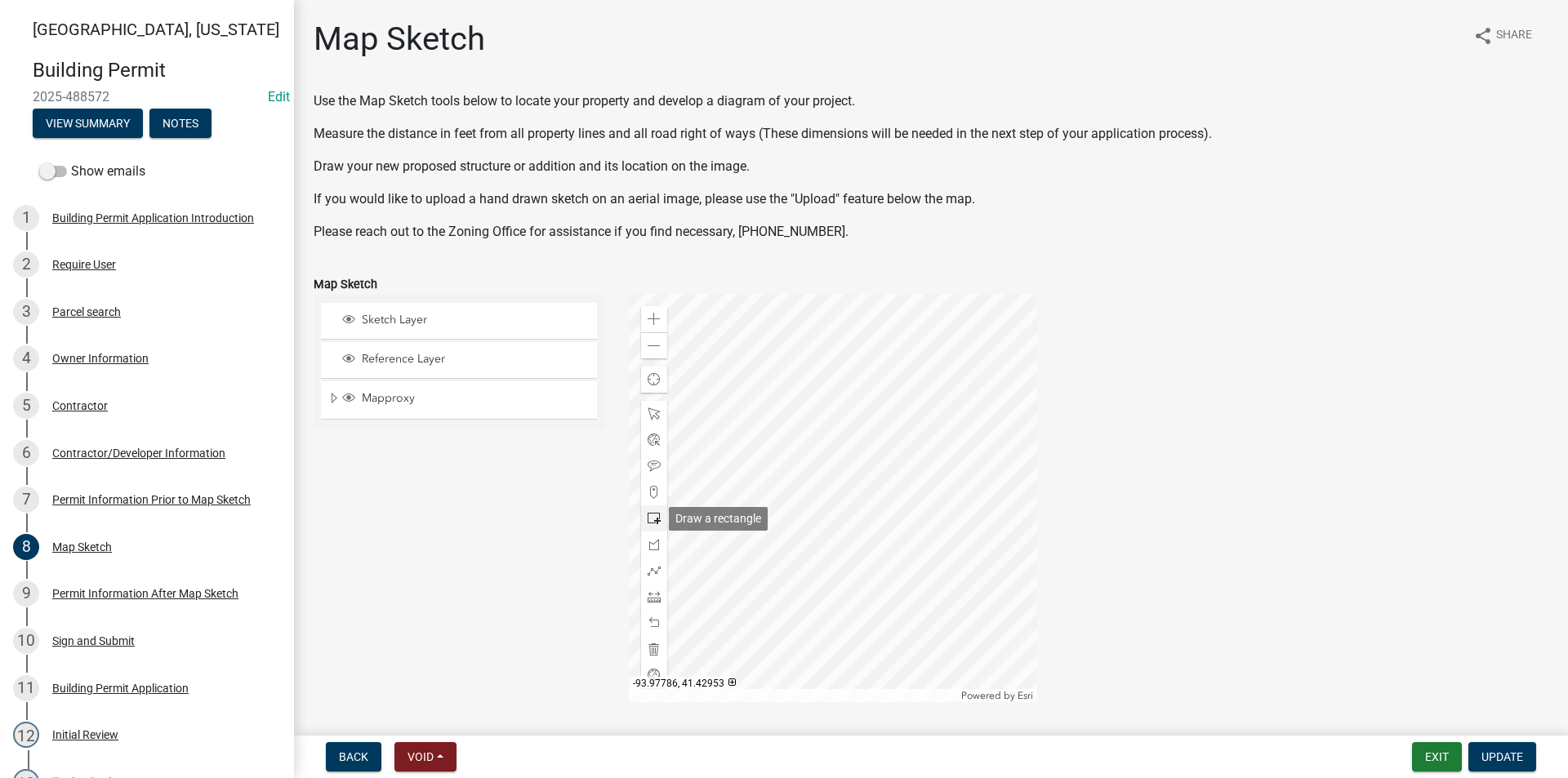
click at [650, 515] on span at bounding box center [654, 518] width 13 height 13
click at [648, 598] on span at bounding box center [654, 596] width 13 height 13
click at [830, 518] on div at bounding box center [833, 498] width 408 height 408
click at [900, 518] on div at bounding box center [833, 498] width 408 height 408
click at [900, 310] on div at bounding box center [833, 498] width 408 height 408
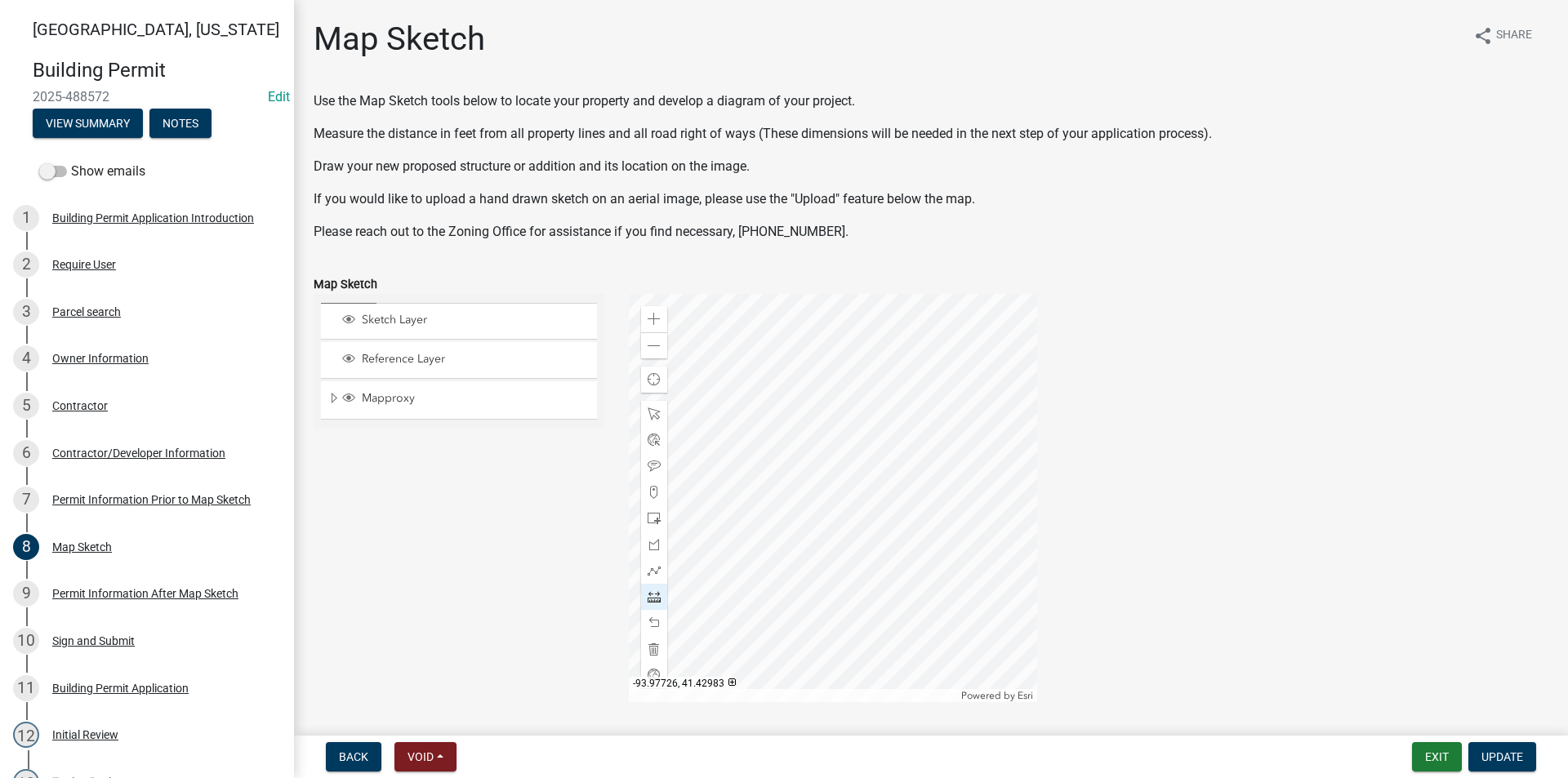
click at [900, 310] on div at bounding box center [833, 498] width 408 height 408
click at [651, 518] on span at bounding box center [654, 518] width 13 height 13
click at [900, 310] on div at bounding box center [833, 498] width 408 height 408
click at [655, 412] on span at bounding box center [654, 413] width 13 height 13
click at [863, 434] on div at bounding box center [833, 498] width 408 height 408
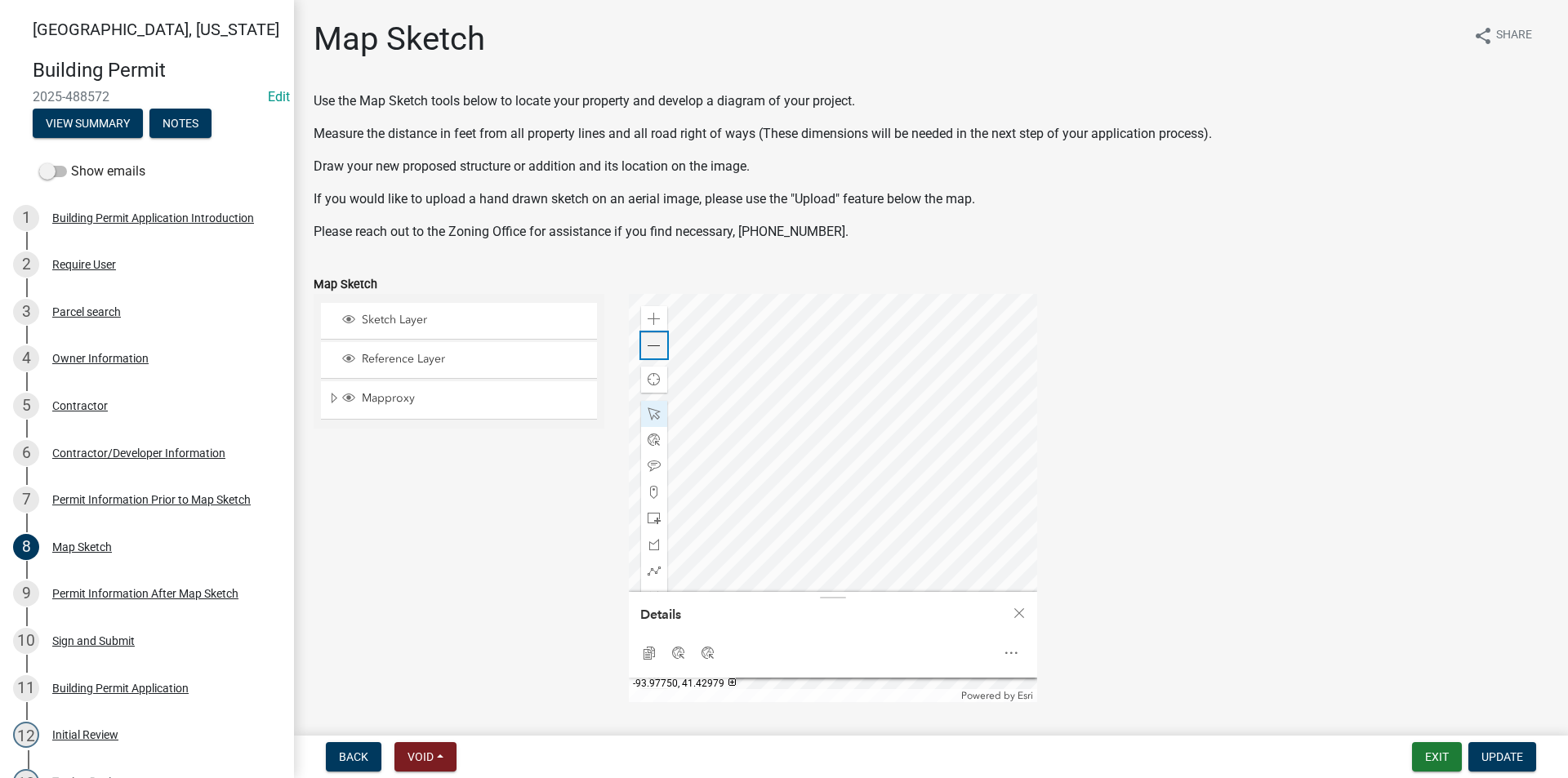
click at [642, 347] on div "Zoom out" at bounding box center [653, 345] width 26 height 26
click at [767, 397] on div at bounding box center [833, 498] width 408 height 408
click at [851, 487] on div at bounding box center [833, 498] width 408 height 408
click at [860, 406] on div at bounding box center [833, 498] width 408 height 408
click at [865, 486] on div at bounding box center [833, 498] width 408 height 408
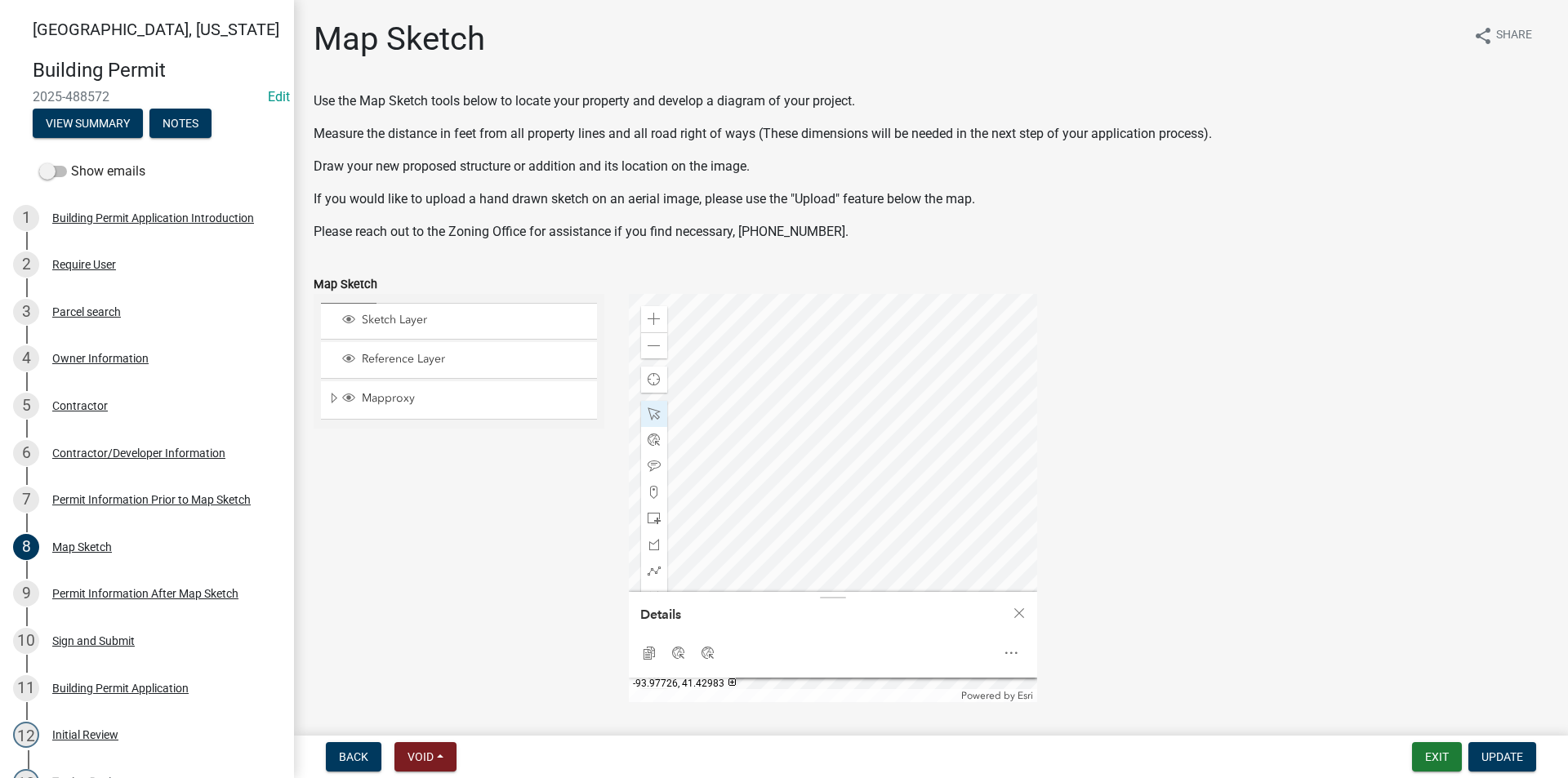
click at [865, 402] on div at bounding box center [833, 498] width 408 height 408
click at [872, 486] on div at bounding box center [833, 498] width 408 height 408
click at [863, 402] on div at bounding box center [833, 498] width 408 height 408
click at [887, 492] on div at bounding box center [833, 498] width 408 height 408
click at [967, 510] on div at bounding box center [833, 498] width 408 height 408
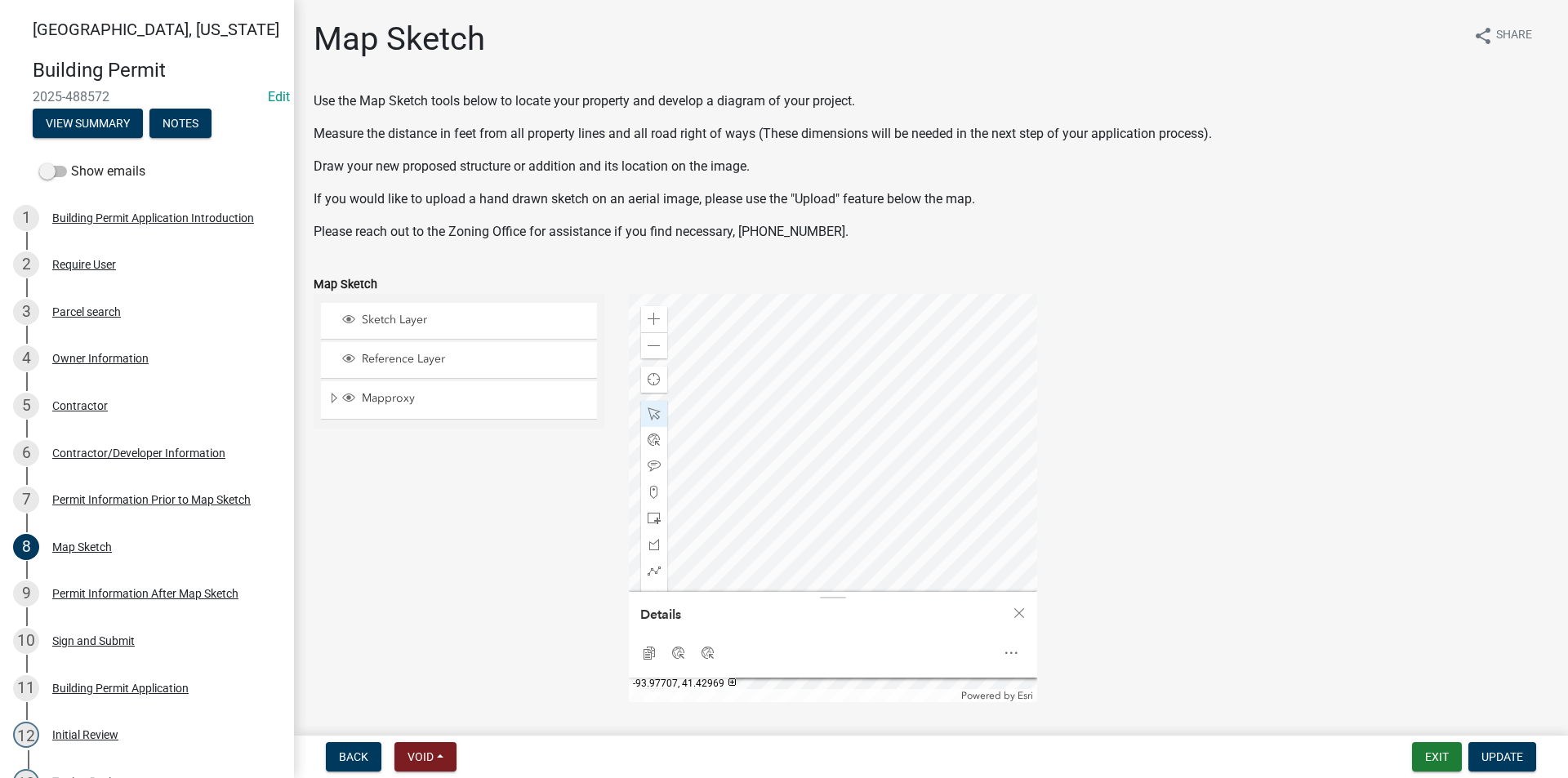
click at [970, 505] on div at bounding box center [833, 498] width 408 height 408
click at [889, 399] on div at bounding box center [833, 498] width 408 height 408
click at [882, 377] on div at bounding box center [833, 498] width 408 height 408
click at [1017, 611] on span "Close" at bounding box center [1019, 613] width 13 height 13
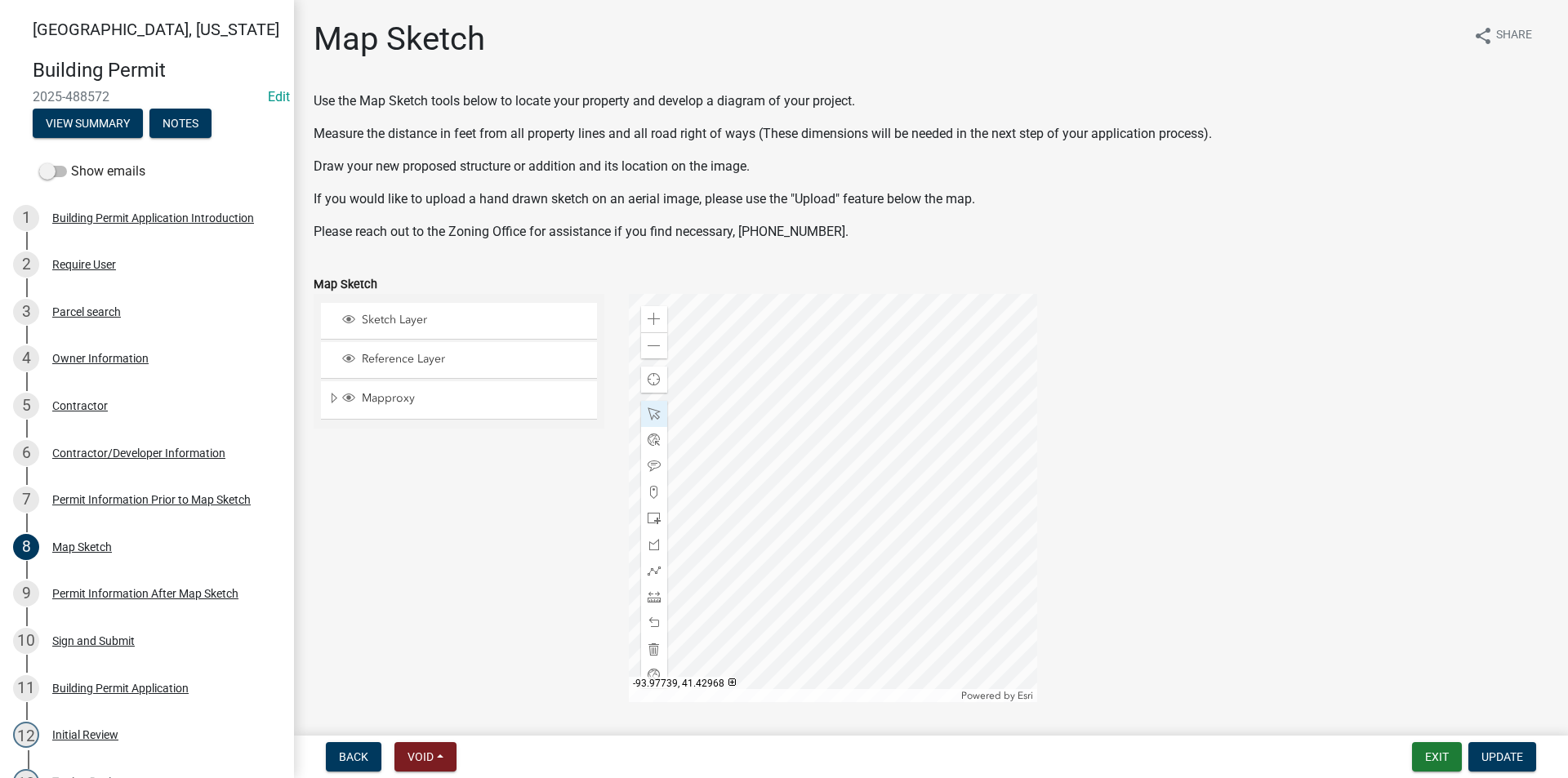
click at [798, 507] on div at bounding box center [833, 498] width 408 height 408
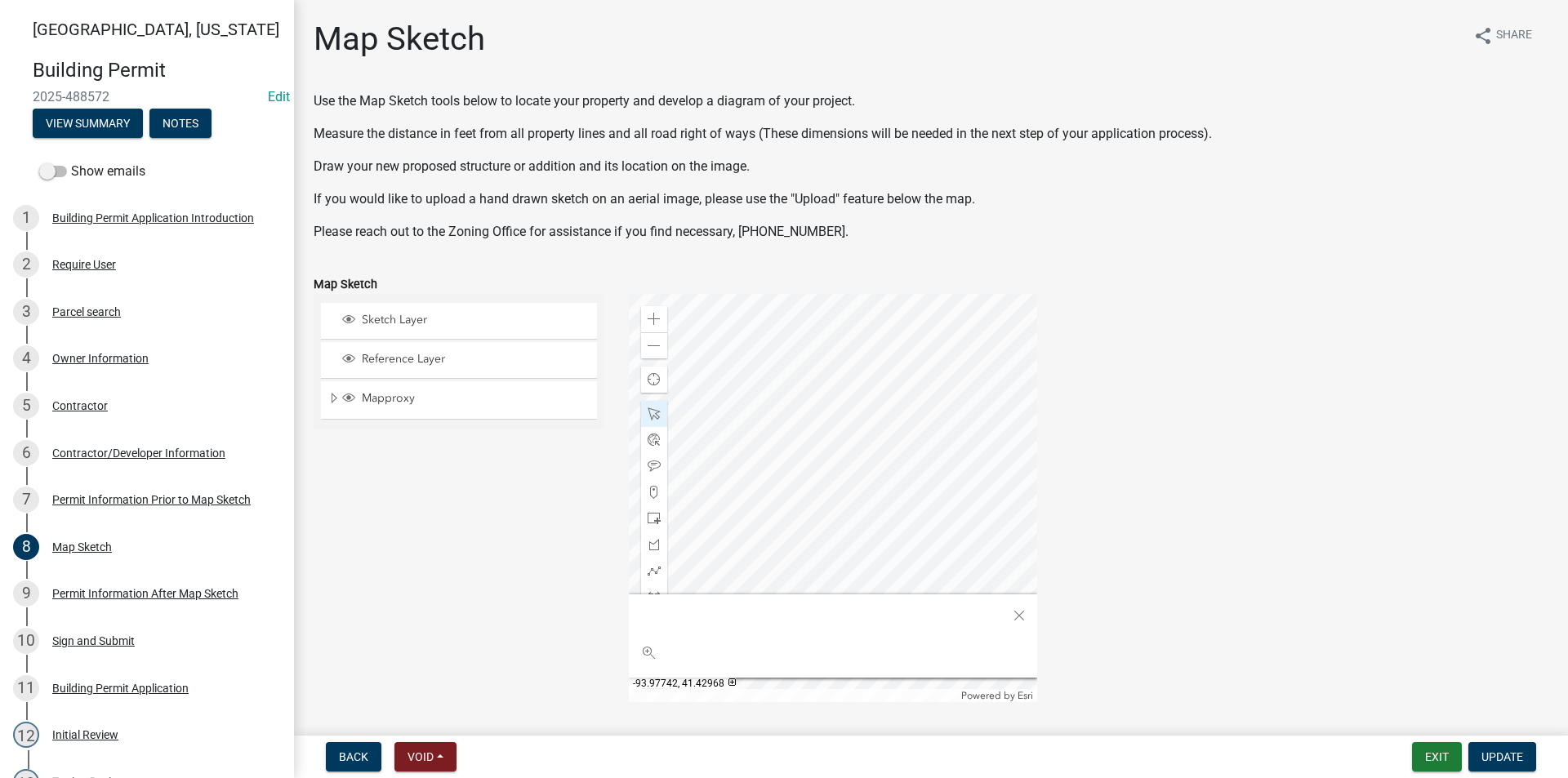
click at [783, 510] on div at bounding box center [833, 498] width 408 height 408
click at [815, 503] on div at bounding box center [833, 498] width 408 height 408
click at [895, 531] on div at bounding box center [833, 498] width 408 height 408
click at [864, 454] on div at bounding box center [833, 498] width 408 height 408
click at [907, 463] on div at bounding box center [833, 498] width 408 height 408
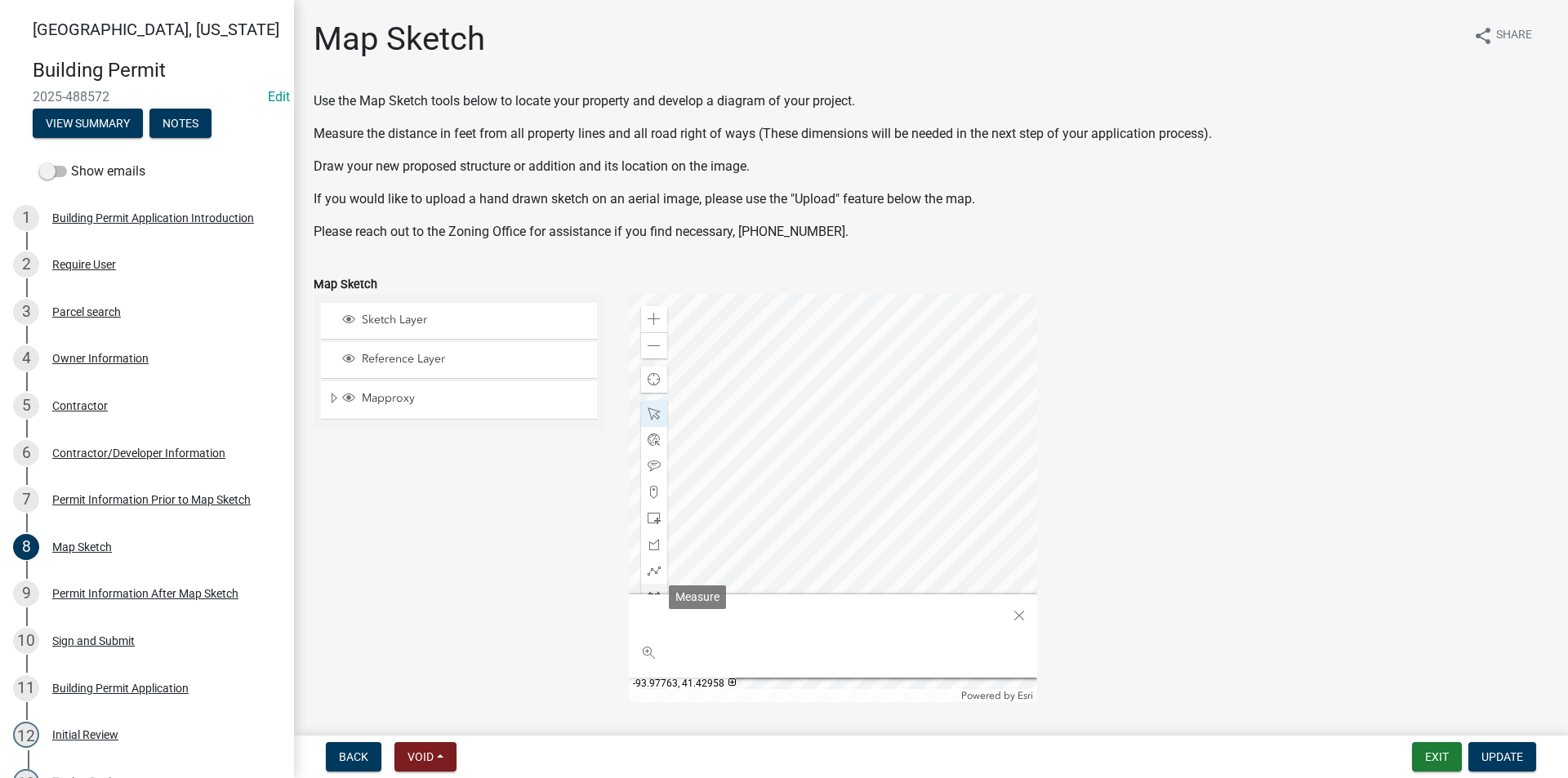
click at [652, 592] on span at bounding box center [654, 596] width 13 height 13
click at [799, 463] on div at bounding box center [833, 498] width 408 height 408
click at [735, 464] on div at bounding box center [833, 498] width 408 height 408
click at [1016, 611] on span "Close" at bounding box center [1019, 615] width 13 height 13
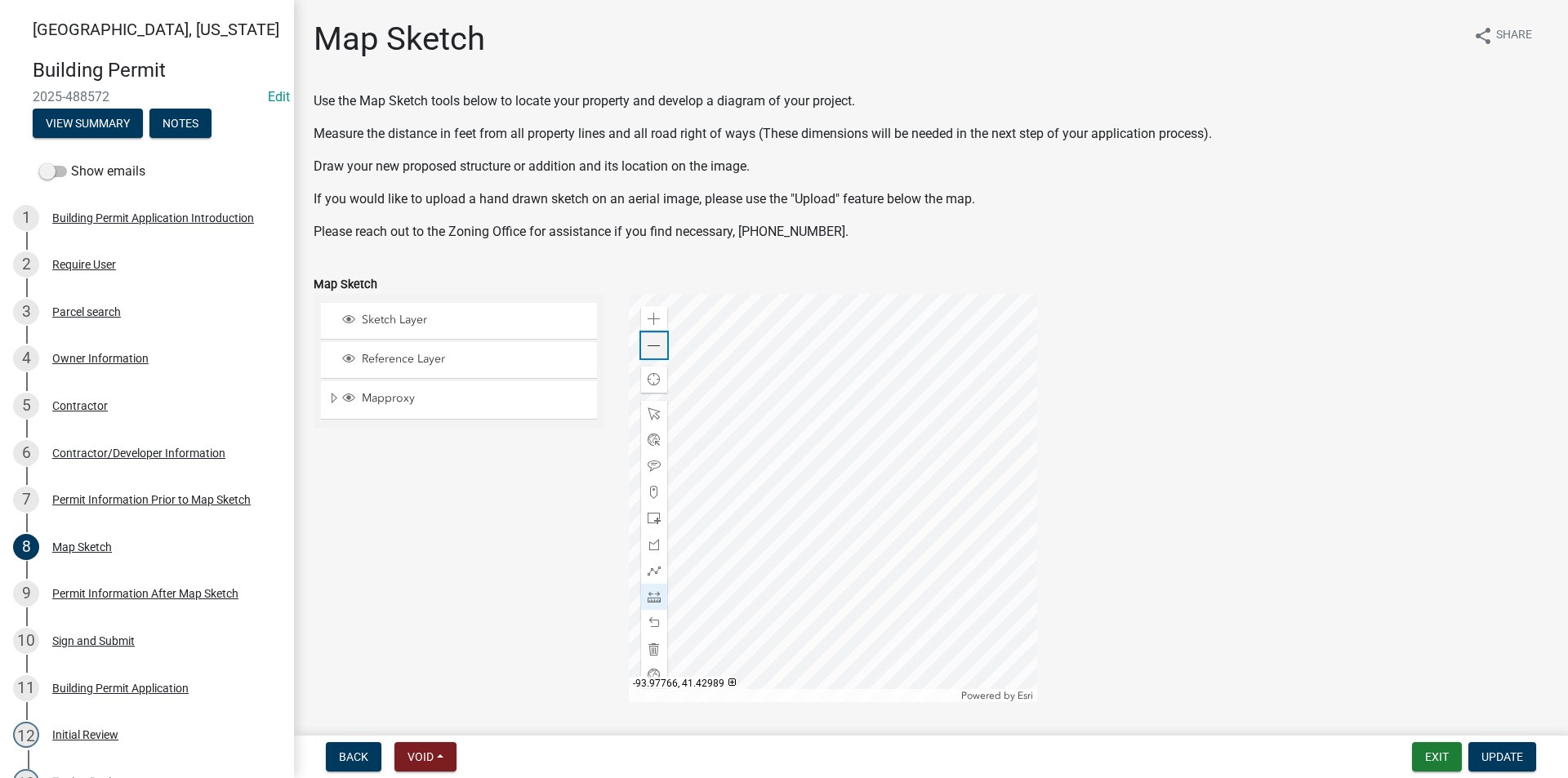
click at [650, 347] on span at bounding box center [654, 346] width 13 height 13
click at [658, 355] on div "Zoom out" at bounding box center [653, 345] width 26 height 26
click at [655, 409] on span at bounding box center [654, 413] width 13 height 13
click at [1007, 498] on div at bounding box center [833, 498] width 408 height 408
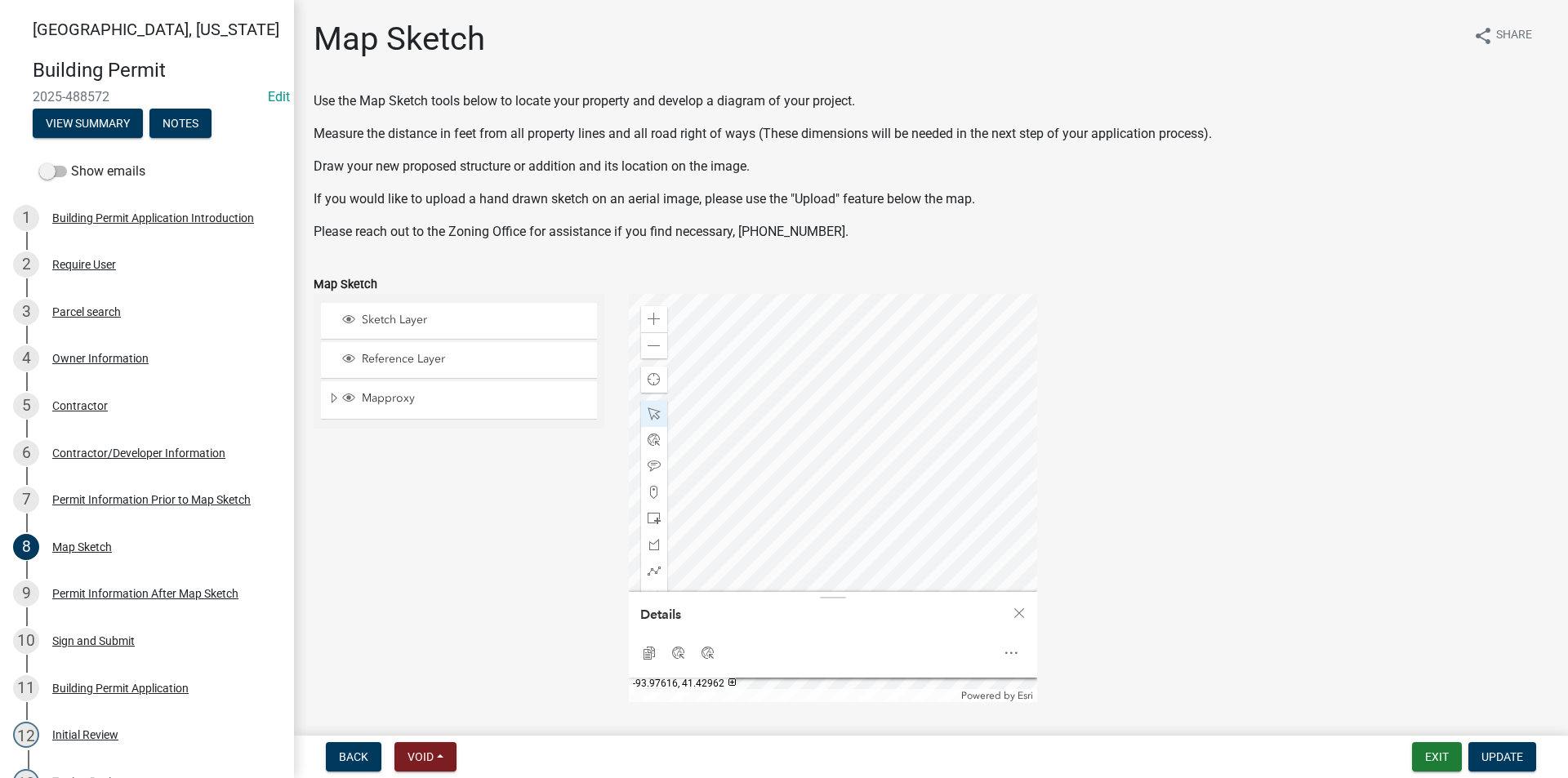
click at [793, 544] on div at bounding box center [833, 498] width 408 height 408
click at [757, 510] on div at bounding box center [833, 498] width 408 height 408
click at [837, 441] on div at bounding box center [833, 498] width 408 height 408
click at [876, 520] on div at bounding box center [833, 498] width 408 height 408
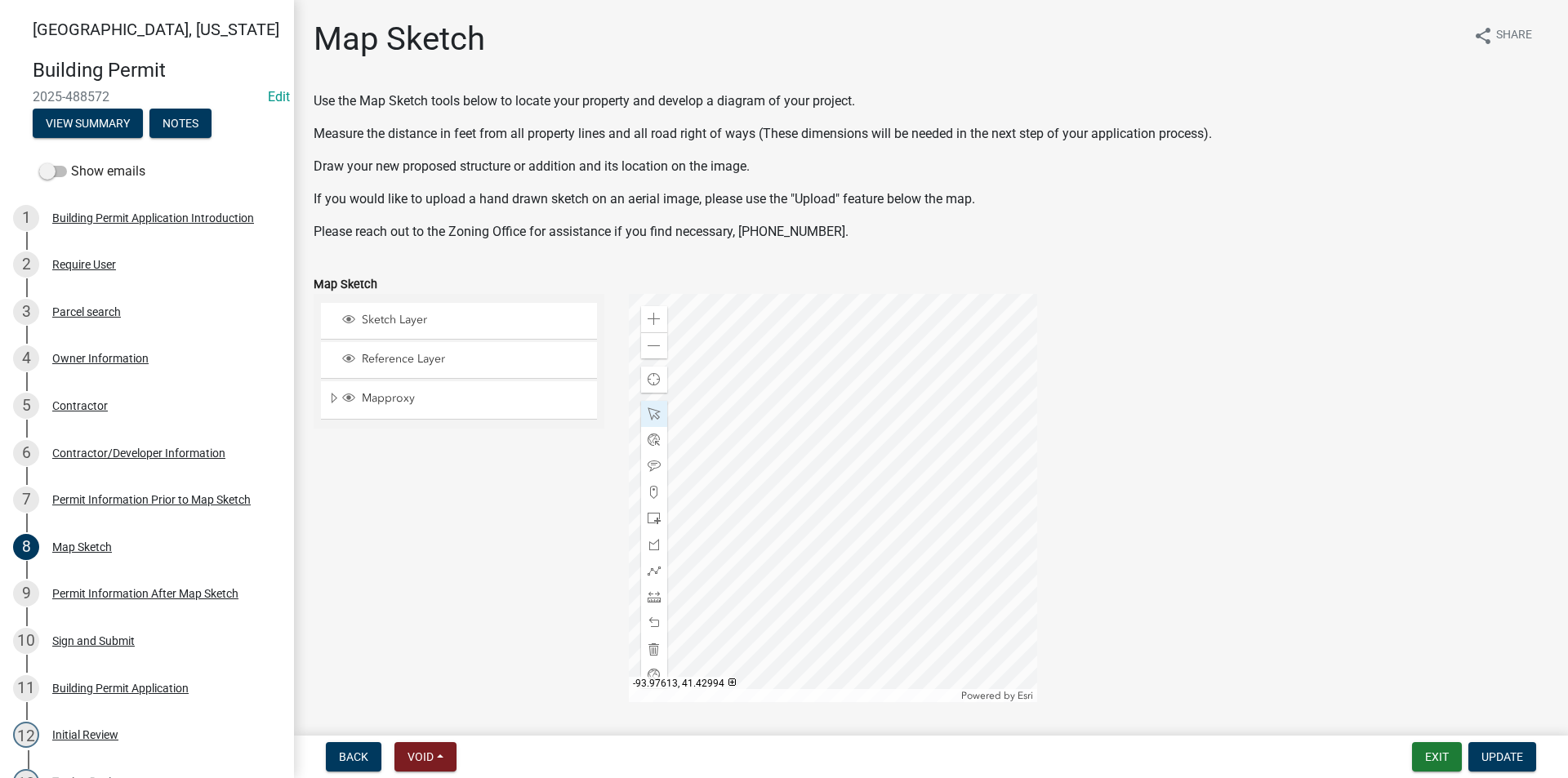
click at [853, 479] on div at bounding box center [833, 498] width 408 height 408
click at [844, 532] on div at bounding box center [833, 498] width 408 height 408
click at [797, 549] on div at bounding box center [833, 498] width 408 height 408
click at [779, 490] on div at bounding box center [833, 498] width 408 height 408
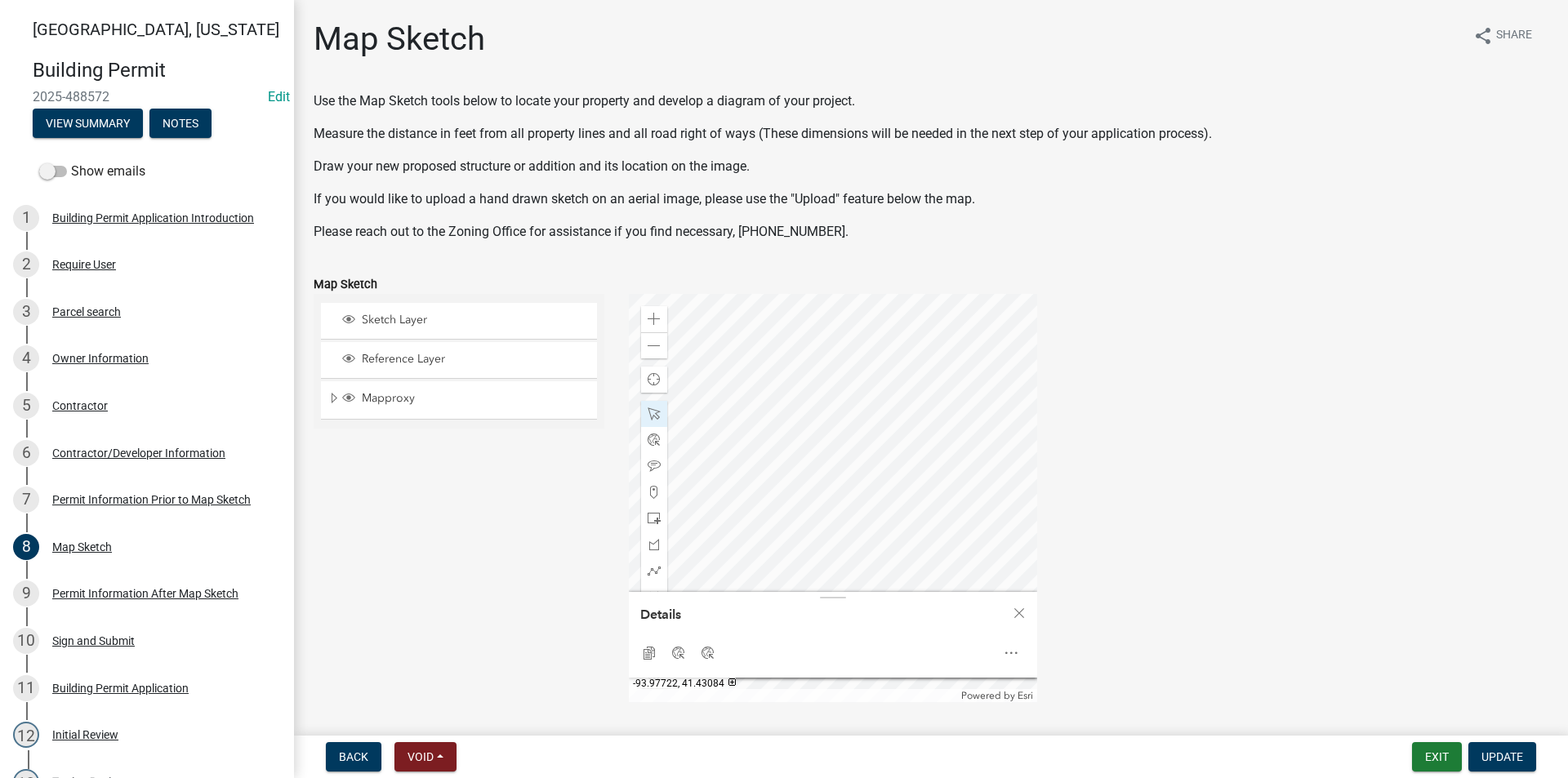
click at [779, 523] on div at bounding box center [833, 498] width 408 height 408
click at [863, 550] on div at bounding box center [833, 498] width 408 height 408
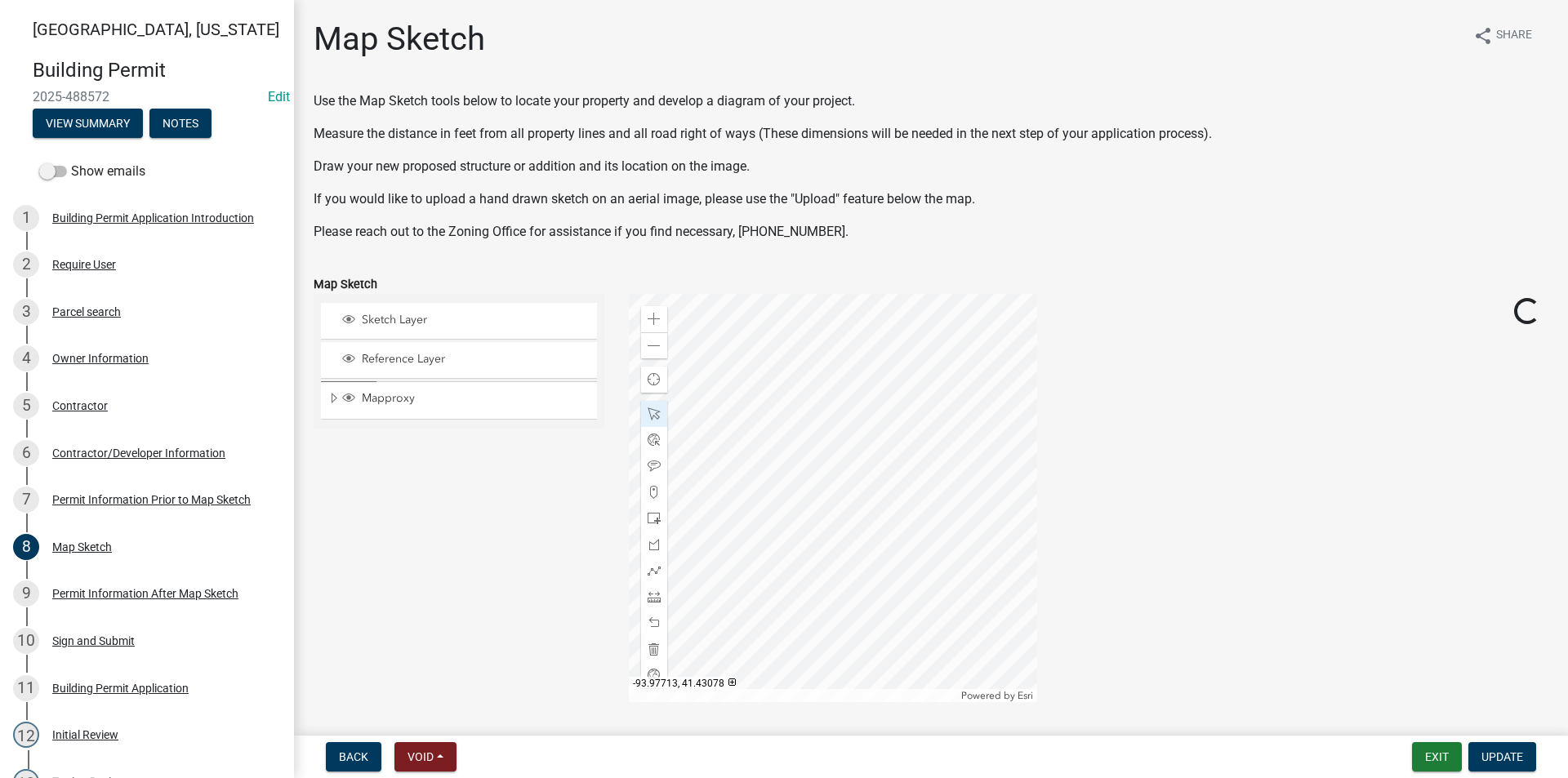
click at [874, 355] on div at bounding box center [833, 498] width 408 height 408
click at [870, 433] on div at bounding box center [833, 498] width 408 height 408
click at [868, 425] on div at bounding box center [833, 498] width 408 height 408
click at [872, 448] on div at bounding box center [833, 498] width 408 height 408
click at [880, 452] on div at bounding box center [833, 498] width 408 height 408
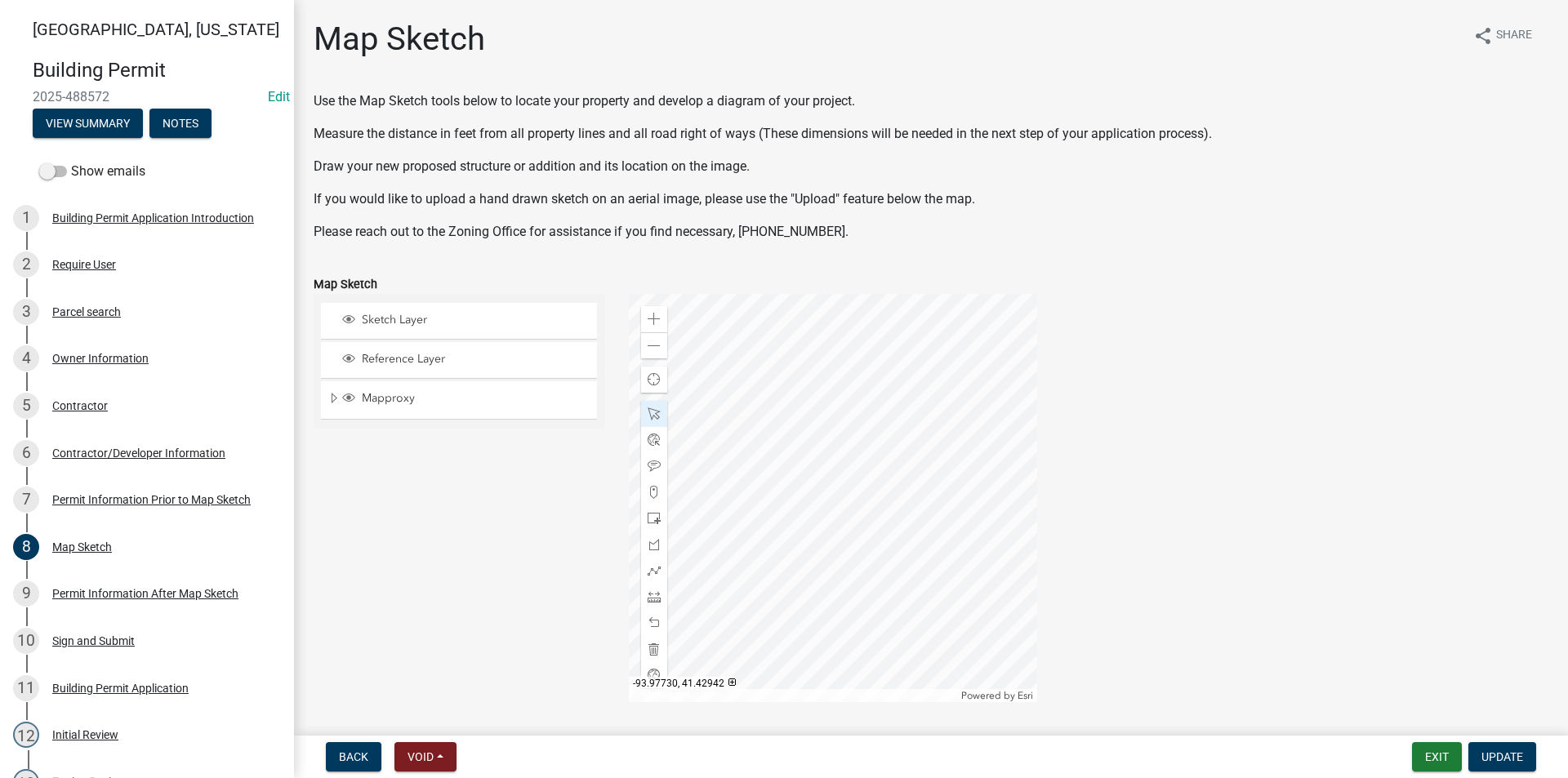
click at [781, 515] on div at bounding box center [833, 498] width 408 height 408
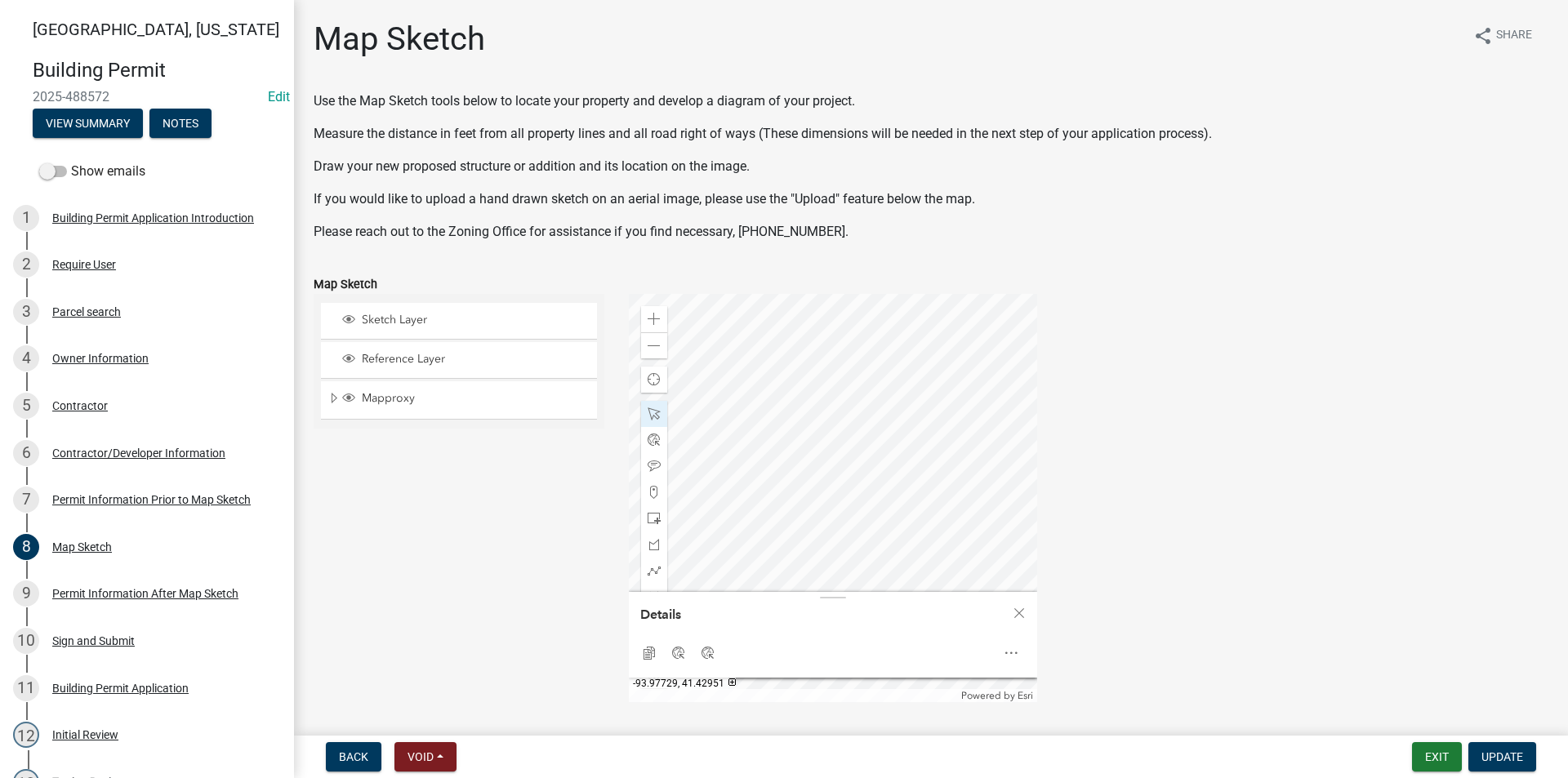
click at [784, 446] on div at bounding box center [833, 498] width 408 height 408
click at [904, 362] on div at bounding box center [833, 498] width 408 height 408
click at [863, 435] on div at bounding box center [833, 498] width 408 height 408
click at [841, 493] on div at bounding box center [833, 498] width 408 height 408
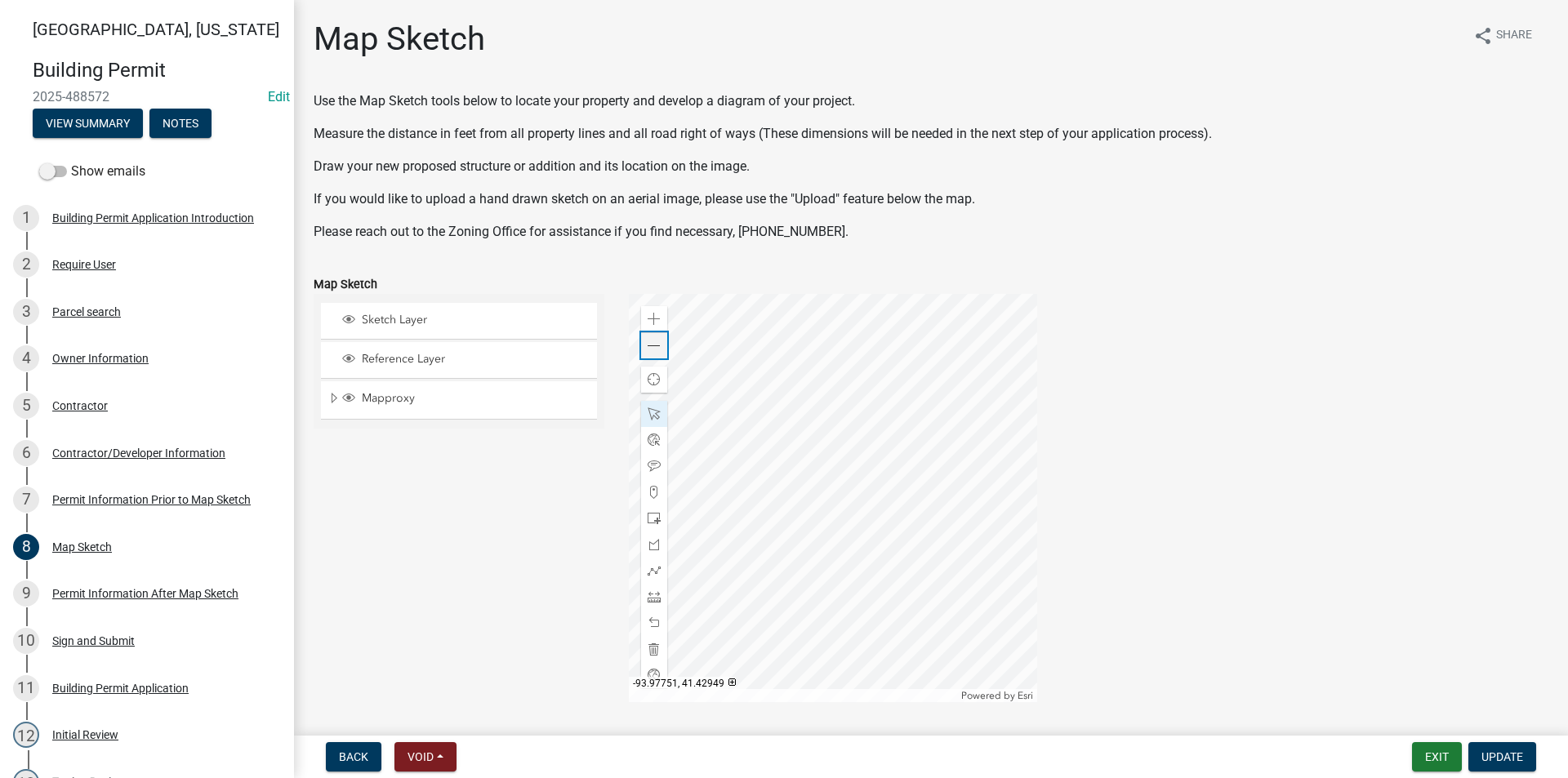
click at [651, 348] on span at bounding box center [654, 346] width 13 height 13
click at [836, 448] on div at bounding box center [833, 498] width 408 height 408
click at [838, 508] on div at bounding box center [833, 498] width 408 height 408
click at [842, 623] on div at bounding box center [833, 498] width 408 height 408
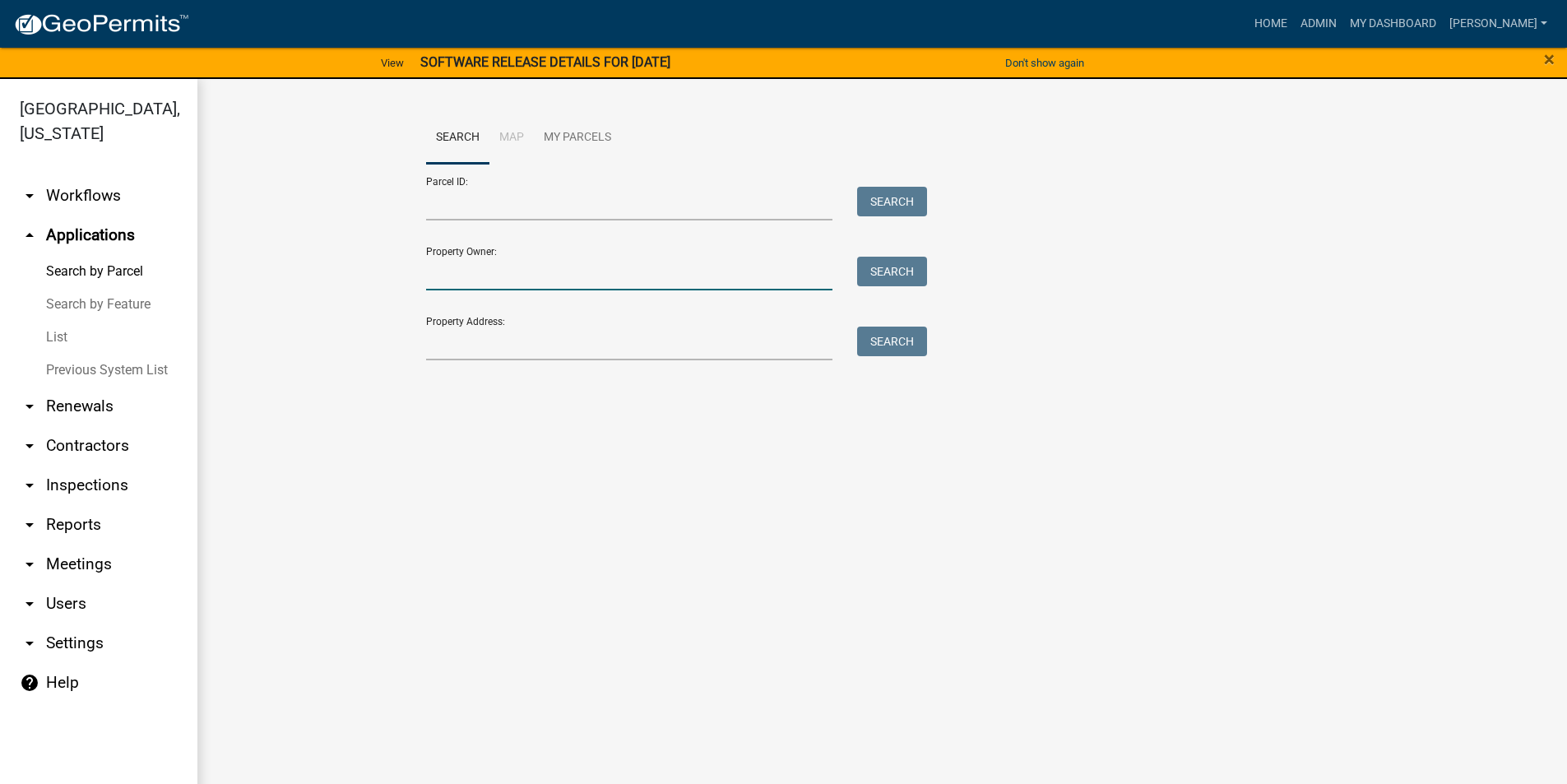
click at [472, 273] on input "Property Owner:" at bounding box center [630, 273] width 407 height 33
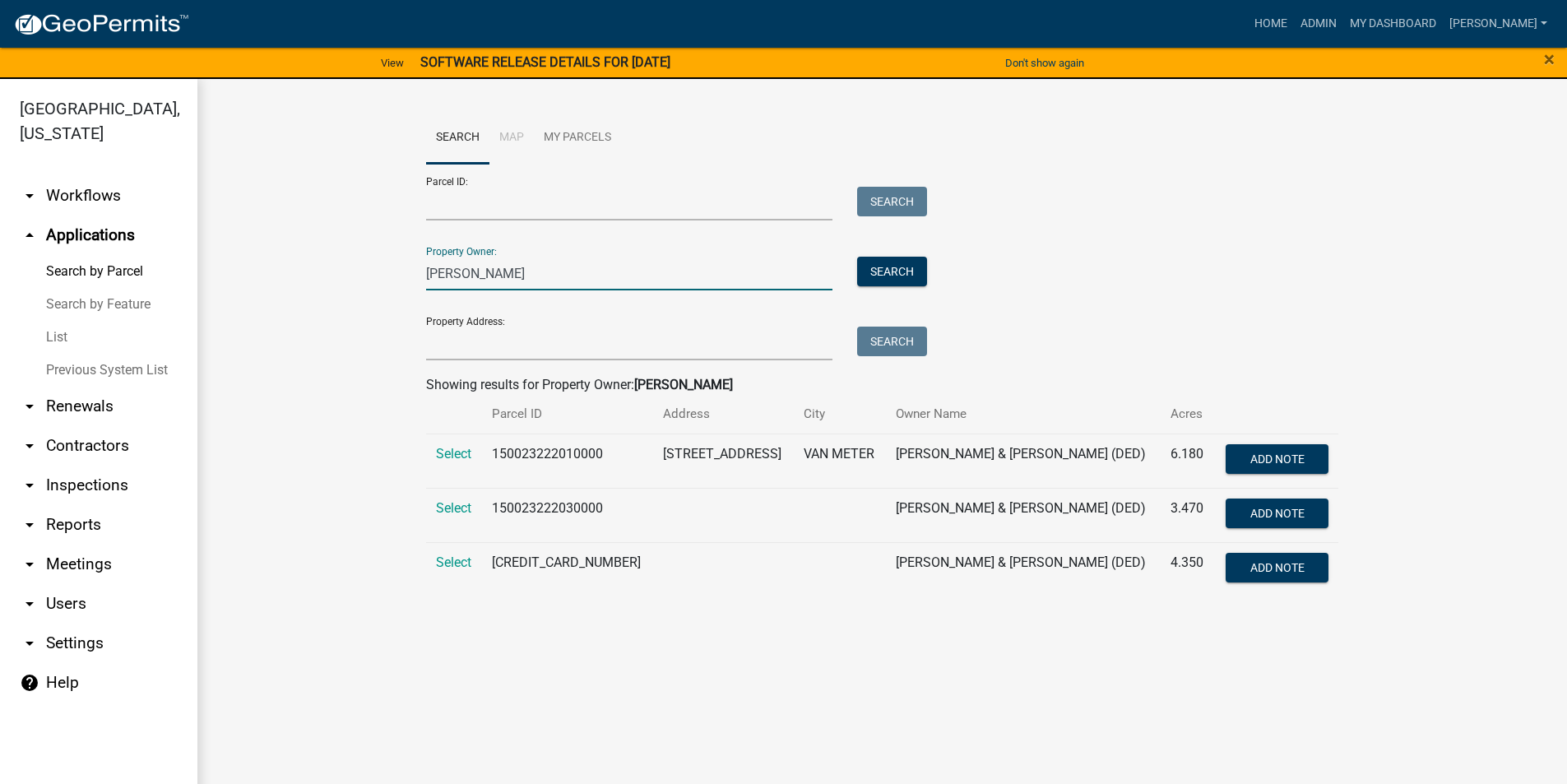
type input "[PERSON_NAME]"
click at [464, 461] on td "Select" at bounding box center [454, 460] width 56 height 55
click at [461, 461] on span "Select" at bounding box center [454, 454] width 35 height 16
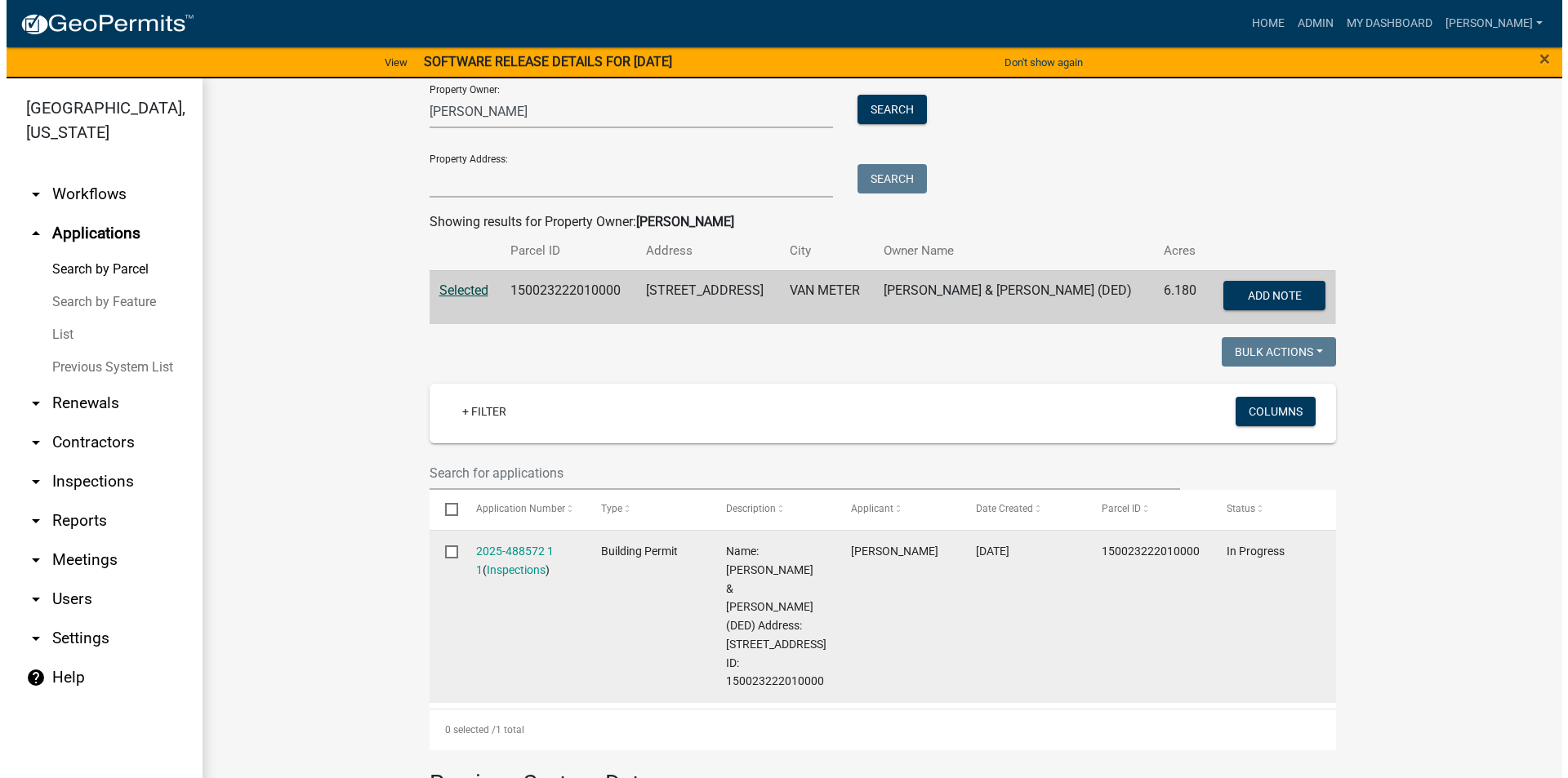
scroll to position [326, 0]
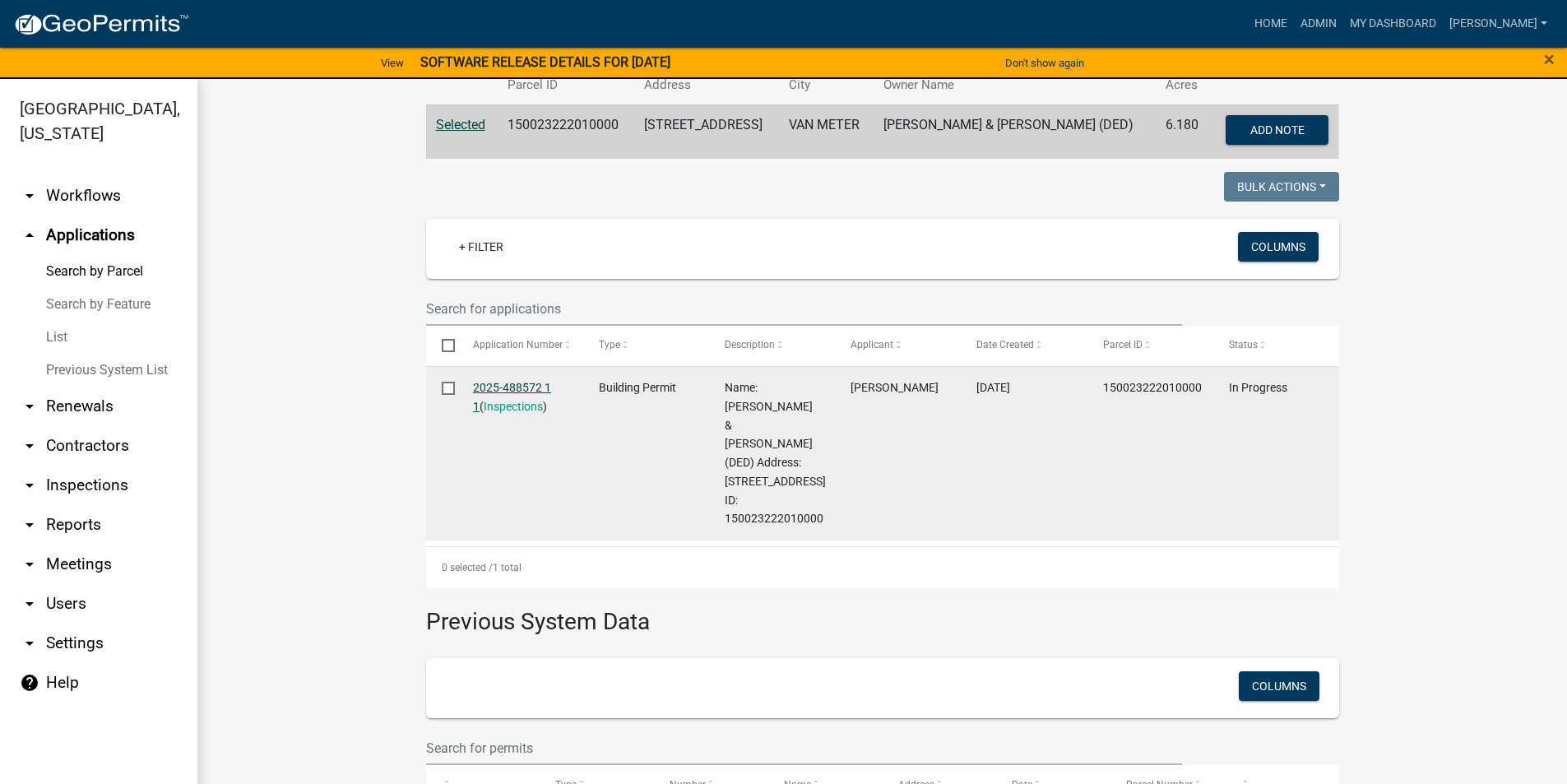
click at [524, 391] on link "2025-488572 1 1" at bounding box center [512, 396] width 78 height 32
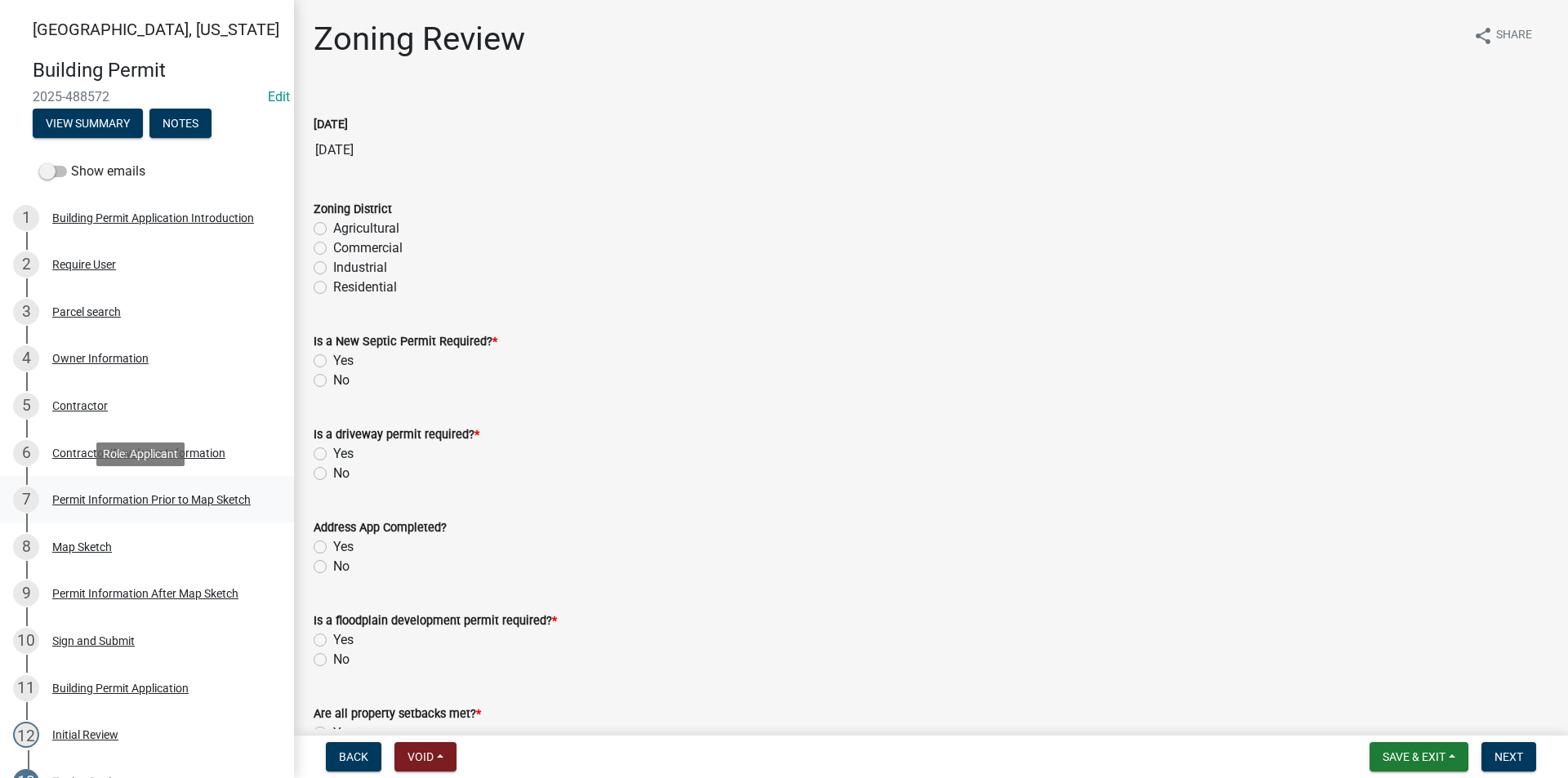
click at [78, 504] on div "Permit Information Prior to Map Sketch" at bounding box center [152, 499] width 199 height 11
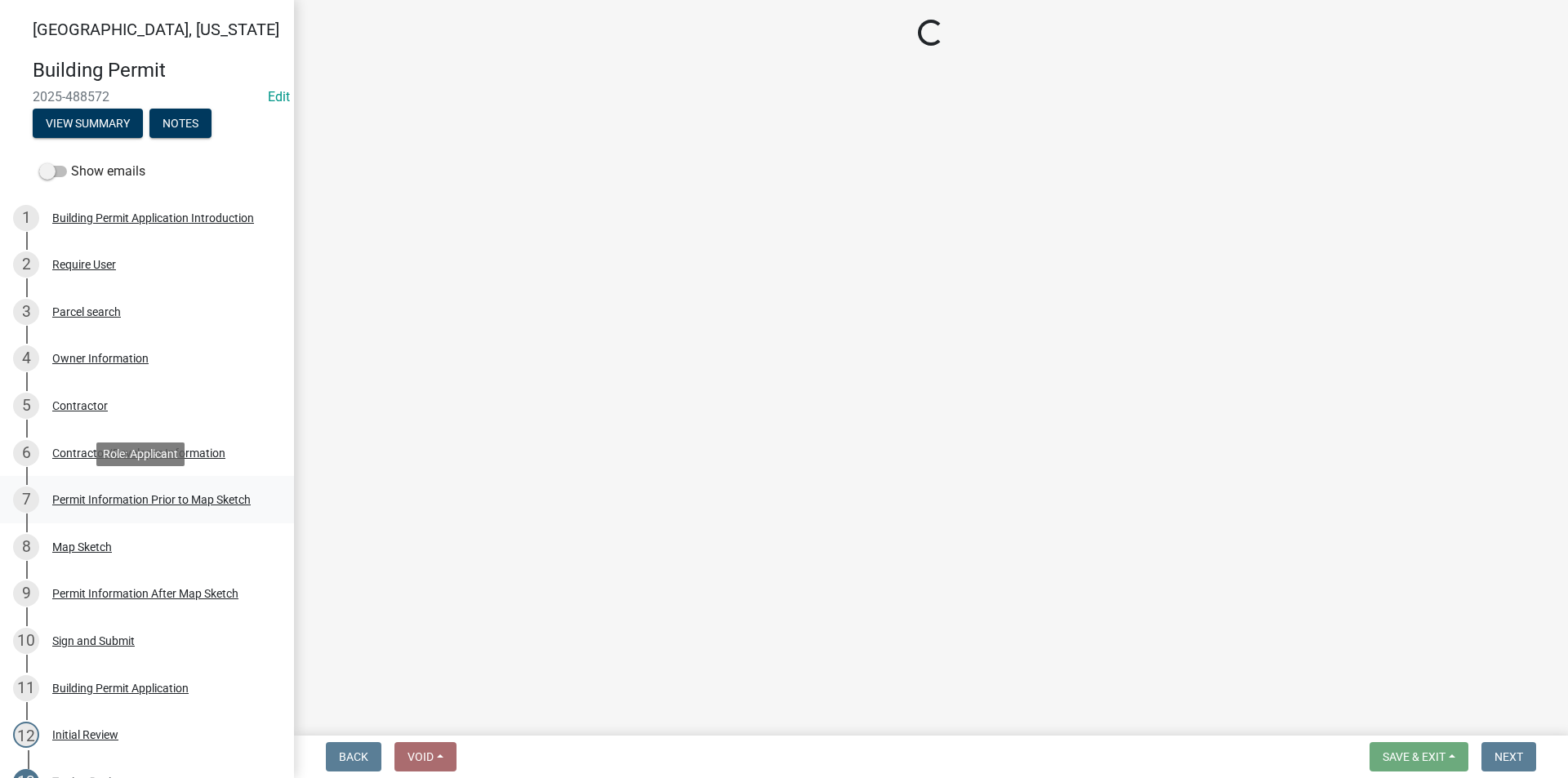
select select "6b2626da-78ea-4ec6-8513-ccc18f4ad425"
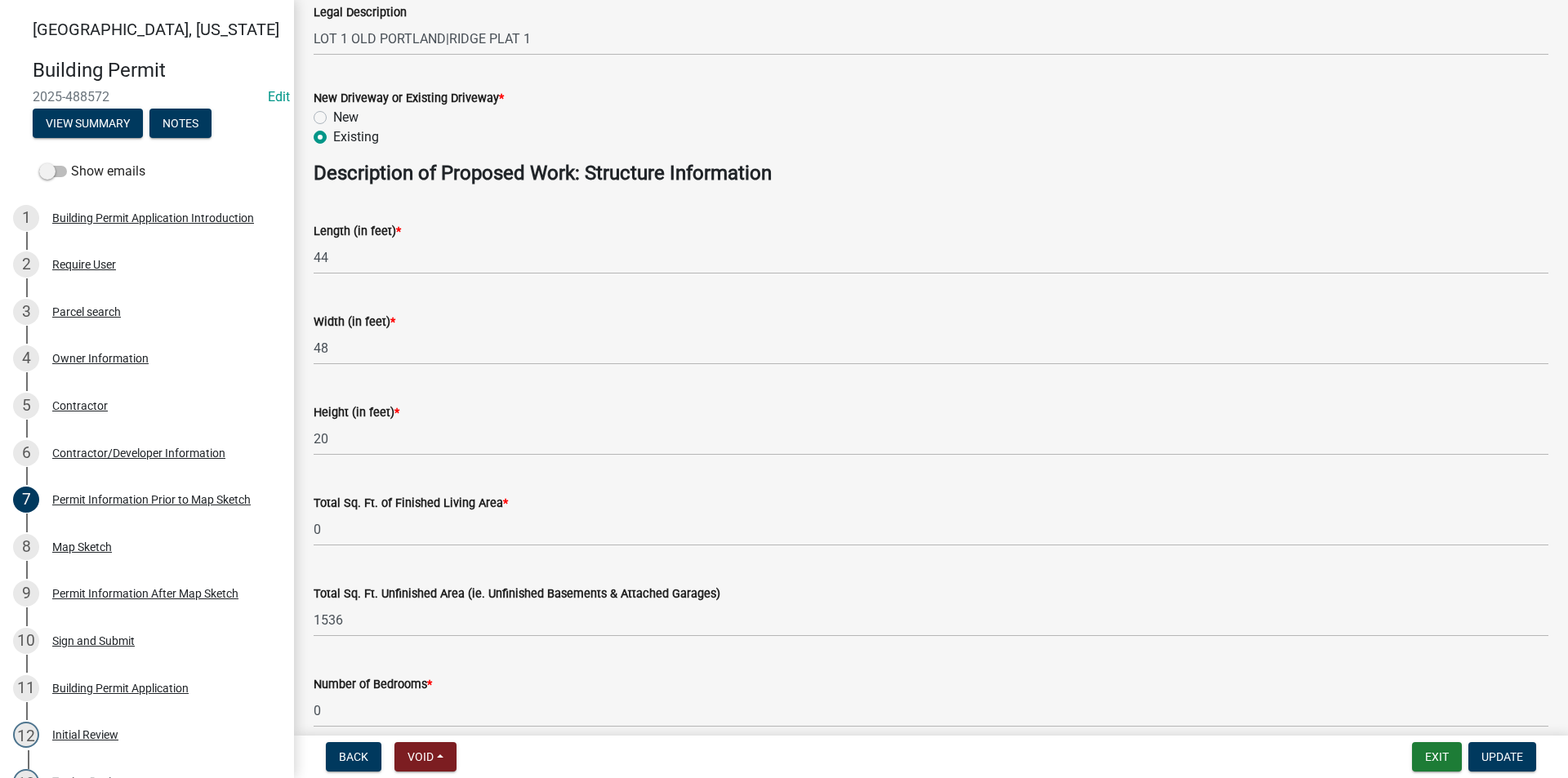
scroll to position [653, 0]
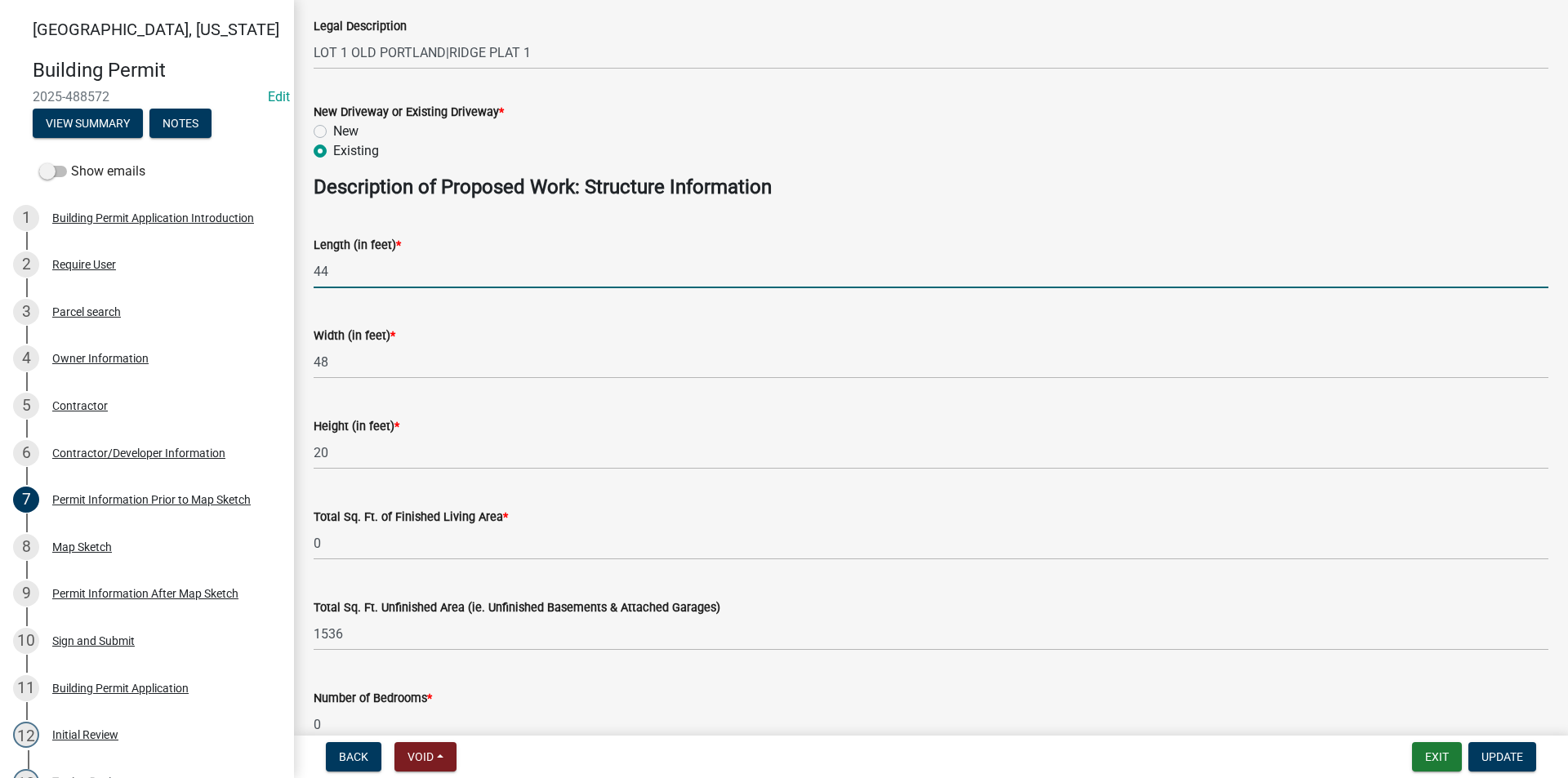
drag, startPoint x: 343, startPoint y: 278, endPoint x: 284, endPoint y: 273, distance: 59.2
click at [287, 273] on div "[GEOGRAPHIC_DATA], [US_STATE][GEOGRAPHIC_DATA] Permit 2025-488572 Edit View Sum…" at bounding box center [784, 389] width 1568 height 778
type input "52"
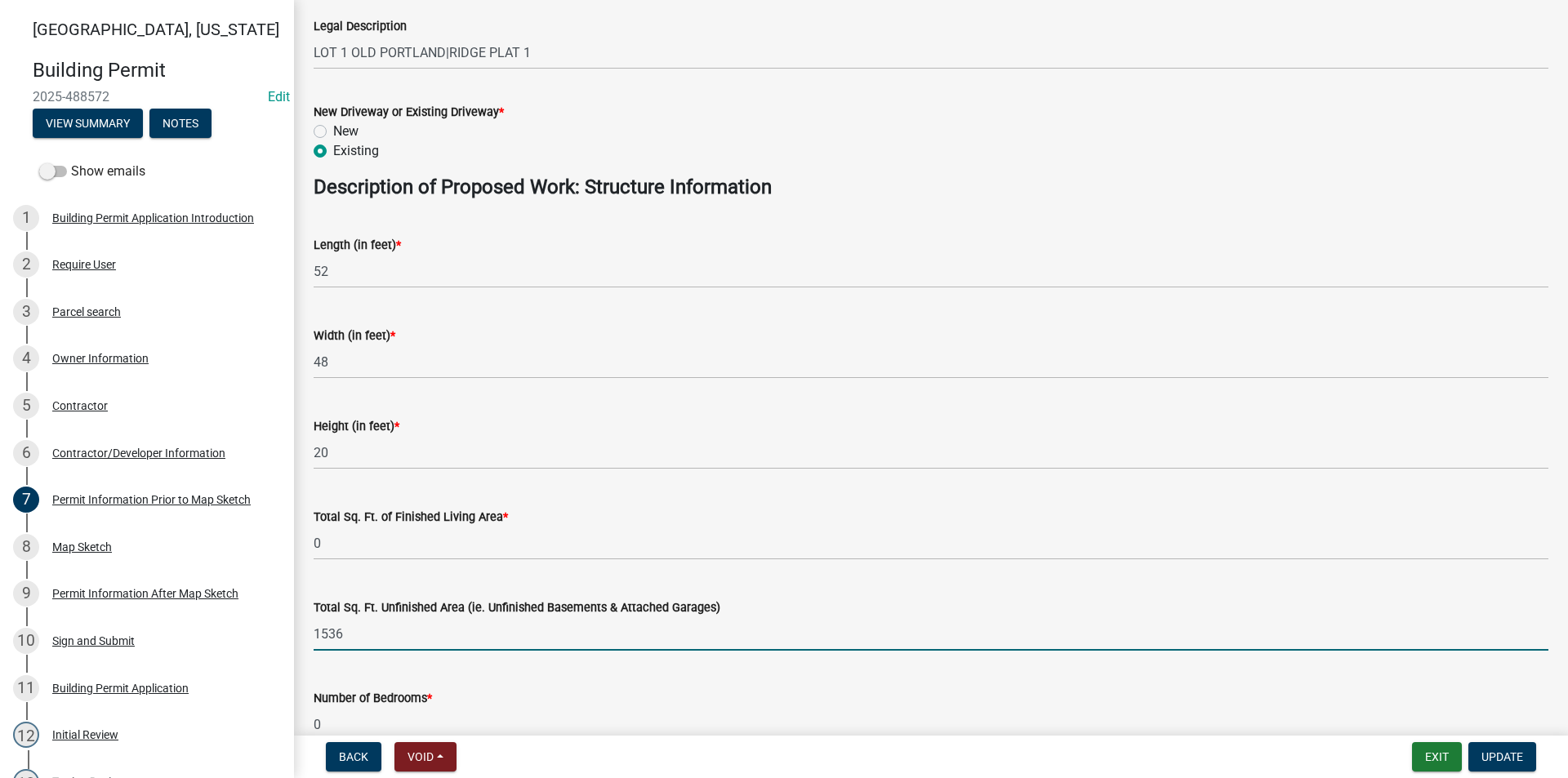
drag, startPoint x: 369, startPoint y: 635, endPoint x: 301, endPoint y: 629, distance: 68.3
click at [301, 629] on div "Total Sq. Ft. Unfinished Area (ie. Unfinished Basements & Attached Garages) 1536" at bounding box center [931, 612] width 1259 height 76
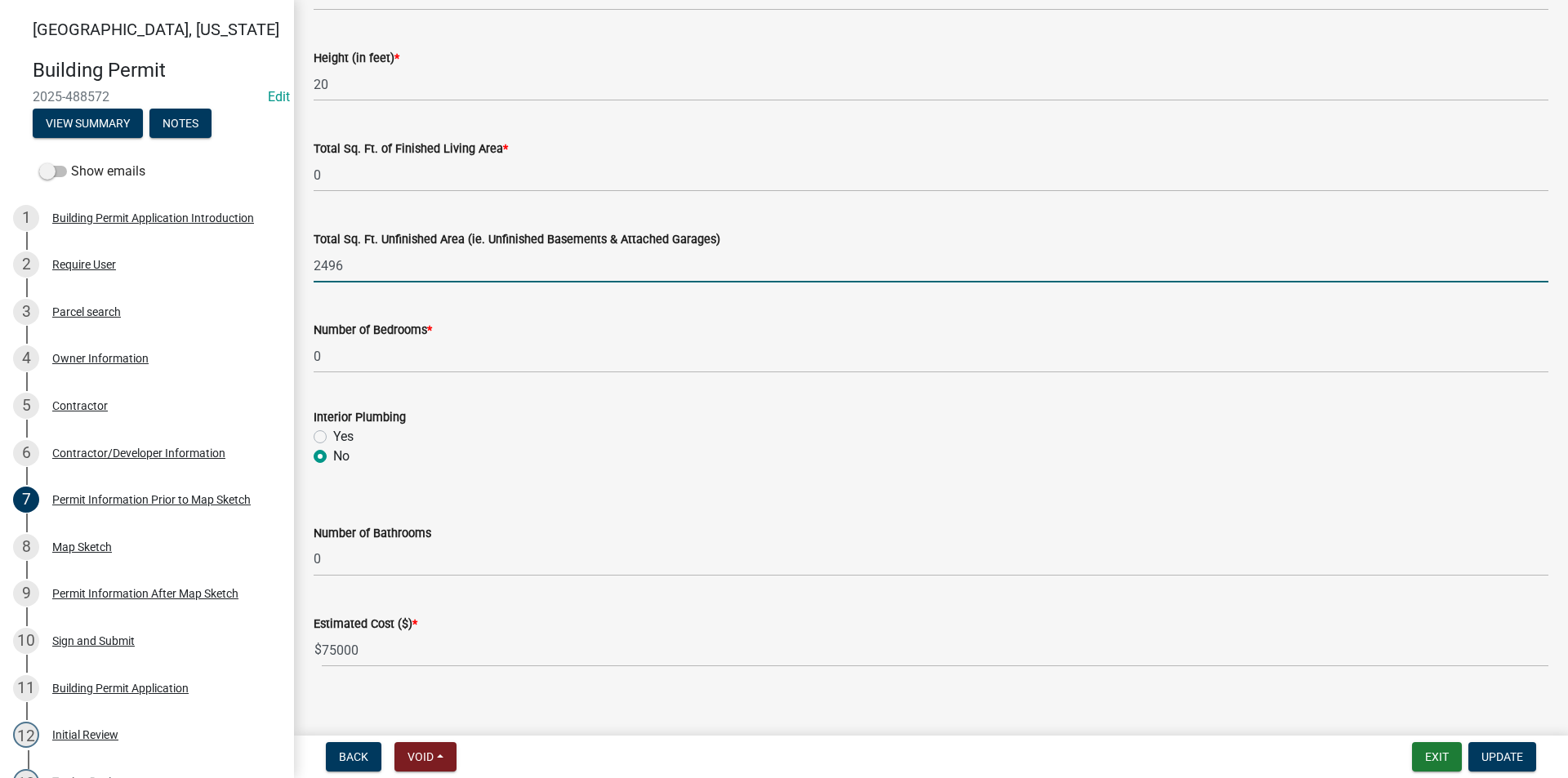
scroll to position [1037, 0]
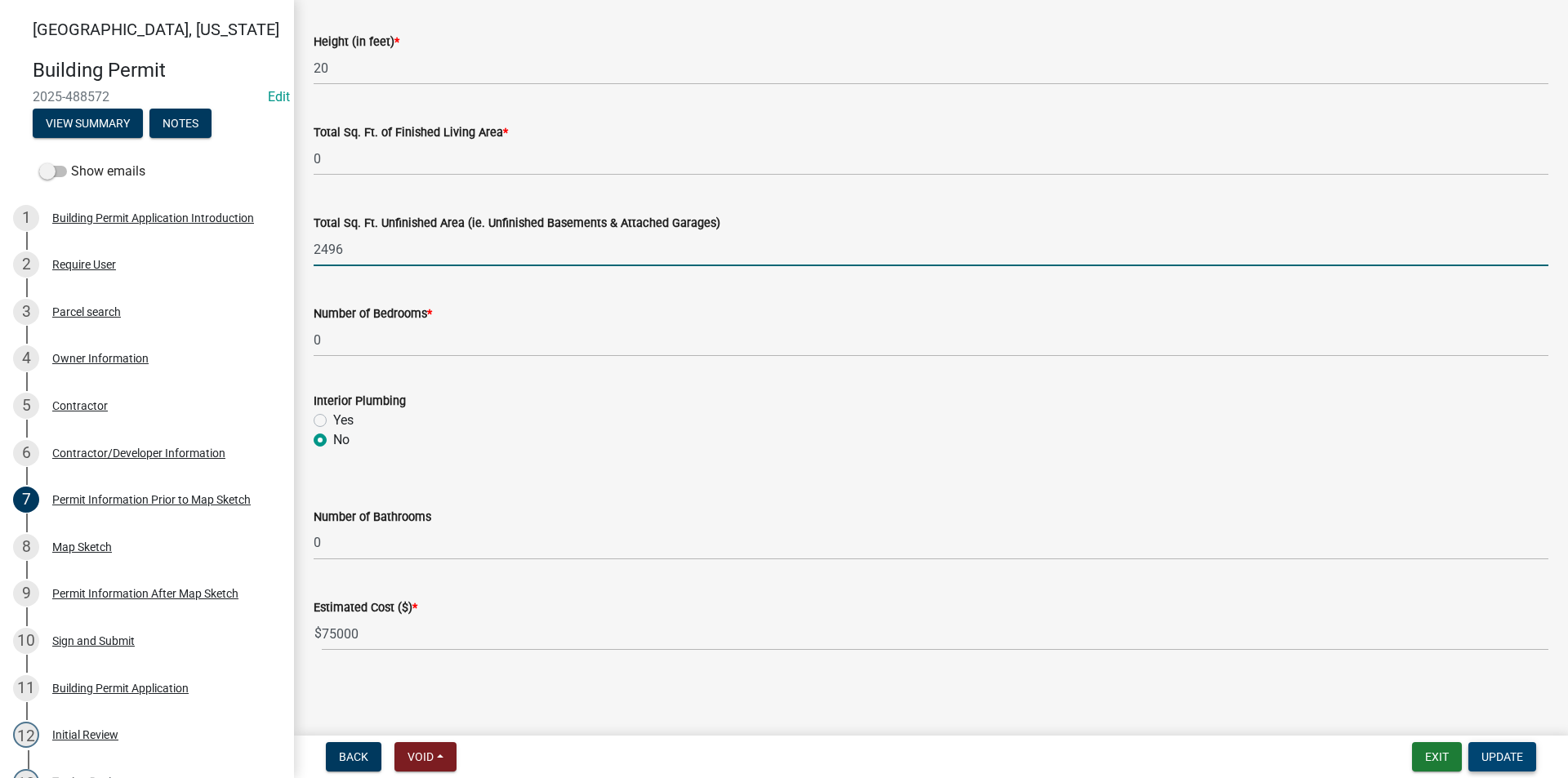
type input "2496"
click at [1489, 761] on span "Update" at bounding box center [1502, 756] width 41 height 13
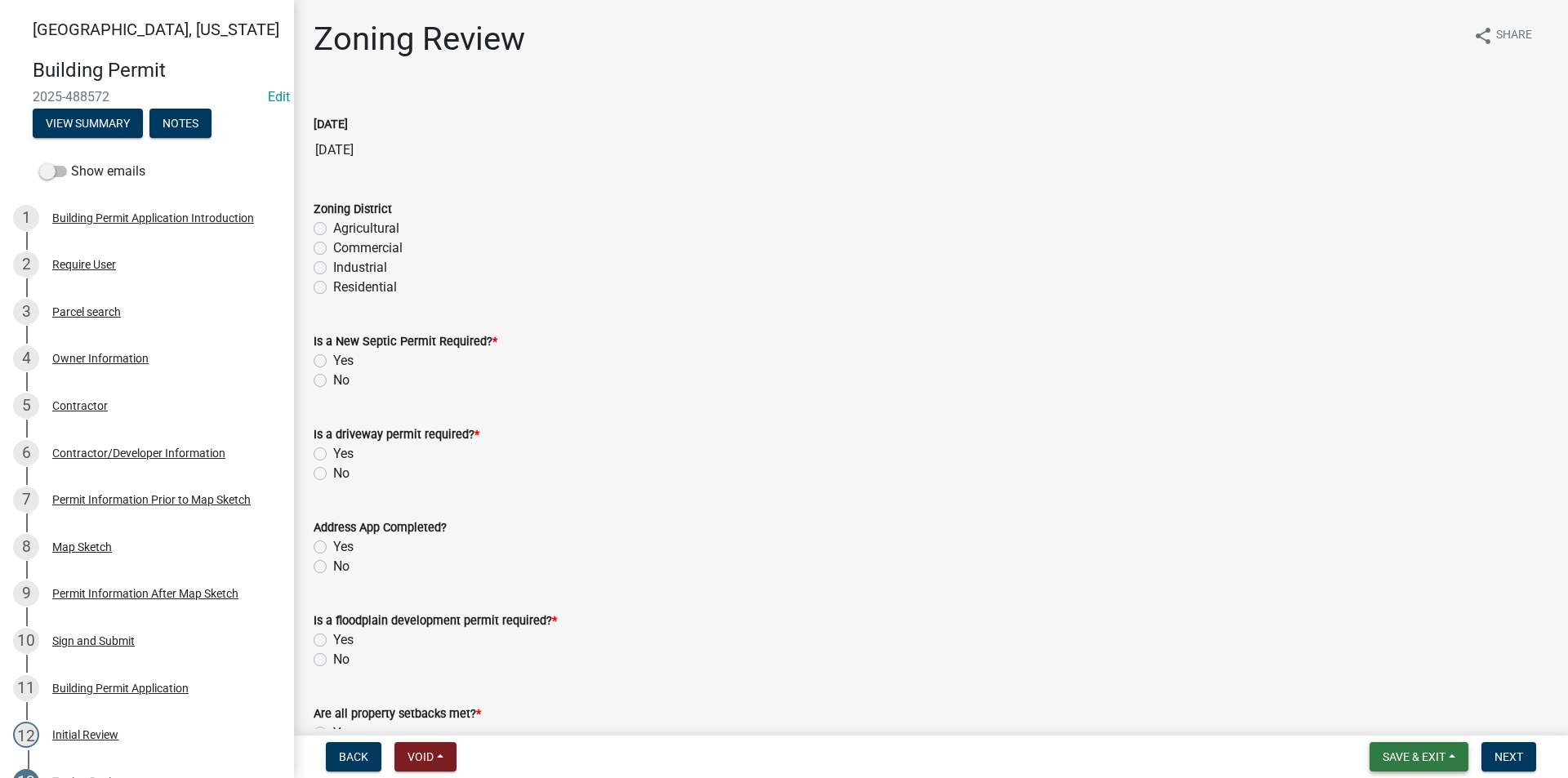
click at [1425, 750] on span "Save & Exit" at bounding box center [1414, 756] width 62 height 13
click at [1388, 670] on button "Save" at bounding box center [1403, 674] width 131 height 39
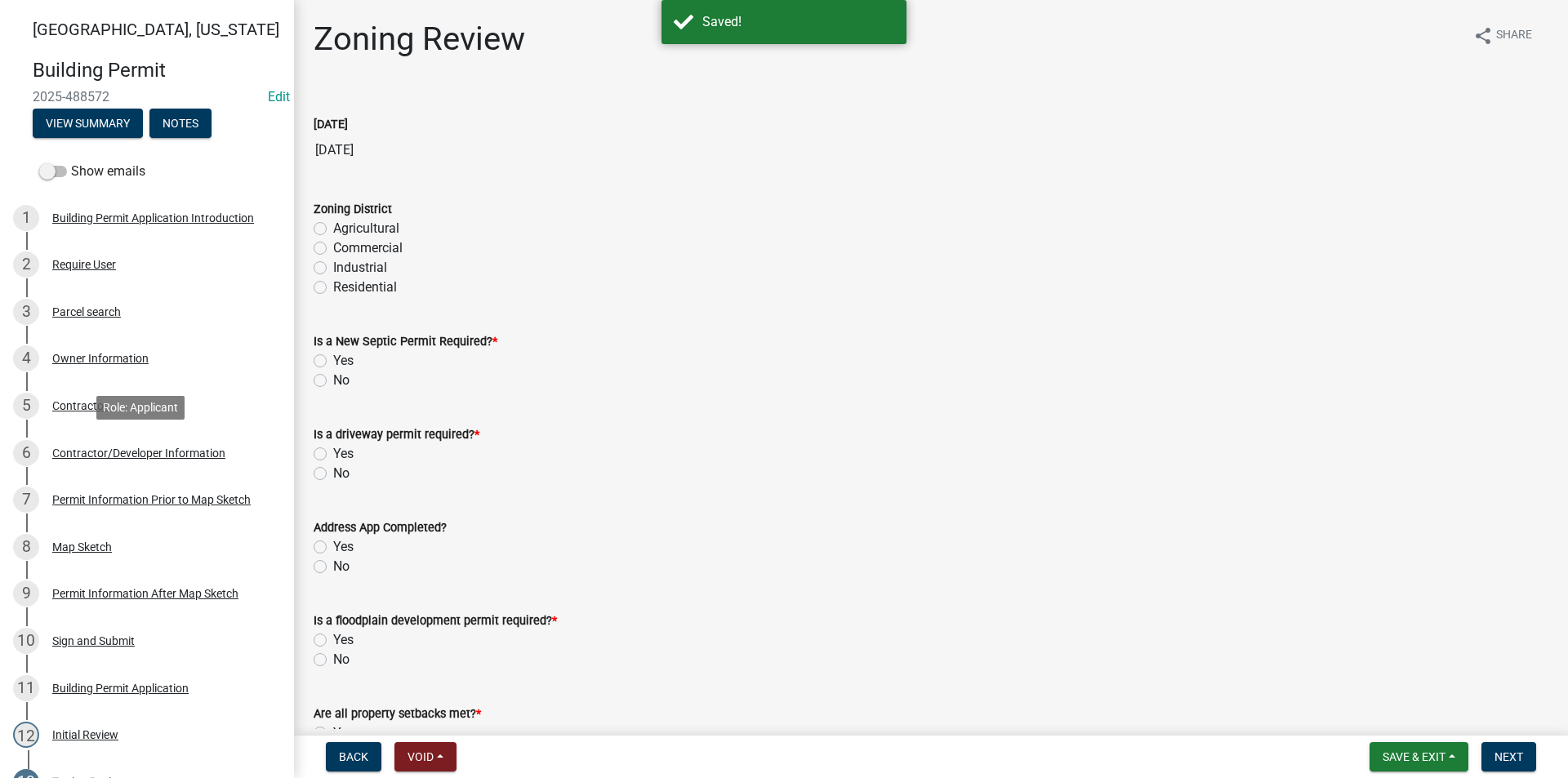
click at [89, 451] on div "Contractor/Developer Information" at bounding box center [139, 453] width 173 height 11
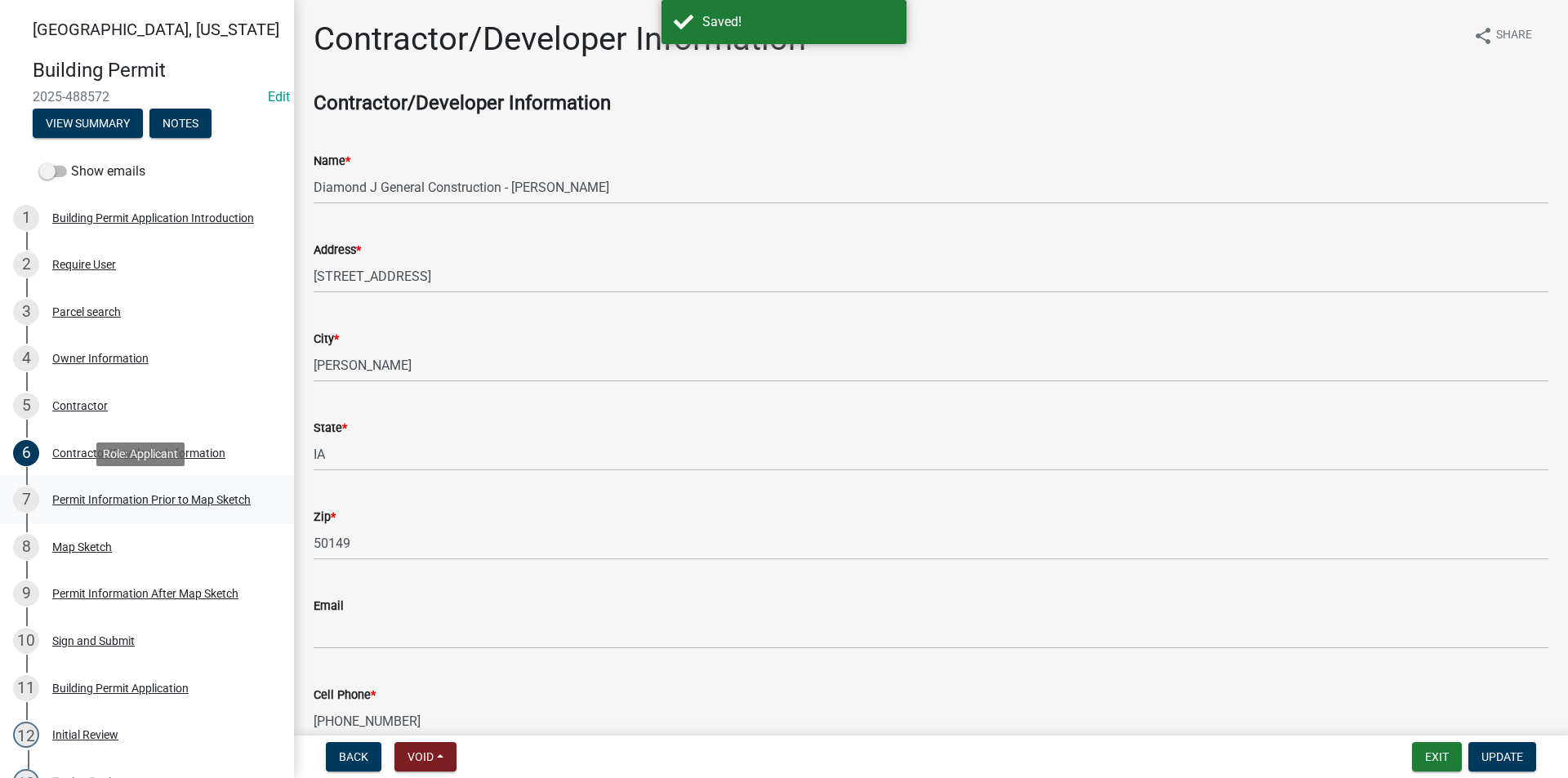
click at [172, 484] on link "7 Permit Information Prior to Map Sketch" at bounding box center [147, 500] width 294 height 48
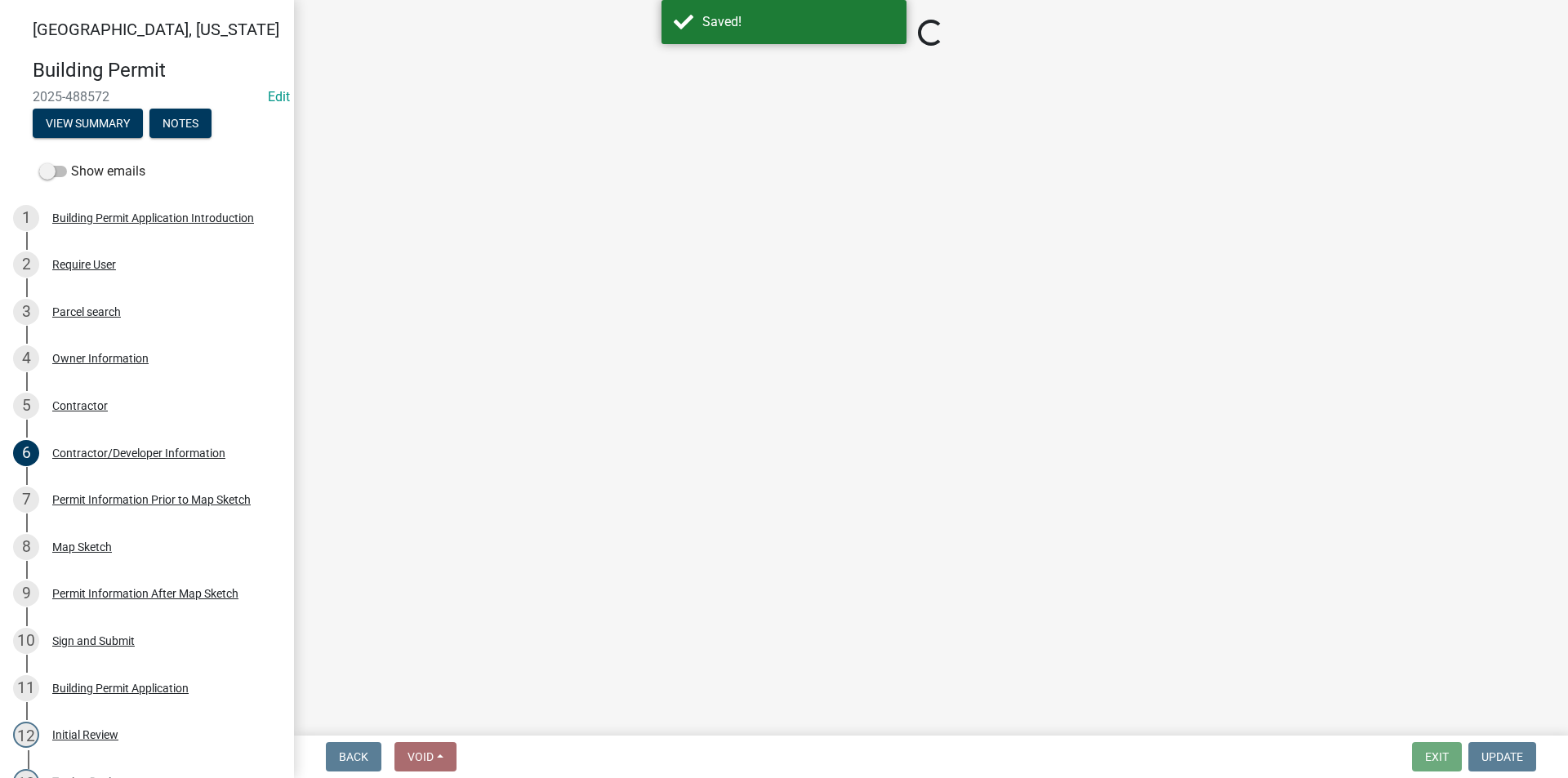
select select "6b2626da-78ea-4ec6-8513-ccc18f4ad425"
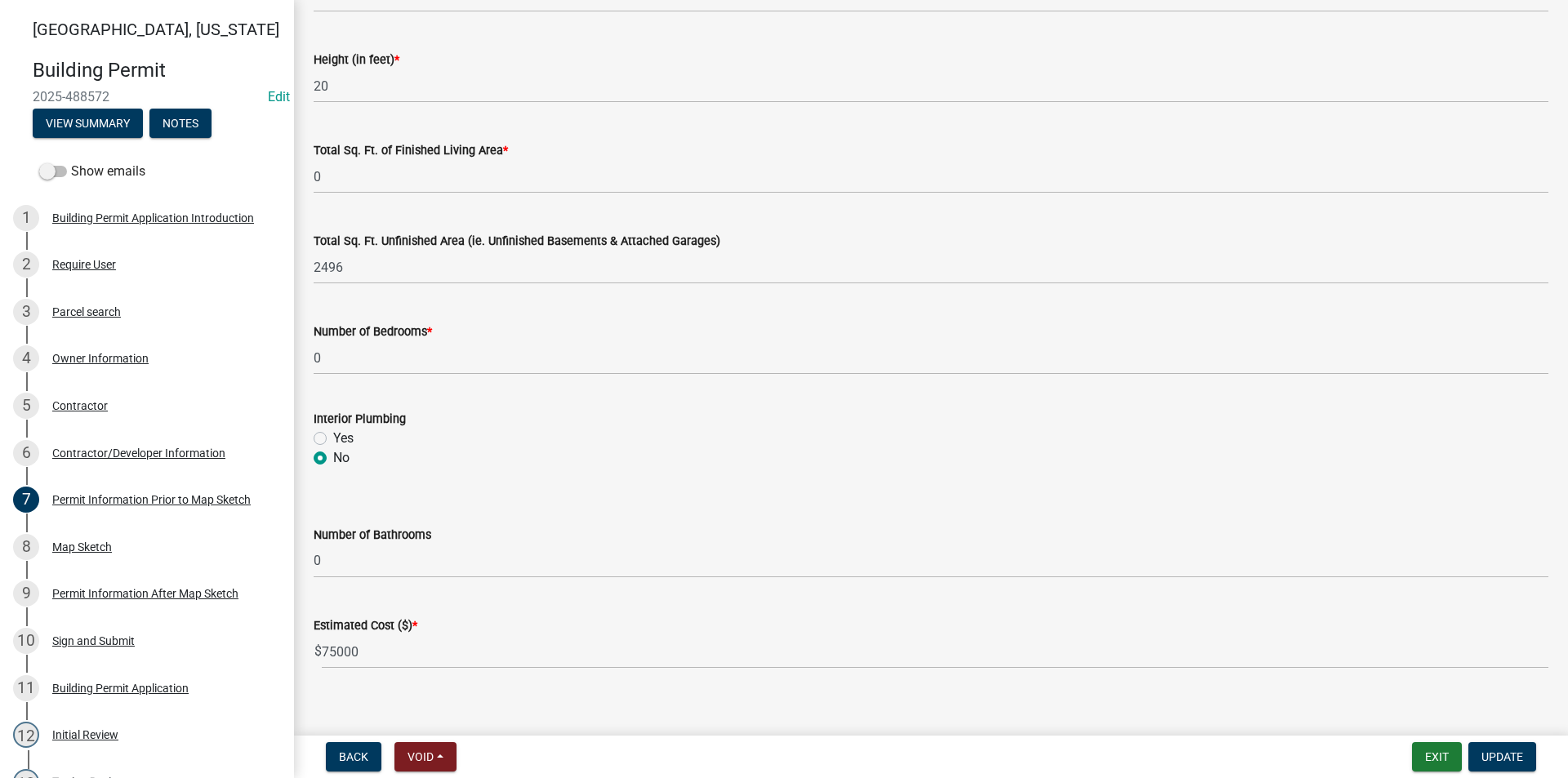
scroll to position [1037, 0]
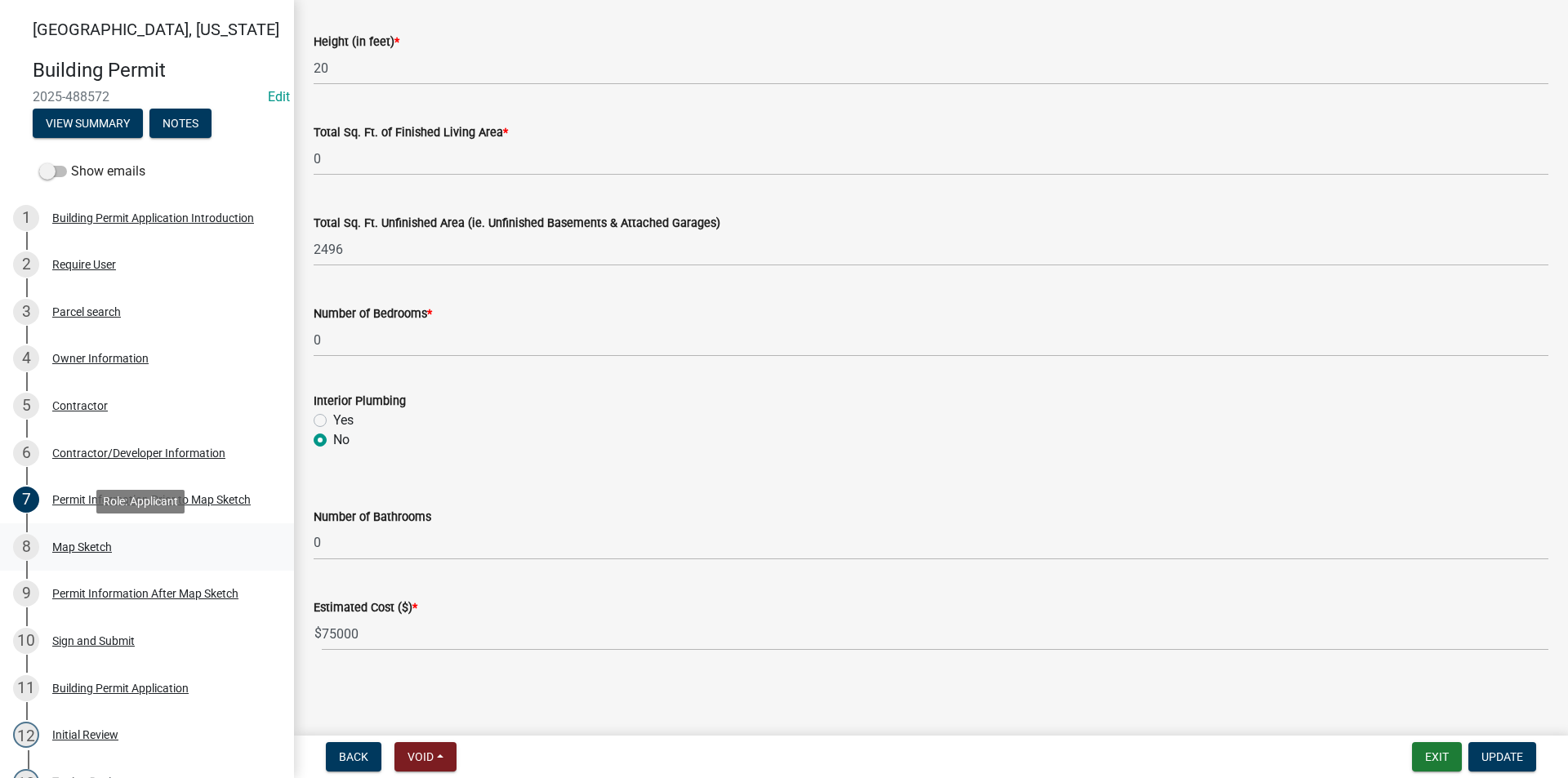
click at [103, 559] on link "8 Map Sketch" at bounding box center [147, 547] width 294 height 48
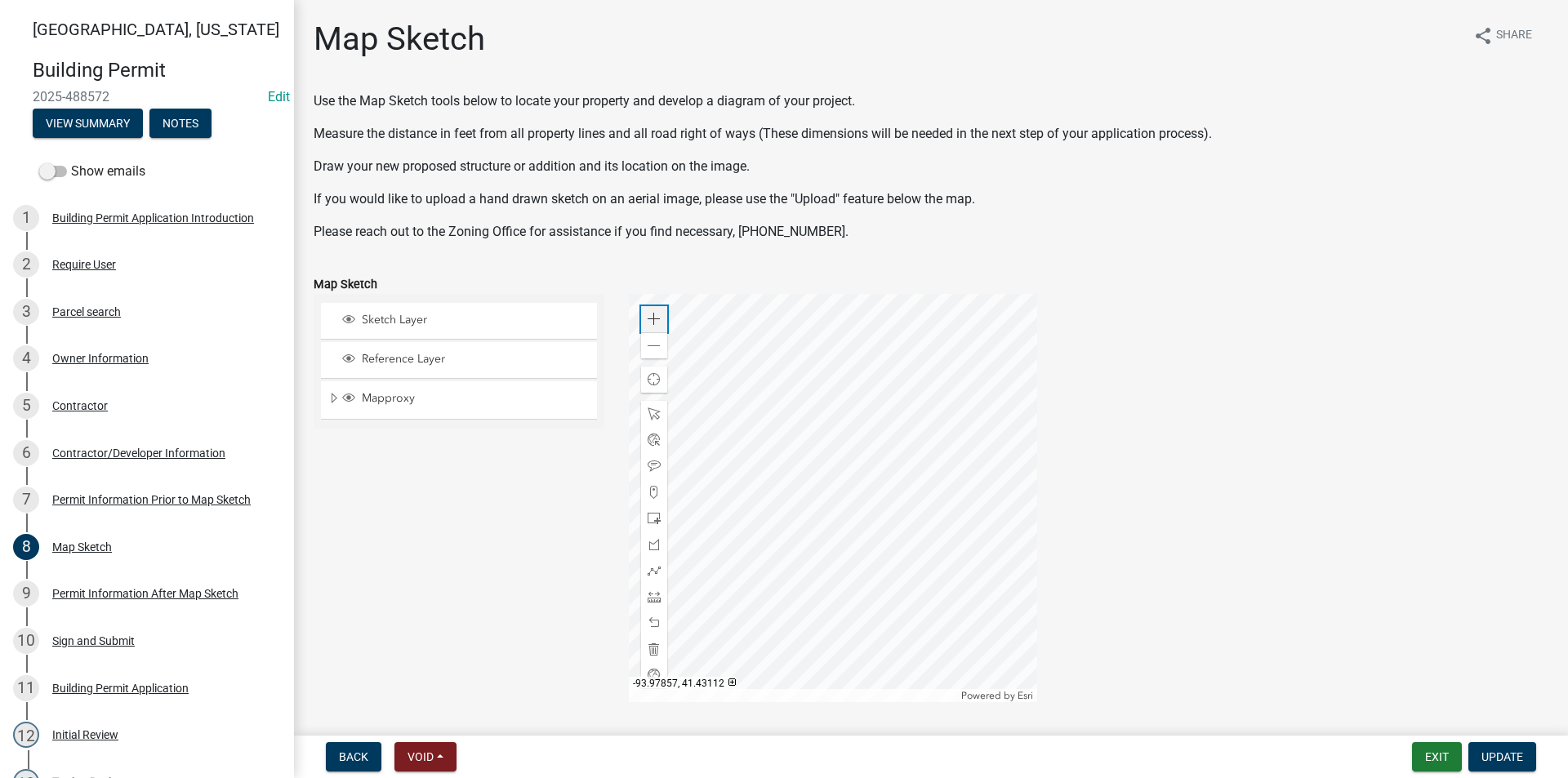
click at [649, 321] on span at bounding box center [654, 319] width 13 height 13
click at [650, 319] on span at bounding box center [654, 319] width 13 height 13
click at [903, 360] on div at bounding box center [833, 498] width 408 height 408
click at [652, 313] on span at bounding box center [654, 319] width 13 height 13
click at [894, 603] on div at bounding box center [833, 498] width 408 height 408
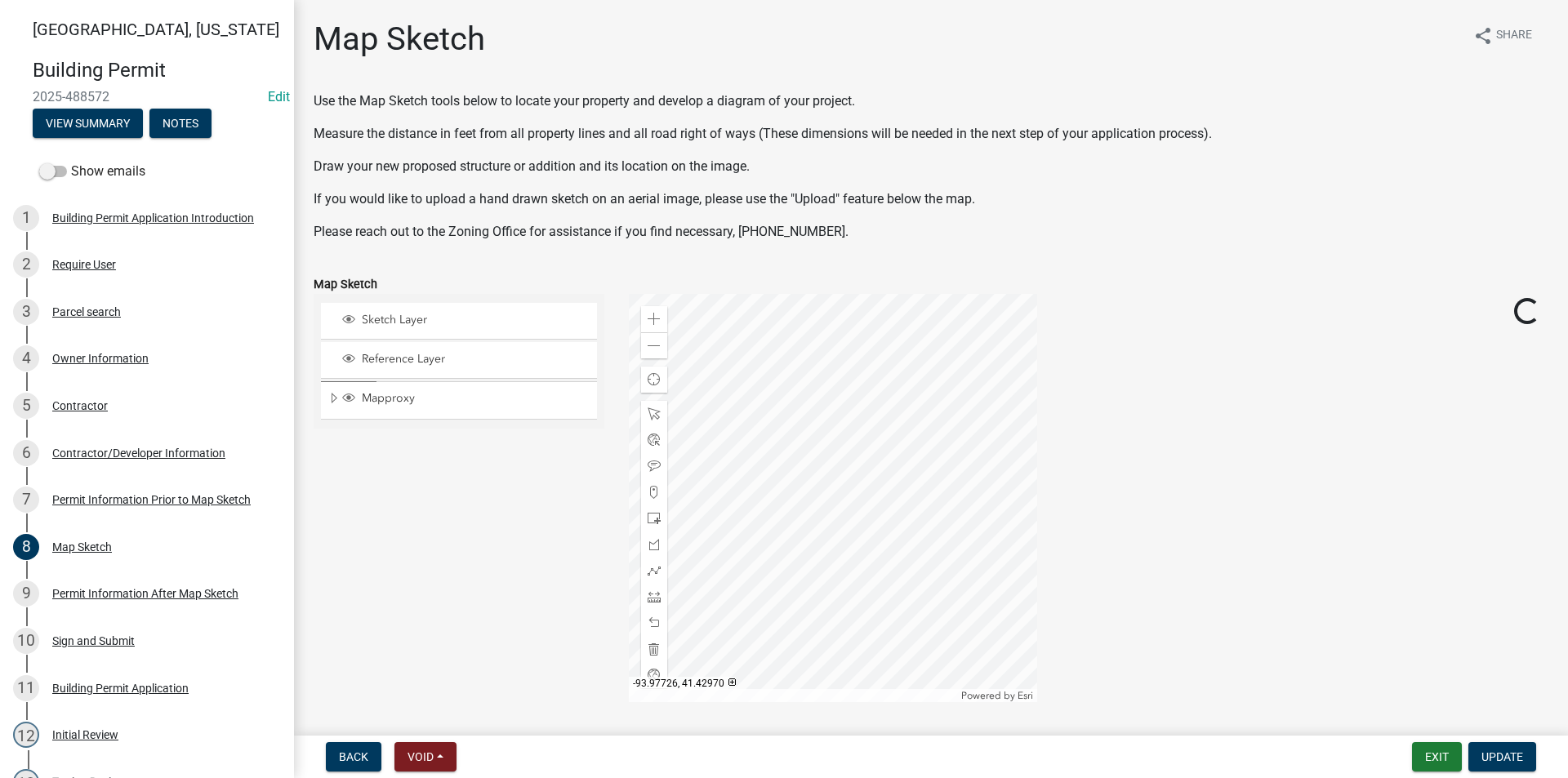
click at [774, 457] on div at bounding box center [833, 498] width 408 height 408
click at [734, 377] on div at bounding box center [833, 498] width 408 height 408
click at [1019, 603] on span "Close" at bounding box center [1019, 599] width 13 height 13
click at [650, 648] on span at bounding box center [654, 648] width 13 height 13
click at [99, 508] on div "7 Permit Information Prior to Map Sketch" at bounding box center [140, 499] width 255 height 26
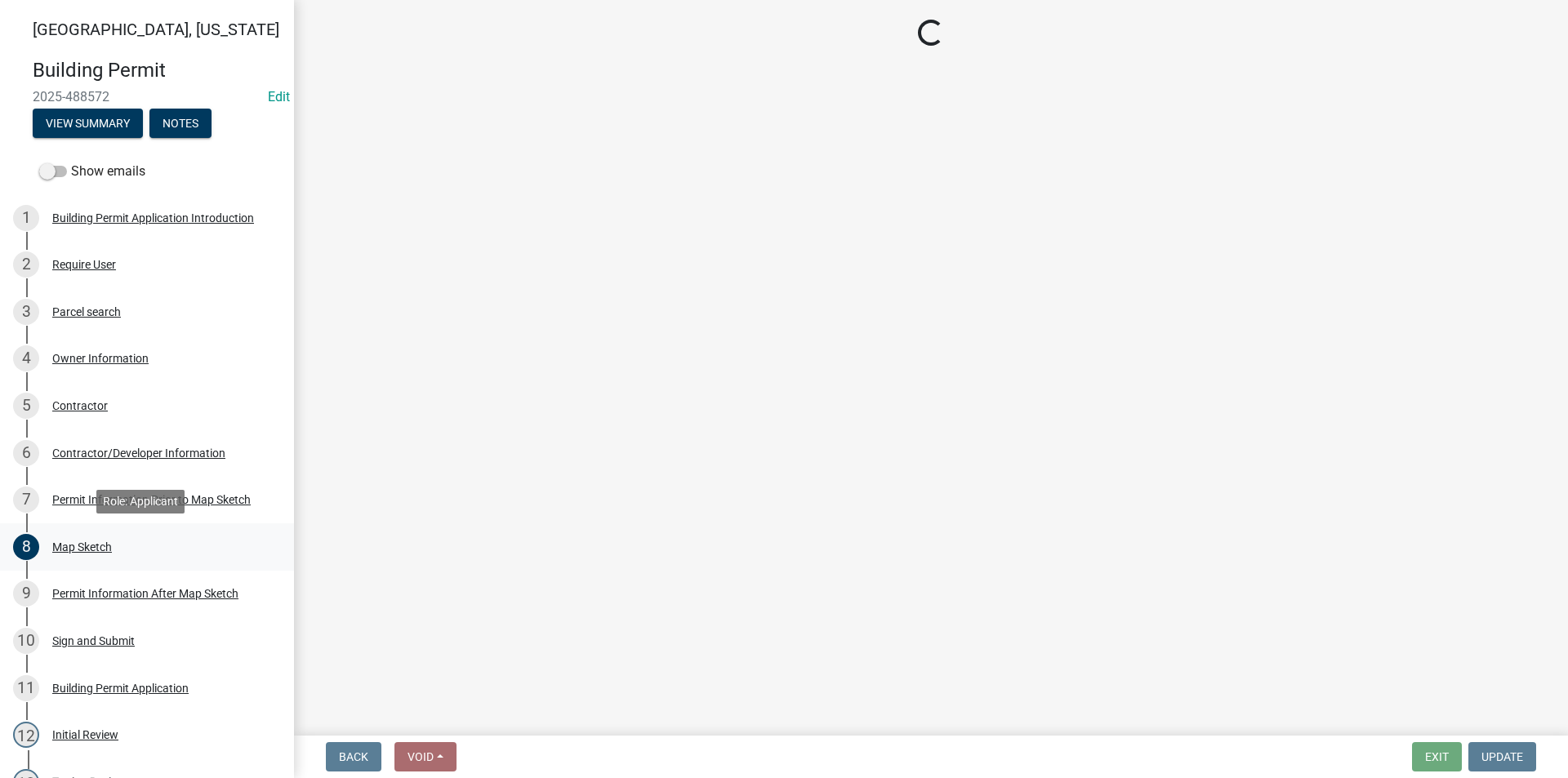
select select "6b2626da-78ea-4ec6-8513-ccc18f4ad425"
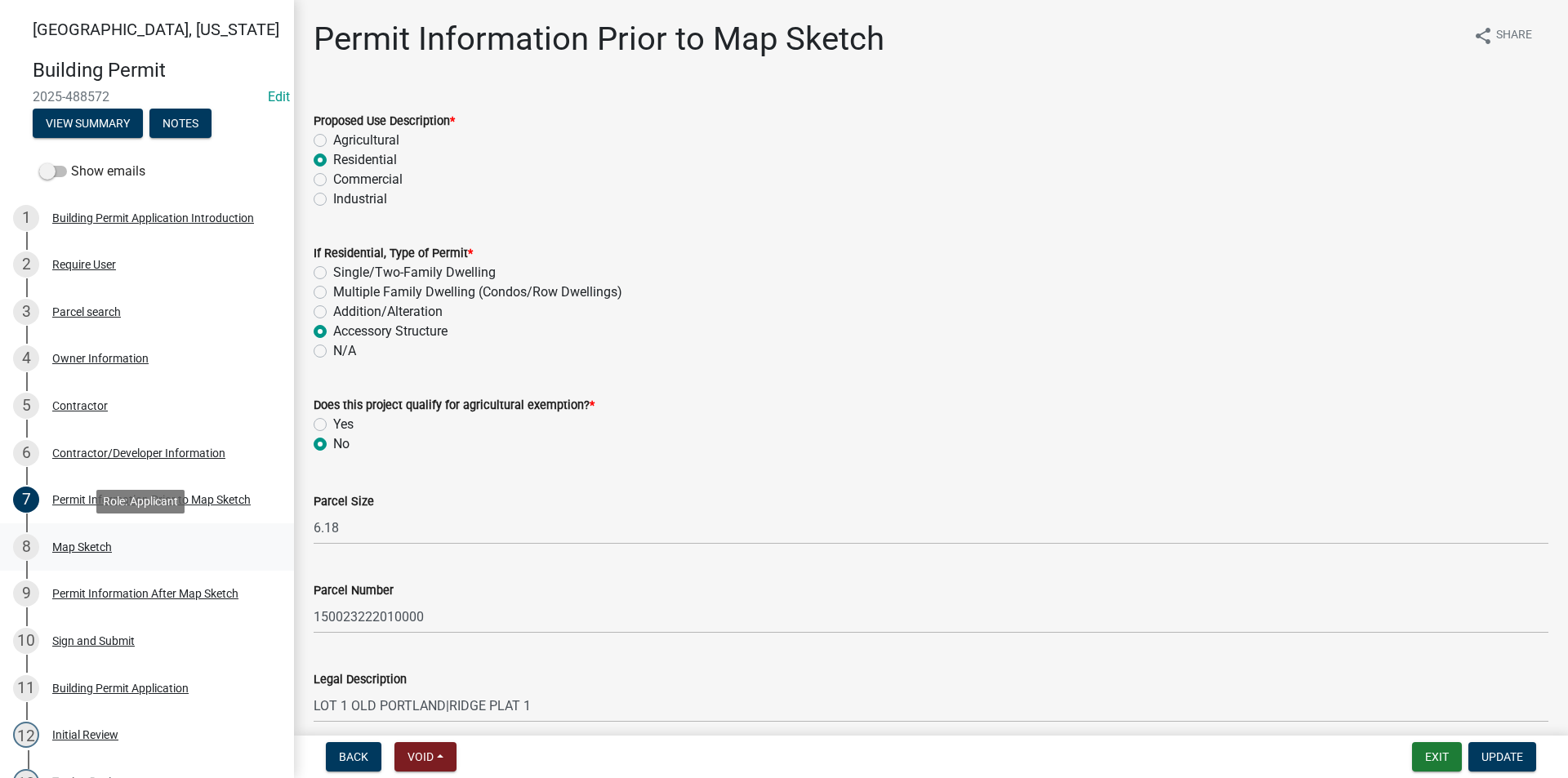
click at [103, 552] on div "Map Sketch" at bounding box center [82, 547] width 60 height 11
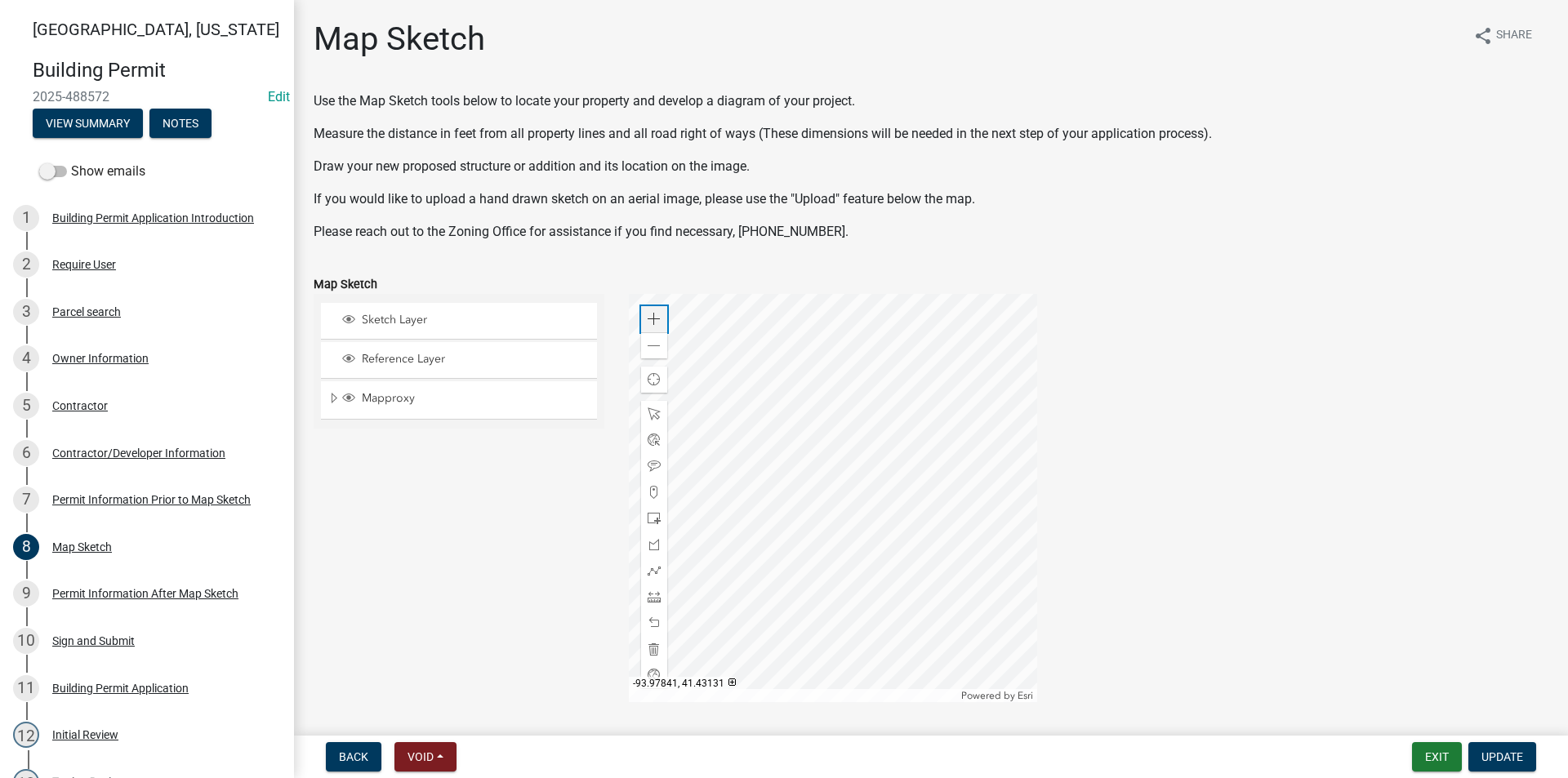
click at [653, 314] on span at bounding box center [654, 319] width 13 height 13
click at [918, 410] on div at bounding box center [833, 498] width 408 height 408
click at [729, 516] on div at bounding box center [833, 498] width 408 height 408
click at [794, 504] on div at bounding box center [833, 498] width 408 height 408
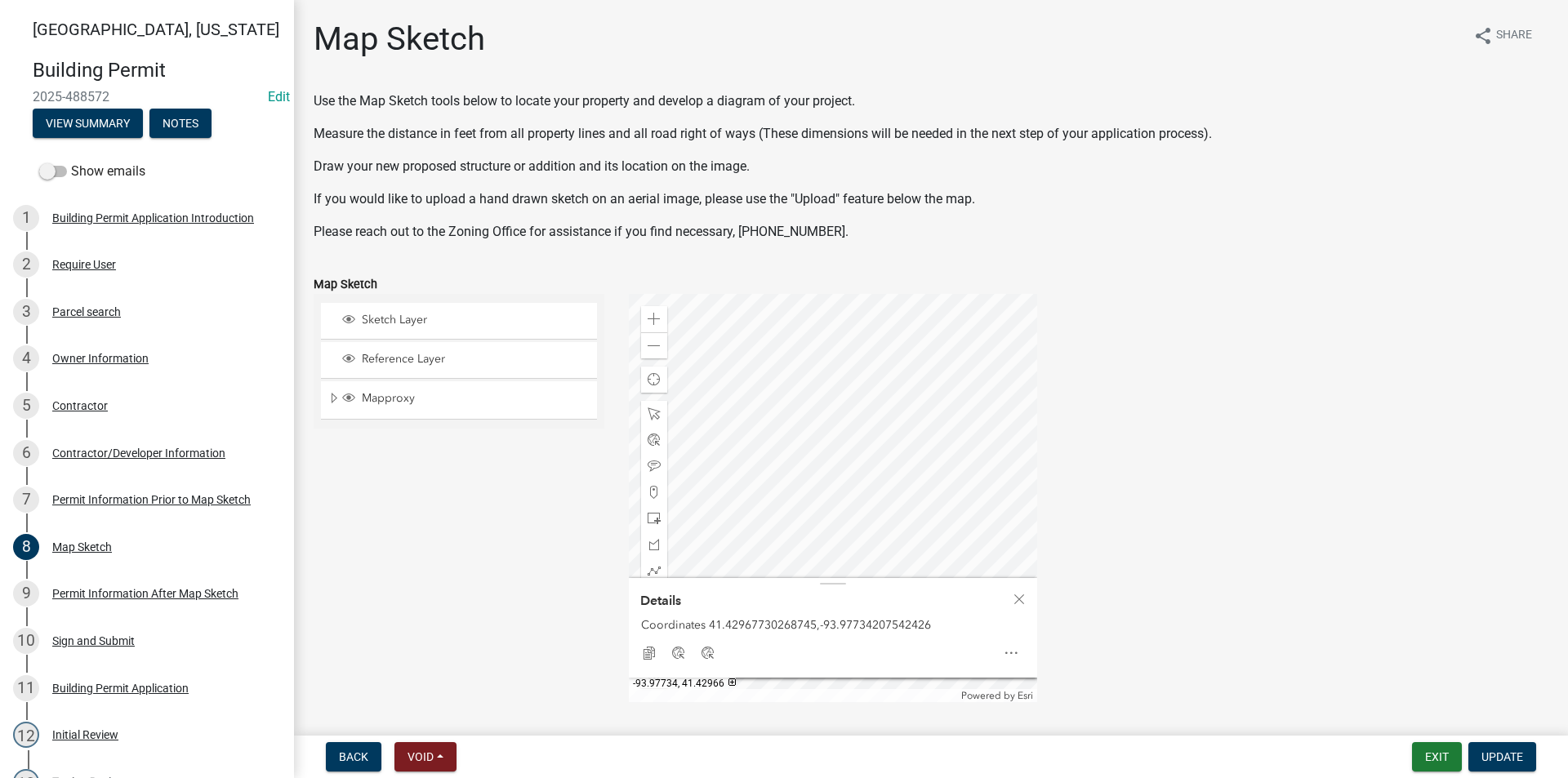
click at [836, 502] on div at bounding box center [833, 498] width 408 height 408
click at [799, 475] on div at bounding box center [833, 498] width 408 height 408
click at [801, 476] on div at bounding box center [833, 498] width 408 height 408
click at [799, 470] on div at bounding box center [833, 498] width 408 height 408
click at [794, 457] on div at bounding box center [833, 498] width 408 height 408
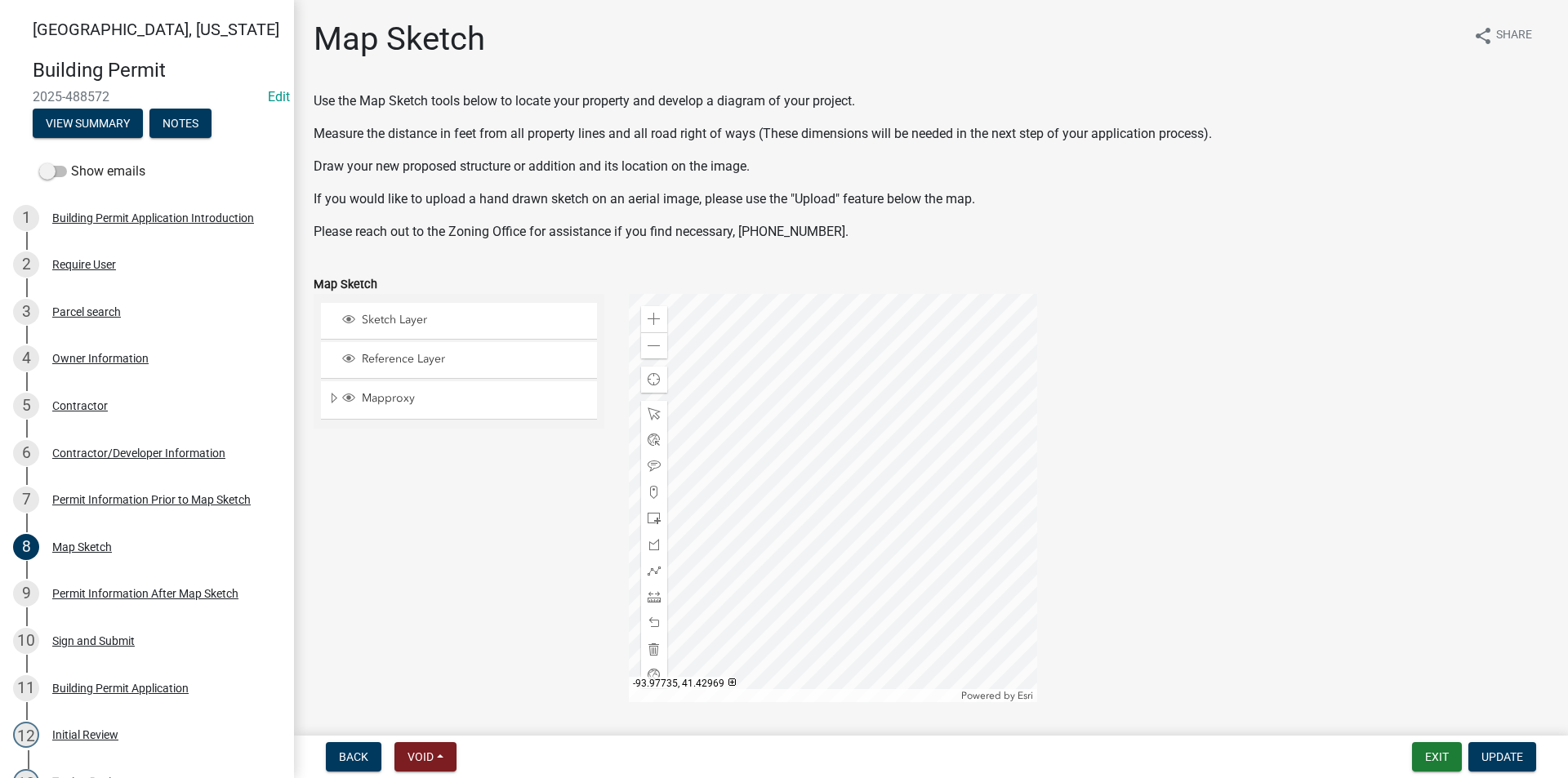
click at [827, 493] on div at bounding box center [833, 498] width 408 height 408
click at [878, 514] on div at bounding box center [833, 498] width 408 height 408
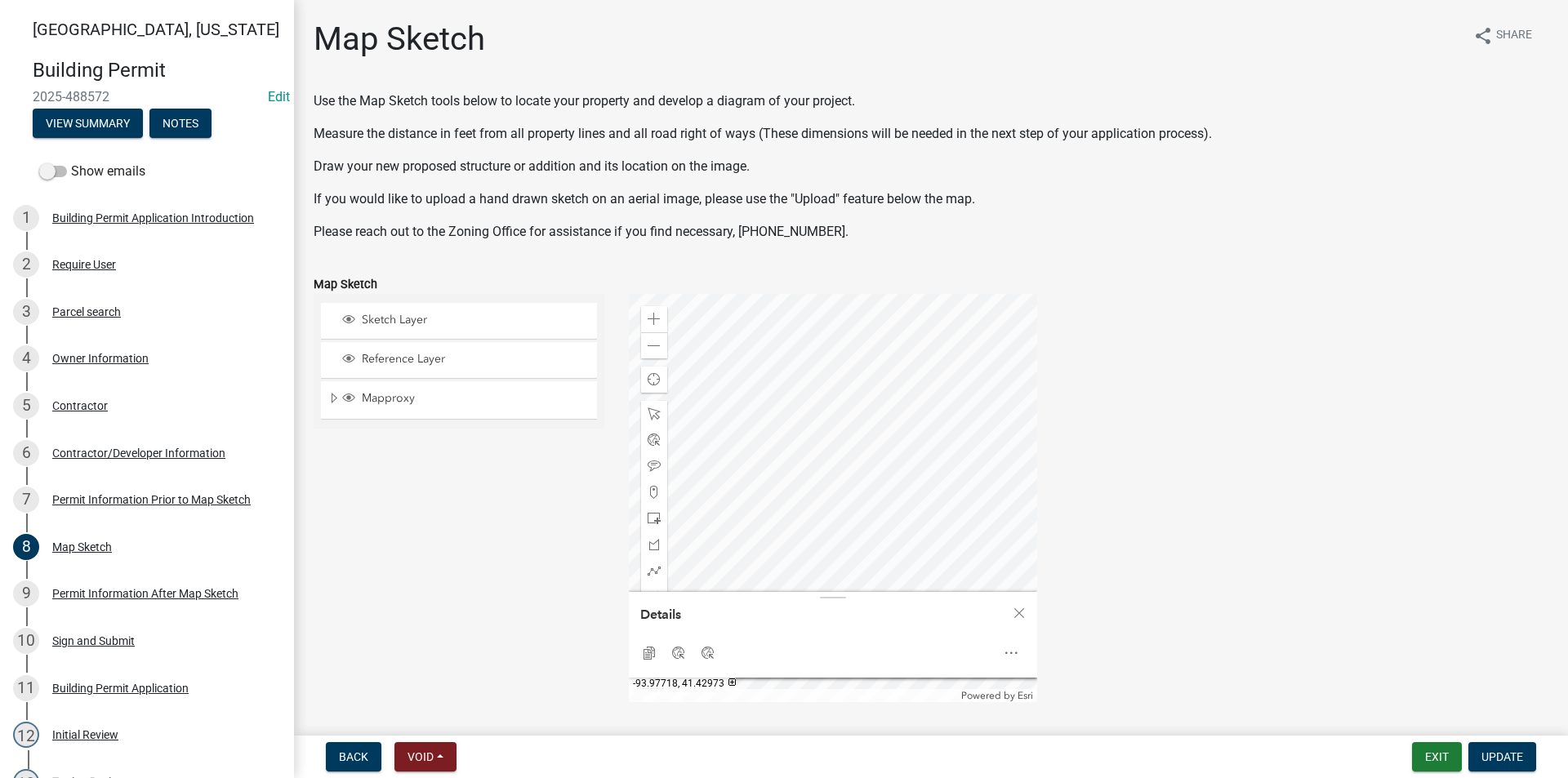
click at [894, 470] on div at bounding box center [833, 498] width 408 height 408
click at [1021, 616] on span "Close" at bounding box center [1019, 613] width 13 height 13
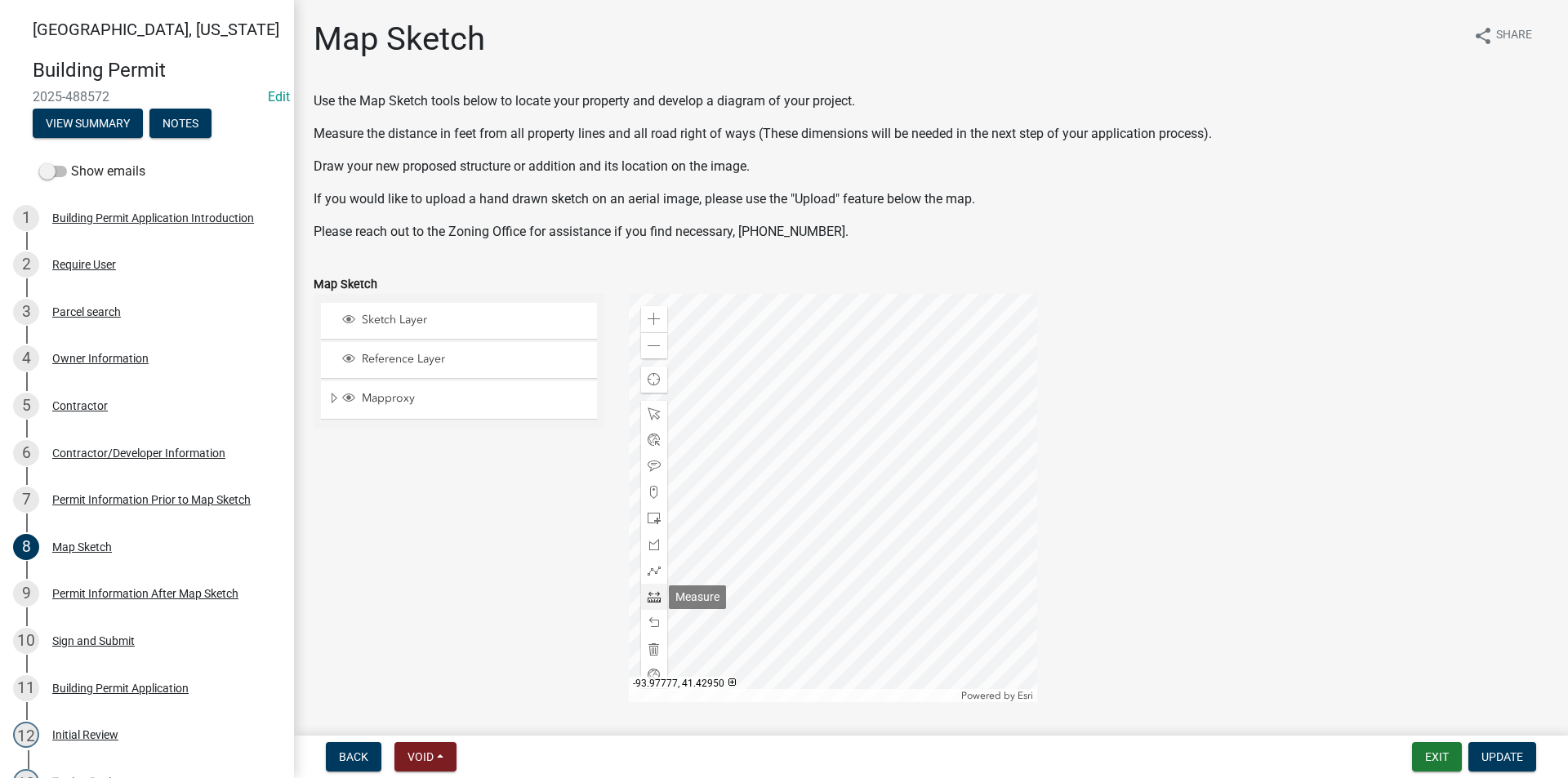
click at [648, 596] on span at bounding box center [654, 596] width 13 height 13
click at [792, 517] on div at bounding box center [833, 498] width 408 height 408
click at [860, 515] on div at bounding box center [833, 498] width 408 height 408
click at [860, 441] on div at bounding box center [833, 498] width 408 height 408
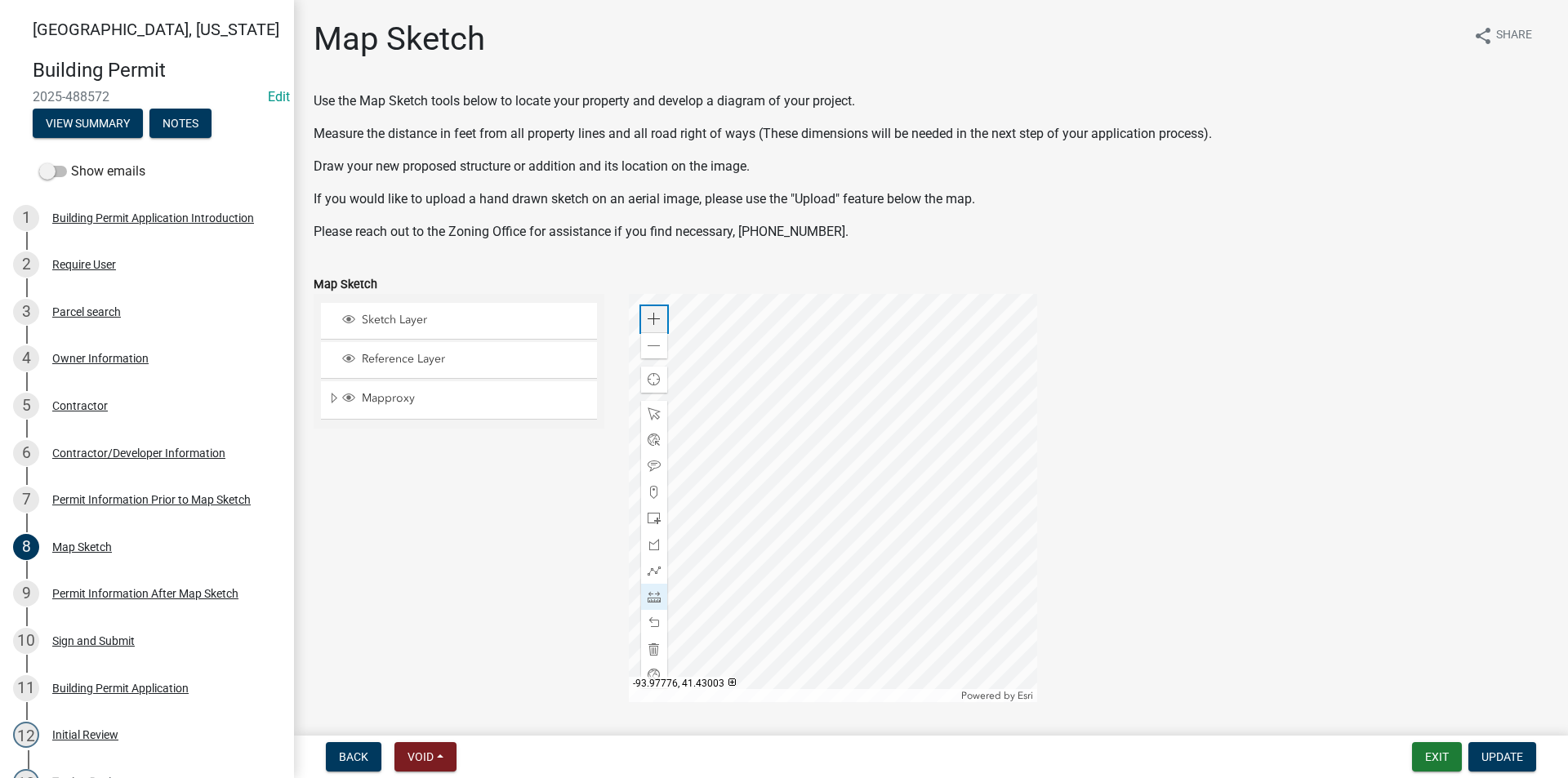
click at [656, 314] on span at bounding box center [654, 319] width 13 height 13
click at [648, 411] on span at bounding box center [654, 413] width 13 height 13
click at [783, 537] on div at bounding box center [833, 498] width 408 height 408
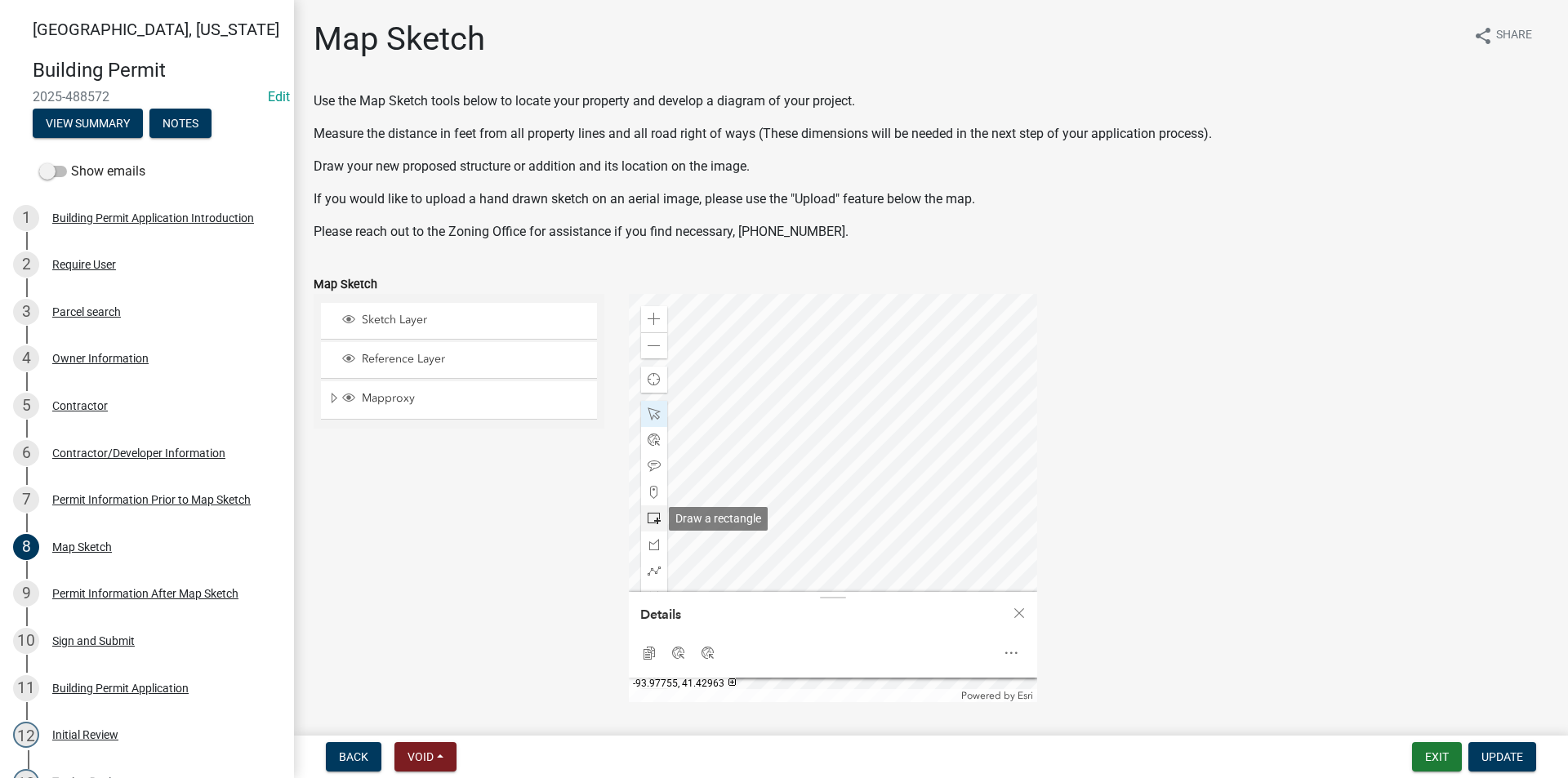
click at [648, 518] on span at bounding box center [654, 518] width 13 height 13
click at [753, 536] on div at bounding box center [833, 498] width 408 height 408
click at [650, 417] on span at bounding box center [654, 413] width 13 height 13
click at [854, 455] on div at bounding box center [833, 498] width 408 height 408
click at [824, 385] on div at bounding box center [833, 498] width 408 height 408
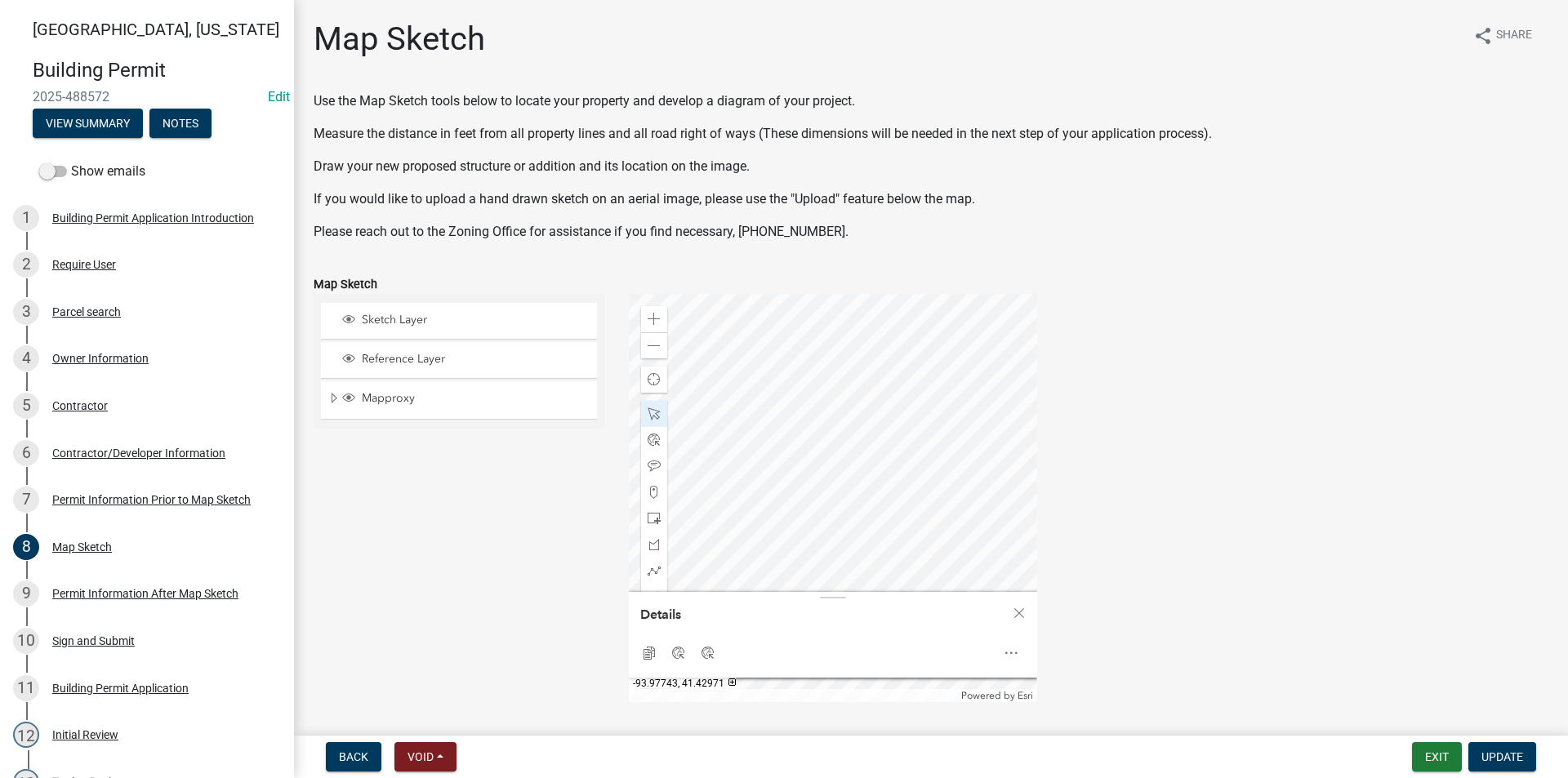
click at [762, 464] on div at bounding box center [833, 498] width 408 height 408
click at [945, 451] on div at bounding box center [833, 498] width 408 height 408
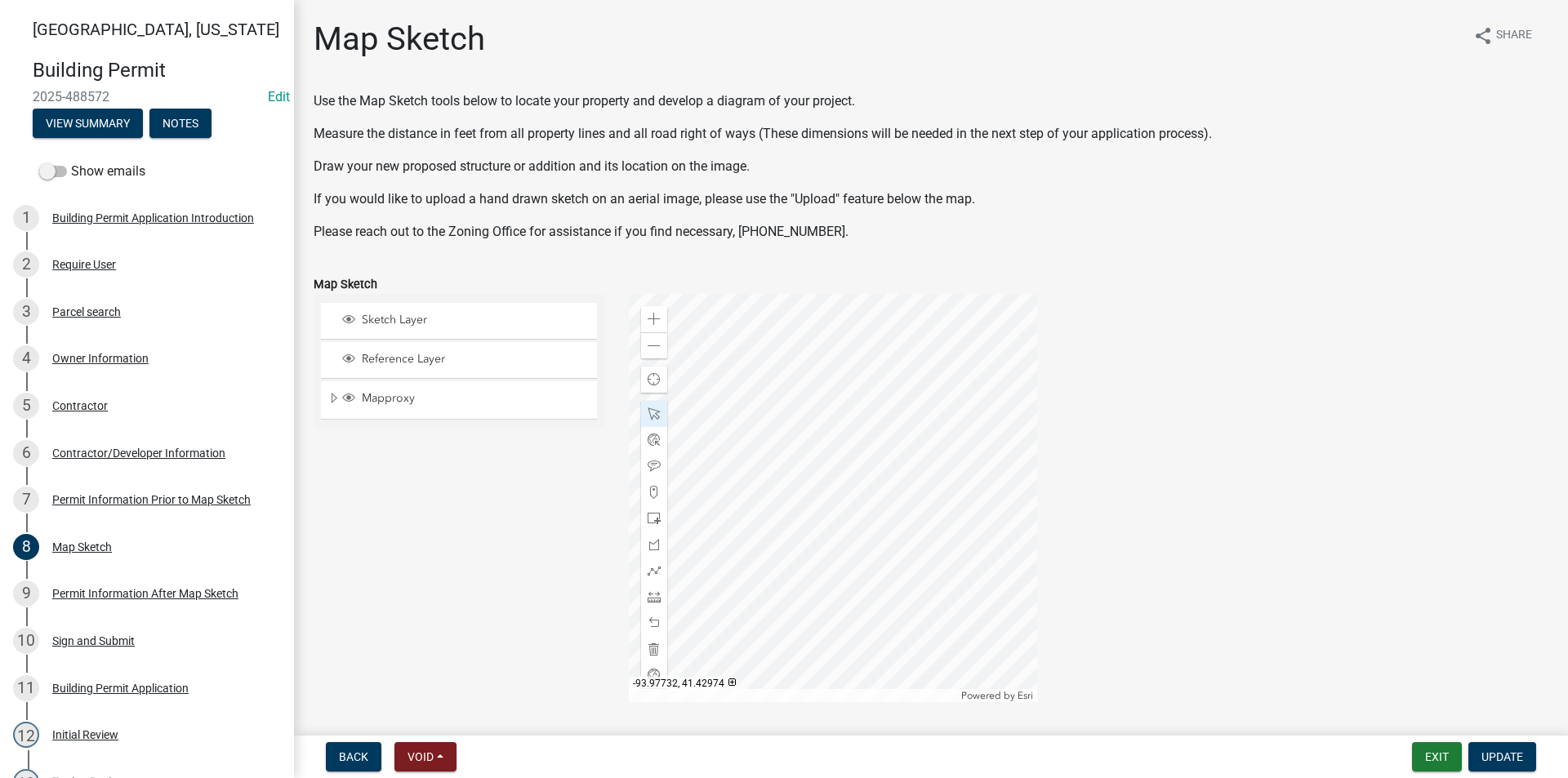
click at [843, 432] on div at bounding box center [833, 498] width 408 height 408
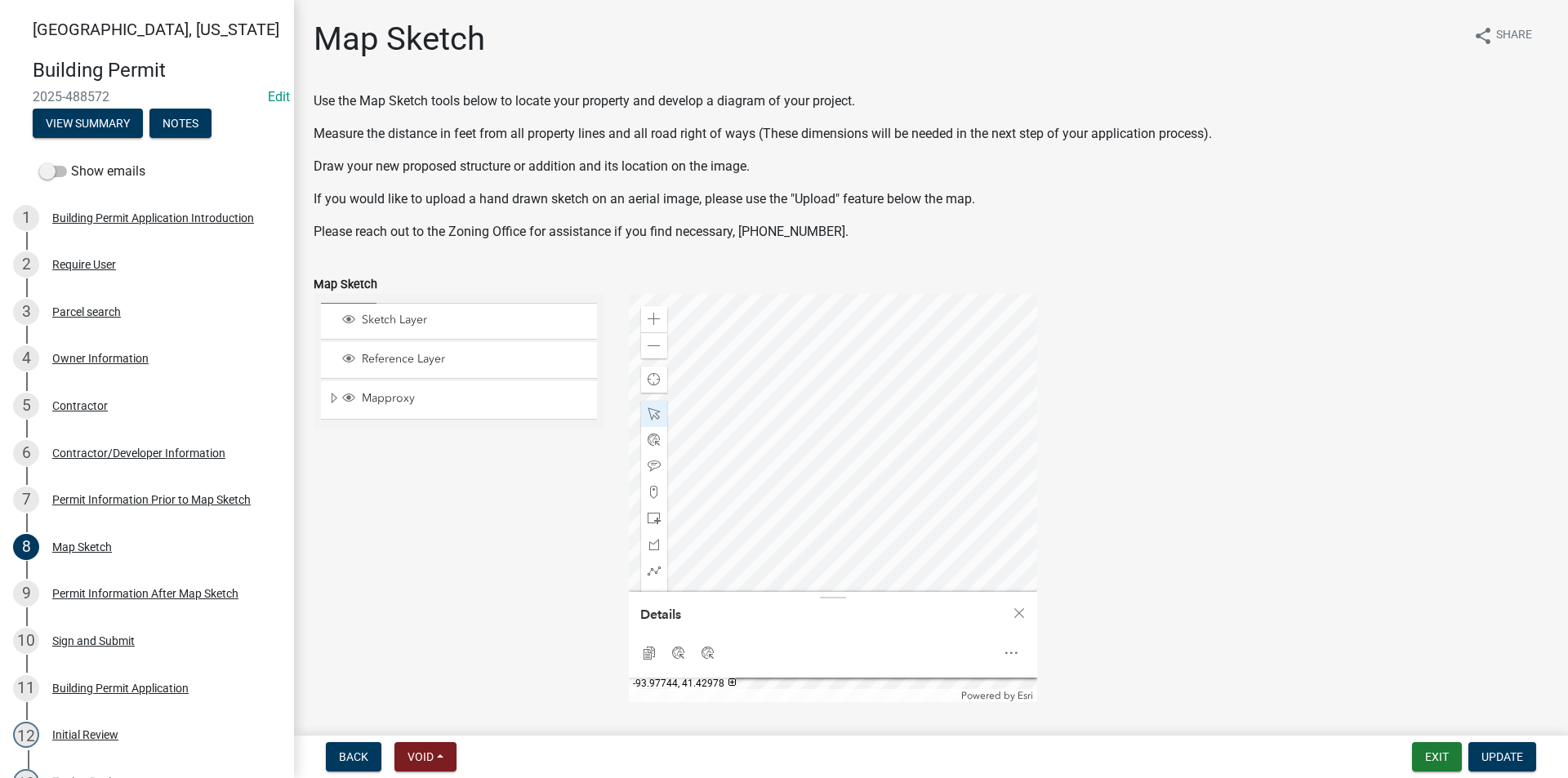
click at [753, 386] on div at bounding box center [833, 498] width 408 height 408
click at [860, 473] on div at bounding box center [833, 498] width 408 height 408
click at [892, 349] on div at bounding box center [833, 498] width 408 height 408
click at [911, 494] on div at bounding box center [833, 498] width 408 height 408
click at [892, 345] on div at bounding box center [833, 498] width 408 height 408
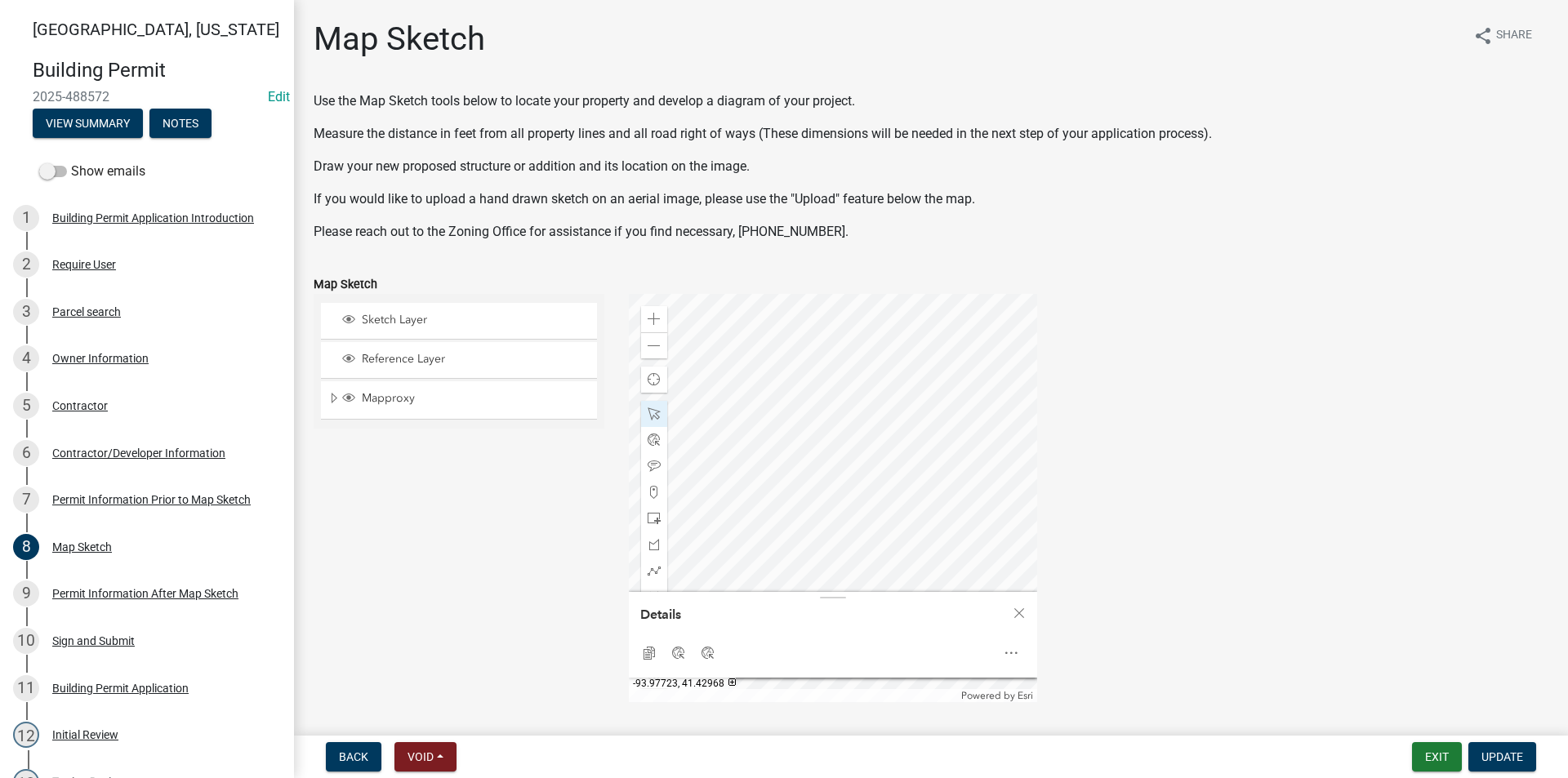
click at [916, 492] on div at bounding box center [833, 498] width 408 height 408
click at [773, 536] on div at bounding box center [833, 498] width 408 height 408
click at [826, 531] on div at bounding box center [833, 498] width 408 height 408
click at [924, 532] on div at bounding box center [833, 498] width 408 height 408
click at [896, 457] on div at bounding box center [833, 498] width 408 height 408
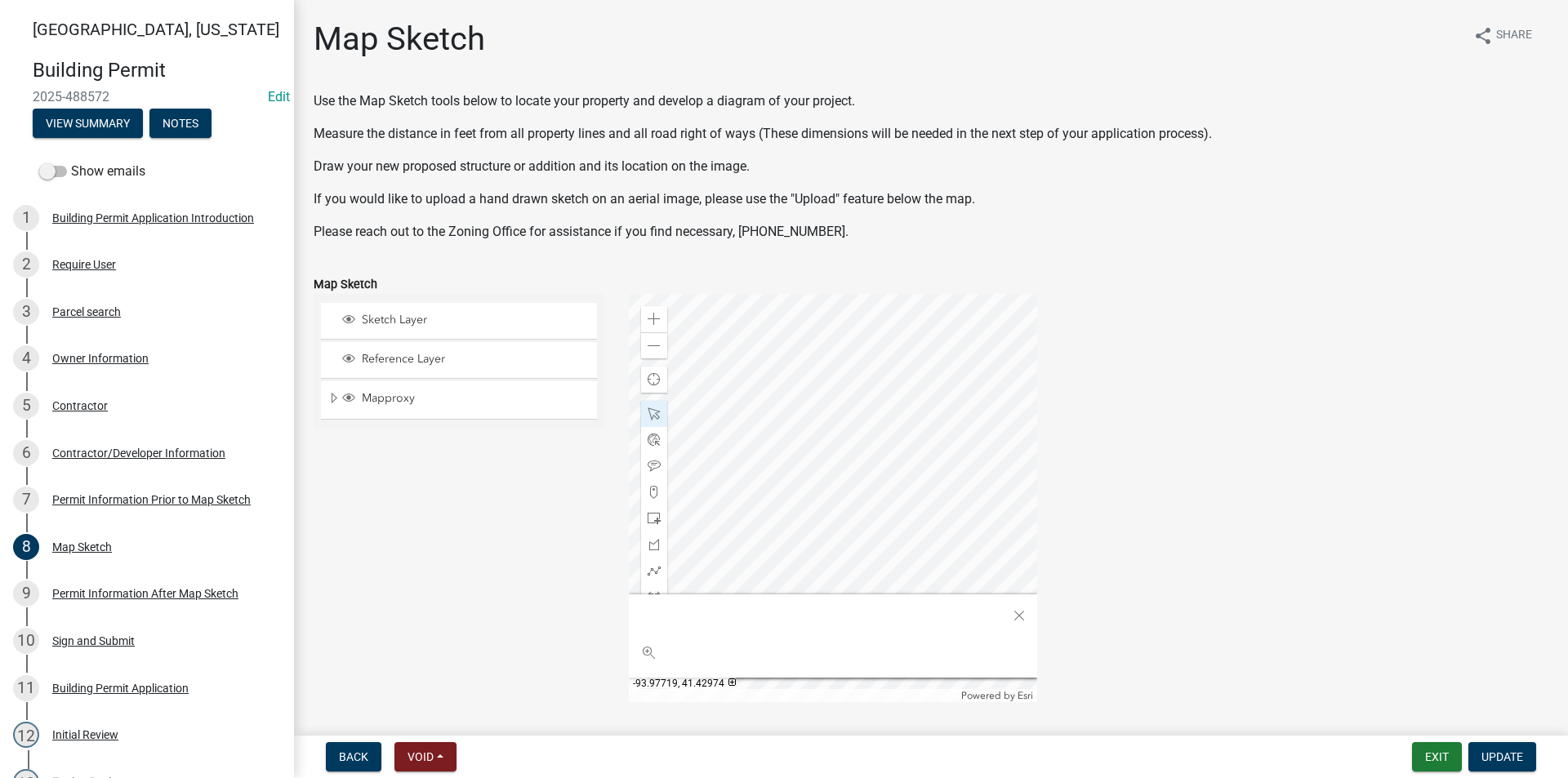
click at [948, 432] on div at bounding box center [833, 498] width 408 height 408
click at [927, 348] on div at bounding box center [833, 498] width 408 height 408
click at [910, 333] on div at bounding box center [833, 498] width 408 height 408
click at [1015, 613] on span "Close" at bounding box center [1019, 613] width 13 height 13
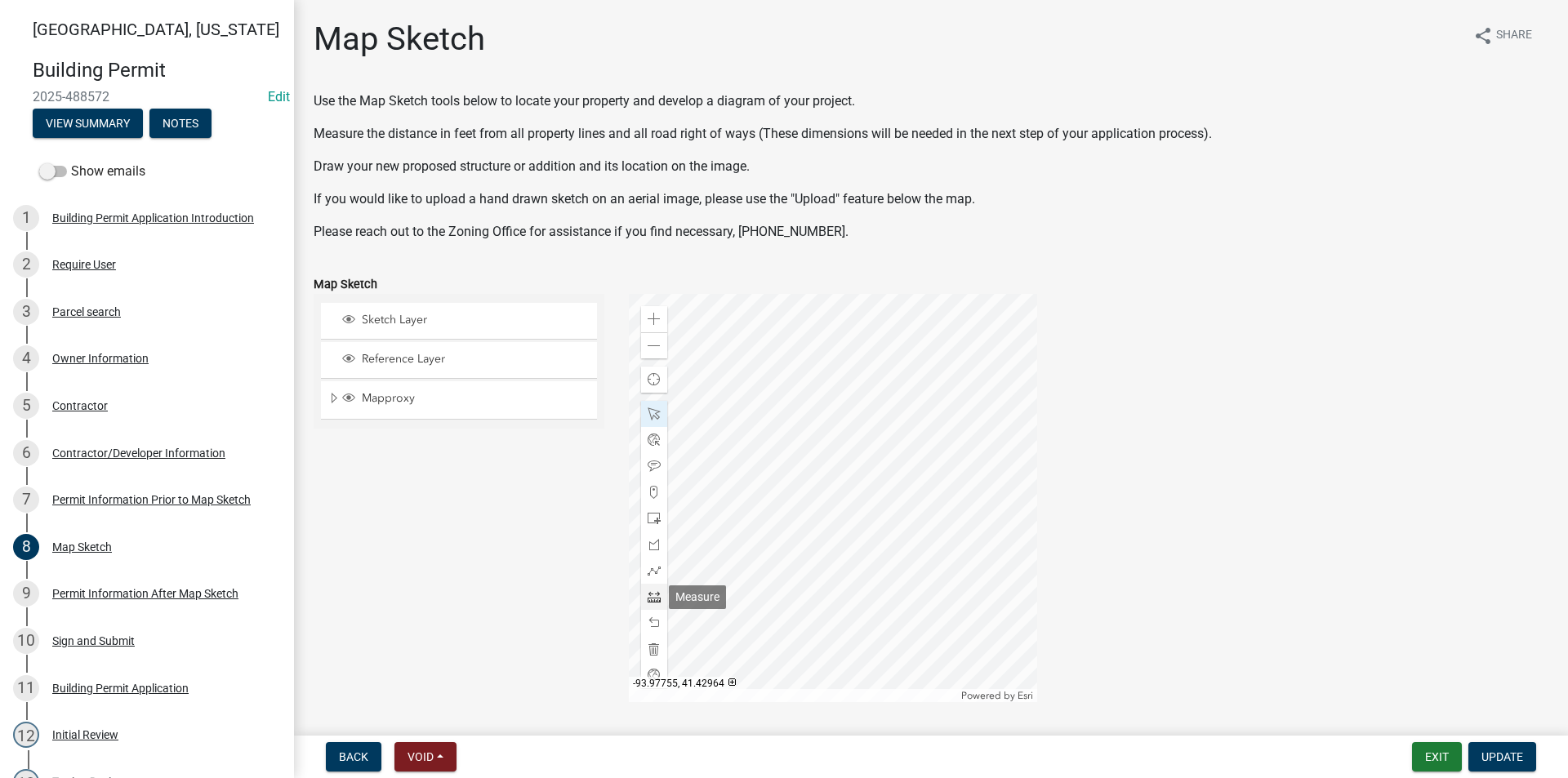
click at [653, 595] on span at bounding box center [654, 596] width 13 height 13
click at [793, 429] on div at bounding box center [833, 498] width 408 height 408
click at [703, 430] on div at bounding box center [833, 498] width 408 height 408
click at [653, 409] on span at bounding box center [654, 413] width 13 height 13
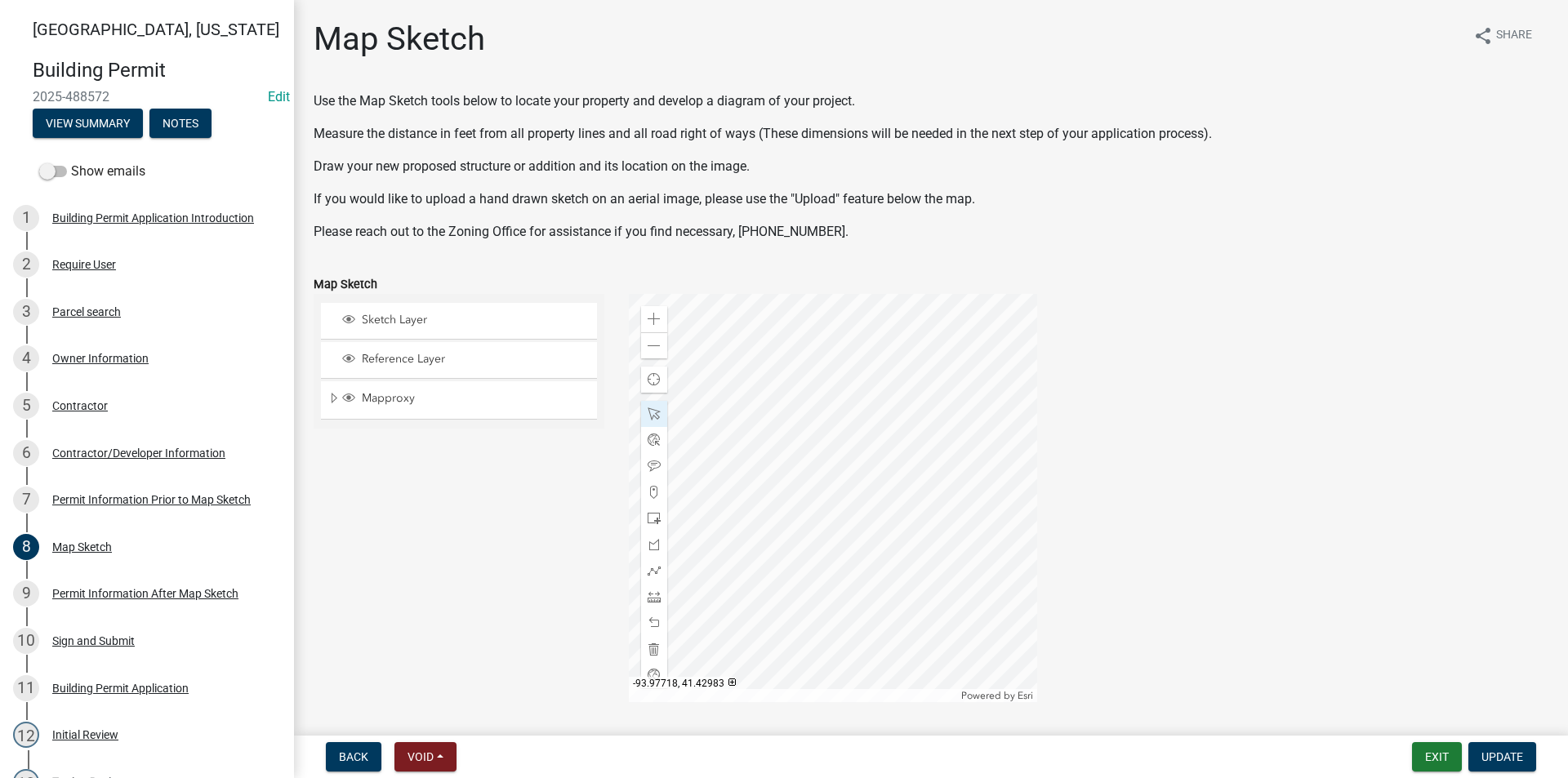
click at [954, 334] on div at bounding box center [833, 498] width 408 height 408
click at [953, 555] on div at bounding box center [833, 498] width 408 height 408
click at [960, 450] on div at bounding box center [833, 498] width 408 height 408
click at [920, 342] on div at bounding box center [833, 498] width 408 height 408
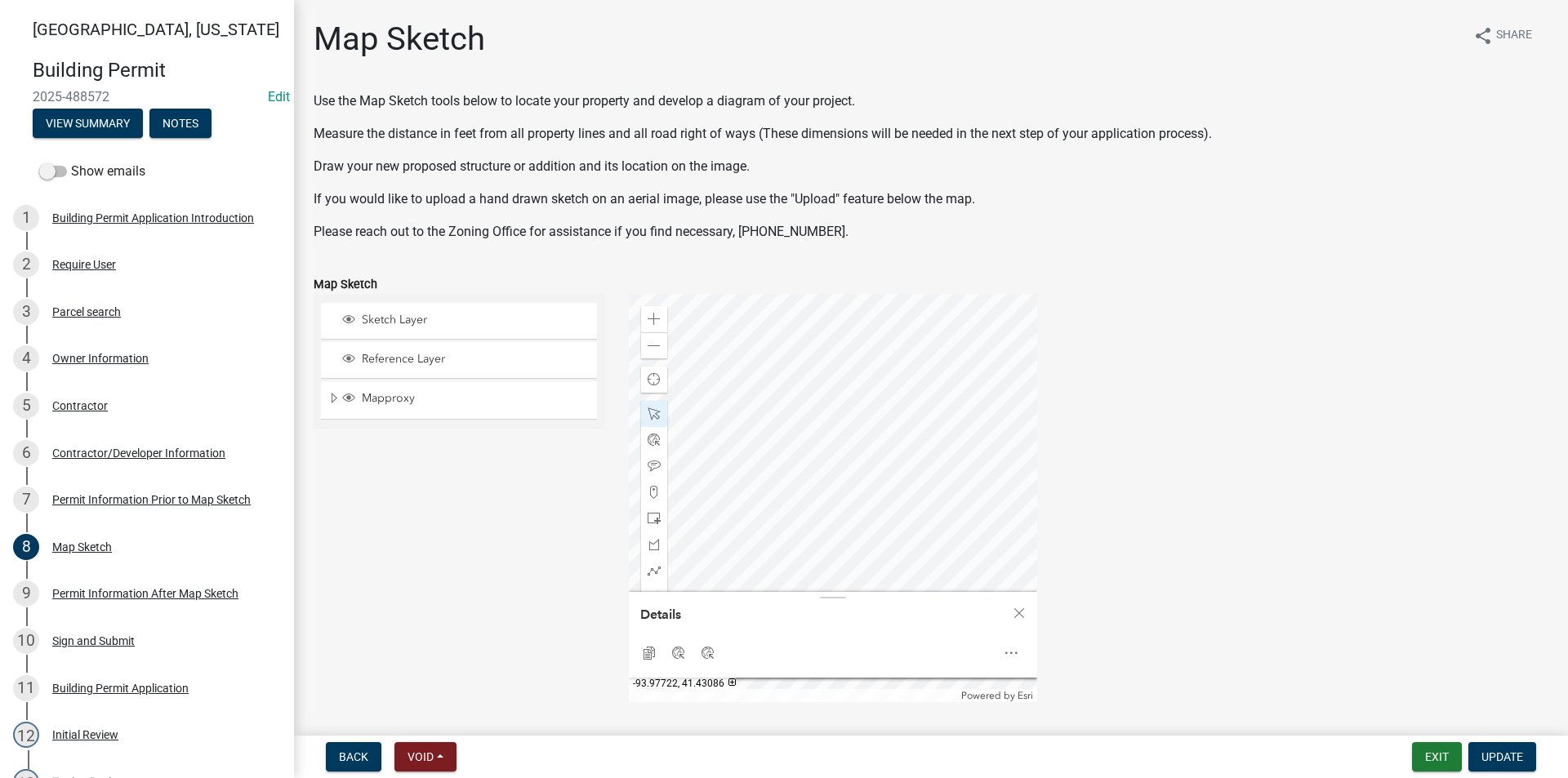
click at [915, 308] on div at bounding box center [833, 498] width 408 height 408
click at [794, 499] on div at bounding box center [833, 498] width 408 height 408
click at [1016, 609] on span "Close" at bounding box center [1019, 613] width 13 height 13
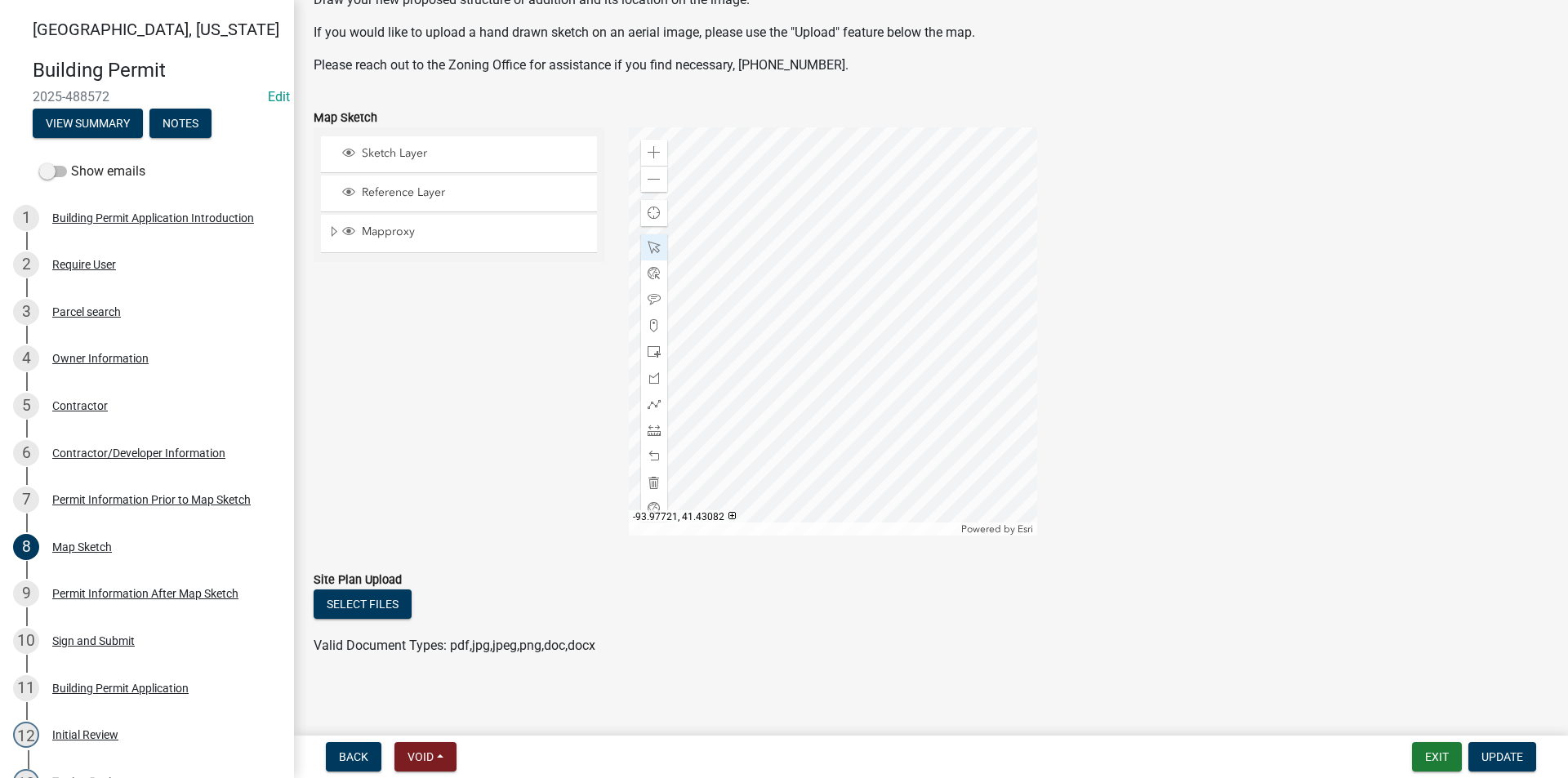
scroll to position [172, 0]
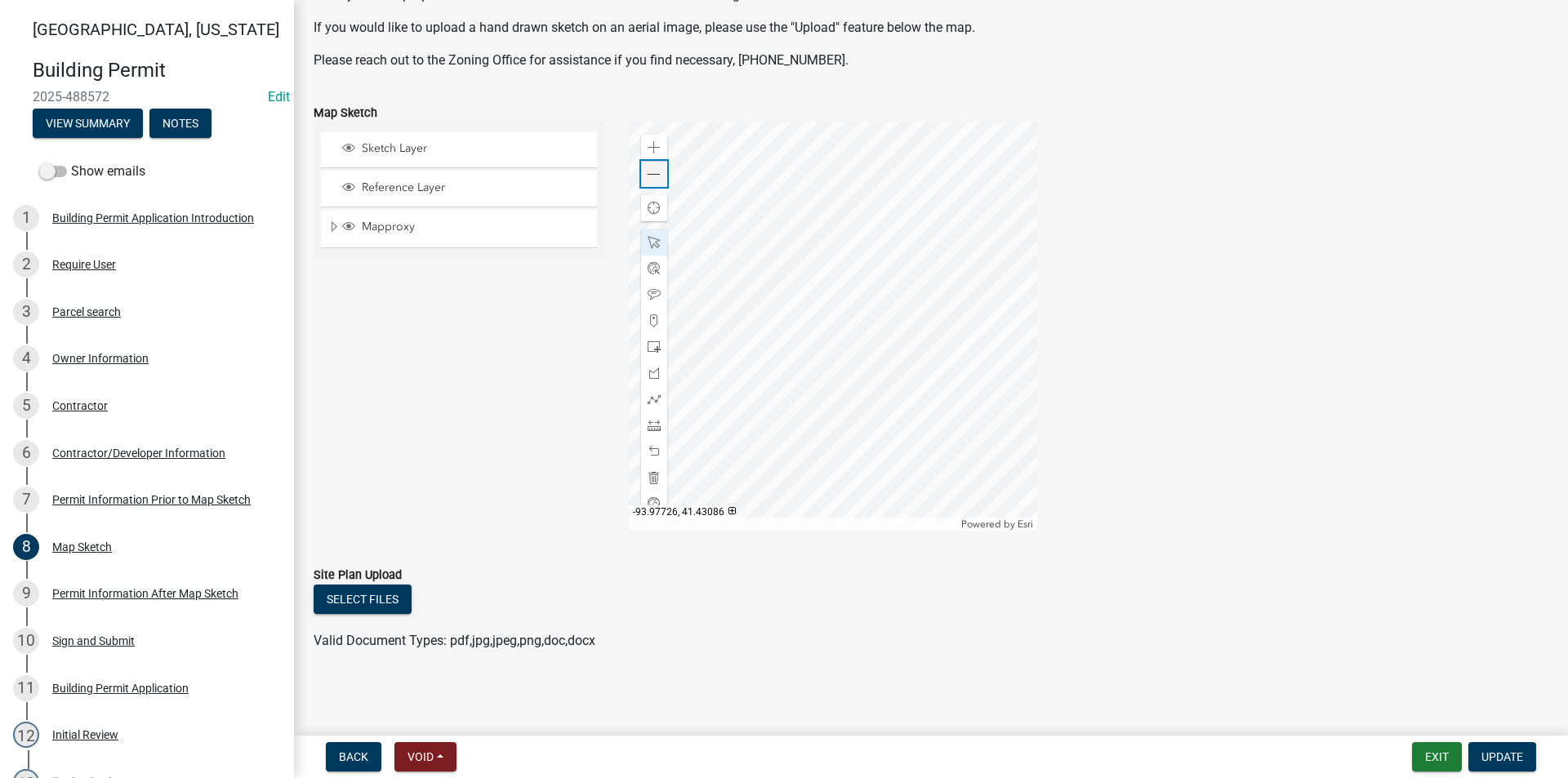
click at [651, 180] on span at bounding box center [654, 175] width 13 height 13
click at [657, 180] on div "Zoom out" at bounding box center [653, 174] width 26 height 26
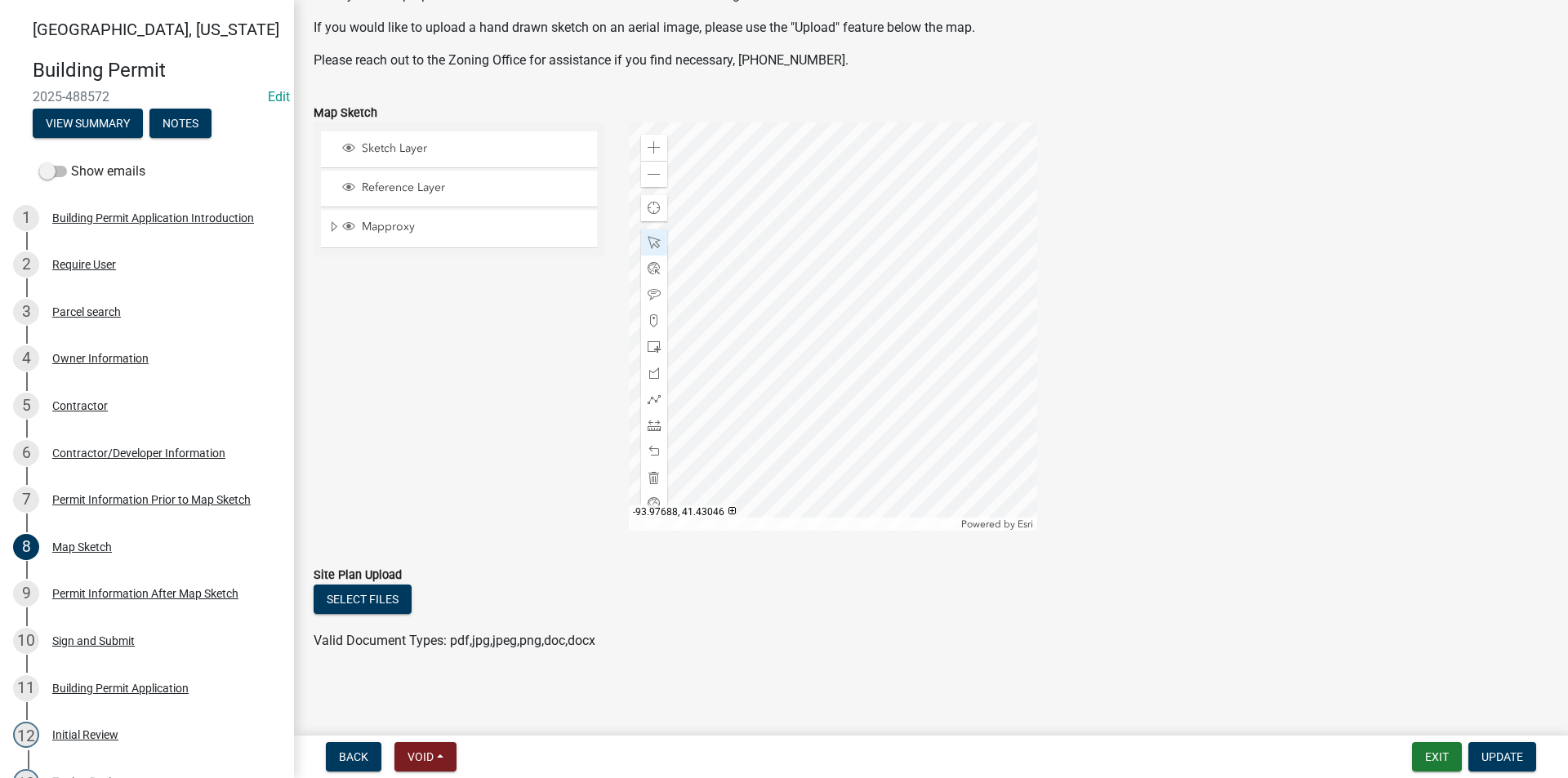
click at [862, 218] on div at bounding box center [833, 326] width 408 height 408
click at [949, 410] on div at bounding box center [833, 326] width 408 height 408
click at [1507, 757] on span "Update" at bounding box center [1502, 756] width 41 height 13
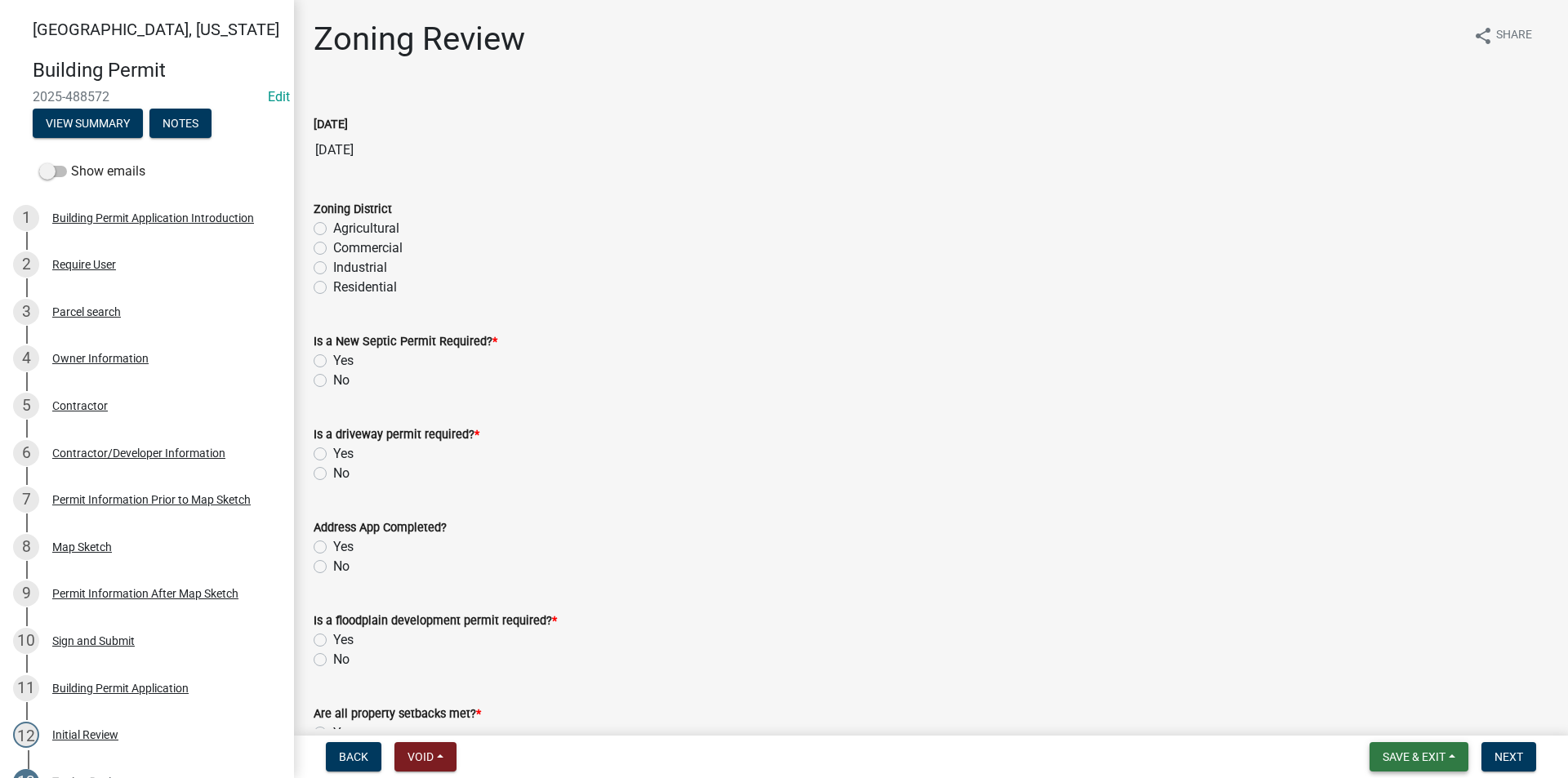
click at [1426, 754] on span "Save & Exit" at bounding box center [1414, 756] width 62 height 13
click at [1392, 678] on button "Save" at bounding box center [1403, 674] width 131 height 39
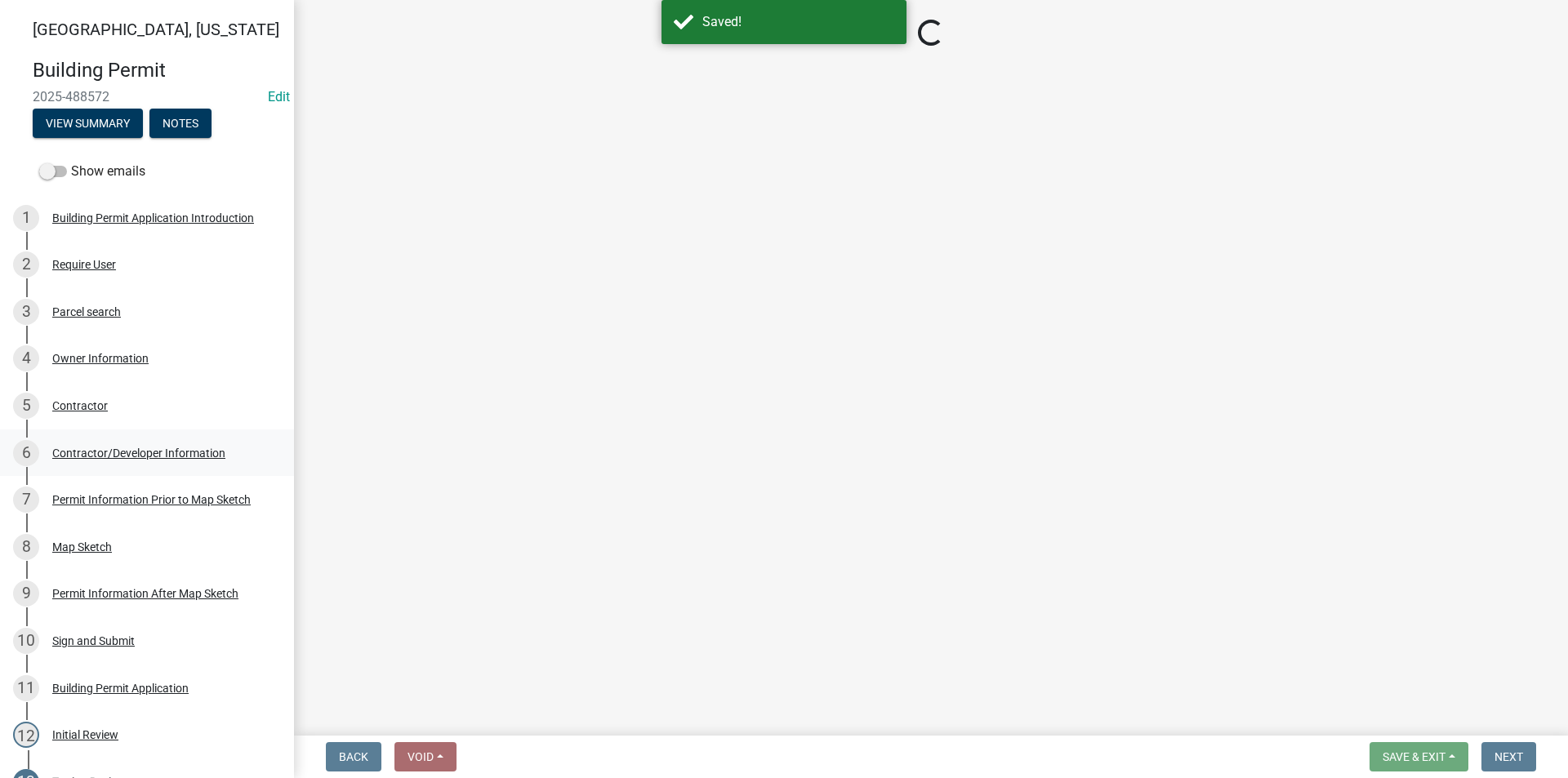
click at [104, 456] on div "Contractor/Developer Information" at bounding box center [139, 453] width 173 height 11
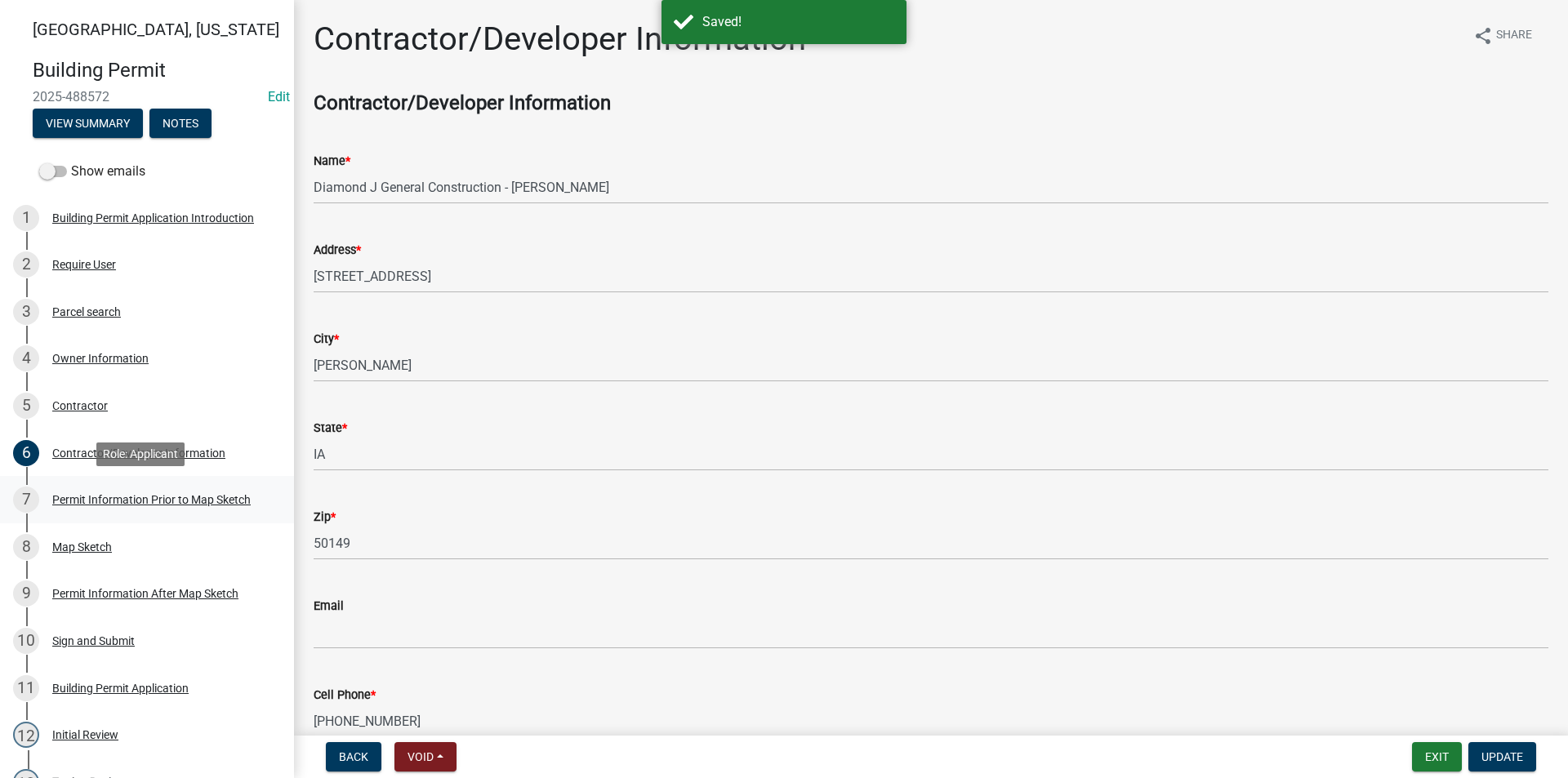
click at [124, 493] on div "Permit Information Prior to Map Sketch" at bounding box center [152, 499] width 199 height 11
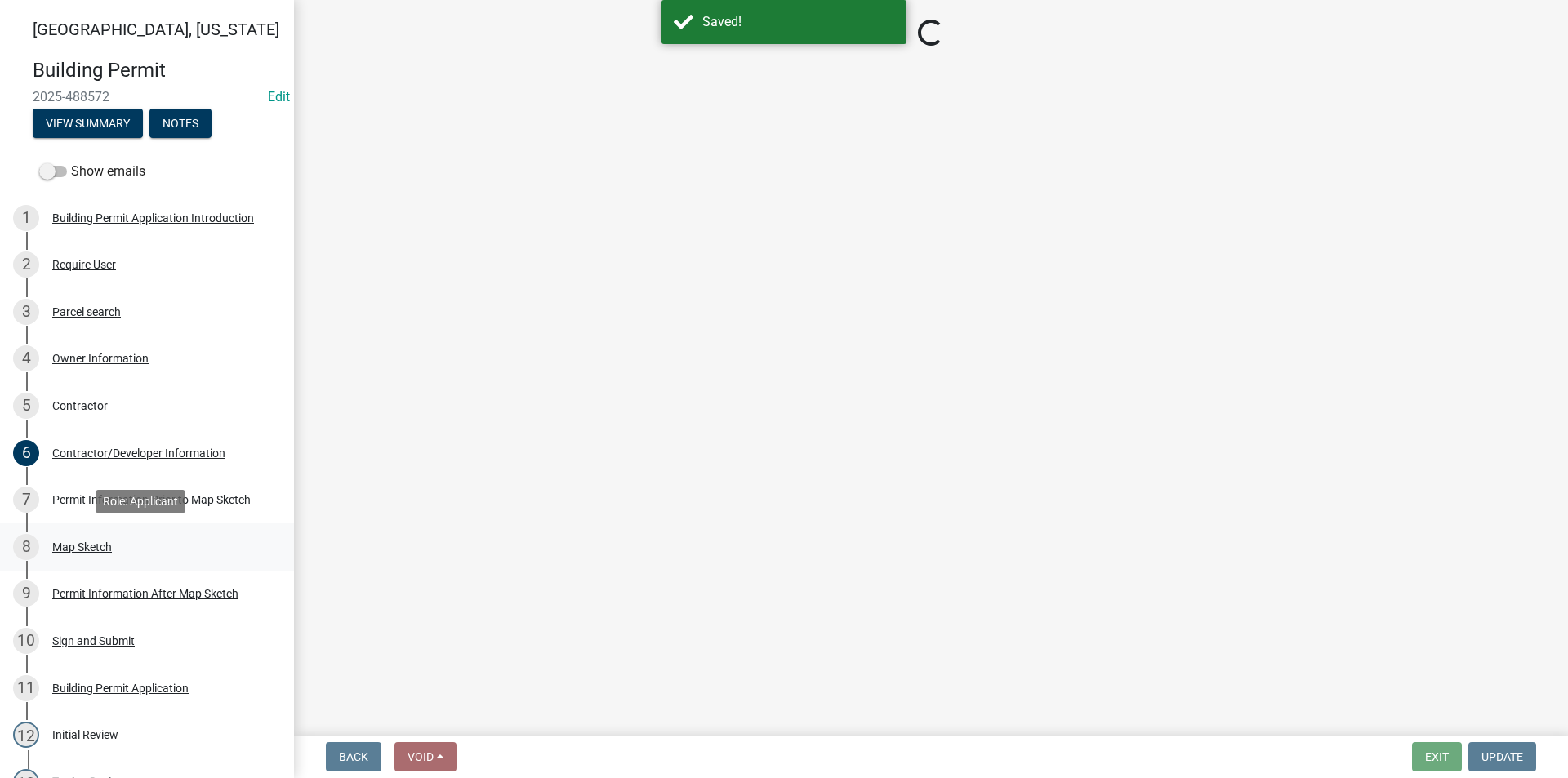
select select "6b2626da-78ea-4ec6-8513-ccc18f4ad425"
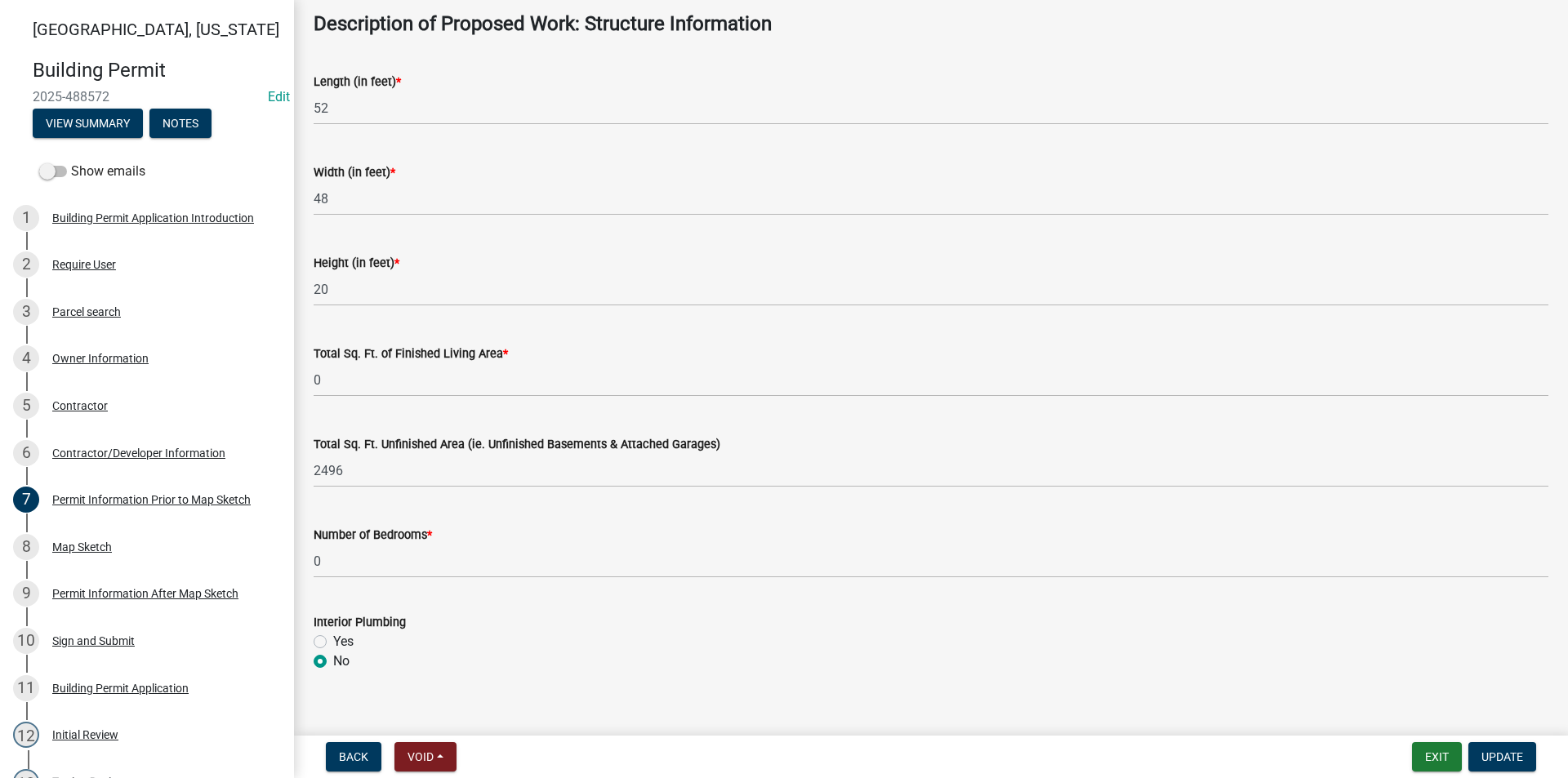
scroll to position [897, 0]
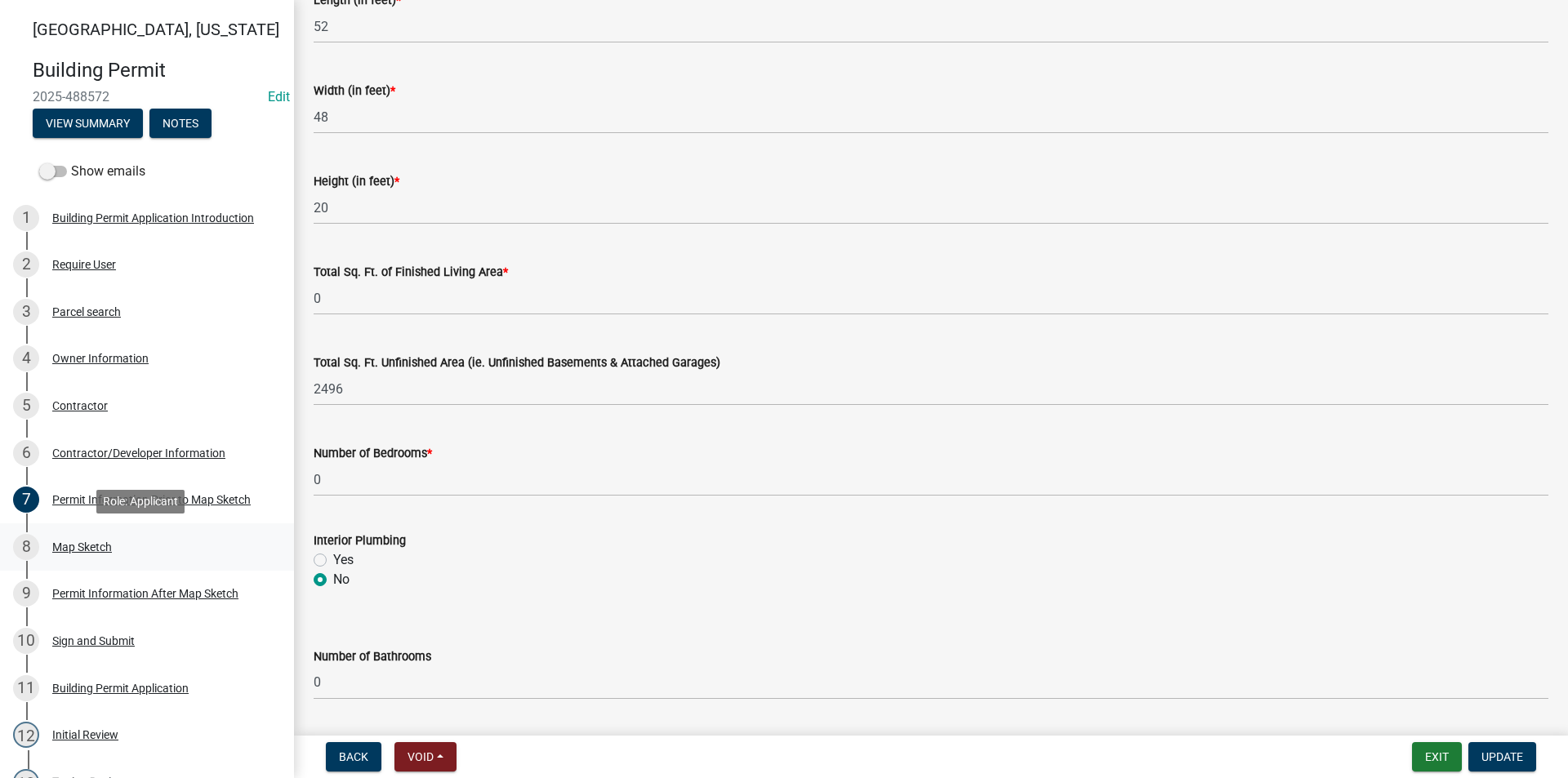
click at [74, 557] on div "8 Map Sketch" at bounding box center [140, 547] width 255 height 26
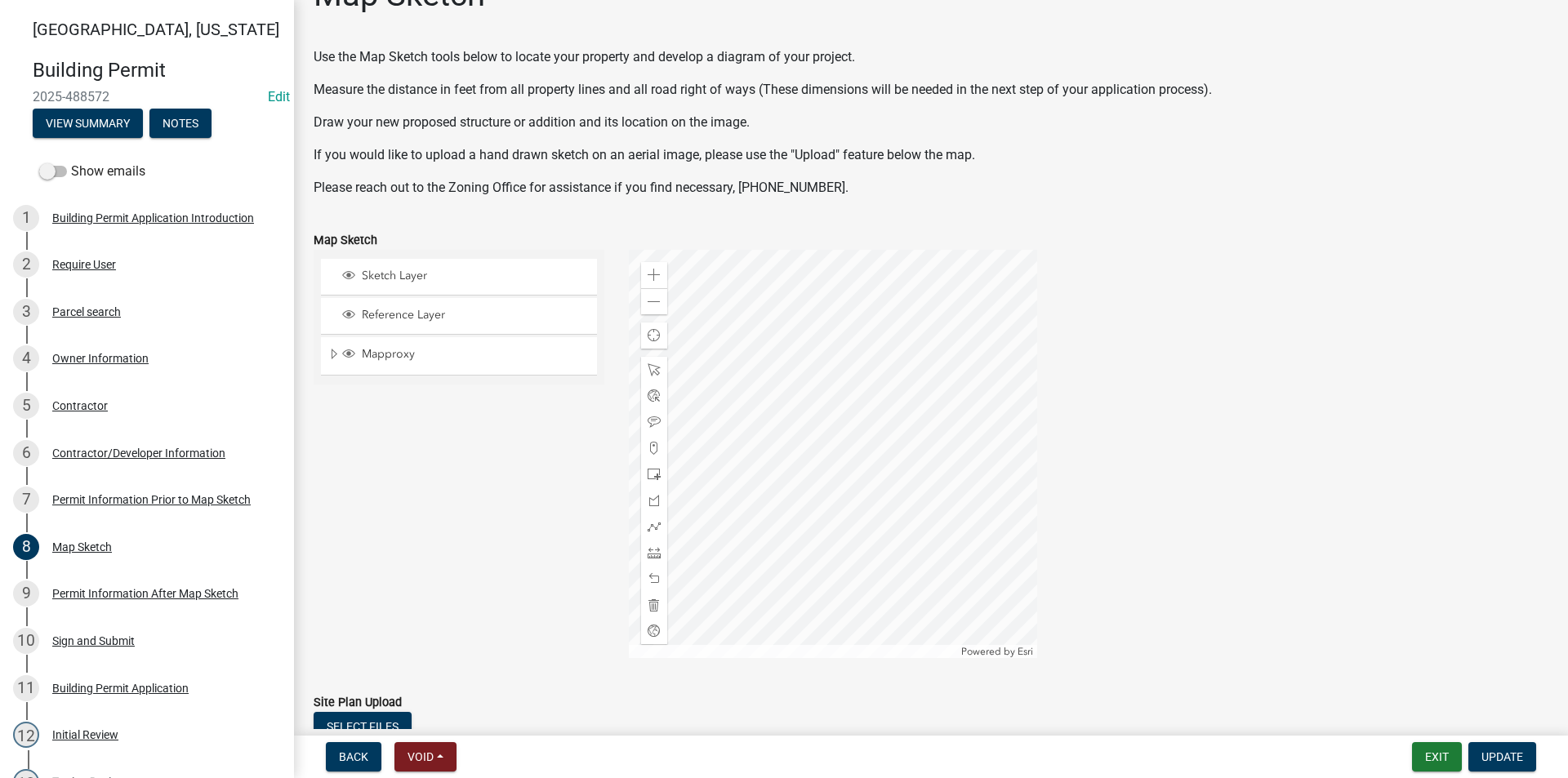
scroll to position [82, 0]
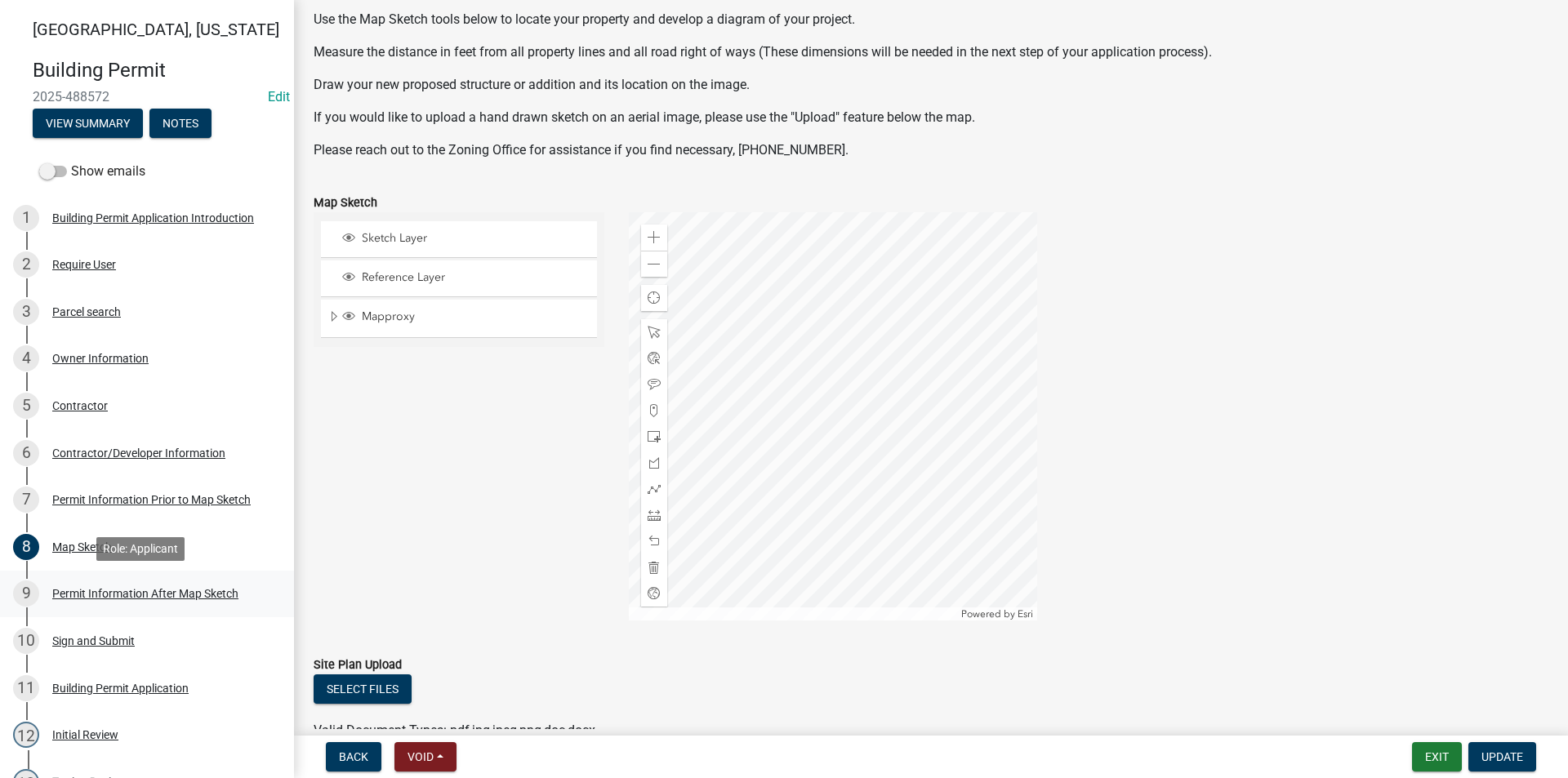
click at [86, 585] on div "9 Permit Information After Map Sketch" at bounding box center [140, 593] width 255 height 26
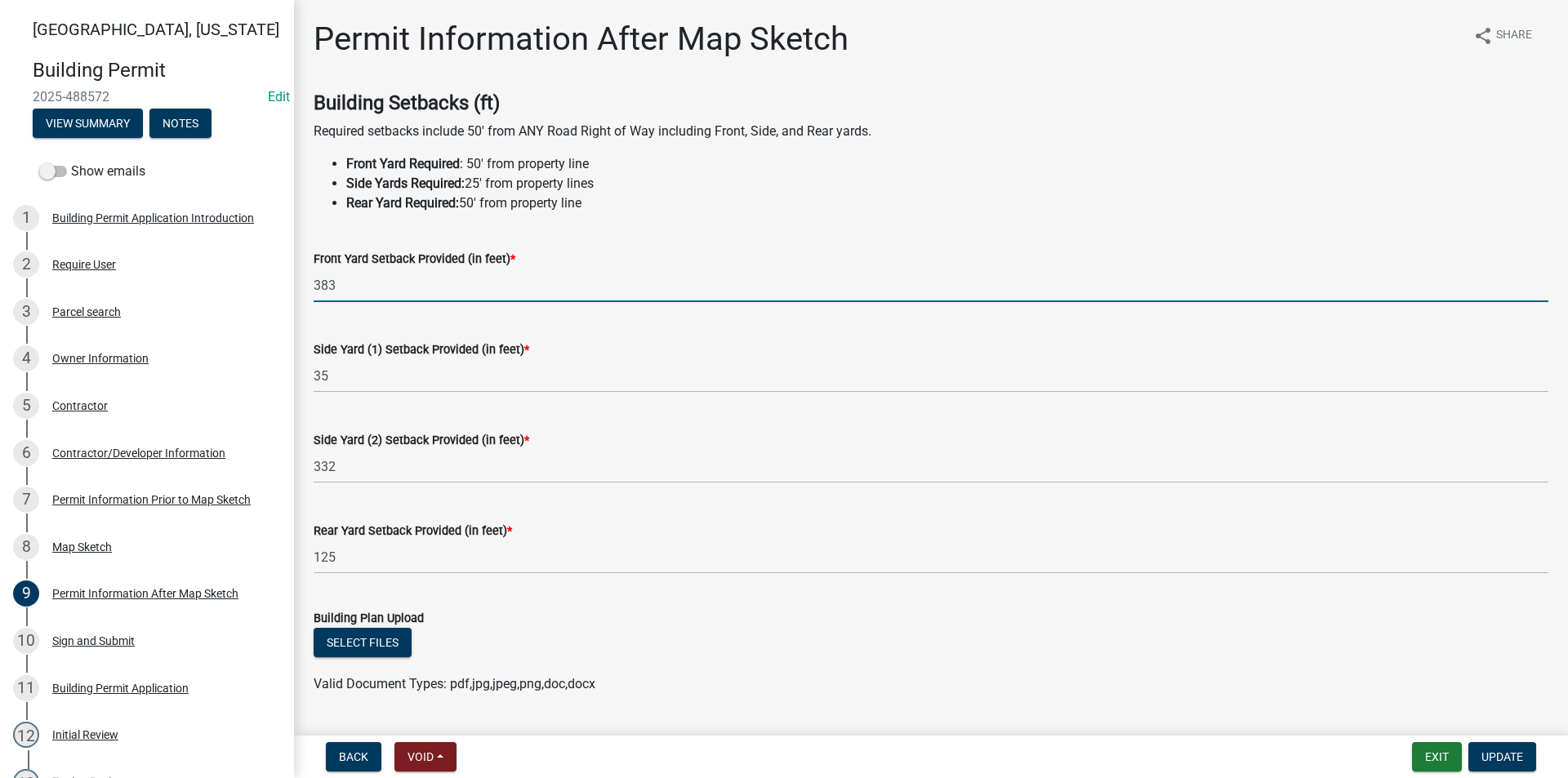
drag, startPoint x: 344, startPoint y: 286, endPoint x: 305, endPoint y: 287, distance: 39.0
click at [305, 287] on div "Front Yard Setback Provided (in feet) * 383" at bounding box center [931, 264] width 1259 height 76
type input "376"
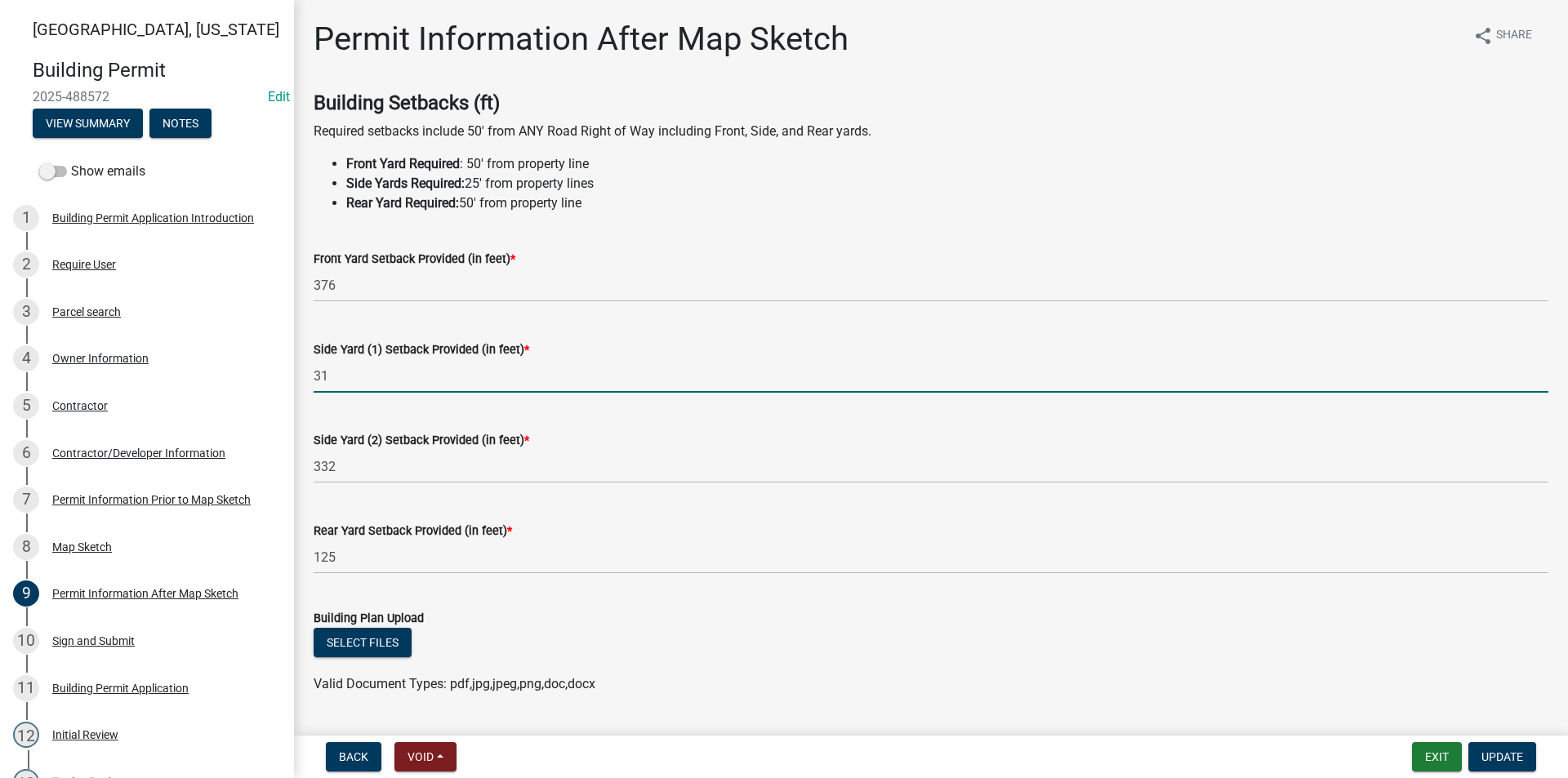
type input "31"
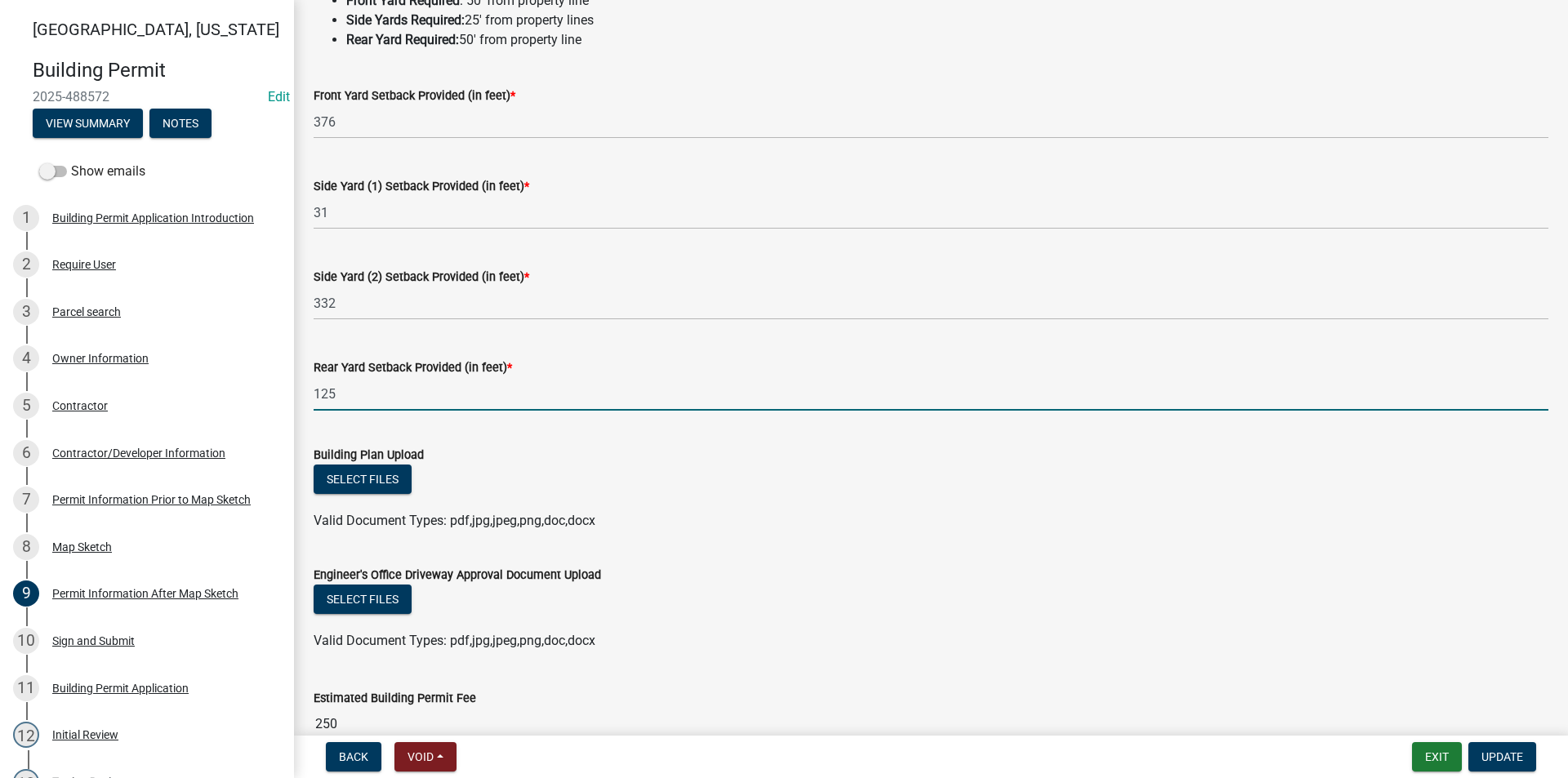
scroll to position [245, 0]
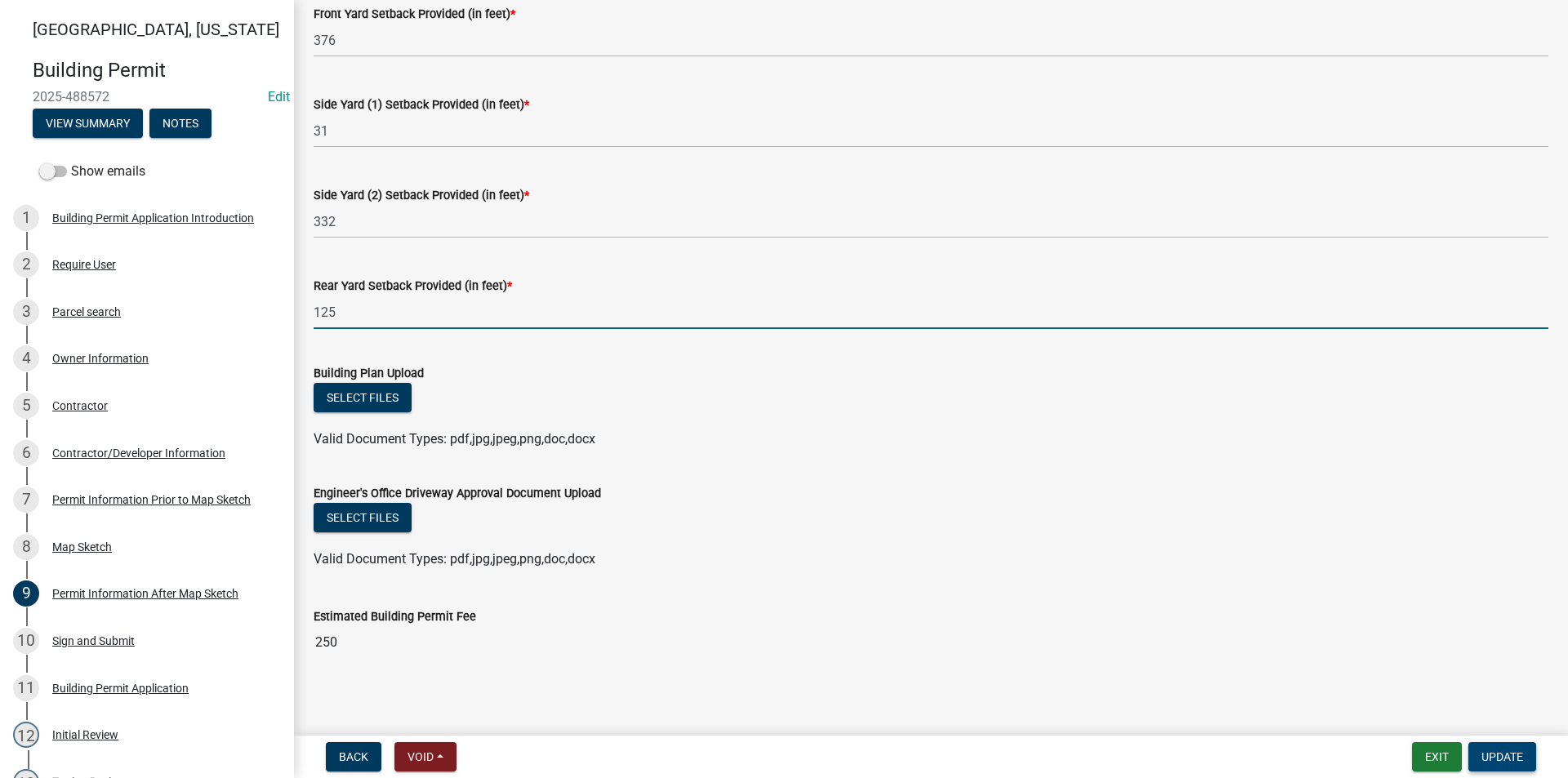
click at [1514, 751] on span "Update" at bounding box center [1502, 756] width 41 height 13
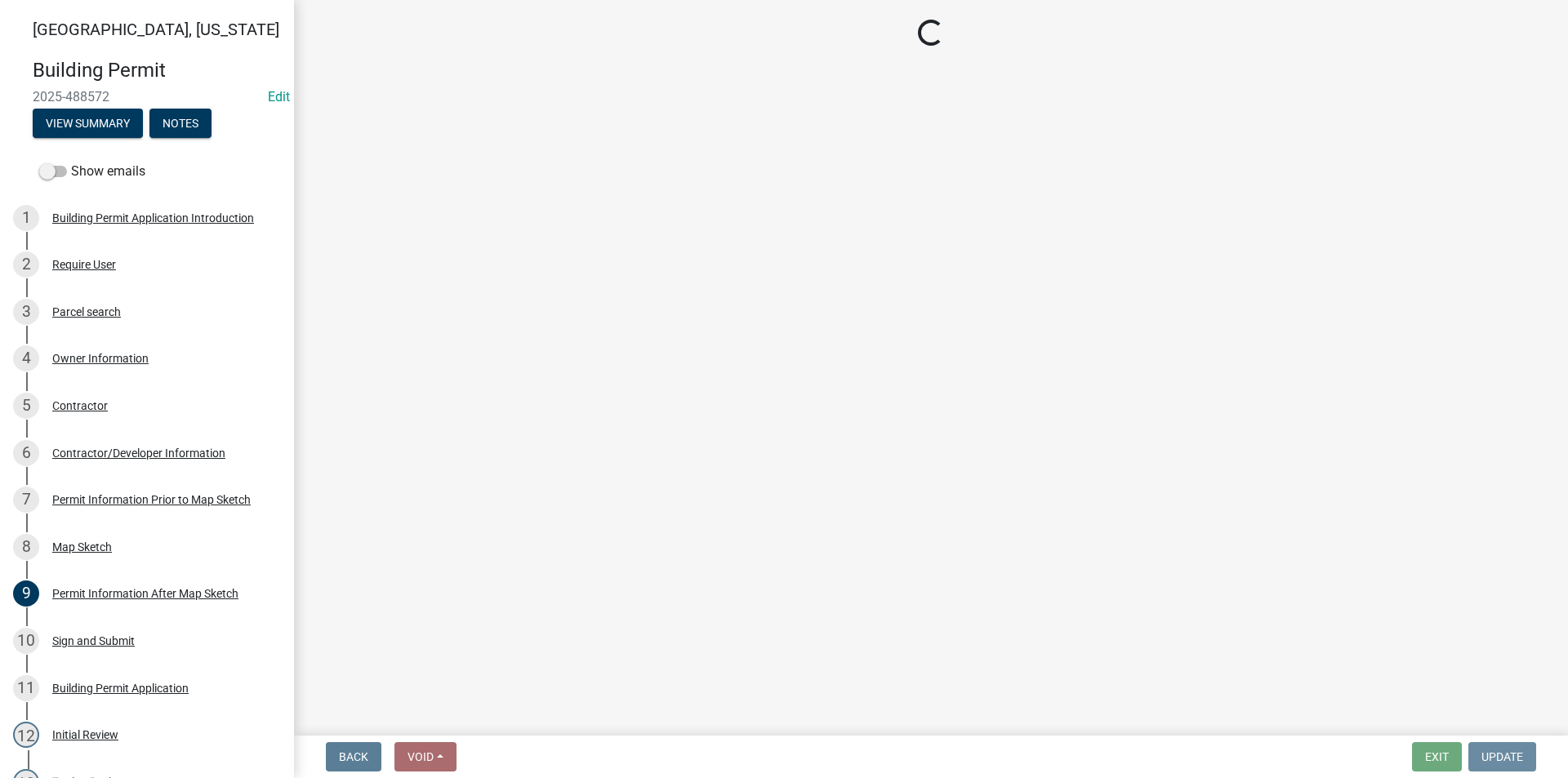
scroll to position [0, 0]
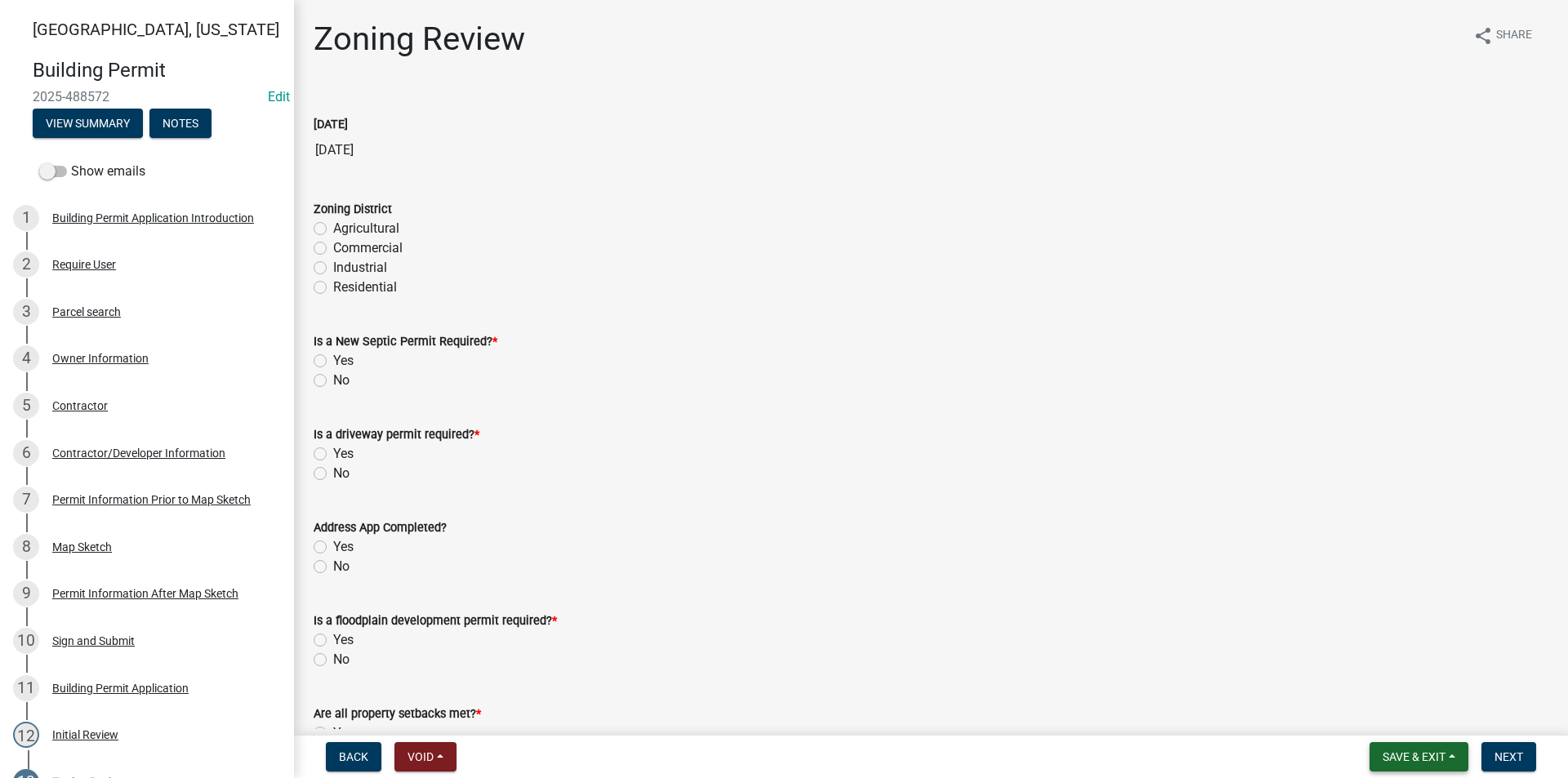
click at [1413, 755] on span "Save & Exit" at bounding box center [1414, 756] width 62 height 13
click at [1387, 672] on button "Save" at bounding box center [1403, 674] width 131 height 39
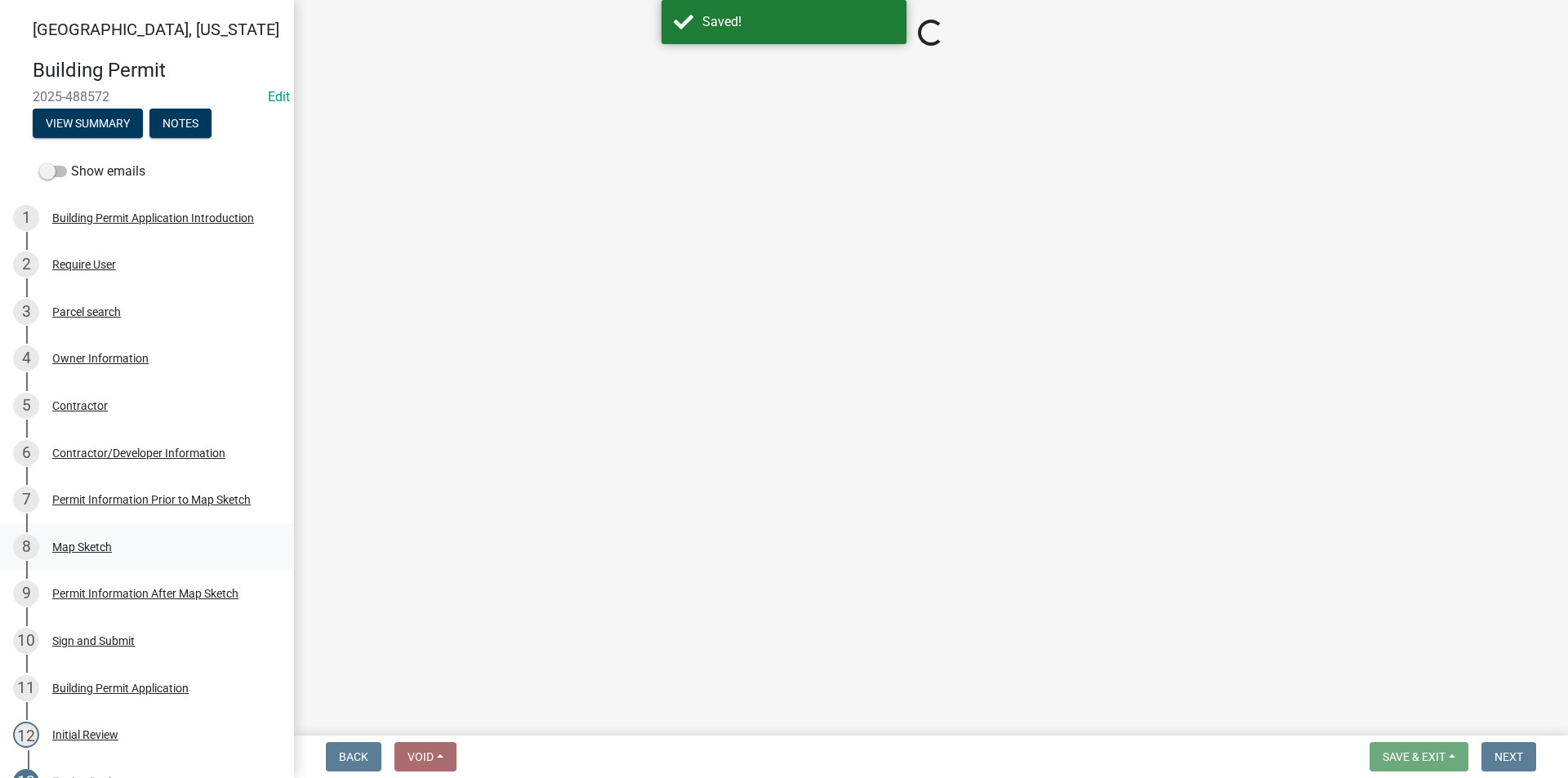
click at [101, 544] on div "Map Sketch" at bounding box center [82, 547] width 60 height 11
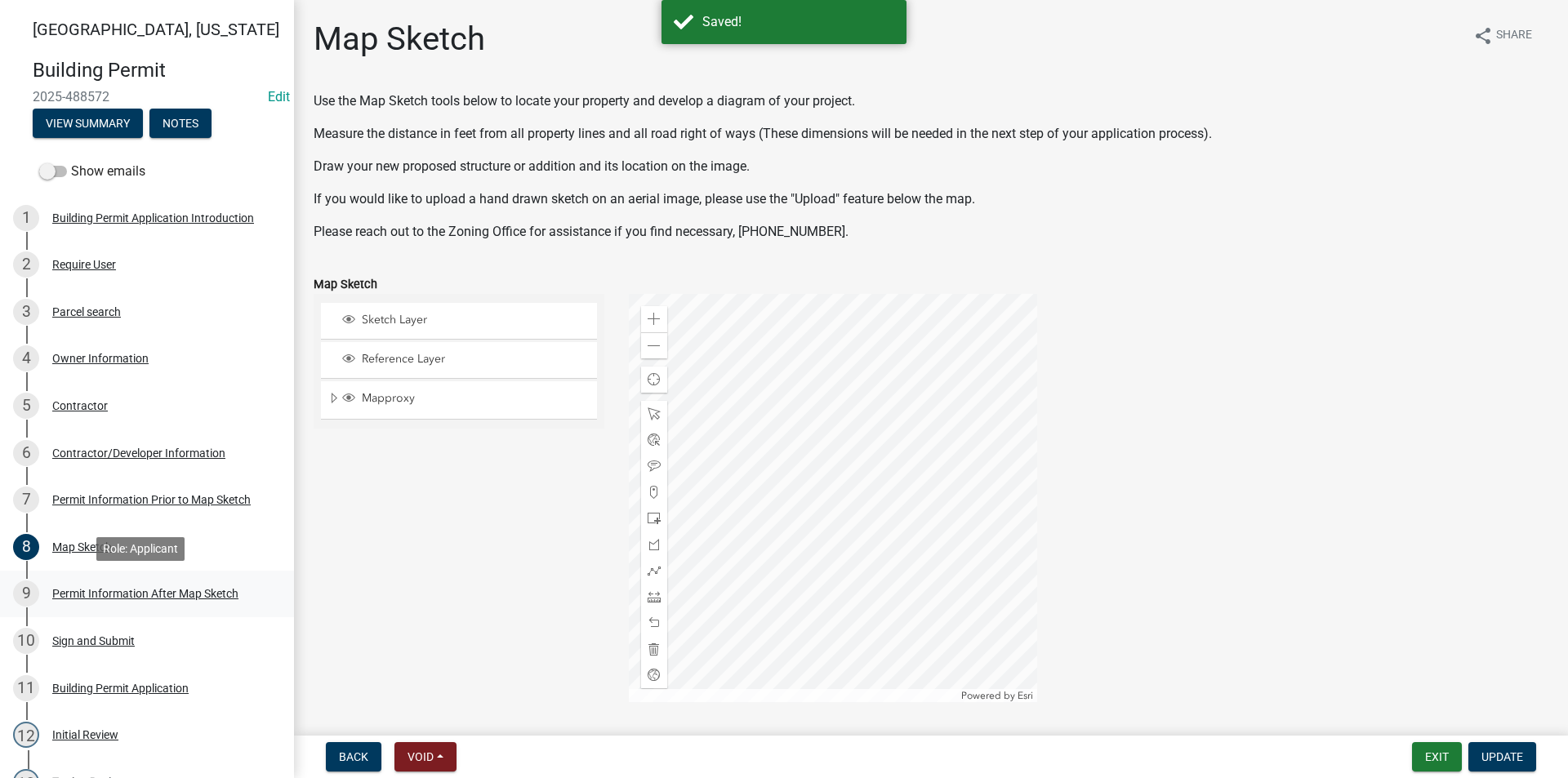
click at [109, 581] on div "9 Permit Information After Map Sketch" at bounding box center [140, 593] width 255 height 26
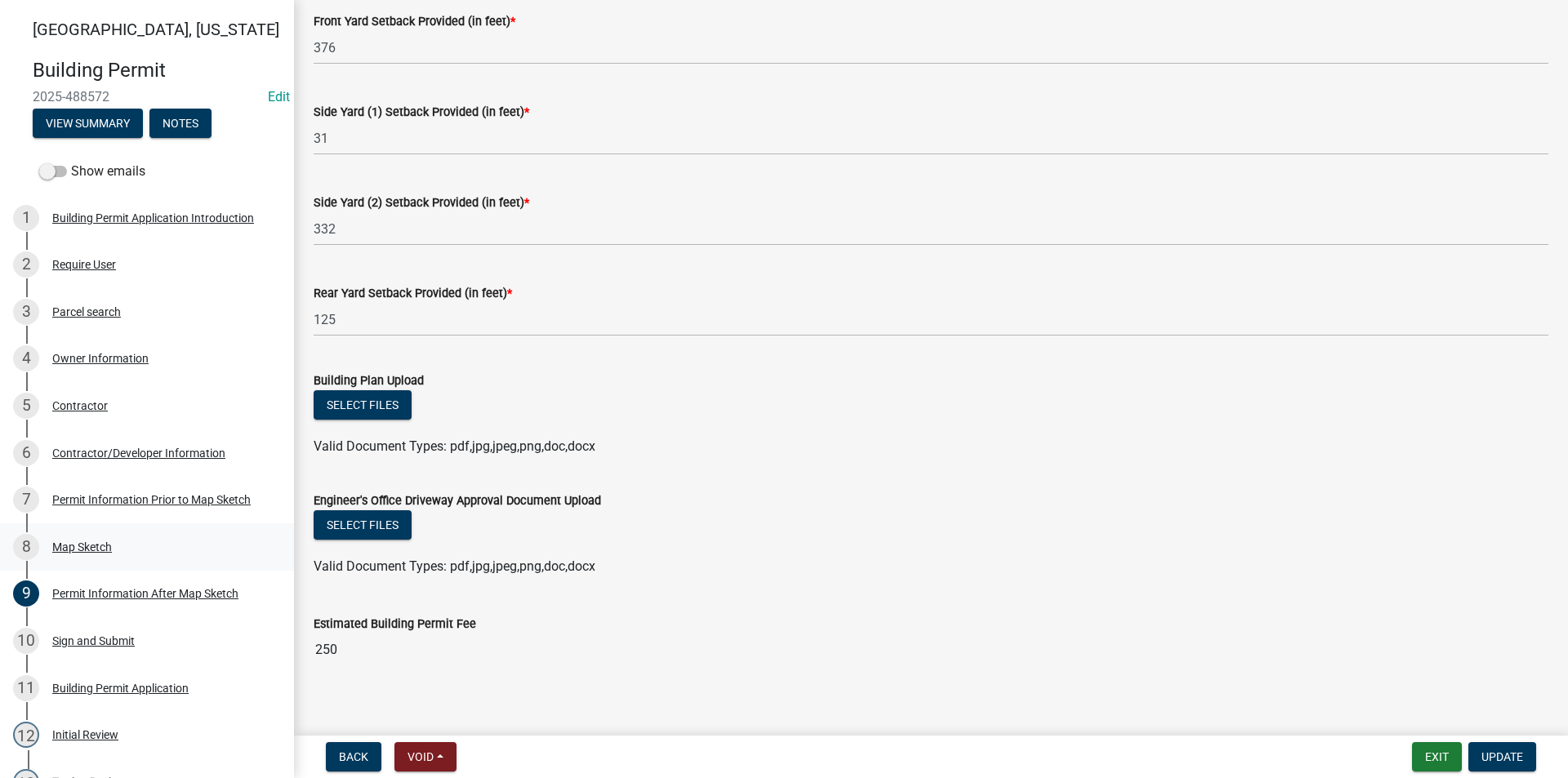
scroll to position [253, 0]
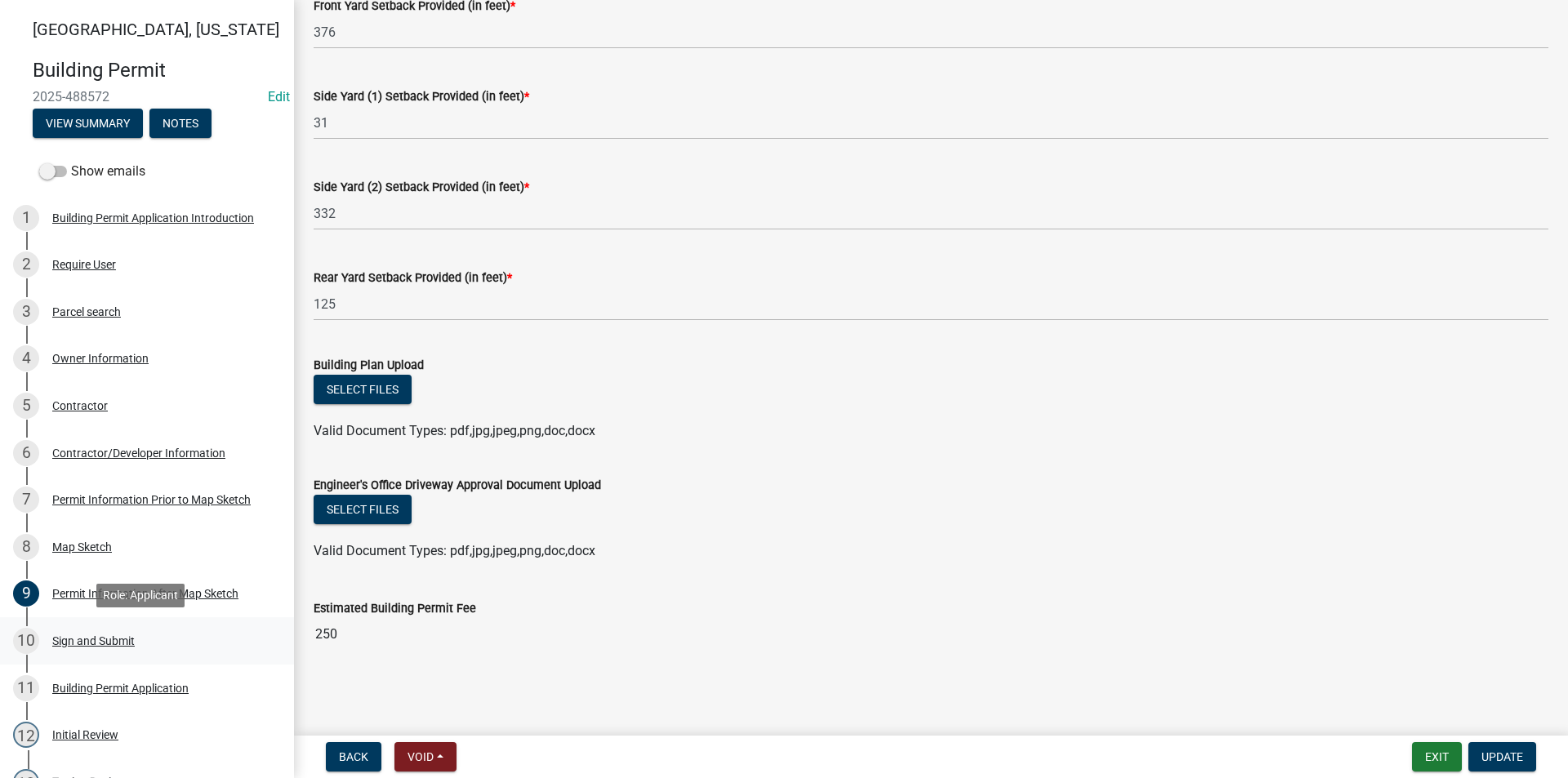
click at [135, 633] on div "10 Sign and Submit" at bounding box center [140, 640] width 255 height 26
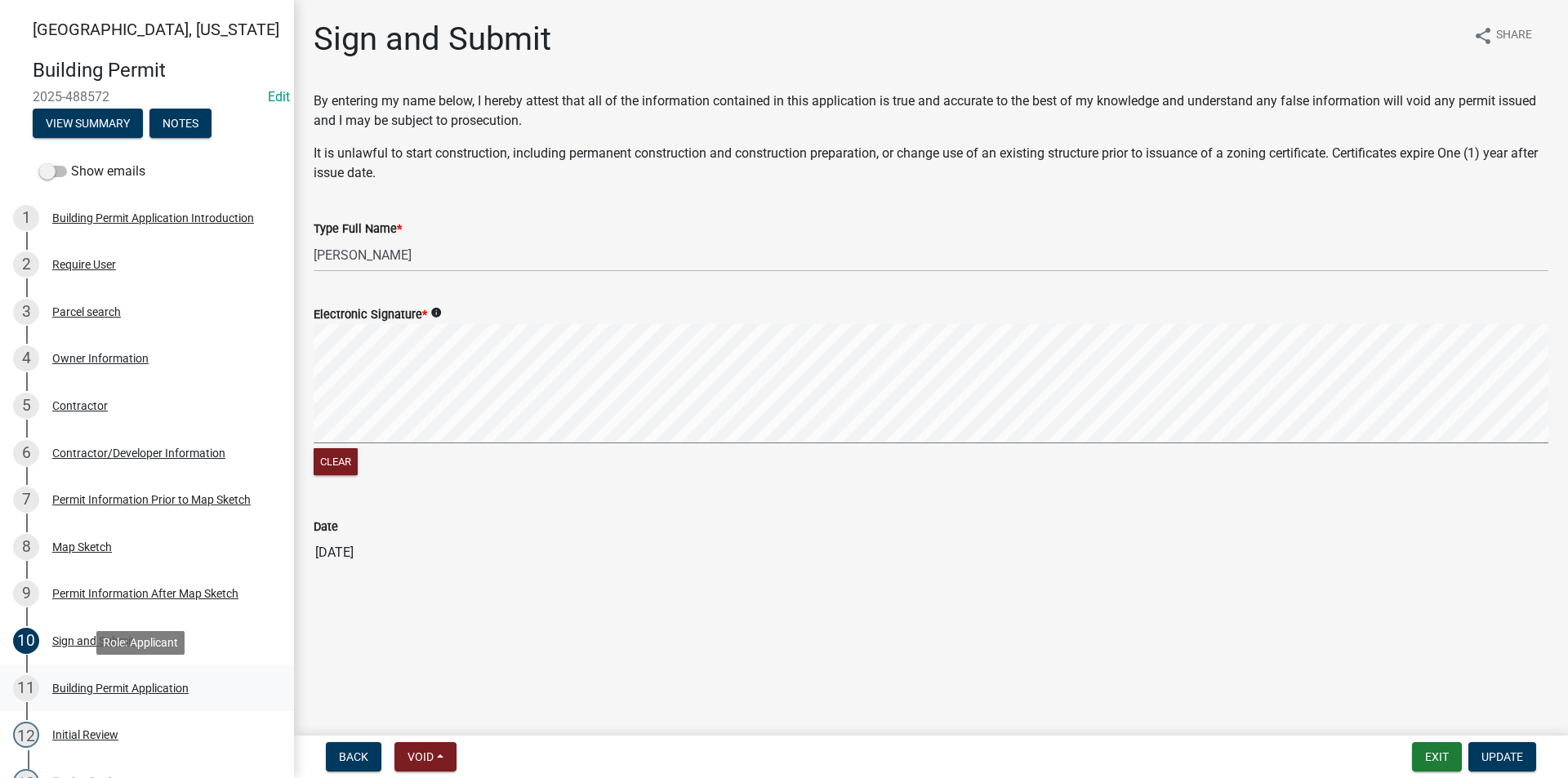
click at [120, 682] on div "Building Permit Application" at bounding box center [120, 688] width 136 height 11
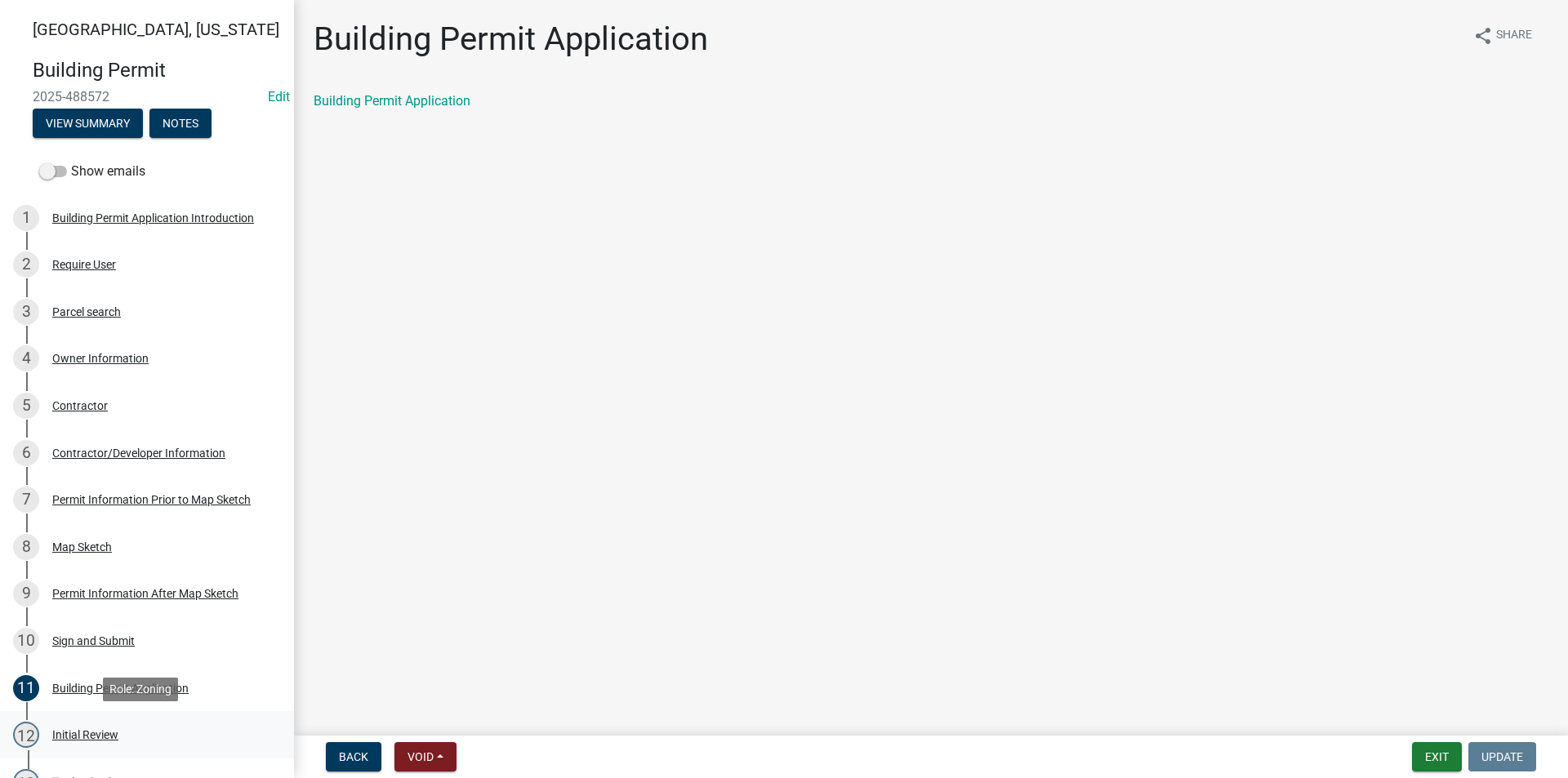
click at [109, 737] on div "Initial Review" at bounding box center [85, 734] width 66 height 11
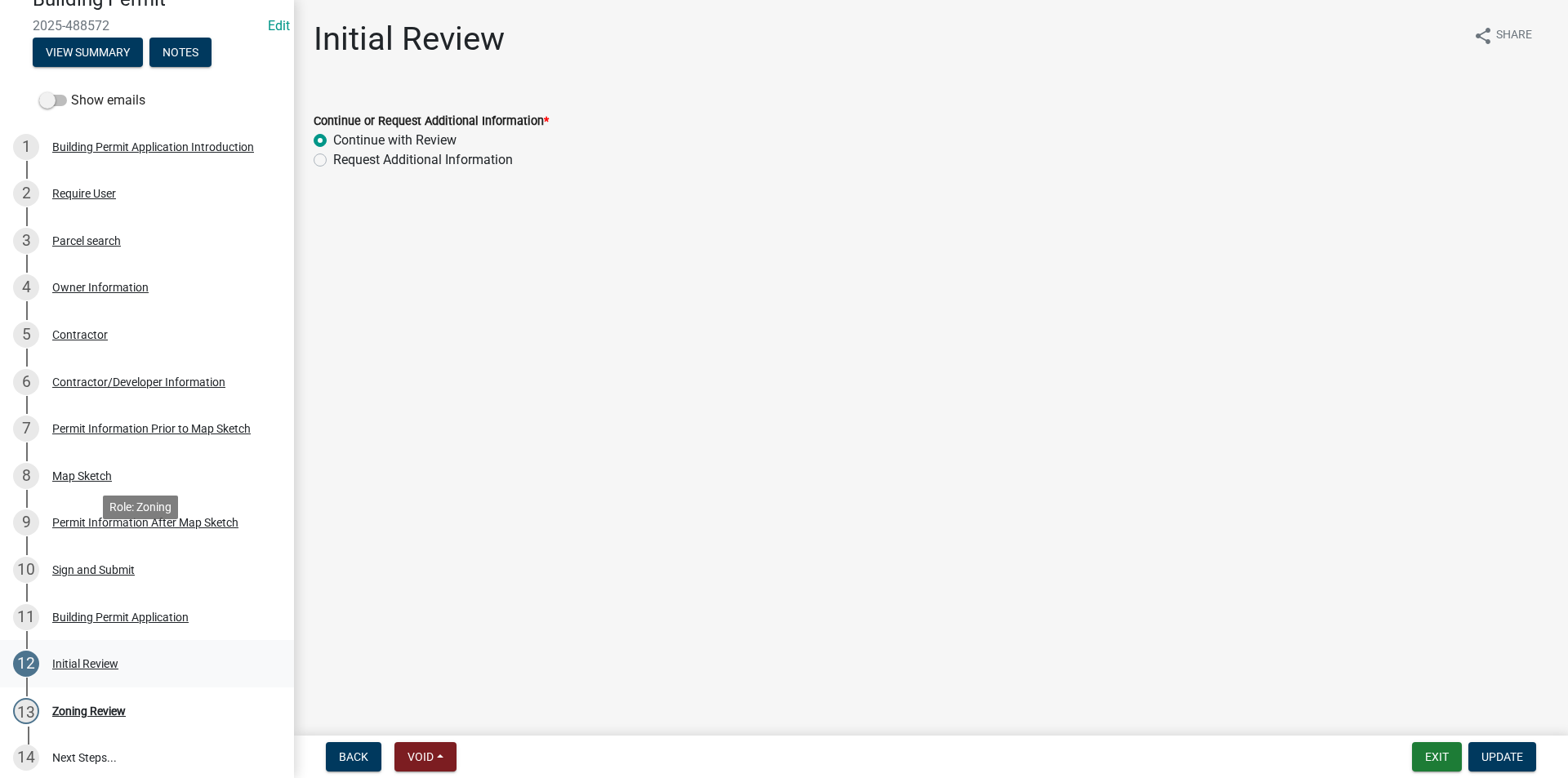
scroll to position [189, 0]
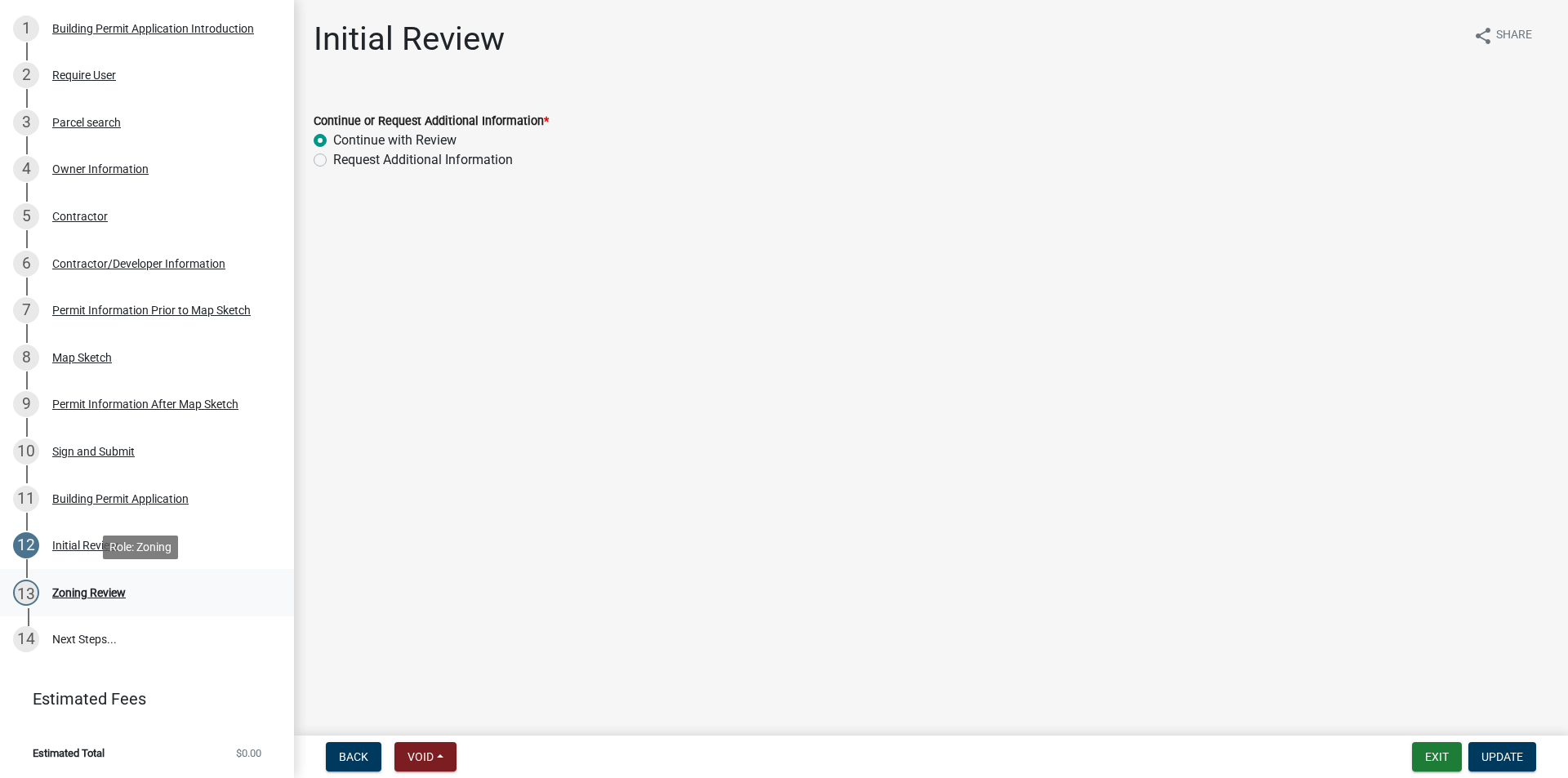
click at [106, 584] on div "13 Zoning Review" at bounding box center [140, 592] width 255 height 26
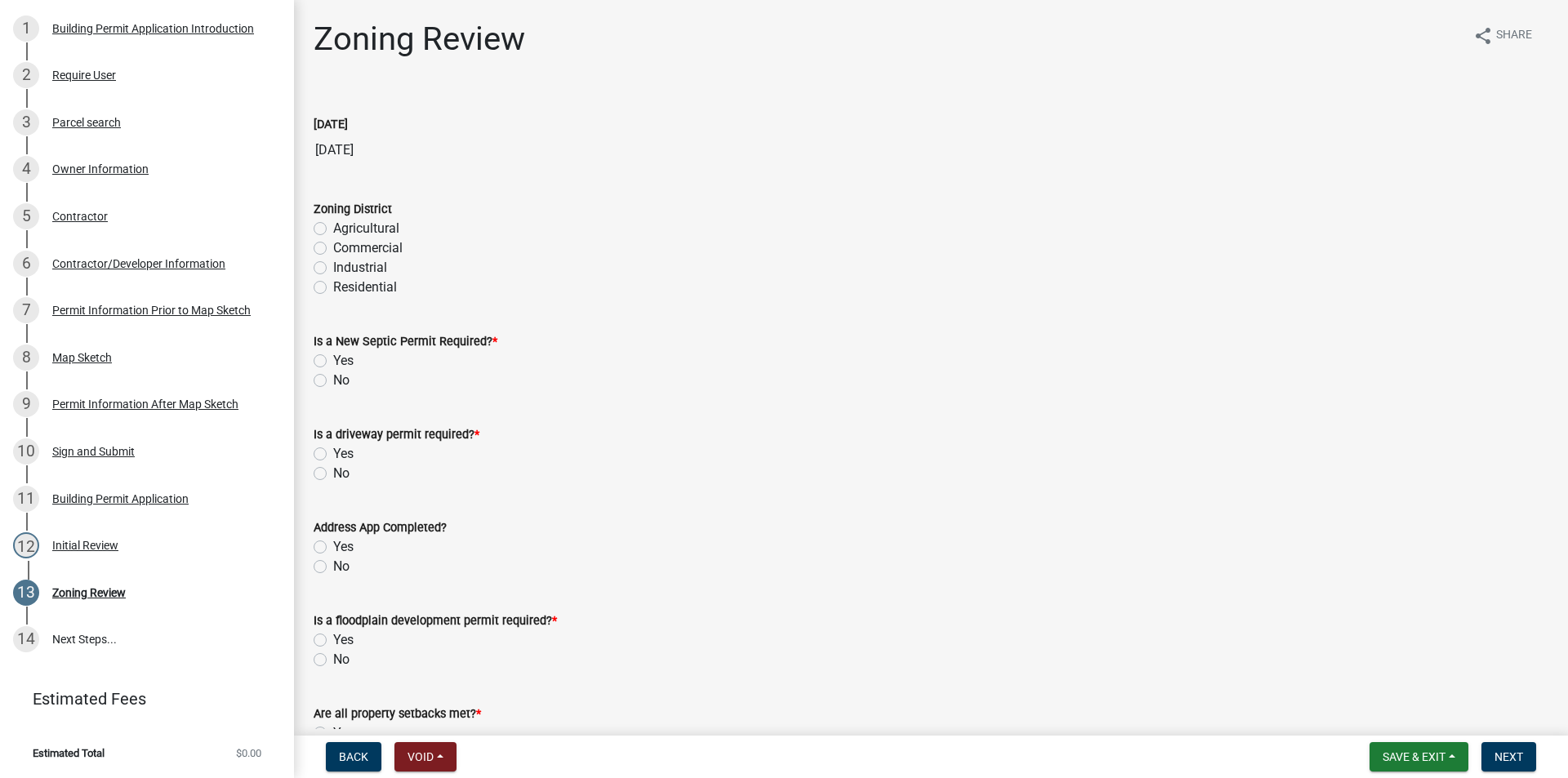
click at [333, 225] on label "Agricultural" at bounding box center [366, 228] width 66 height 19
click at [333, 225] on input "Agricultural" at bounding box center [338, 224] width 11 height 11
radio input "true"
click at [333, 384] on label "No" at bounding box center [341, 379] width 17 height 19
click at [333, 381] on input "No" at bounding box center [338, 376] width 11 height 11
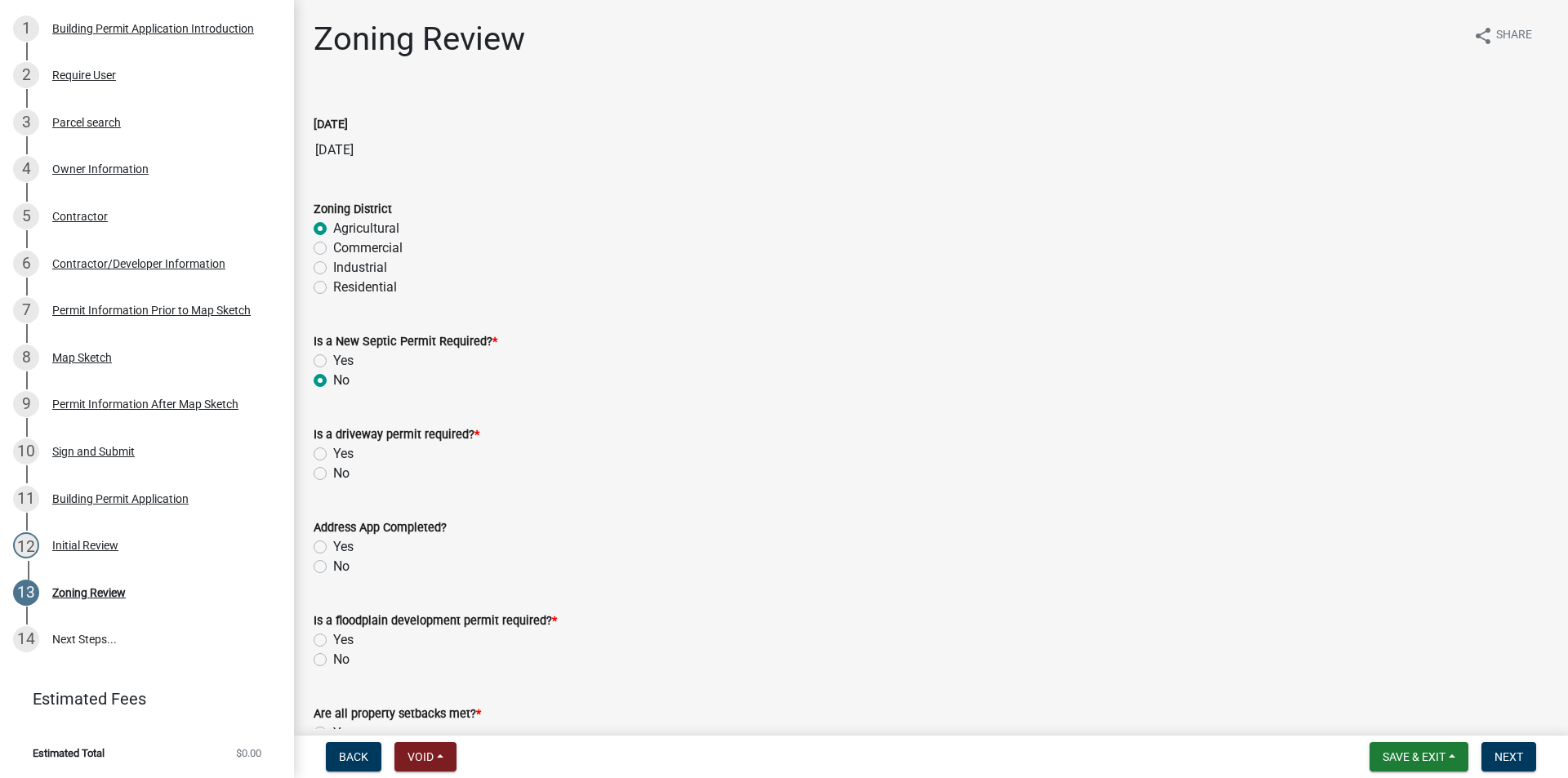
radio input "true"
click at [333, 472] on label "No" at bounding box center [341, 473] width 17 height 19
click at [333, 472] on input "No" at bounding box center [338, 469] width 11 height 11
radio input "true"
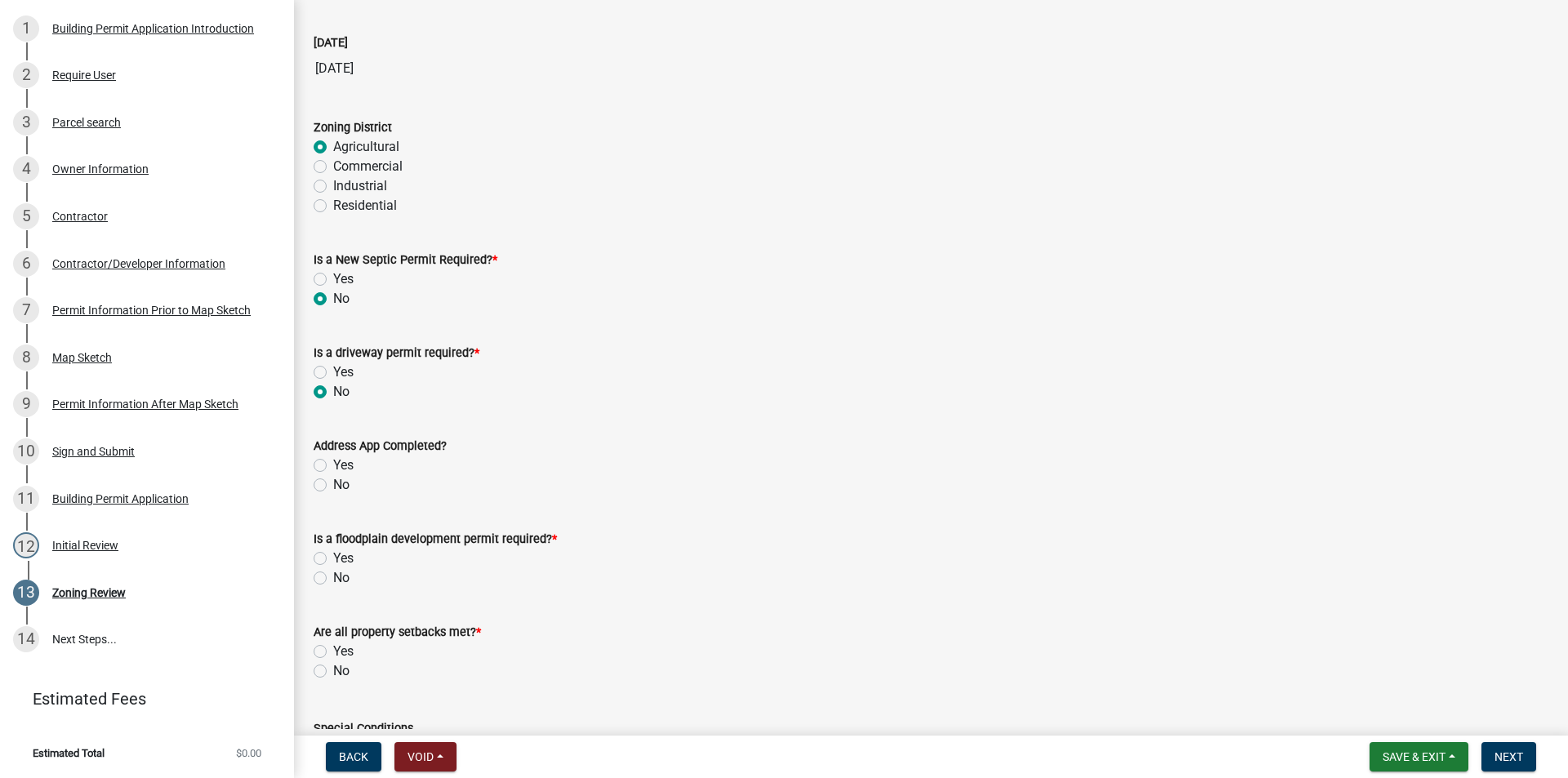
click at [333, 468] on label "Yes" at bounding box center [343, 465] width 20 height 19
click at [333, 466] on input "Yes" at bounding box center [338, 461] width 11 height 11
radio input "true"
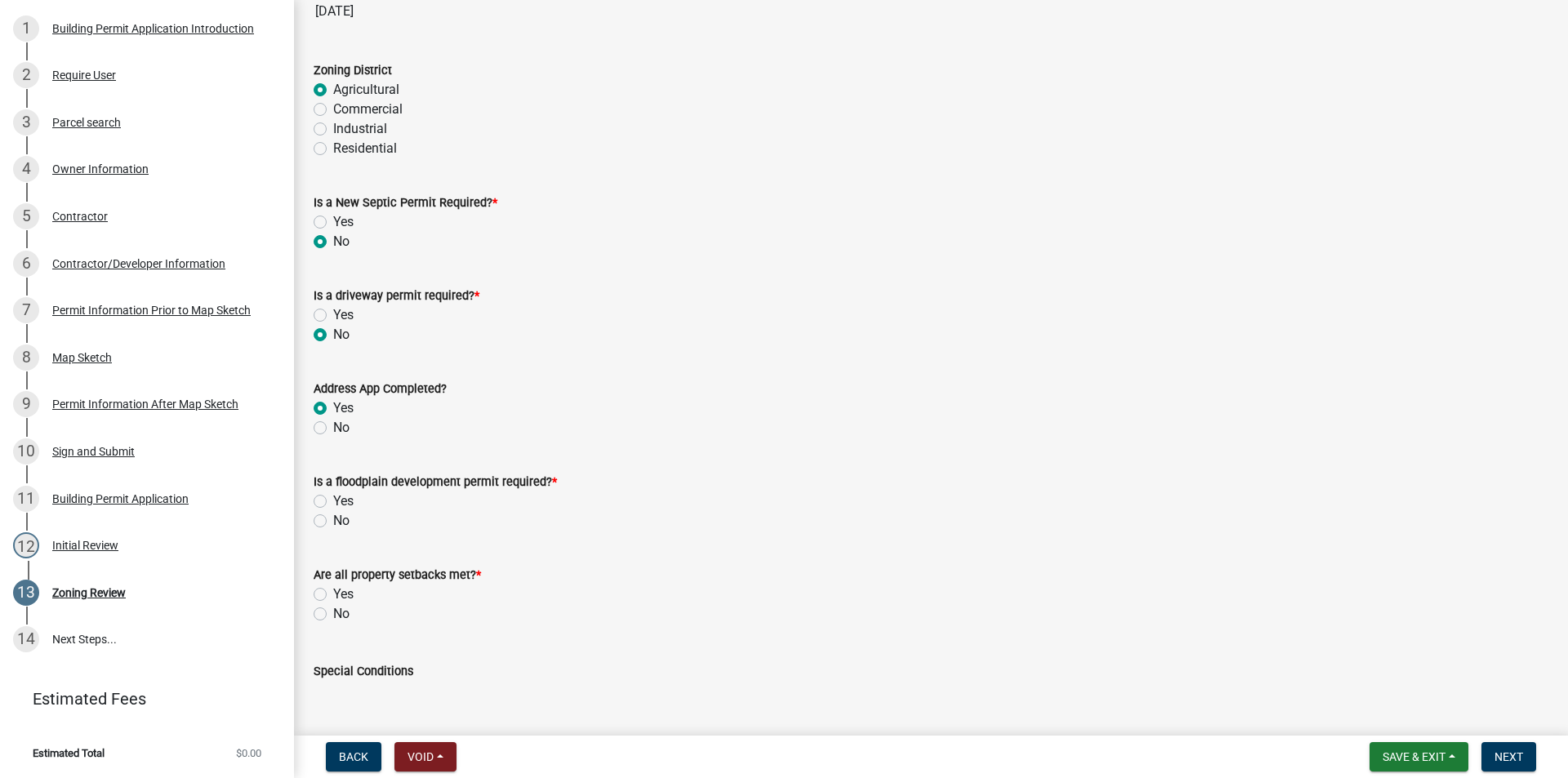
scroll to position [163, 0]
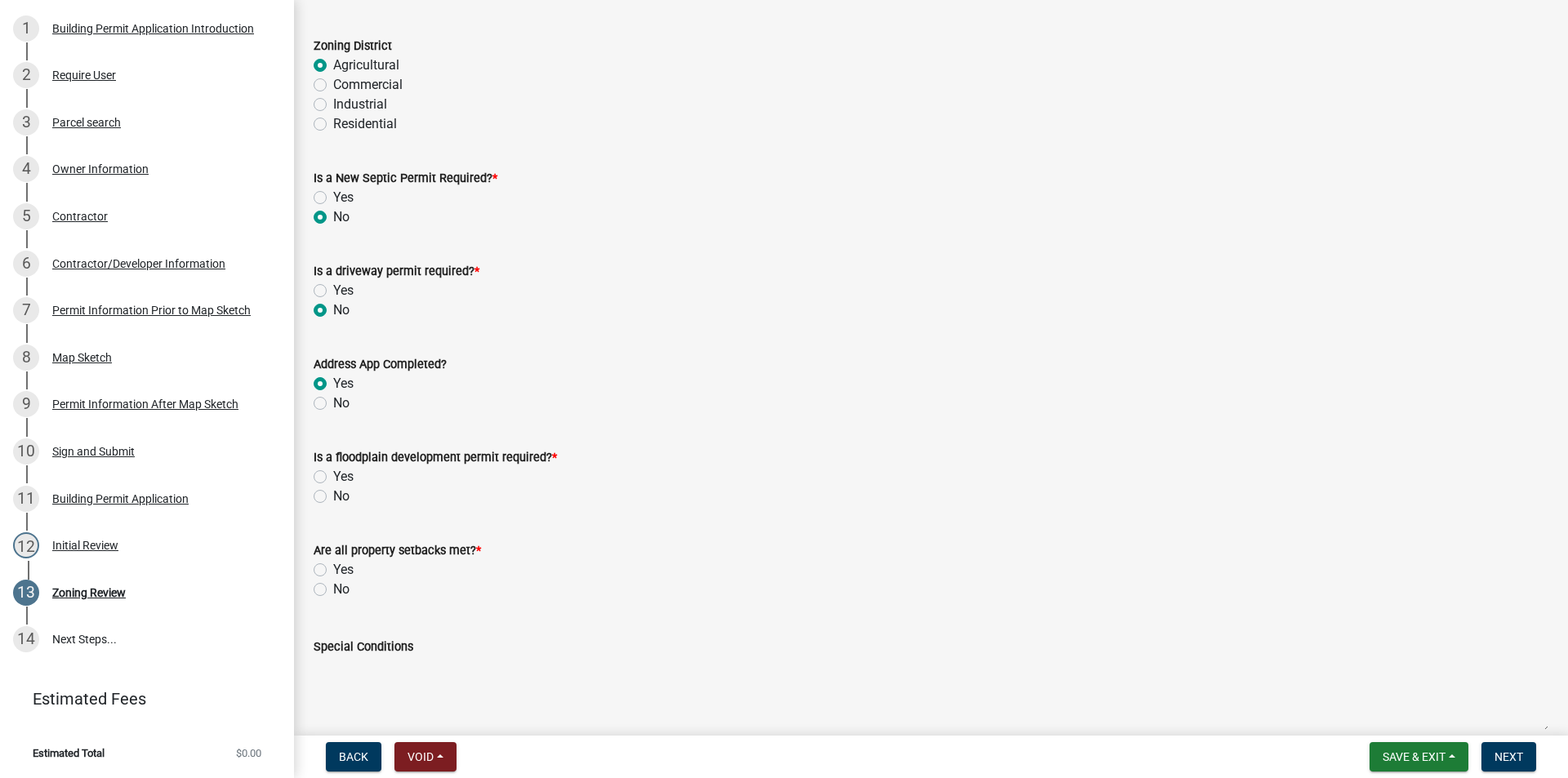
click at [333, 493] on label "No" at bounding box center [341, 495] width 17 height 19
click at [333, 493] on input "No" at bounding box center [338, 491] width 11 height 11
radio input "true"
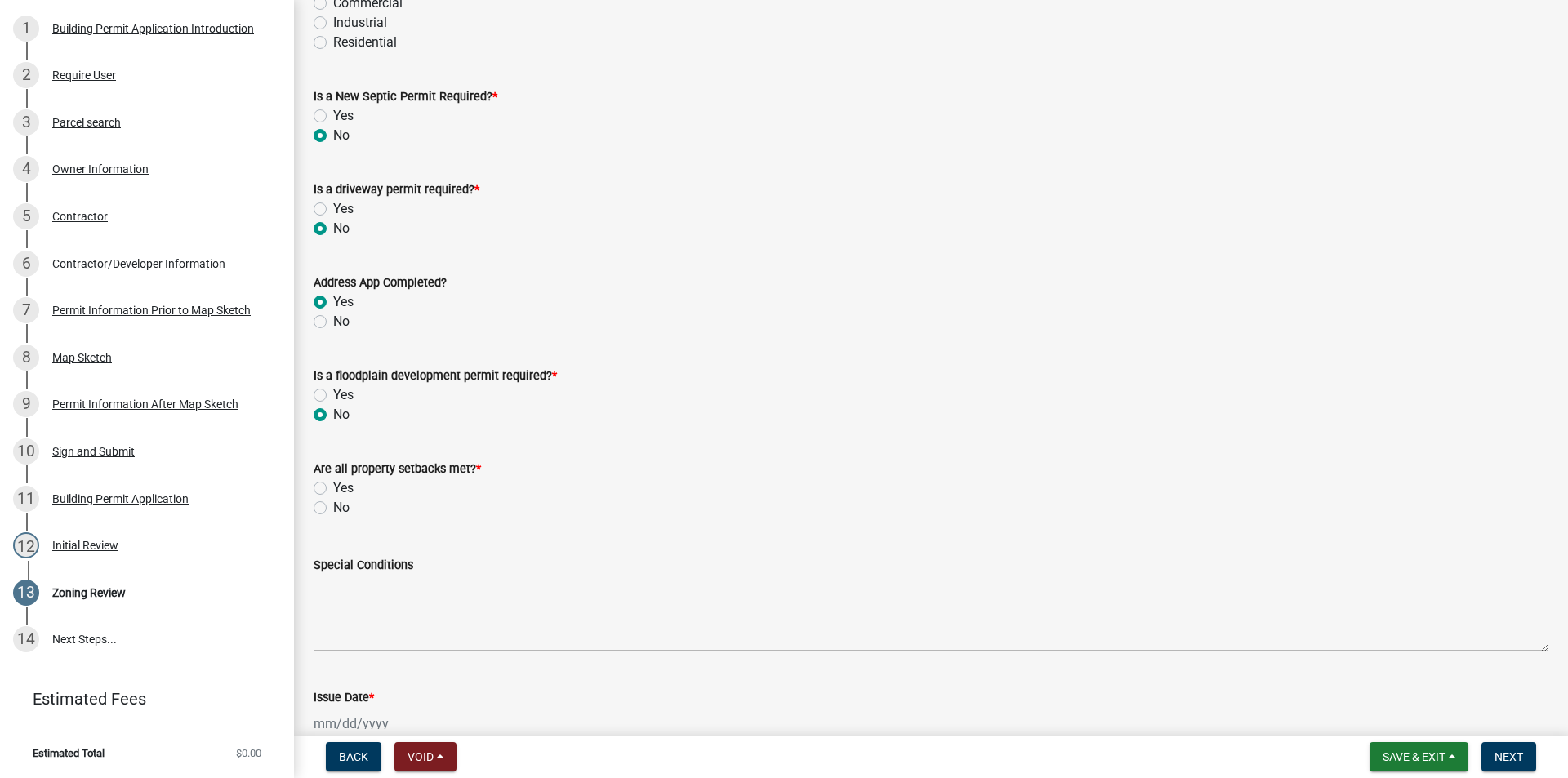
click at [333, 491] on label "Yes" at bounding box center [343, 488] width 20 height 19
click at [333, 489] on input "Yes" at bounding box center [338, 484] width 11 height 11
radio input "true"
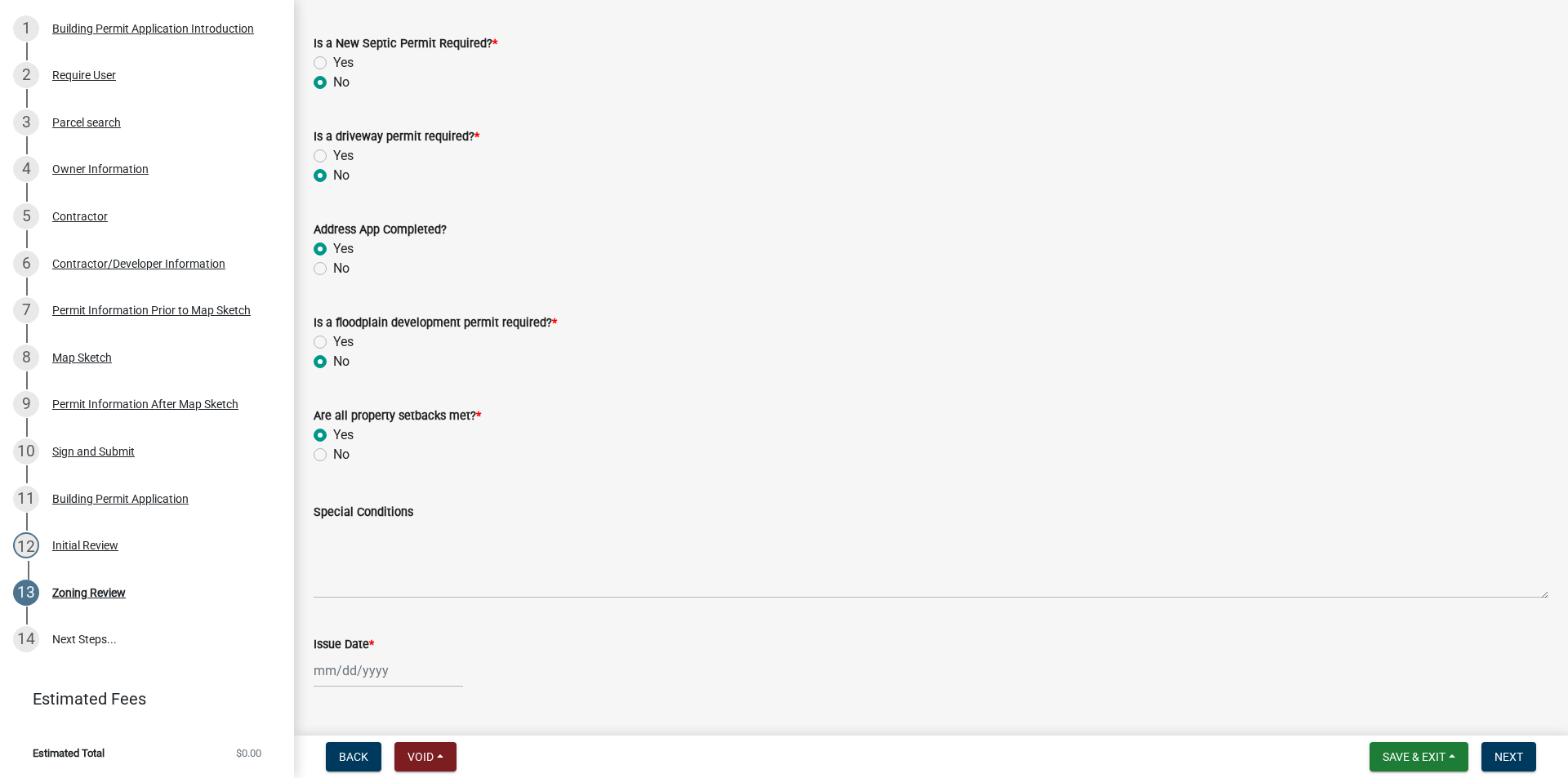
scroll to position [326, 0]
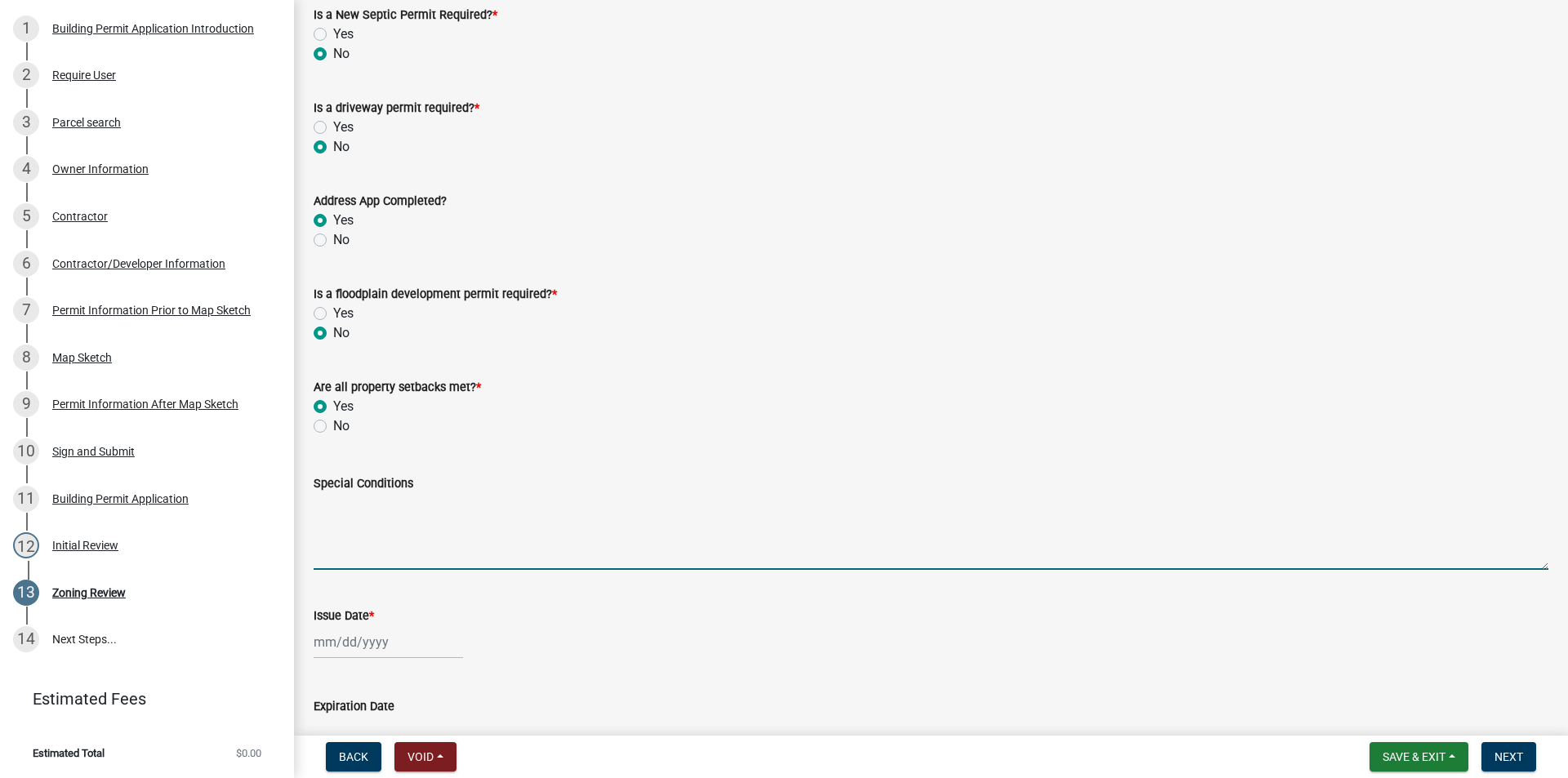
click at [344, 513] on textarea "Special Conditions" at bounding box center [930, 532] width 1234 height 77
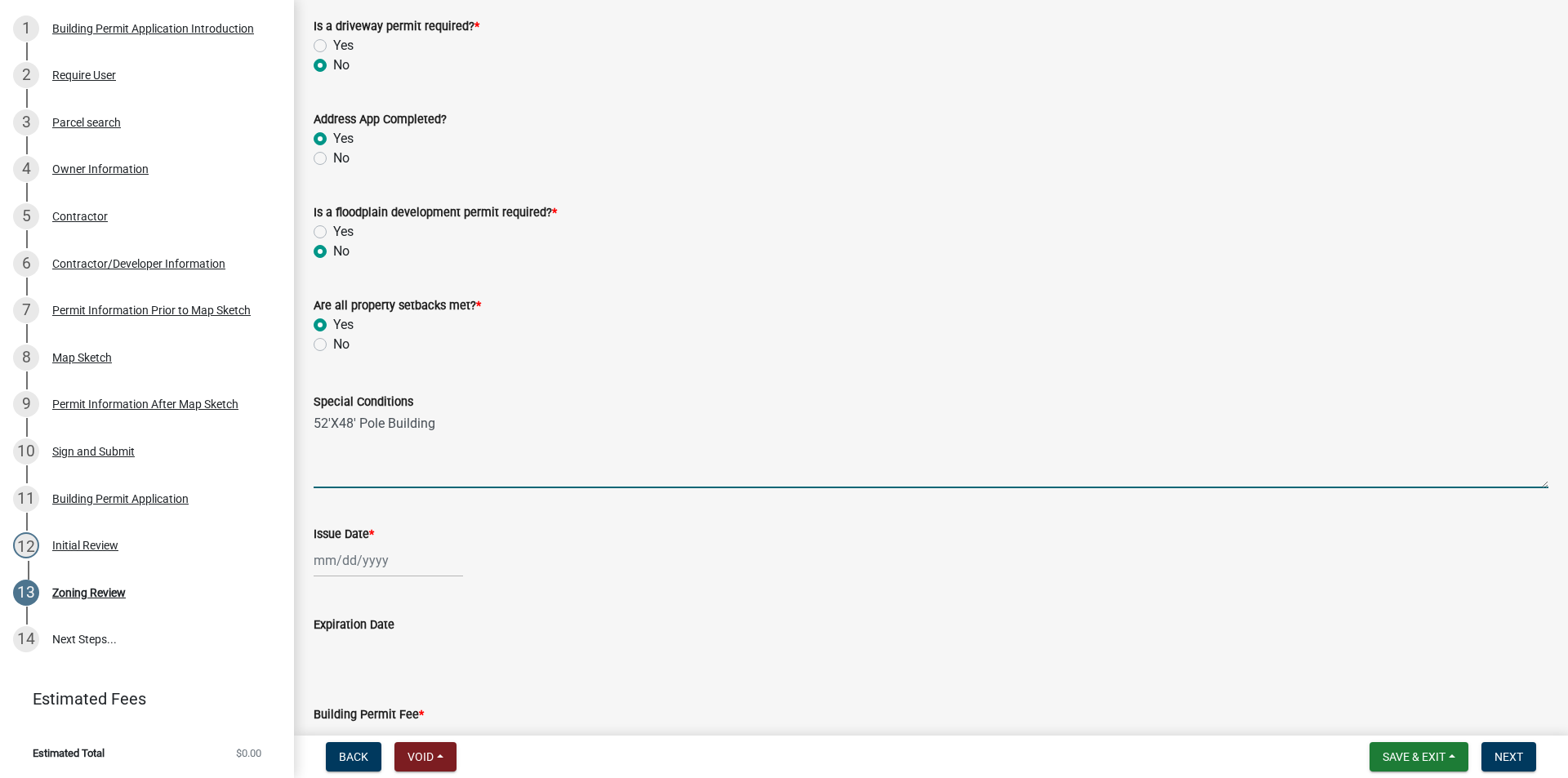
scroll to position [490, 0]
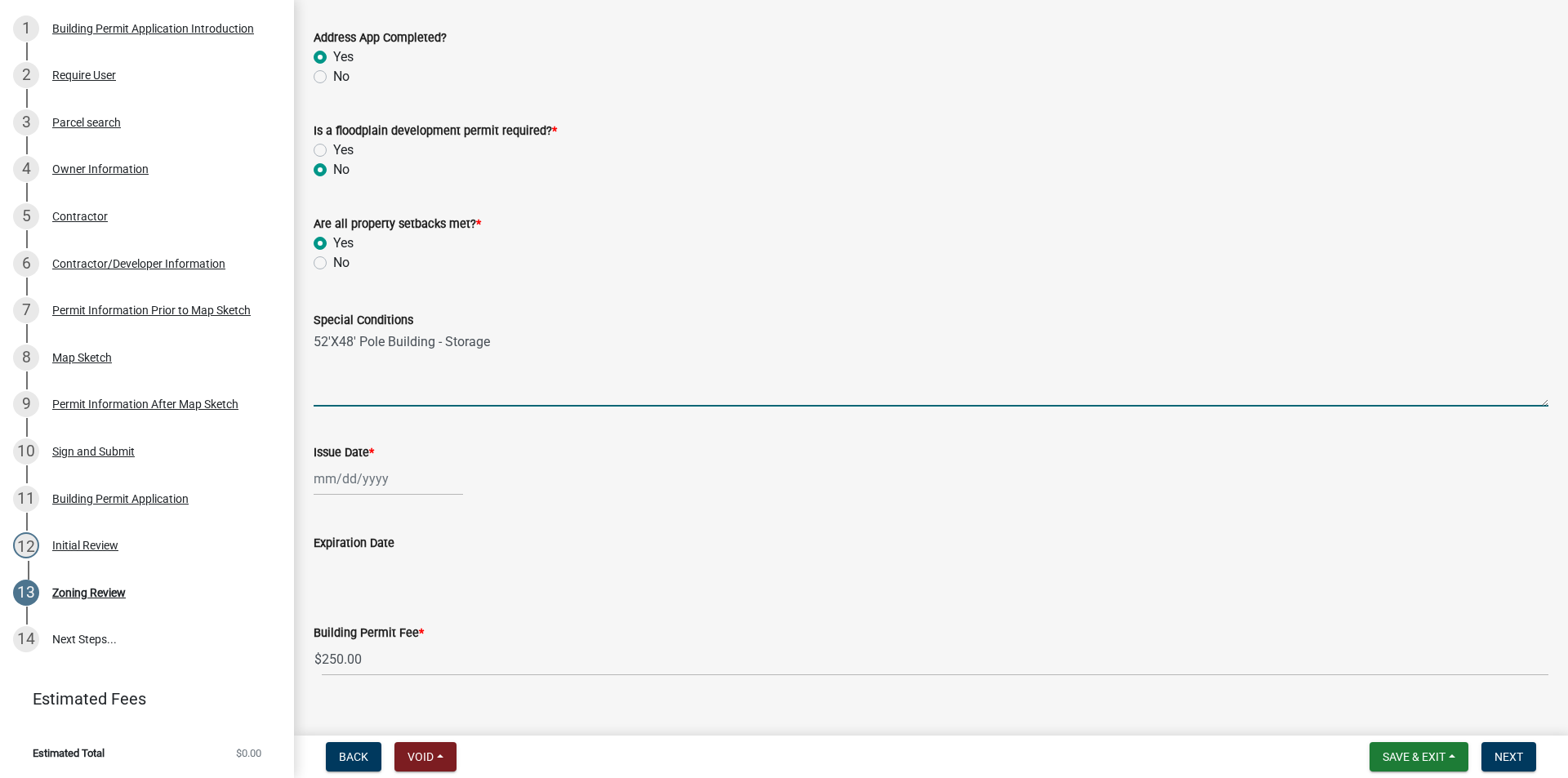
drag, startPoint x: 497, startPoint y: 340, endPoint x: 437, endPoint y: 339, distance: 60.0
click at [437, 339] on textarea "52'X48' Pole Building - Storage" at bounding box center [930, 368] width 1234 height 77
type textarea "52'X48' Pole Building"
click at [356, 481] on div at bounding box center [388, 479] width 150 height 33
select select "10"
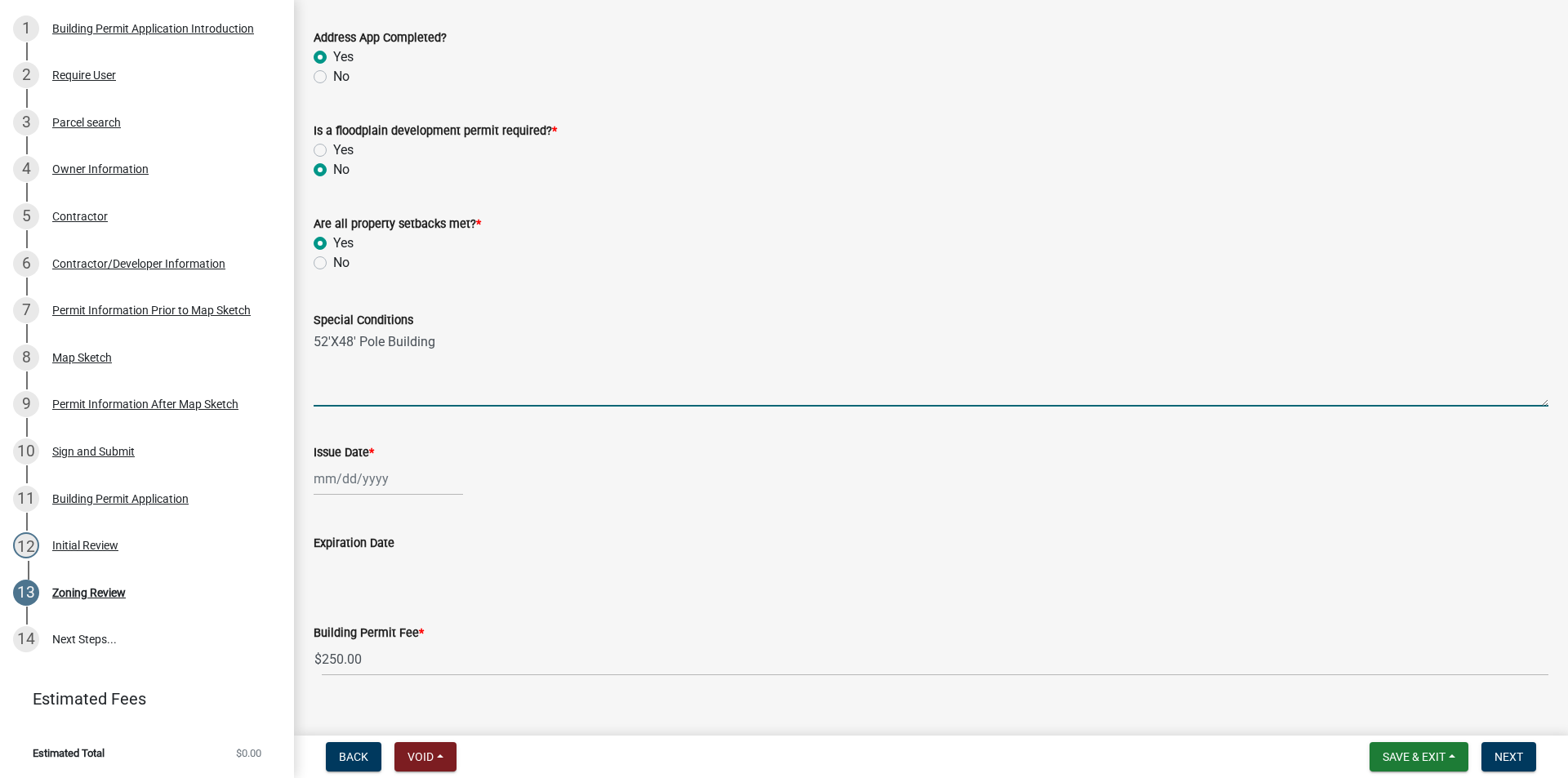
select select "2025"
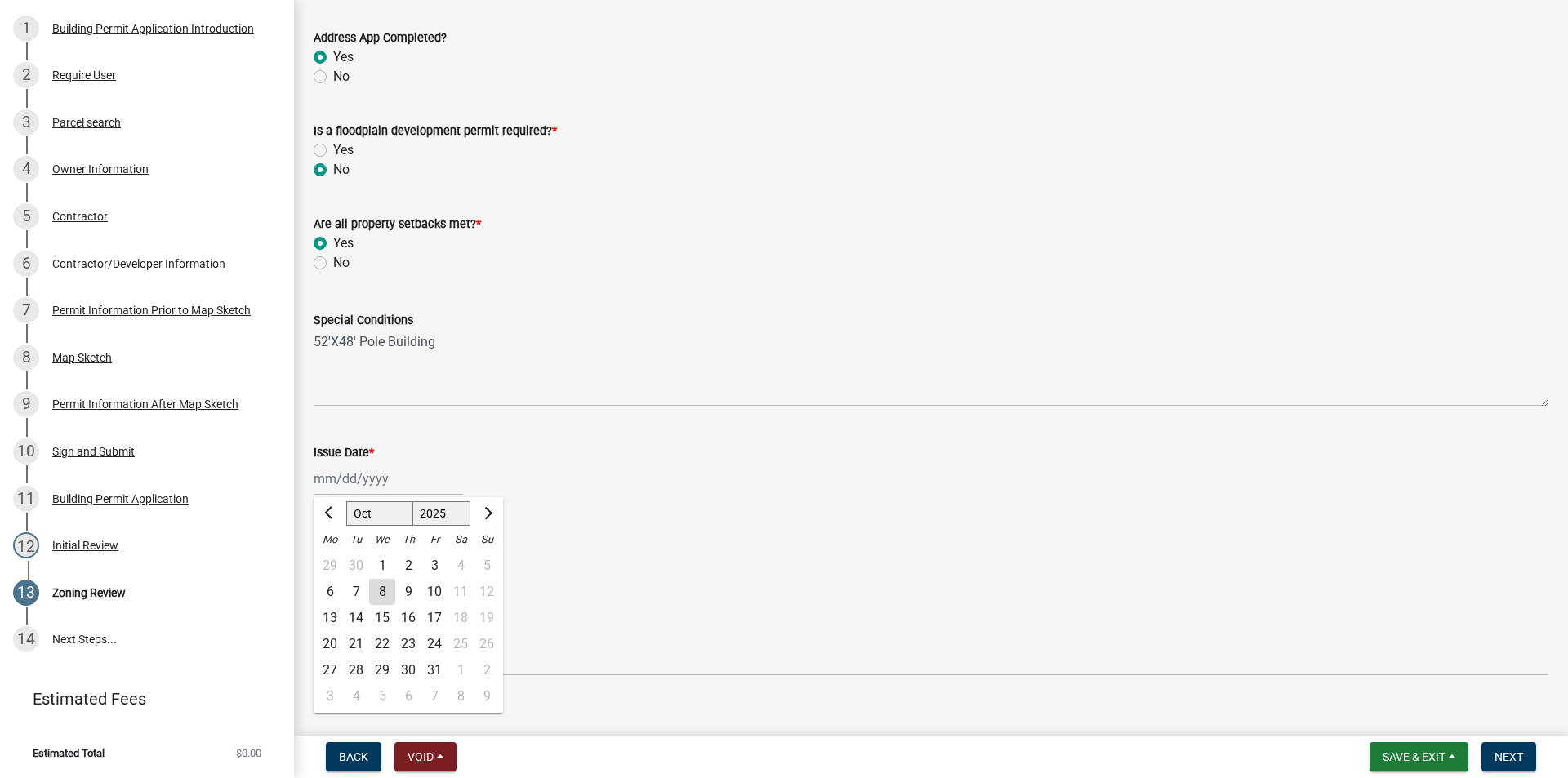
click at [384, 592] on div "8" at bounding box center [382, 592] width 26 height 26
type input "10/08/2025"
click at [1511, 756] on span "Next" at bounding box center [1508, 756] width 28 height 13
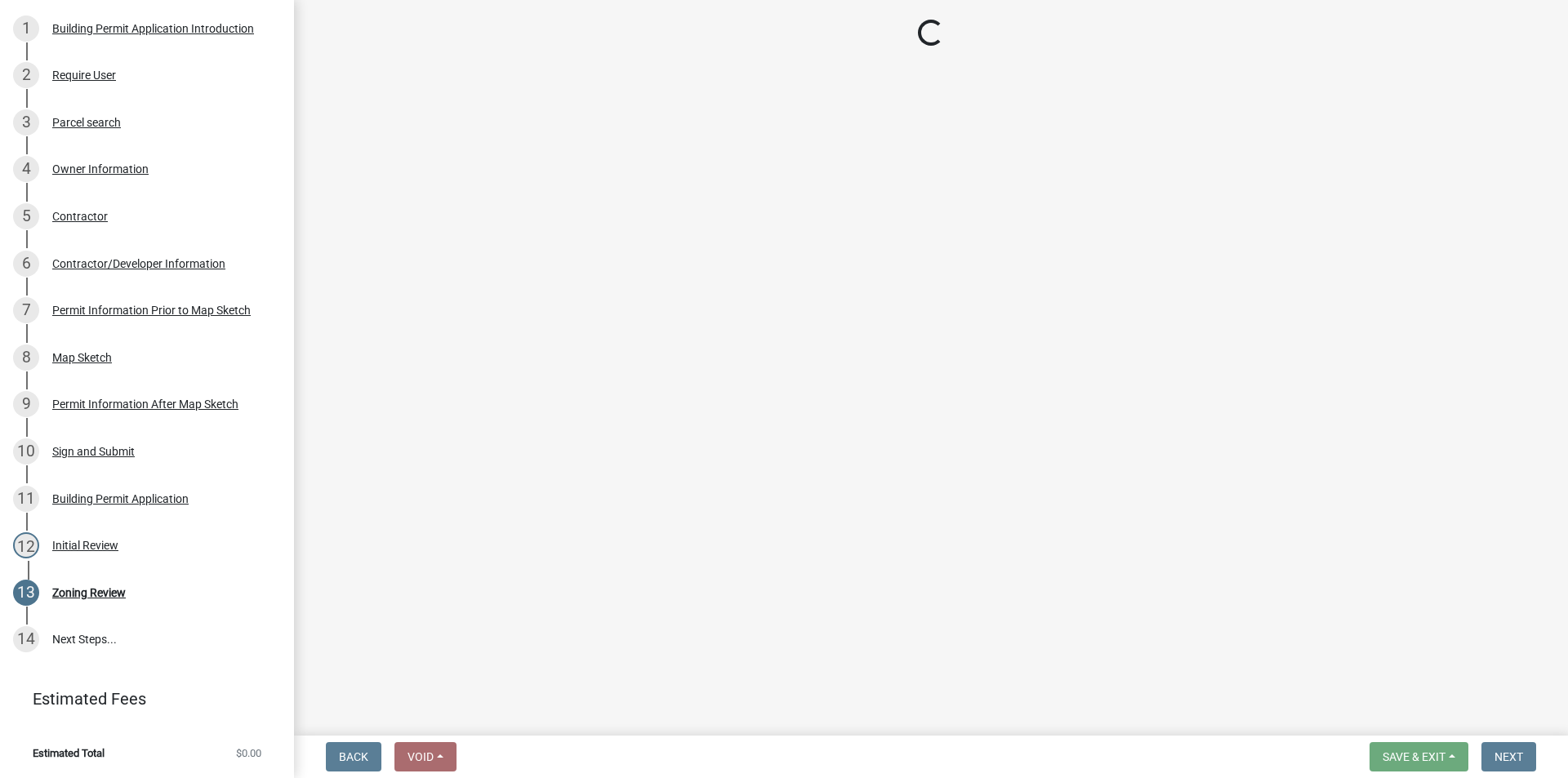
scroll to position [236, 0]
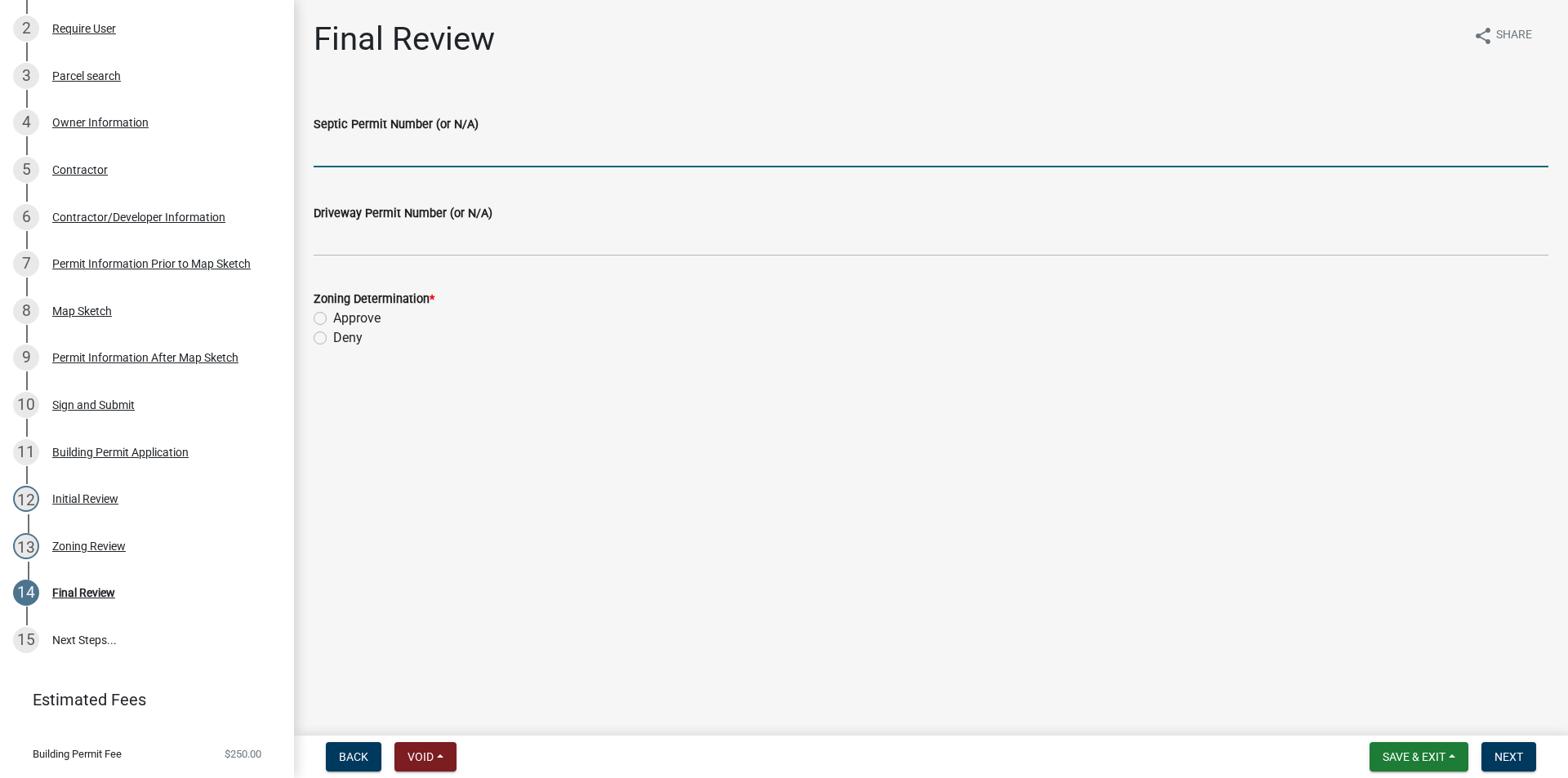
click at [358, 147] on input "Septic Permit Number (or N/A)" at bounding box center [930, 151] width 1234 height 33
type input "N/A"
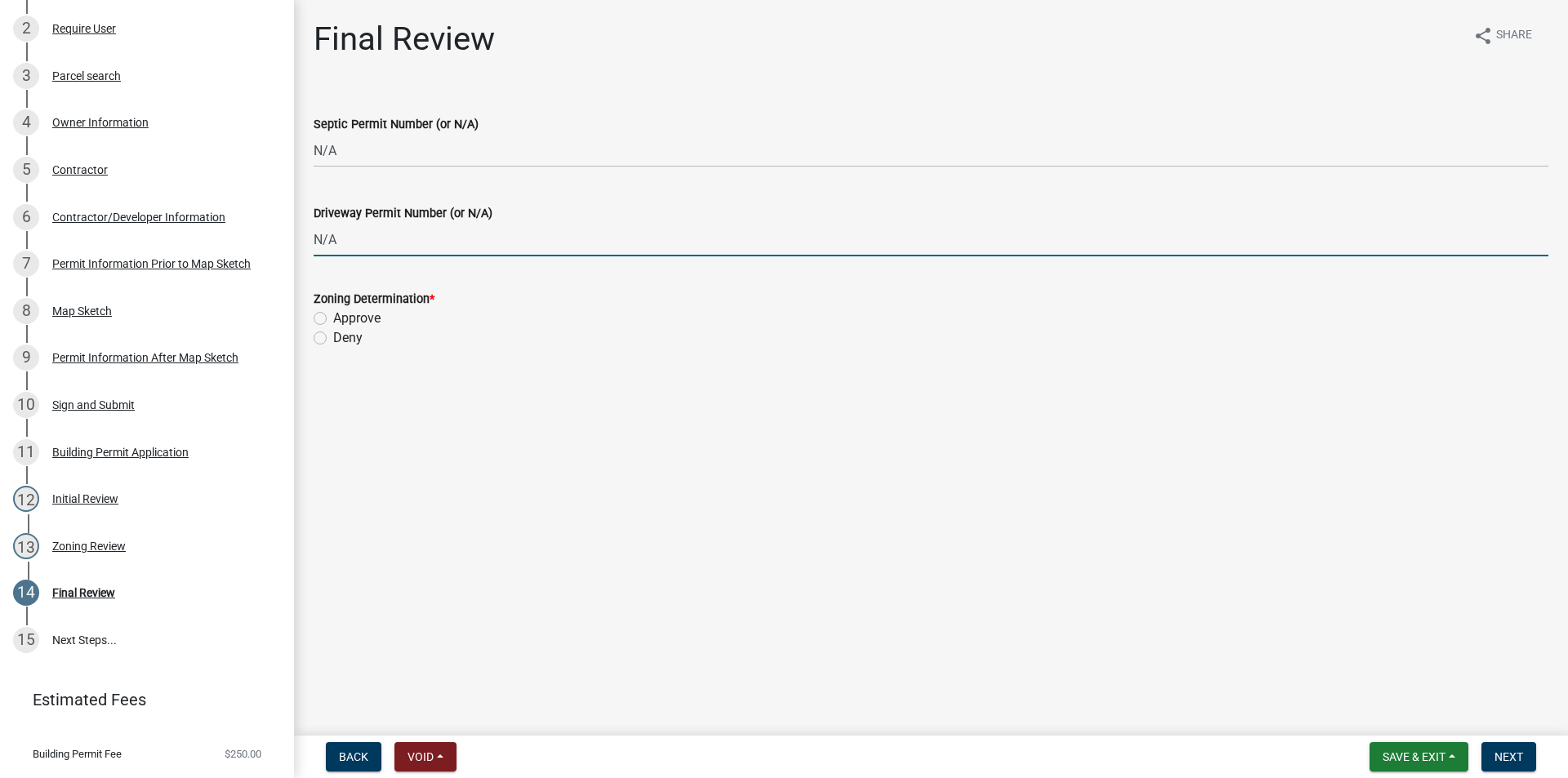
type input "N/A"
click at [333, 322] on label "Approve" at bounding box center [357, 318] width 48 height 19
click at [333, 319] on input "Approve" at bounding box center [338, 314] width 11 height 11
radio input "true"
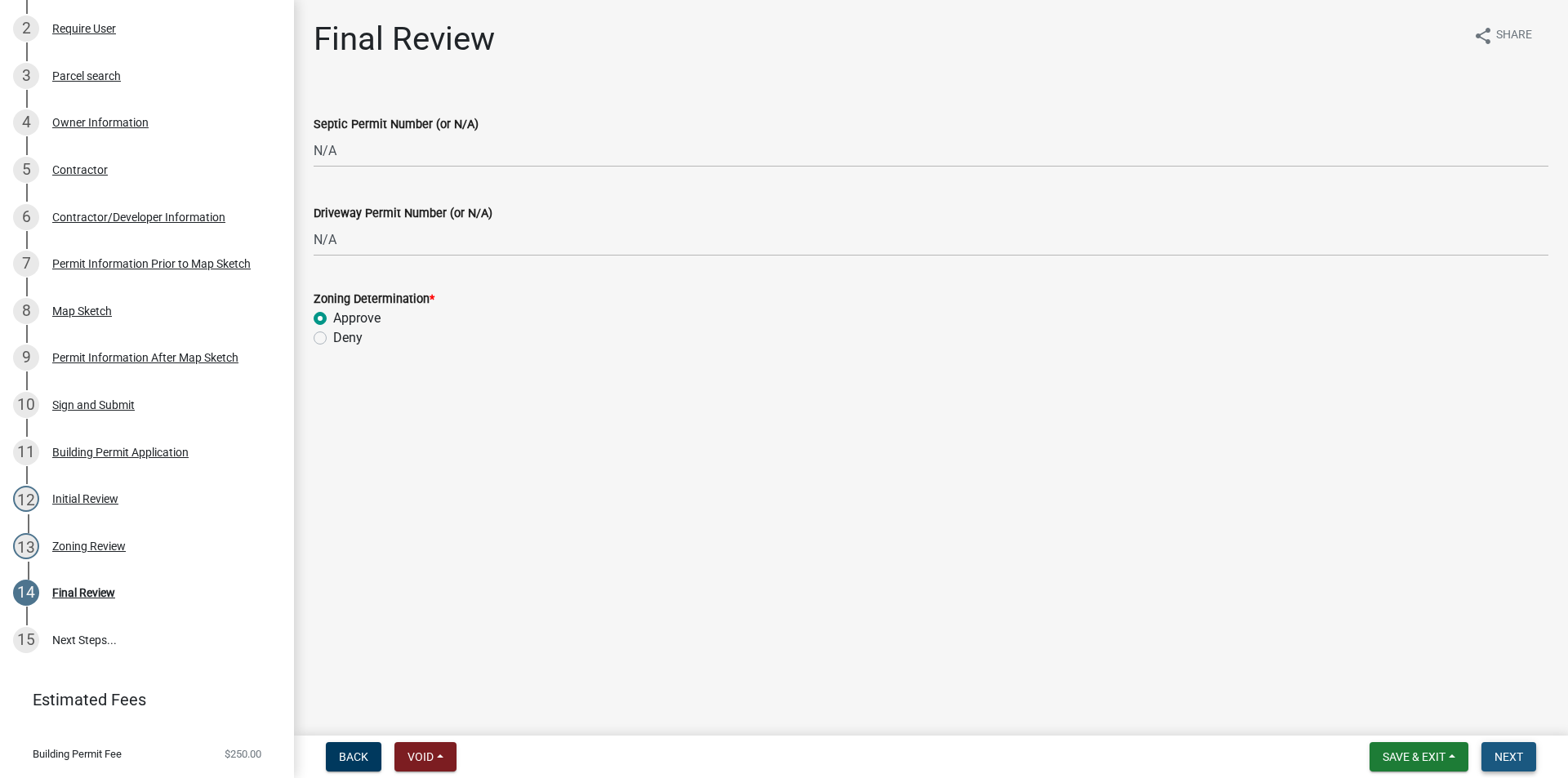
click at [1511, 758] on span "Next" at bounding box center [1508, 756] width 28 height 13
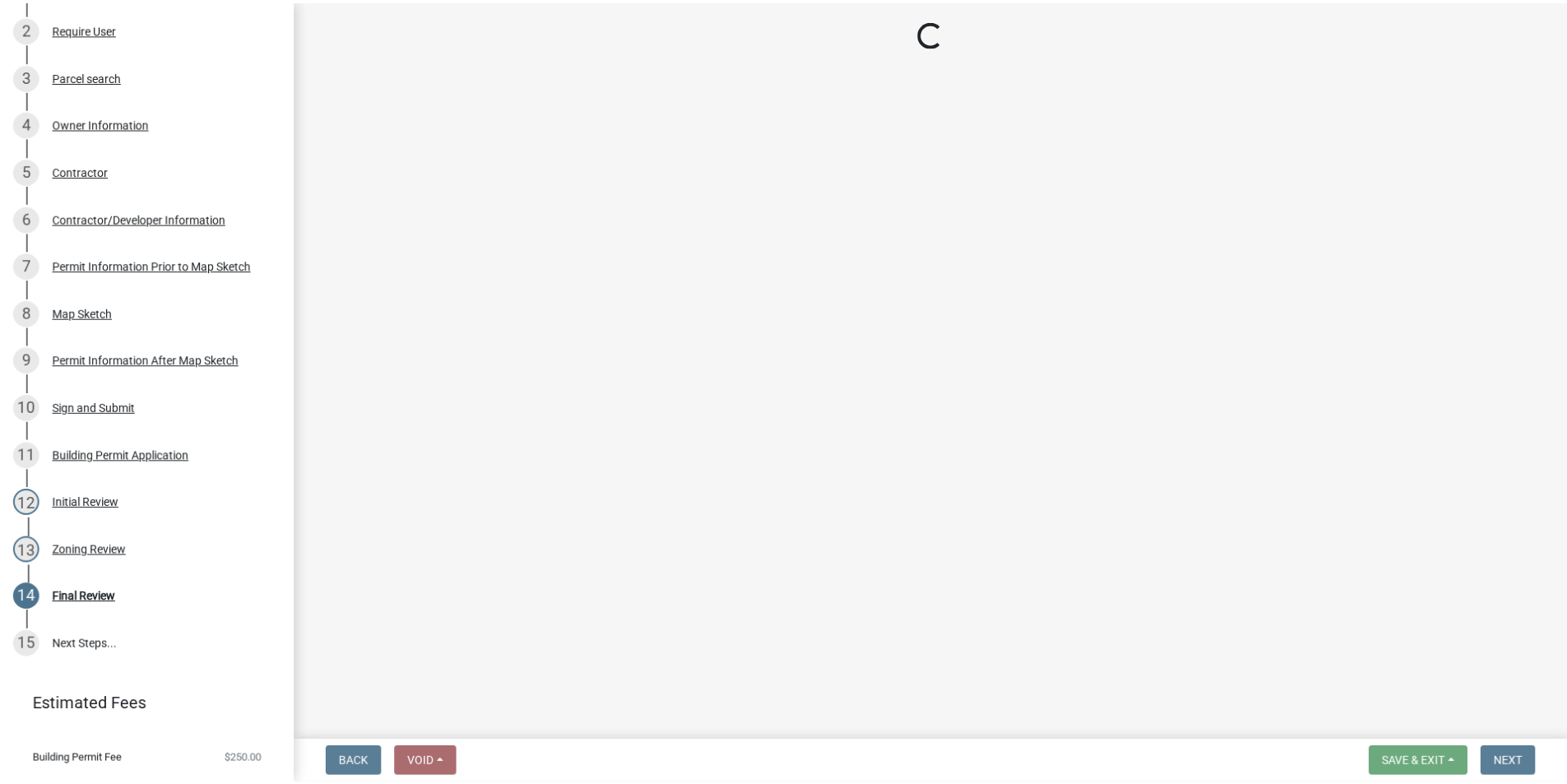
scroll to position [427, 0]
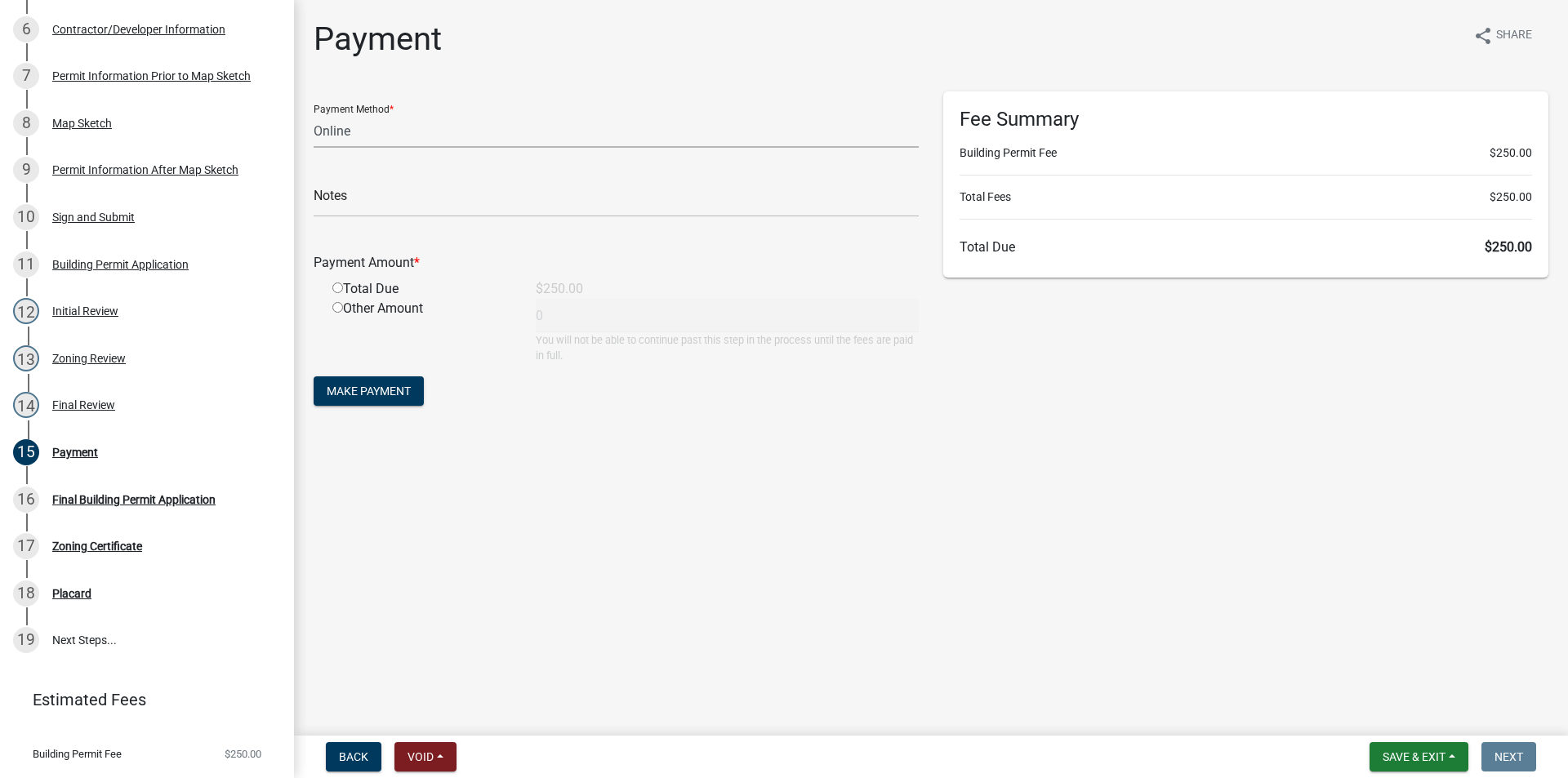
click at [358, 125] on select "Credit Card POS Check Cash Online" at bounding box center [616, 130] width 605 height 33
select select "1: 0"
click at [313, 114] on select "Credit Card POS Check Cash Online" at bounding box center [616, 130] width 605 height 33
click at [369, 204] on input "text" at bounding box center [616, 200] width 605 height 33
type input "4680"
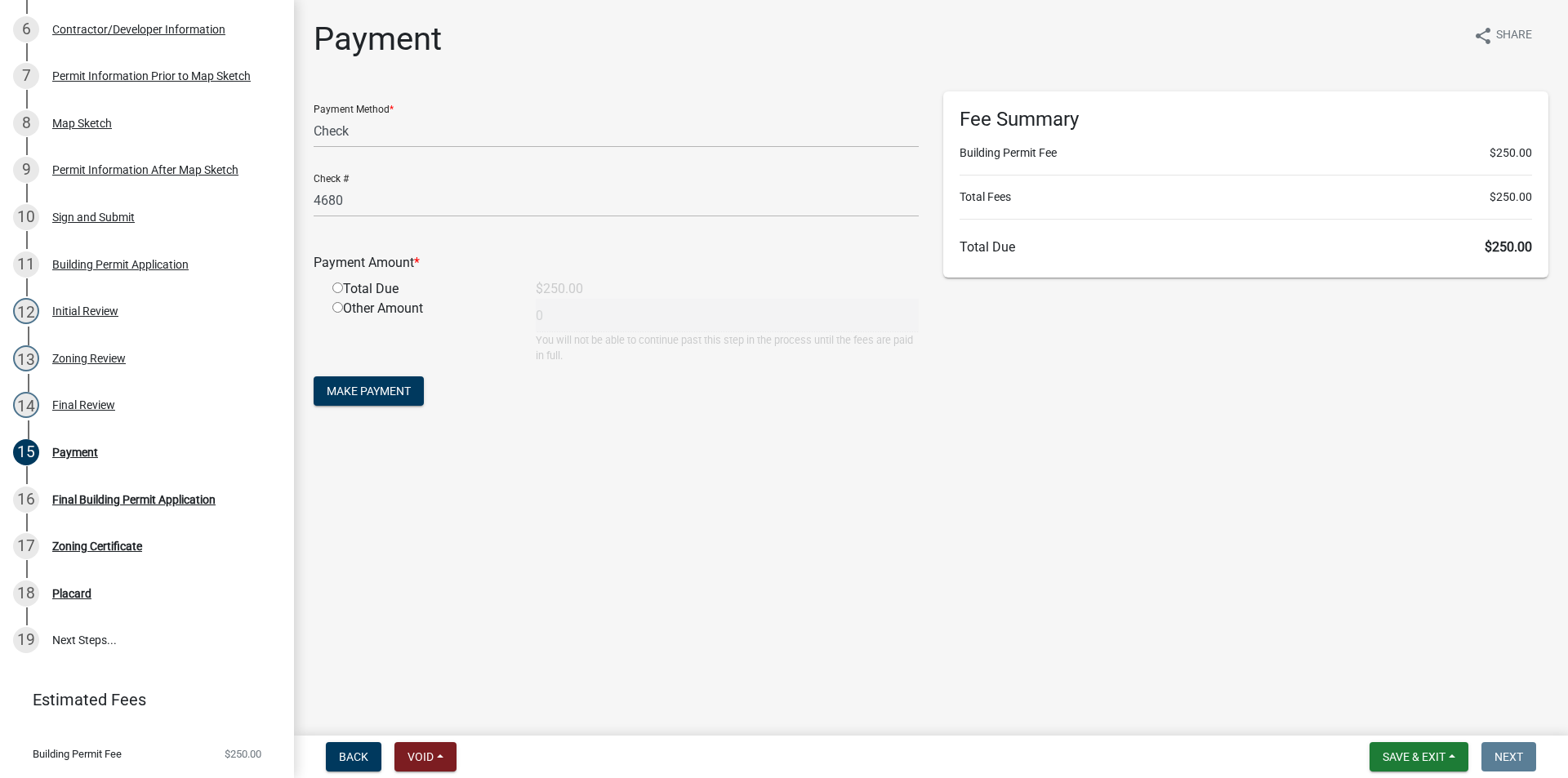
click at [337, 287] on input "radio" at bounding box center [338, 288] width 11 height 11
radio input "true"
type input "250"
click at [373, 393] on span "Make Payment" at bounding box center [369, 390] width 85 height 13
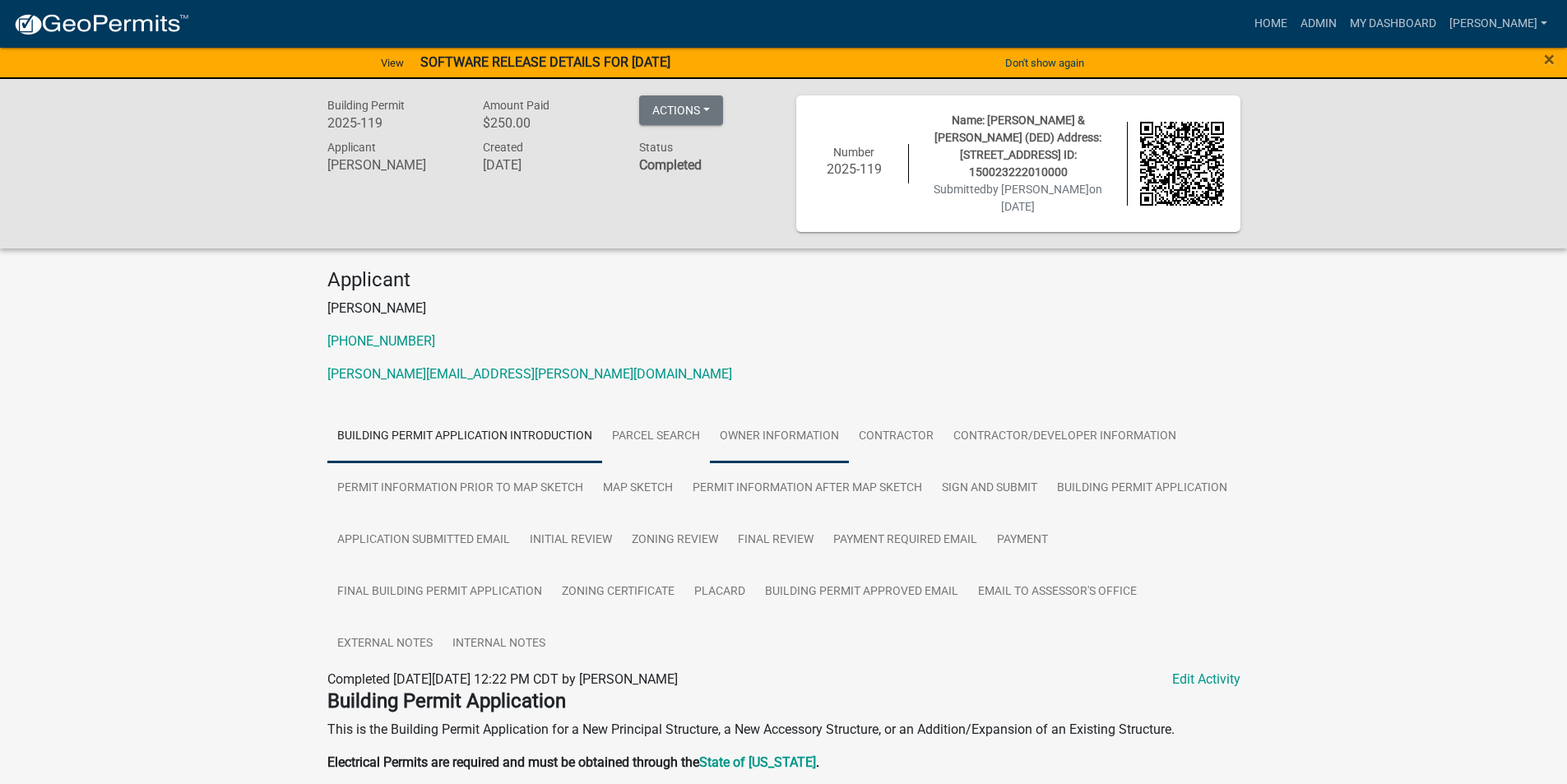
click at [769, 431] on link "Owner Information" at bounding box center [780, 436] width 139 height 53
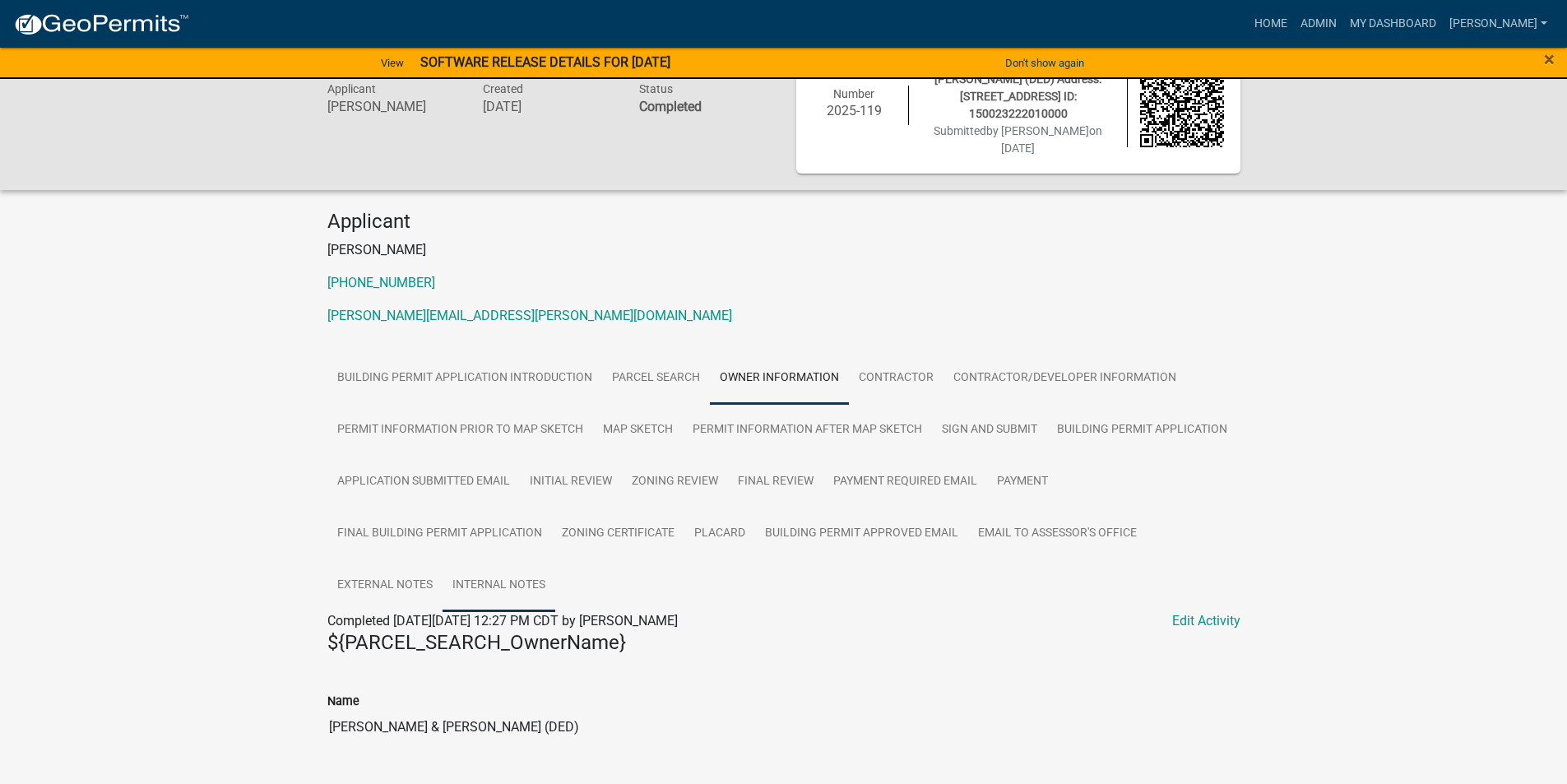
scroll to position [247, 0]
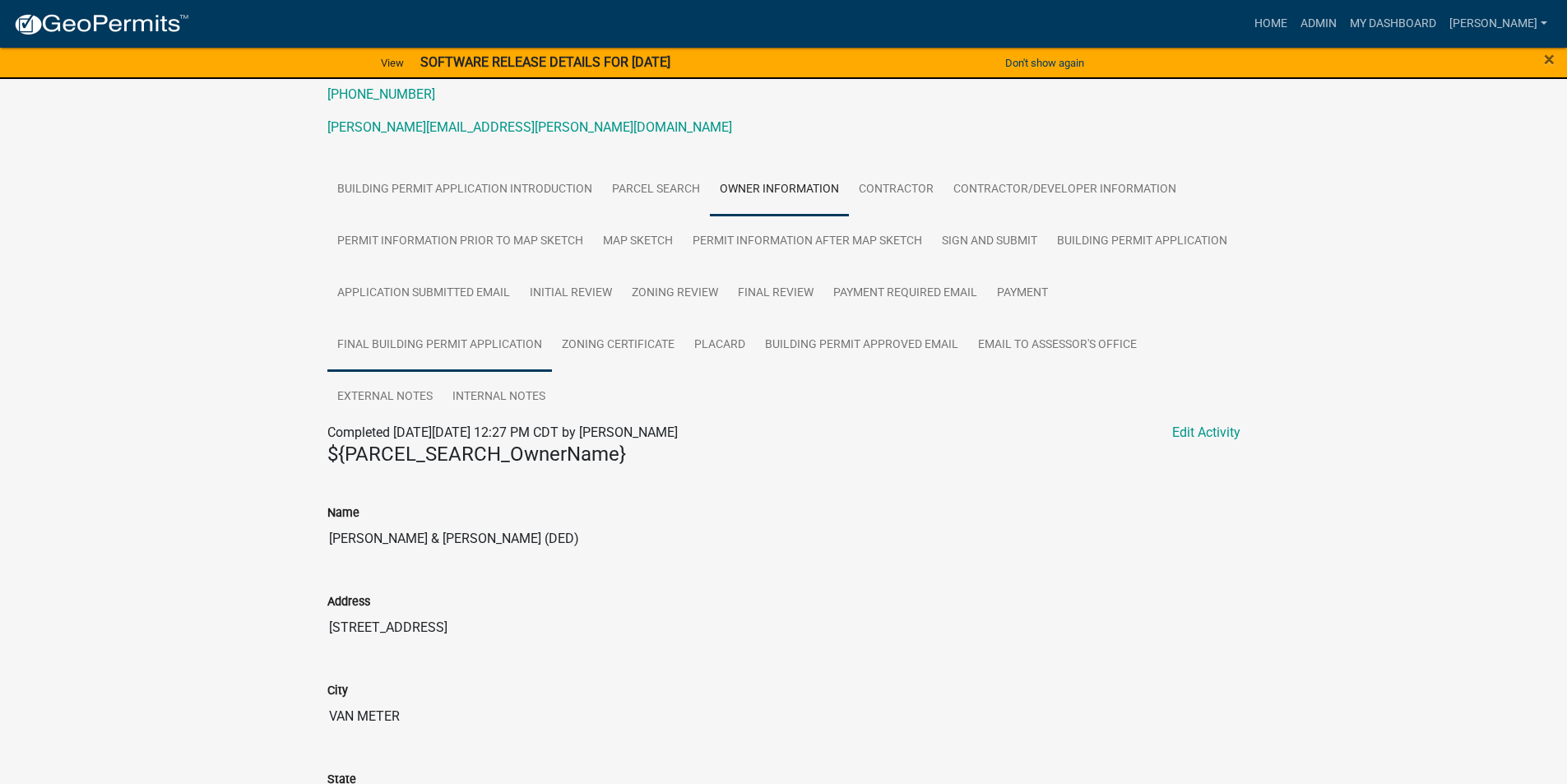
click at [473, 332] on link "Final Building Permit Application" at bounding box center [440, 345] width 225 height 53
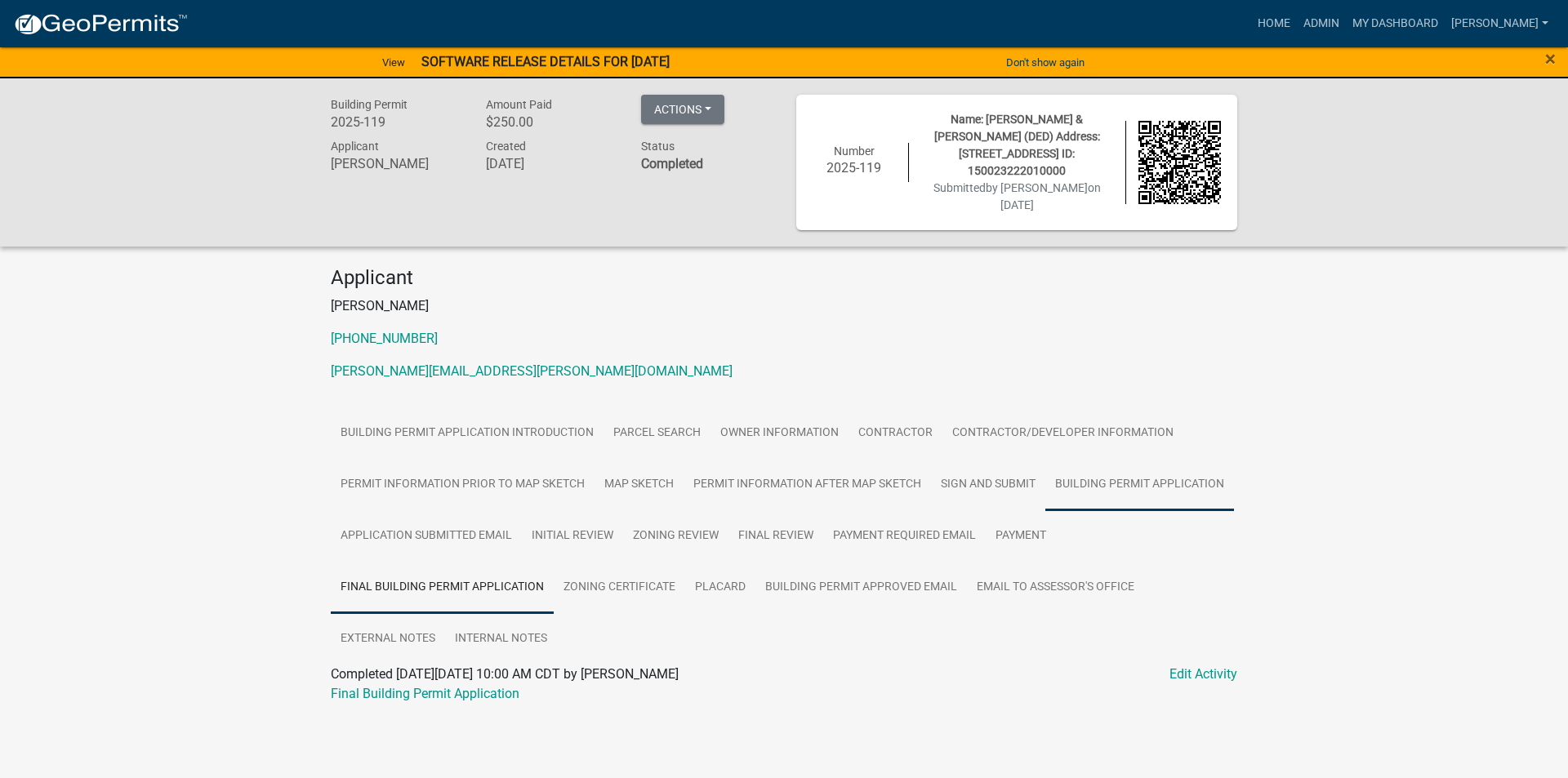
click at [1156, 466] on link "Building Permit Application" at bounding box center [1139, 484] width 188 height 52
click at [483, 577] on link "Final Building Permit Application" at bounding box center [442, 587] width 223 height 52
click at [472, 685] on link "Final Building Permit Application" at bounding box center [425, 693] width 188 height 16
click at [648, 566] on link "Zoning Certificate" at bounding box center [619, 587] width 131 height 52
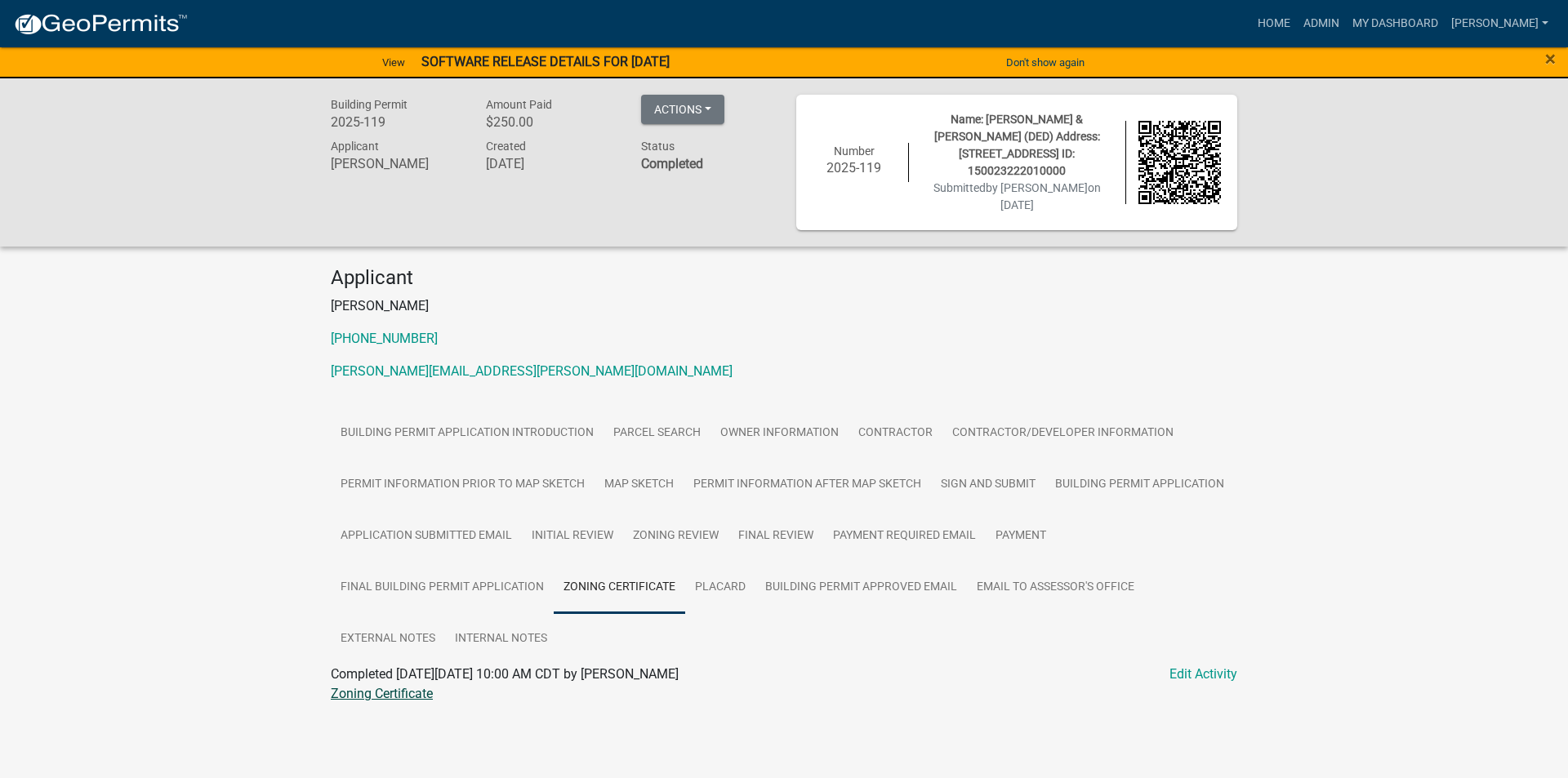
click at [425, 685] on link "Zoning Certificate" at bounding box center [381, 693] width 102 height 16
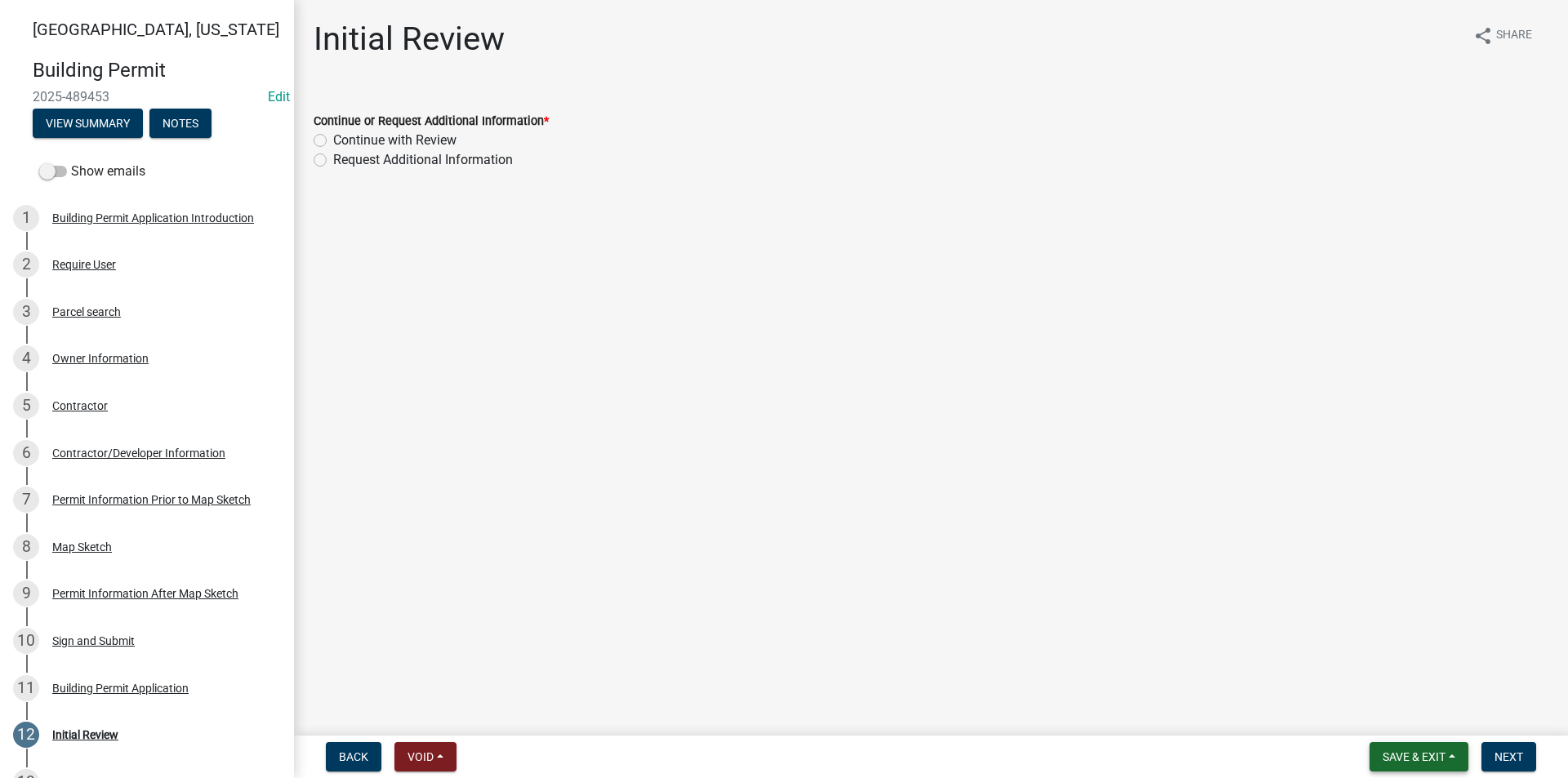
click at [1417, 763] on span "Save & Exit" at bounding box center [1414, 756] width 62 height 13
click at [1398, 723] on button "Save & Exit" at bounding box center [1403, 714] width 131 height 39
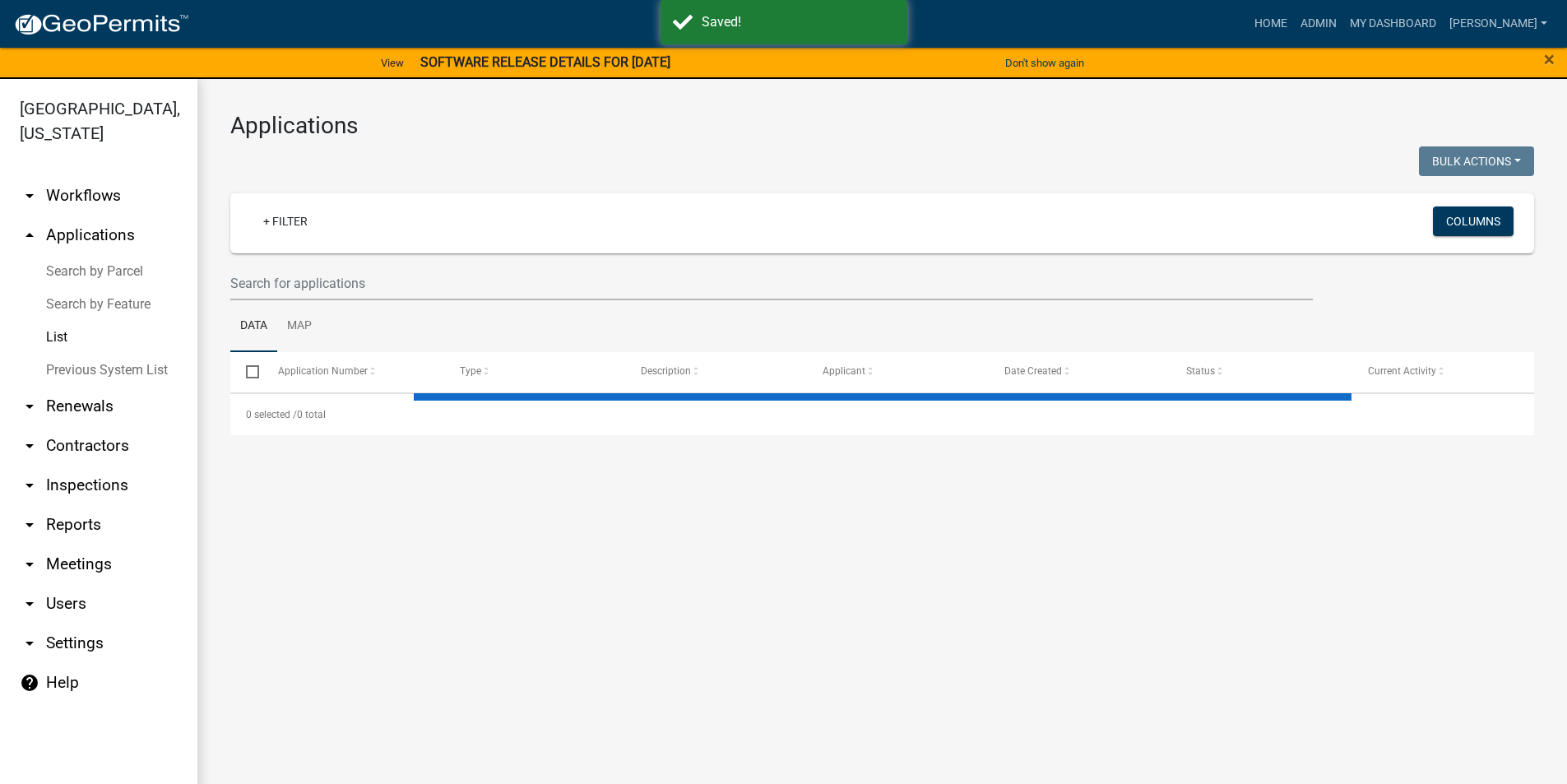
select select "3: 100"
